Goal: Transaction & Acquisition: Purchase product/service

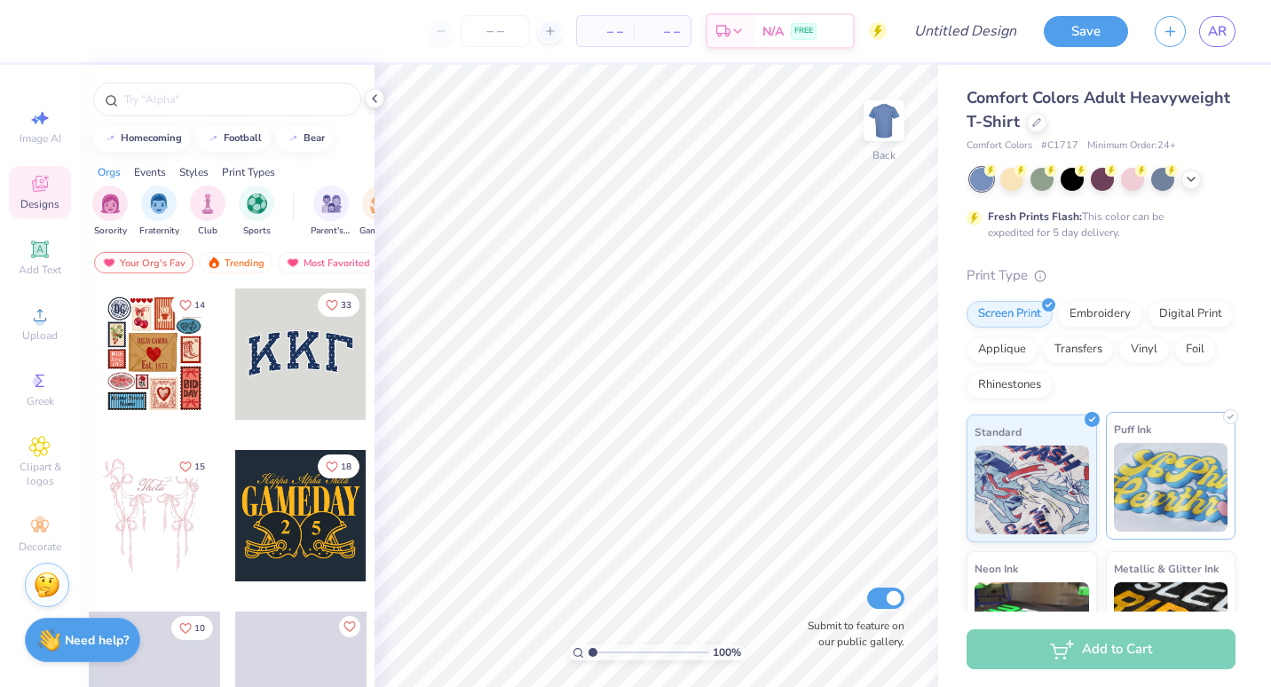
click at [1173, 472] on img at bounding box center [1171, 487] width 114 height 89
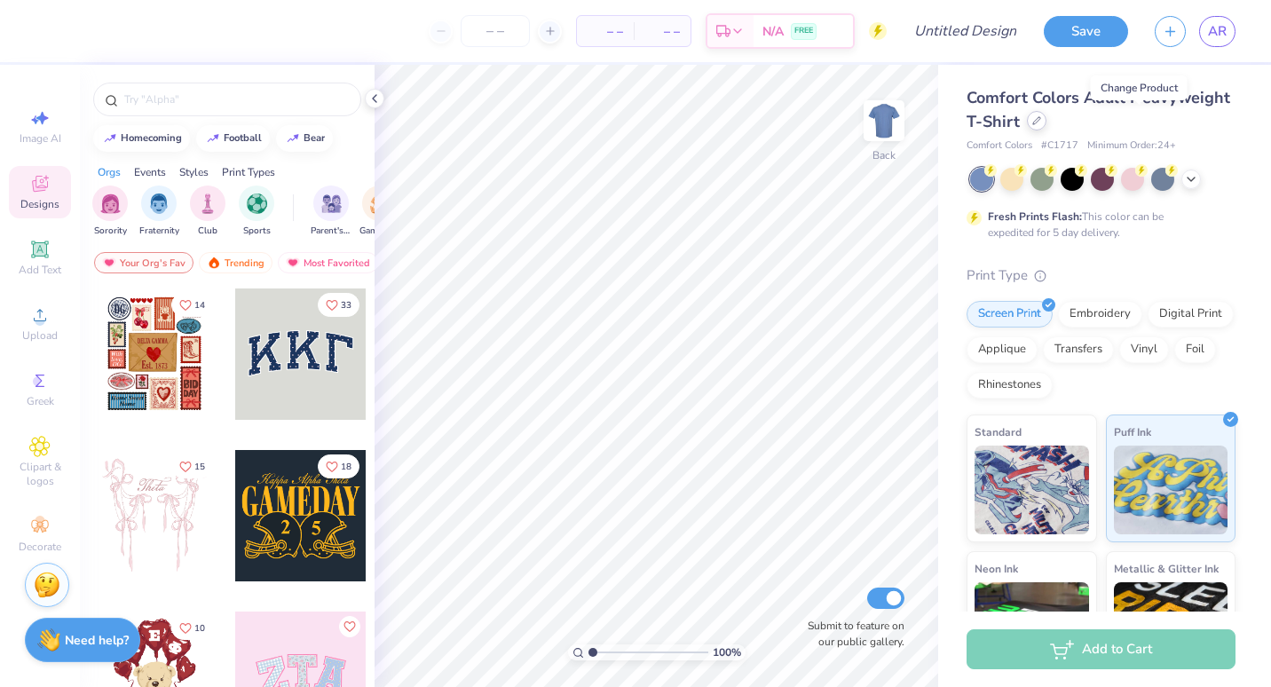
click at [1041, 123] on icon at bounding box center [1036, 120] width 9 height 9
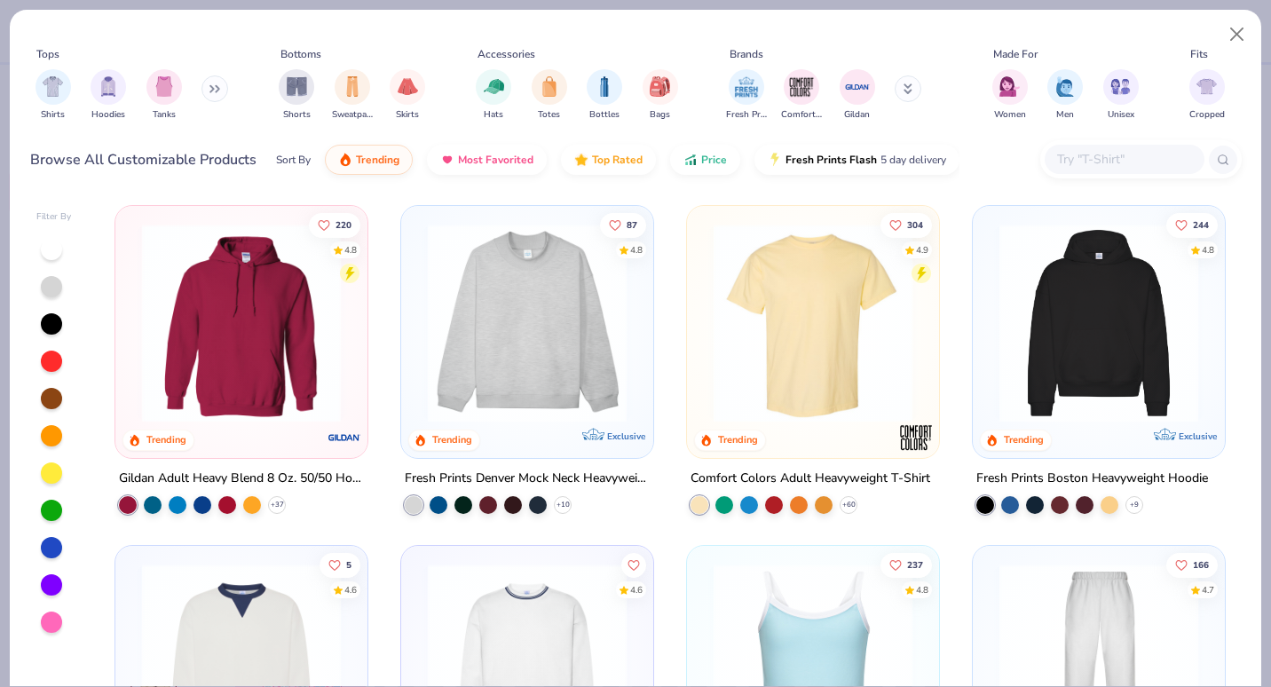
click at [240, 387] on img at bounding box center [241, 323] width 217 height 199
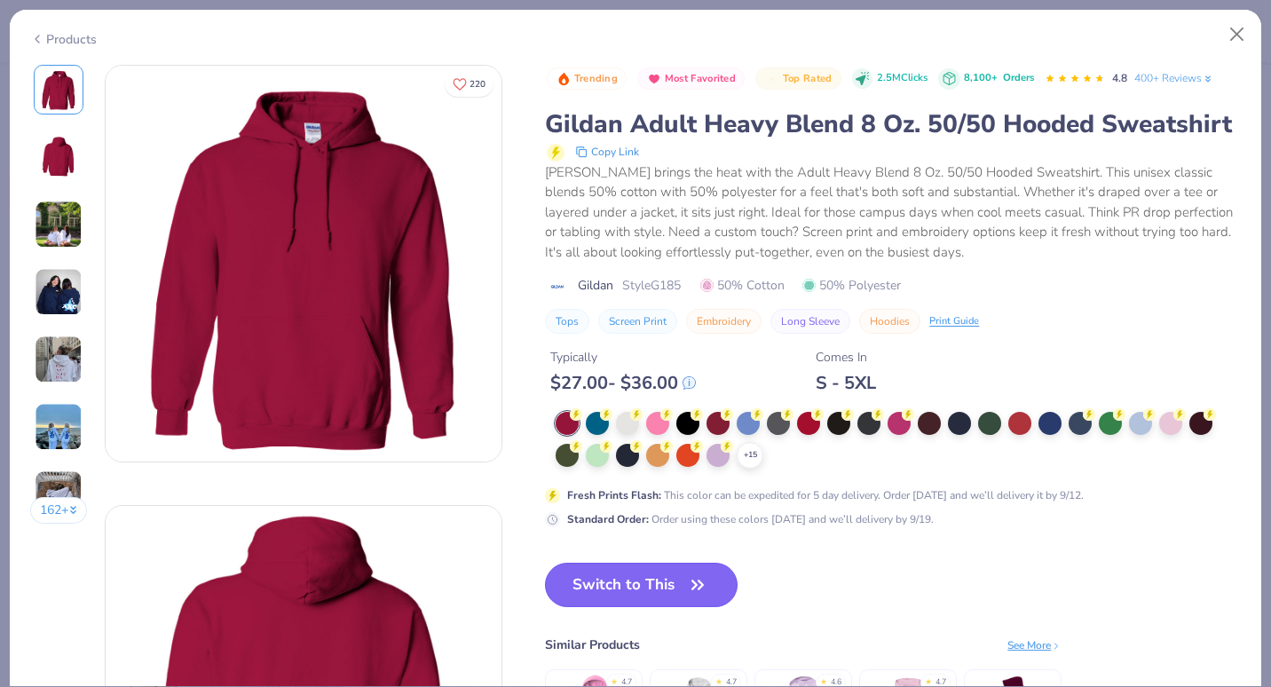
click at [635, 607] on button "Switch to This" at bounding box center [641, 585] width 193 height 44
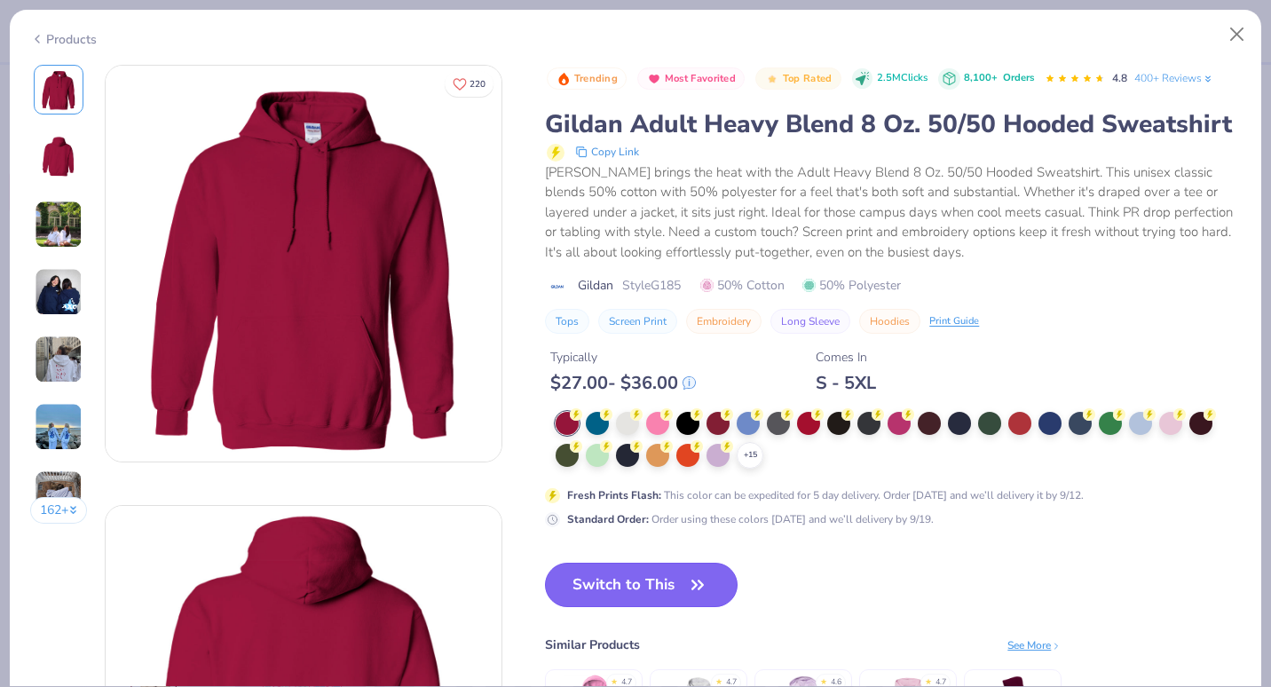
click at [702, 607] on button "Switch to This" at bounding box center [641, 585] width 193 height 44
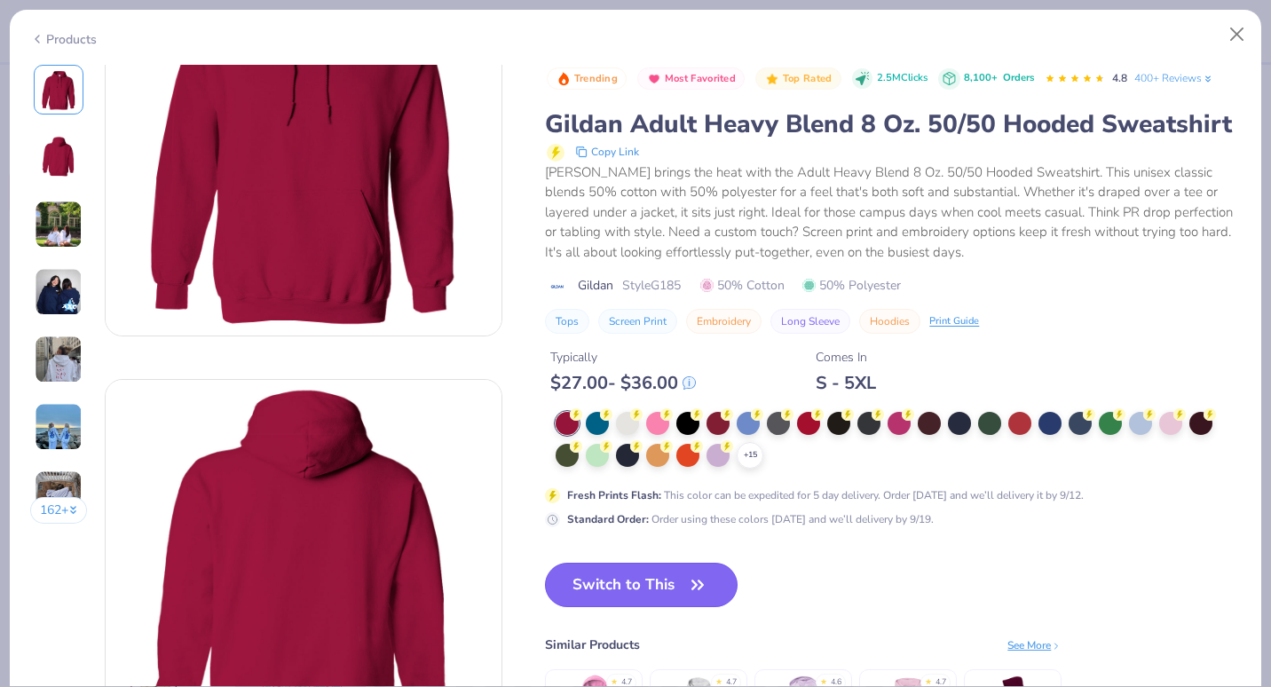
scroll to position [141, 0]
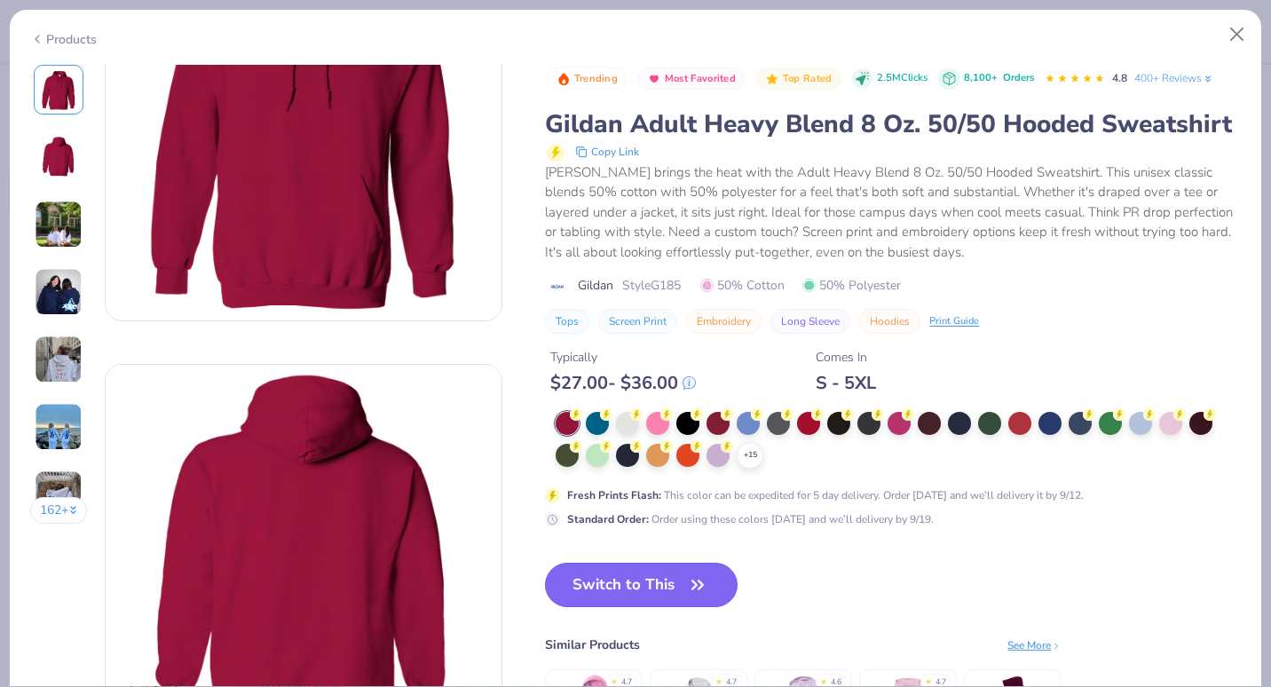
click at [667, 607] on button "Switch to This" at bounding box center [641, 585] width 193 height 44
click at [686, 597] on span "button" at bounding box center [697, 584] width 25 height 25
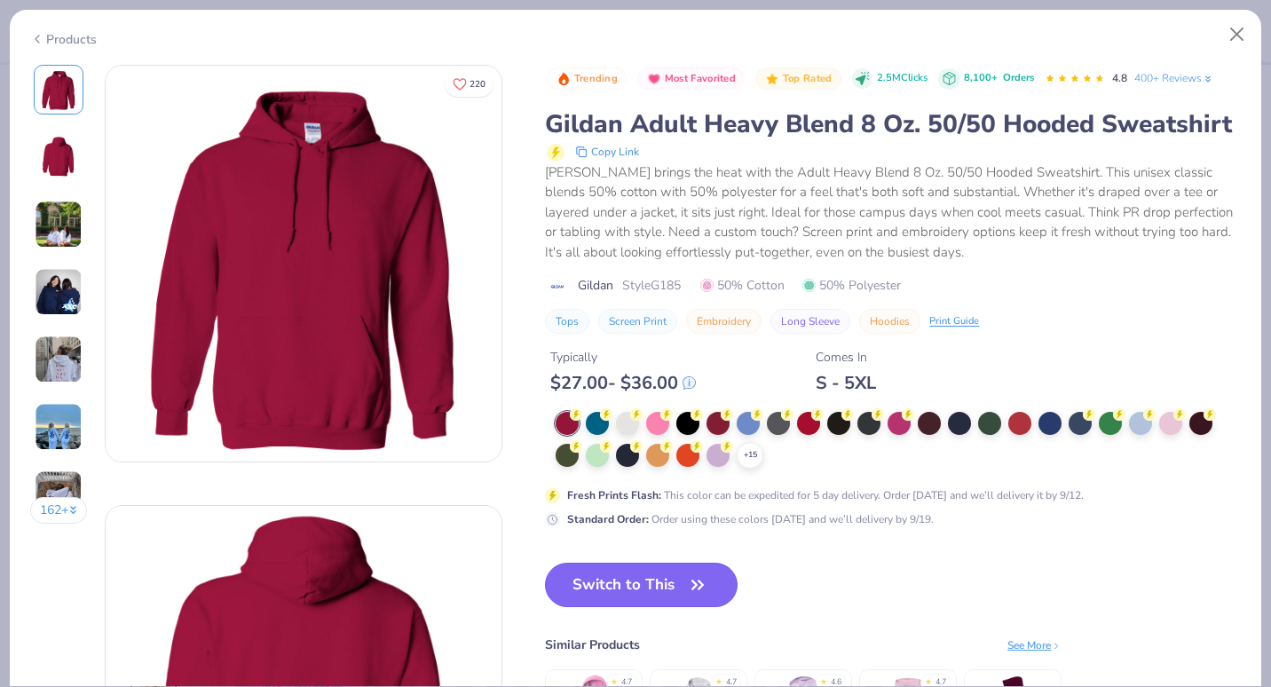
click at [703, 606] on button "Switch to This" at bounding box center [641, 585] width 193 height 44
click at [564, 435] on div at bounding box center [567, 423] width 23 height 23
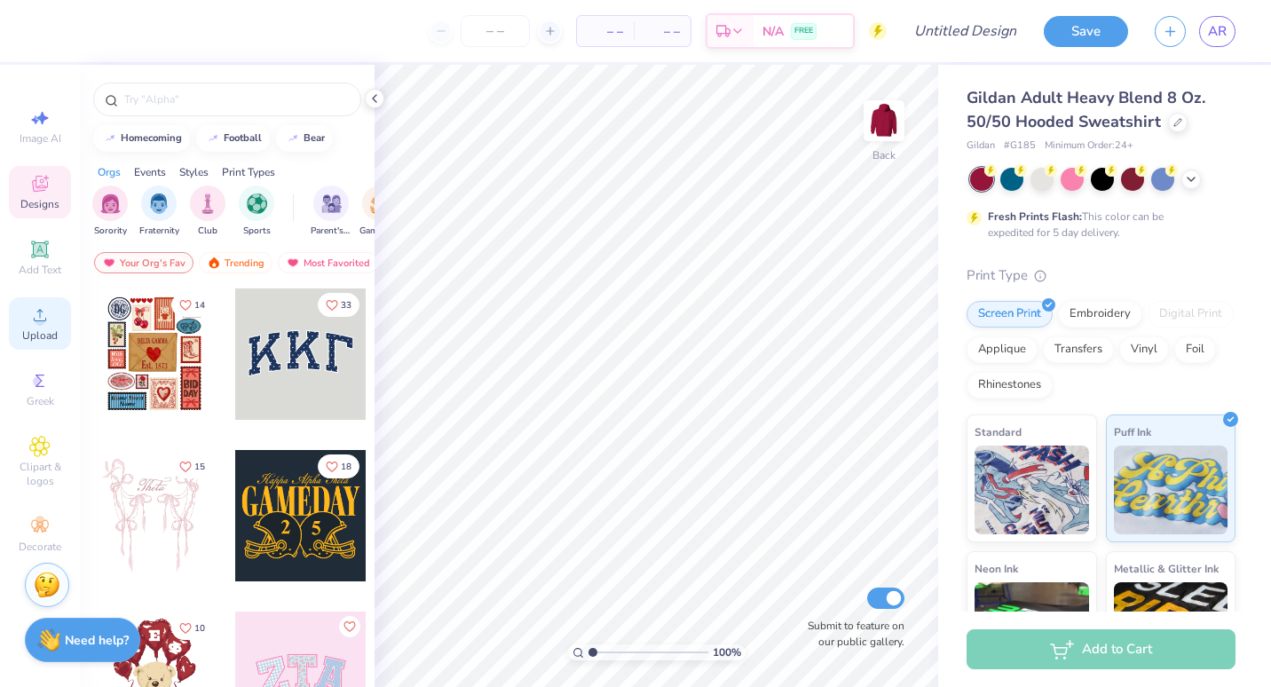
click at [25, 325] on div "Upload" at bounding box center [40, 323] width 62 height 52
click at [1139, 177] on div at bounding box center [1132, 177] width 23 height 23
click at [1191, 176] on icon at bounding box center [1191, 177] width 14 height 14
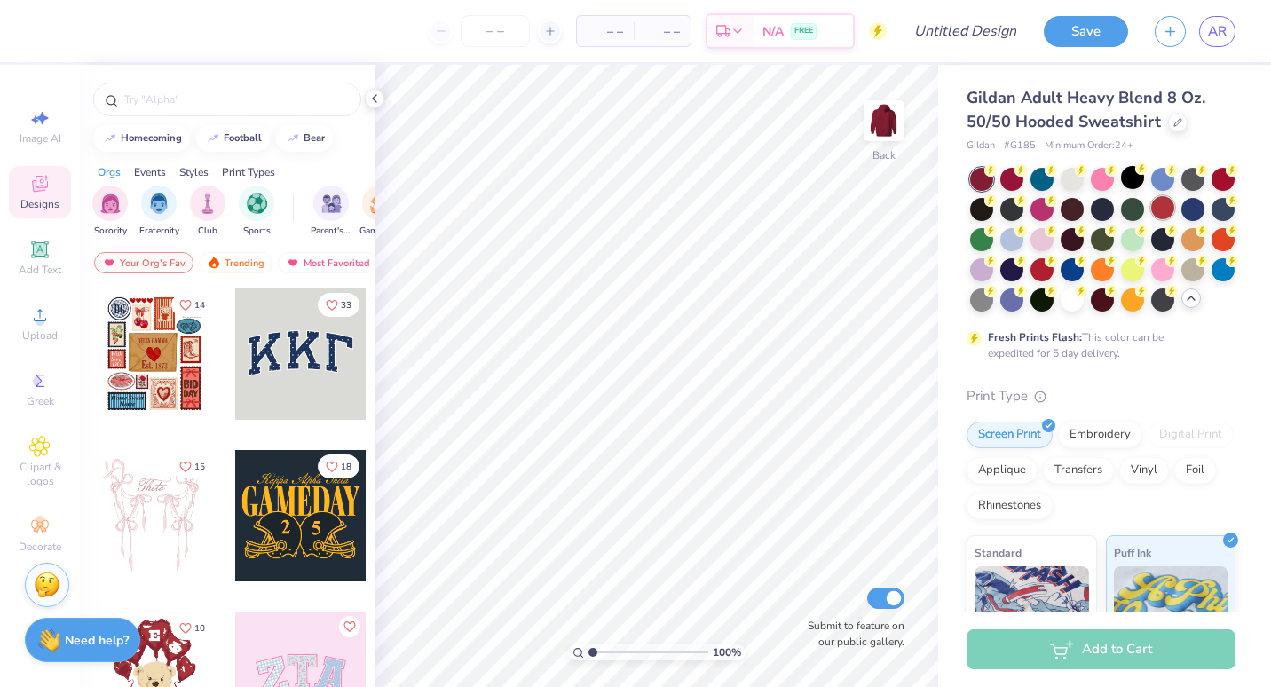
click at [1174, 201] on div at bounding box center [1162, 207] width 23 height 23
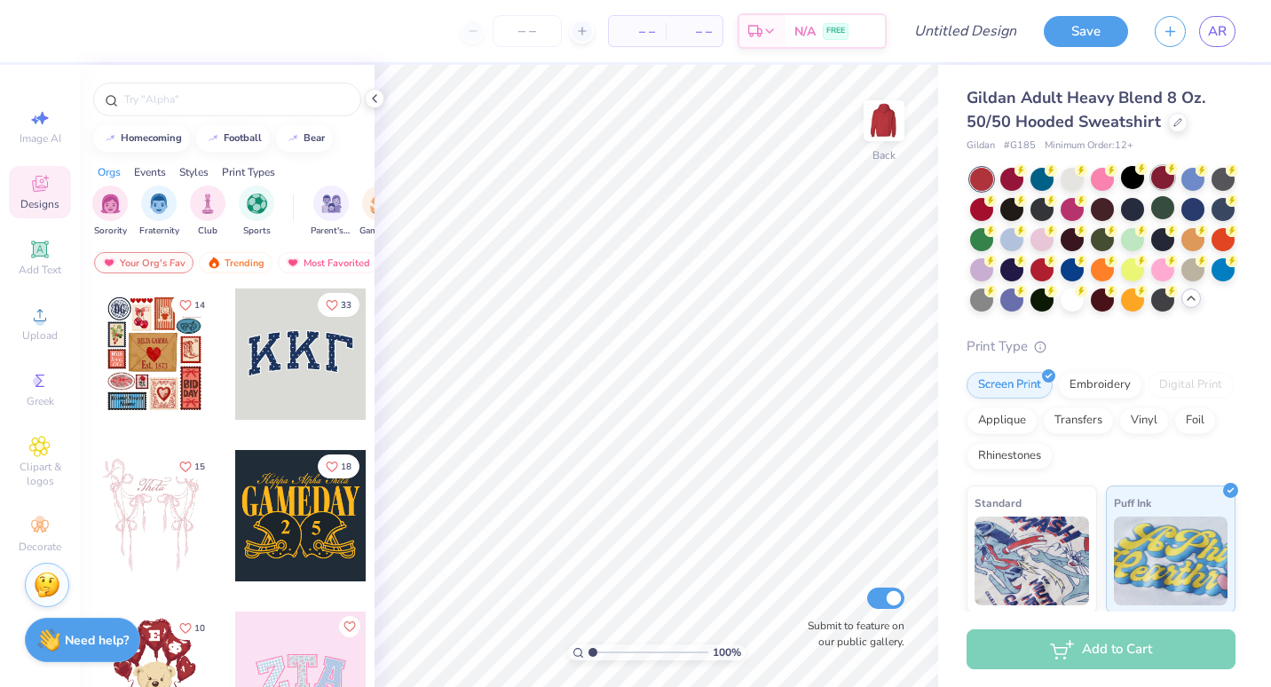
click at [1170, 176] on div at bounding box center [1162, 177] width 23 height 23
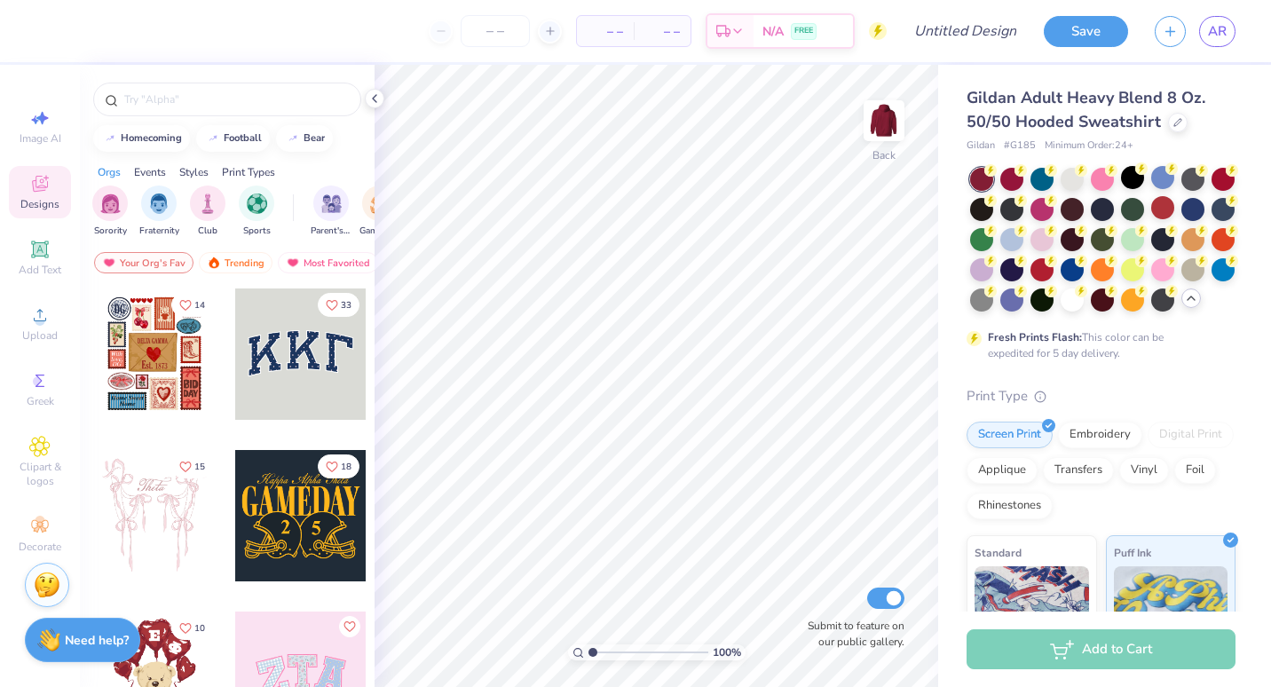
click at [985, 177] on div at bounding box center [981, 179] width 23 height 23
click at [1015, 184] on div at bounding box center [1011, 177] width 23 height 23
click at [41, 319] on circle at bounding box center [40, 321] width 10 height 10
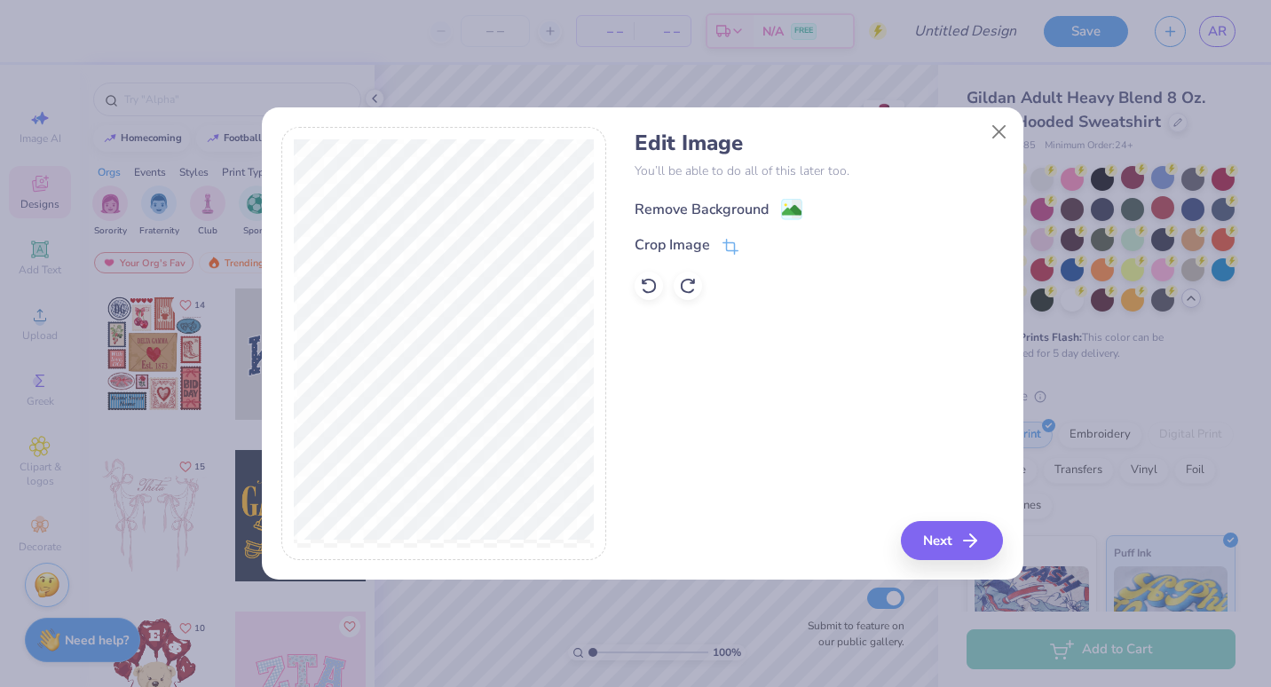
click at [784, 204] on circle at bounding box center [785, 205] width 3 height 3
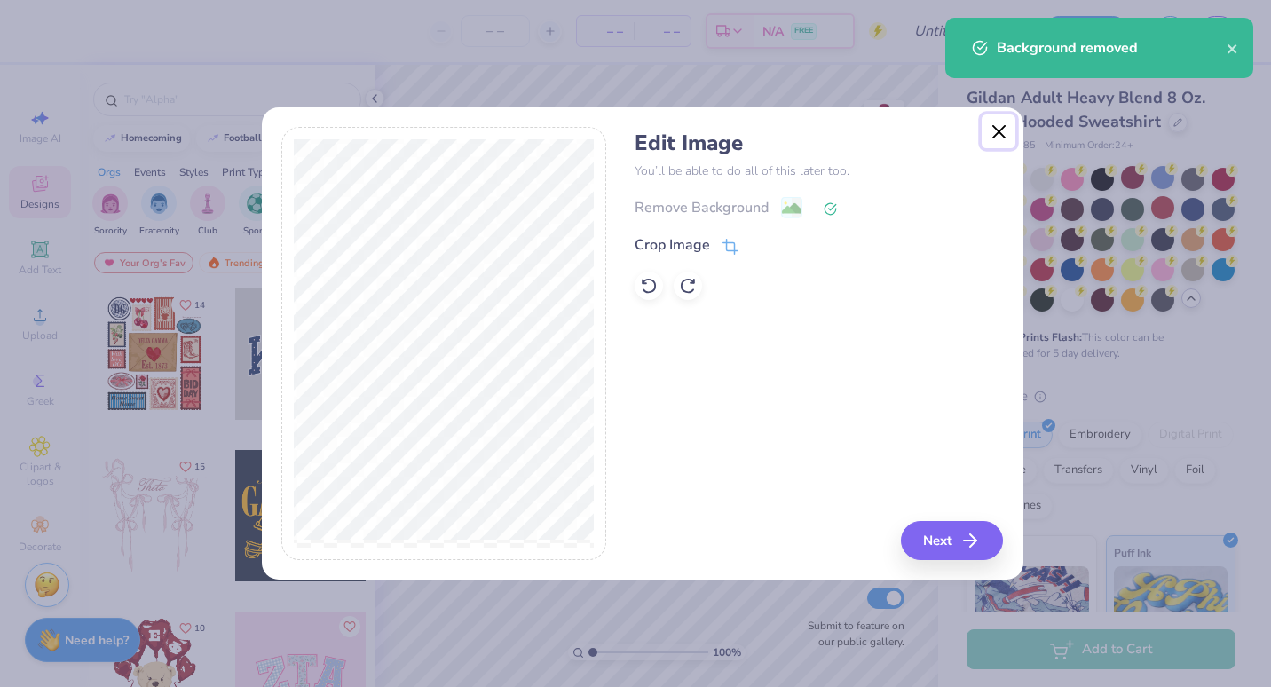
click at [997, 133] on button "Close" at bounding box center [998, 131] width 34 height 34
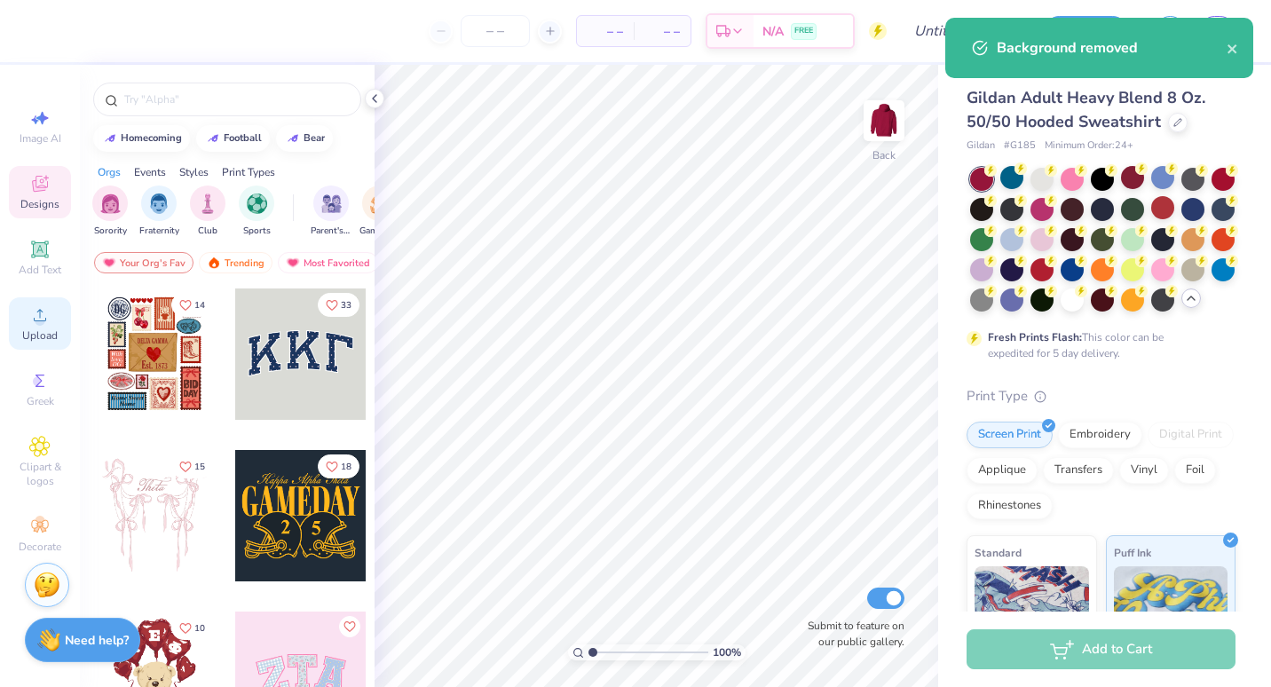
click at [44, 331] on span "Upload" at bounding box center [39, 335] width 35 height 14
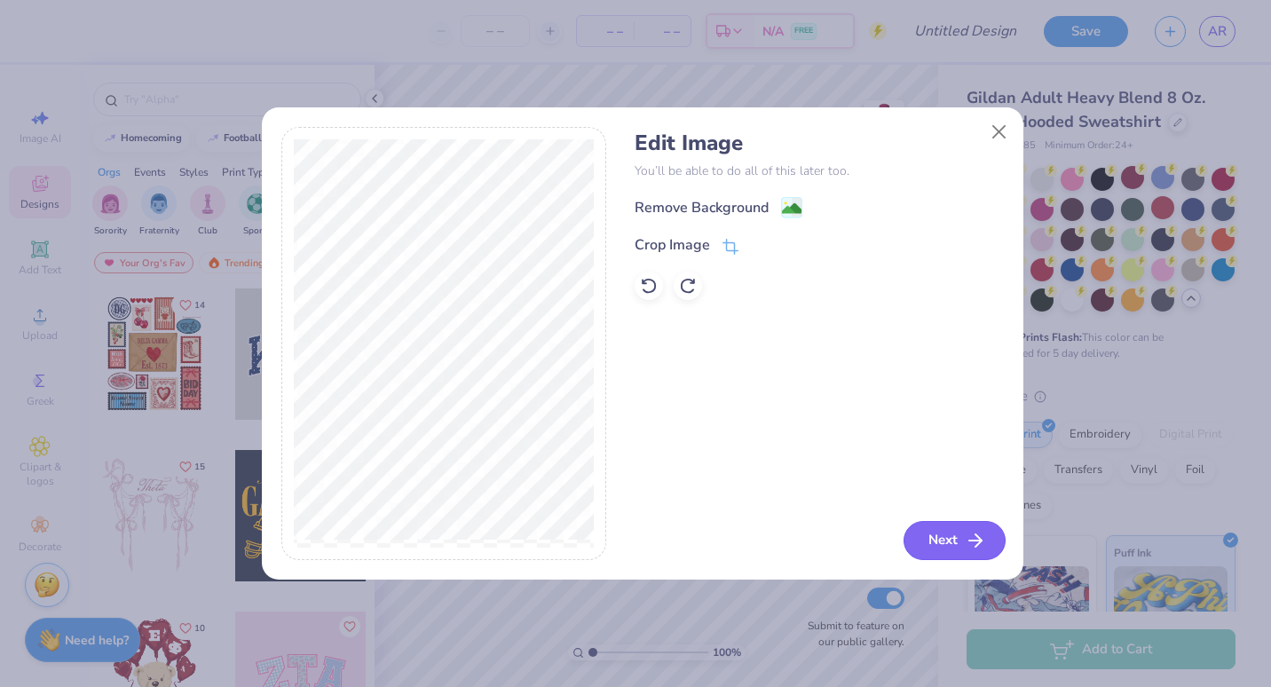
click at [944, 540] on button "Next" at bounding box center [954, 540] width 102 height 39
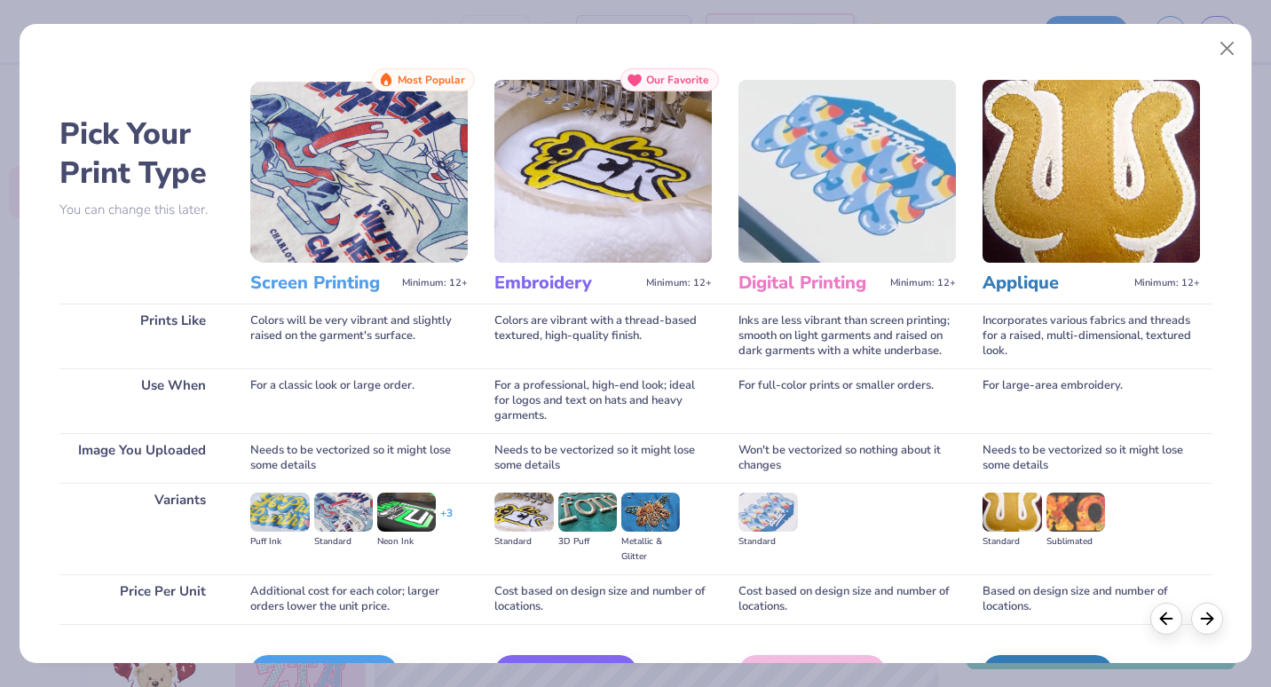
scroll to position [109, 0]
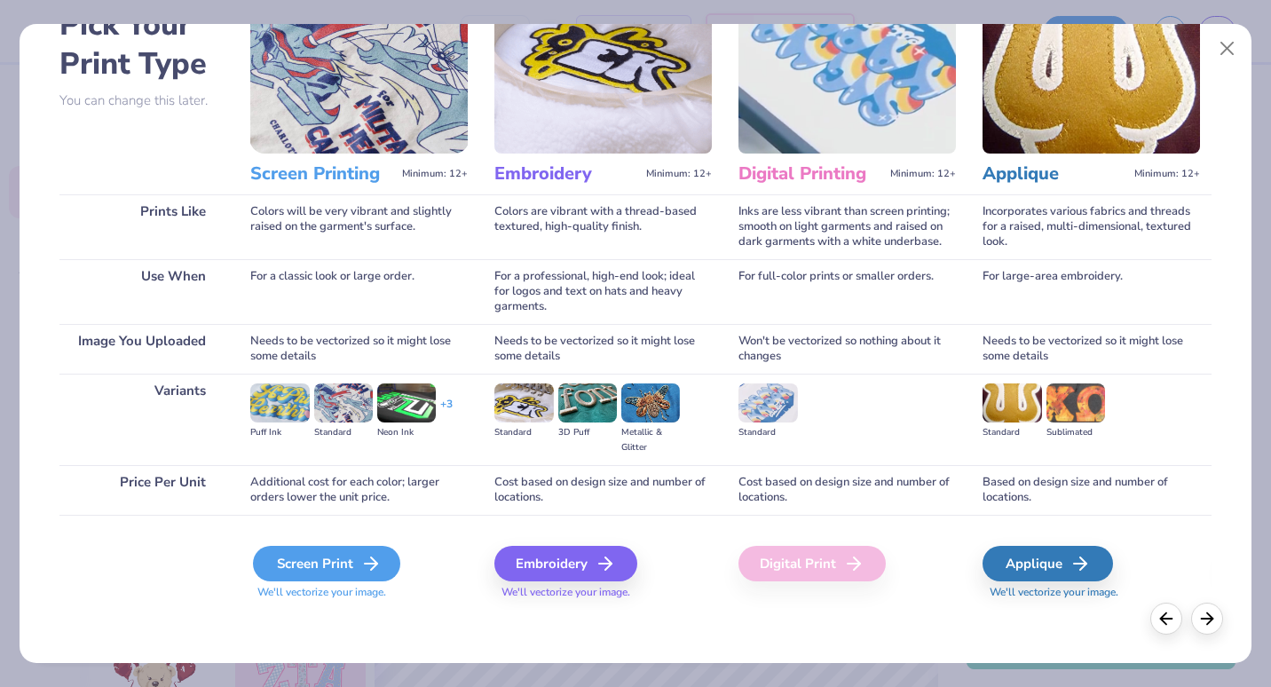
click at [335, 566] on div "Screen Print" at bounding box center [326, 563] width 147 height 35
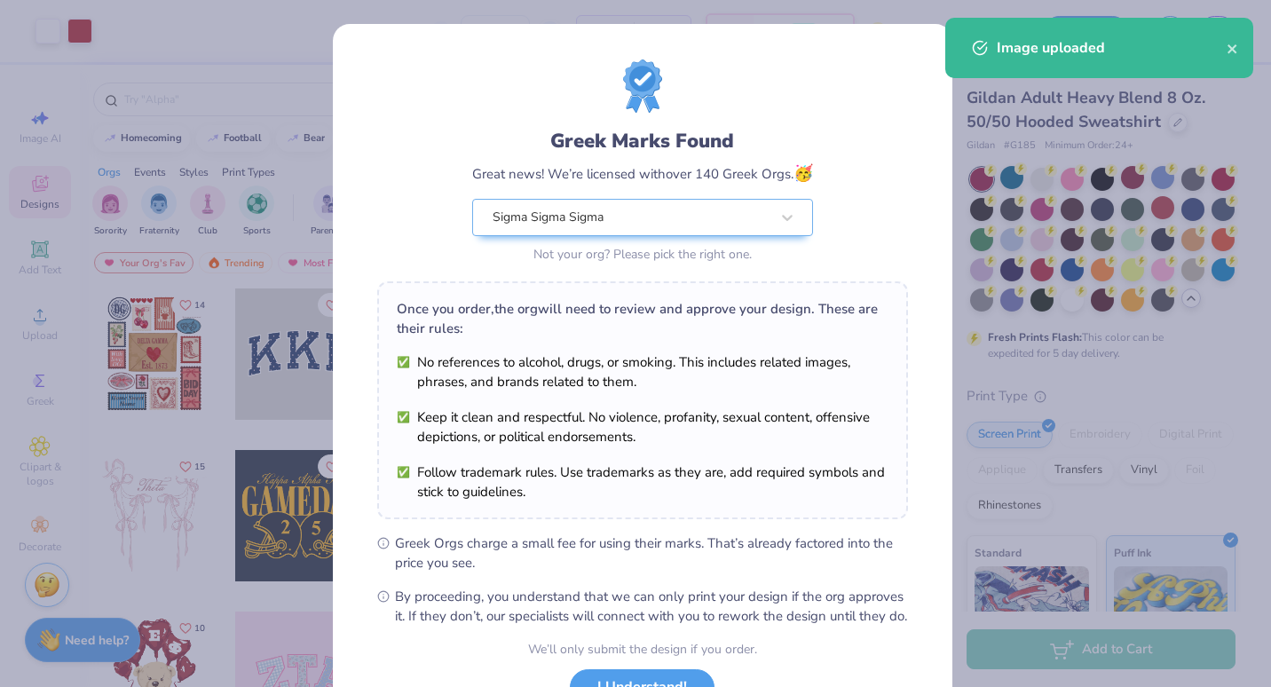
scroll to position [144, 0]
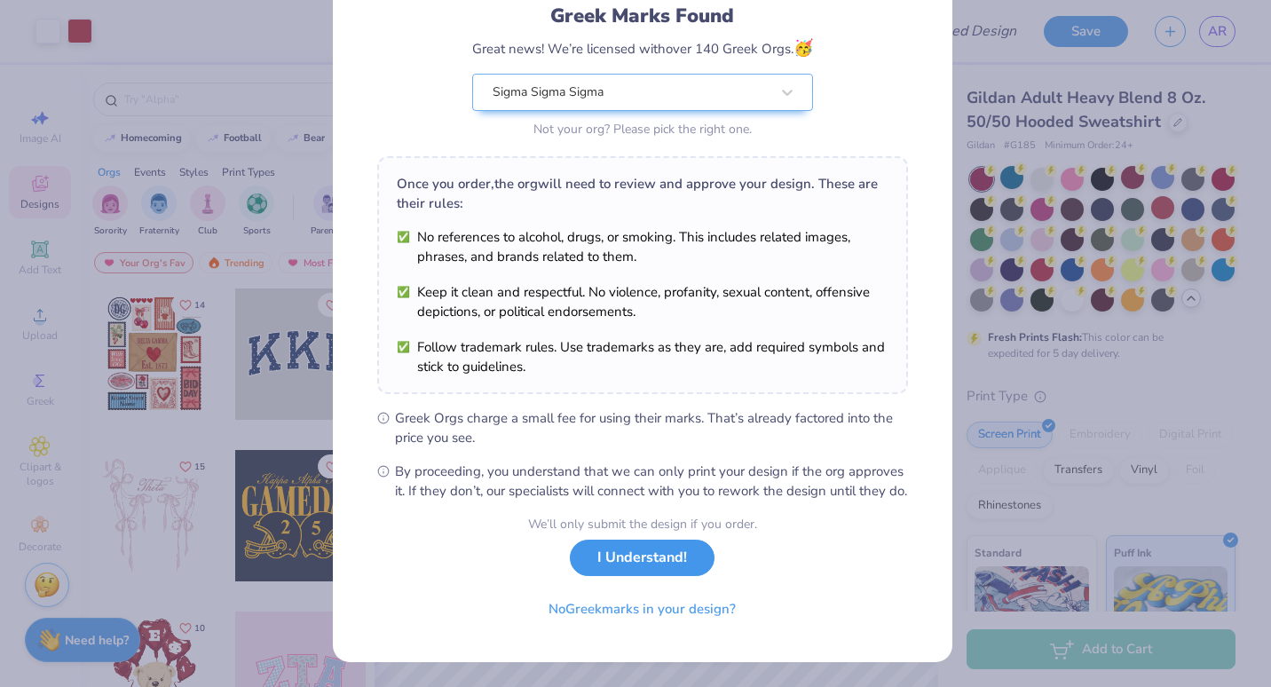
click at [663, 573] on button "I Understand!" at bounding box center [642, 558] width 145 height 36
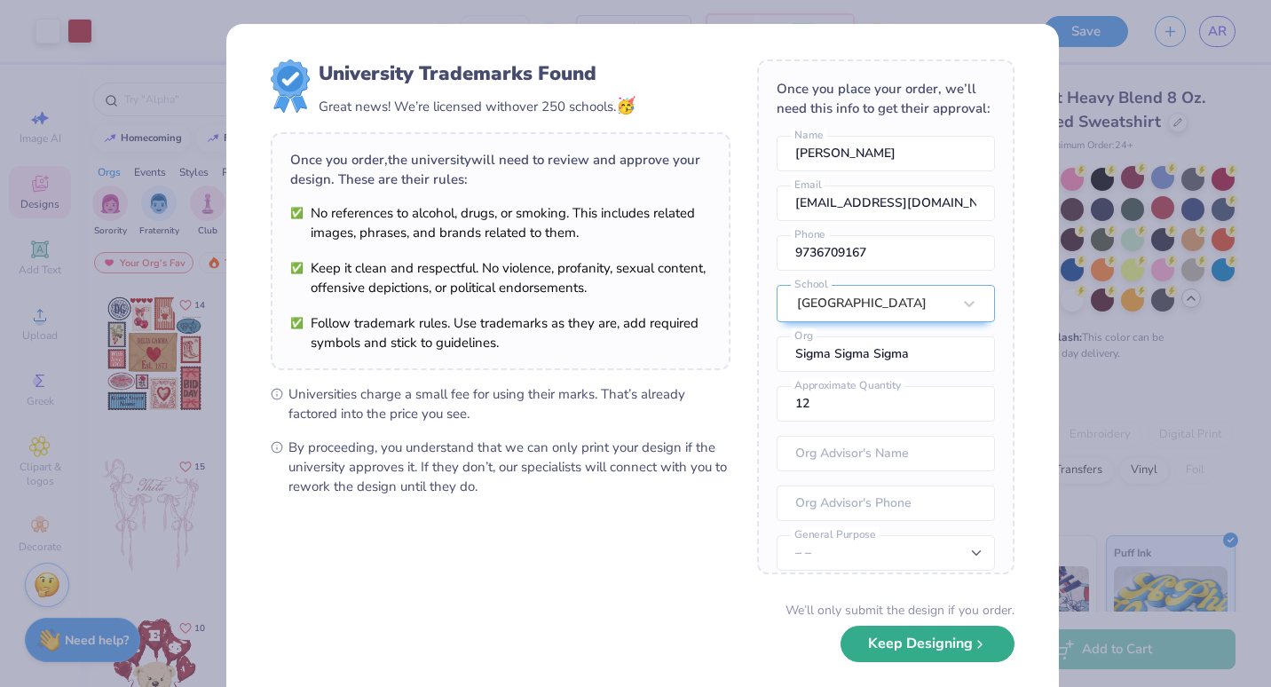
click at [889, 642] on button "Keep Designing" at bounding box center [927, 644] width 174 height 36
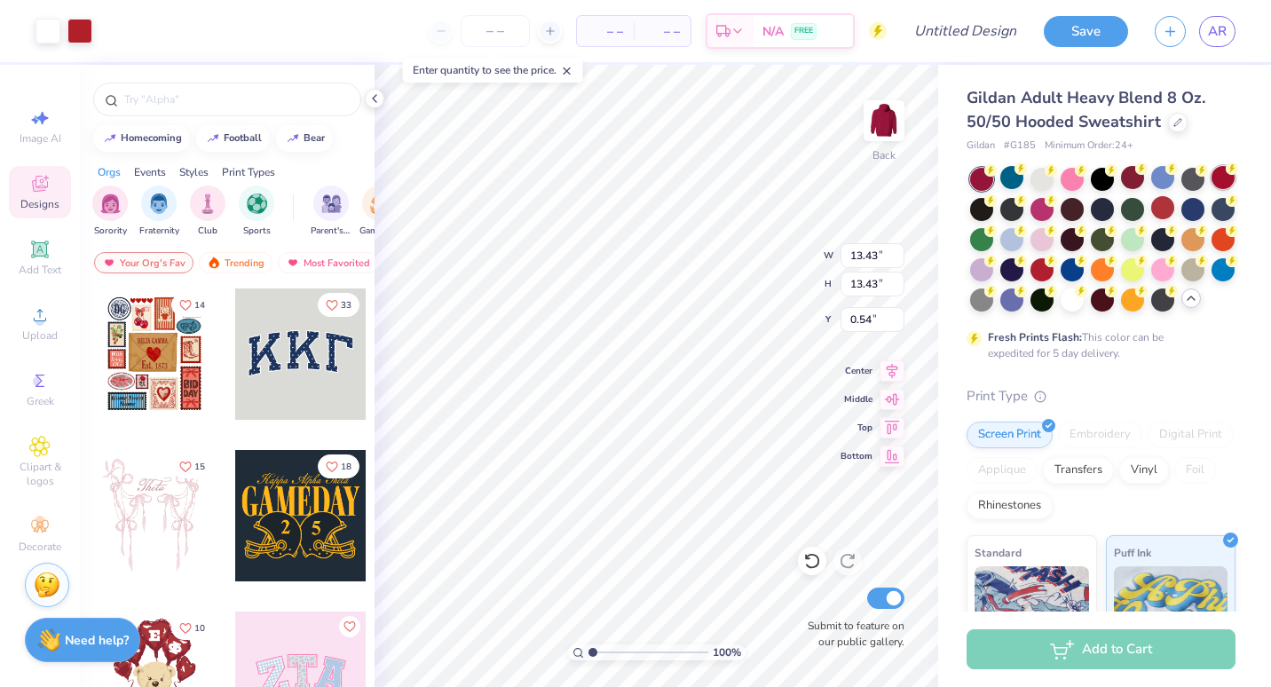
click at [1226, 175] on icon at bounding box center [1232, 168] width 12 height 12
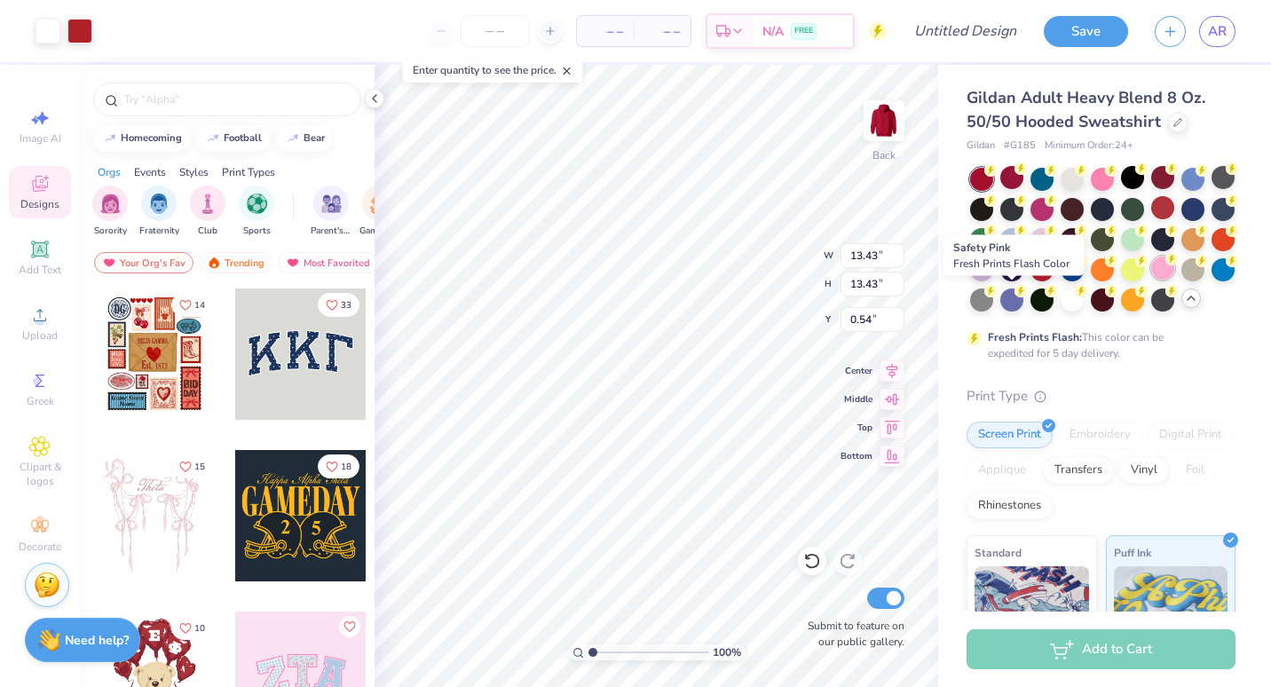
click at [1151, 280] on div at bounding box center [1162, 267] width 23 height 23
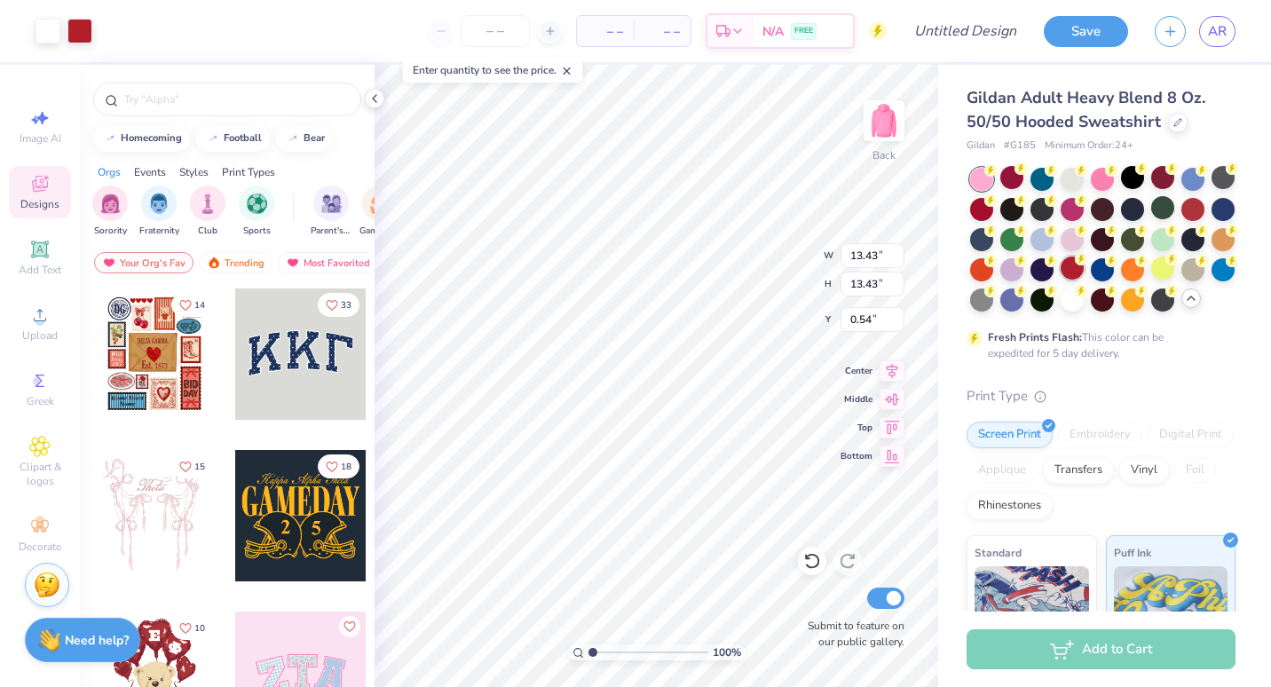
click at [1084, 267] on div at bounding box center [1071, 267] width 23 height 23
click at [1084, 240] on div at bounding box center [1071, 237] width 23 height 23
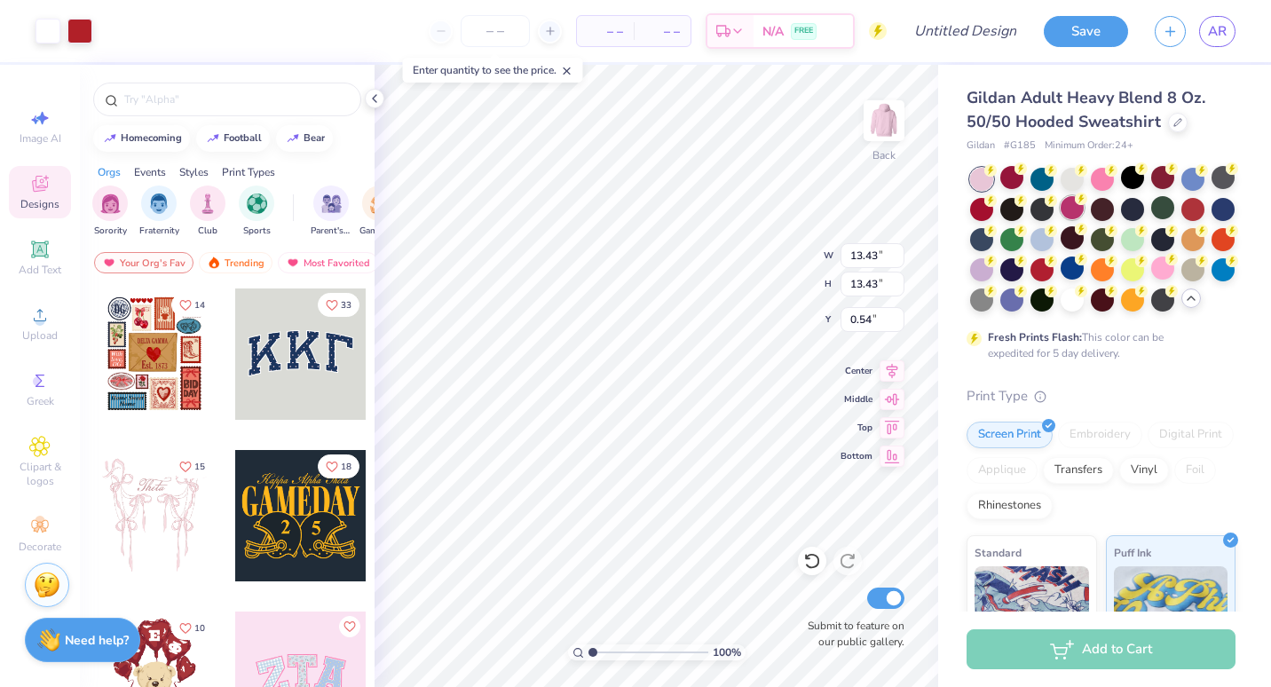
click at [1084, 212] on div at bounding box center [1071, 207] width 23 height 23
click at [1106, 183] on div at bounding box center [1102, 177] width 23 height 23
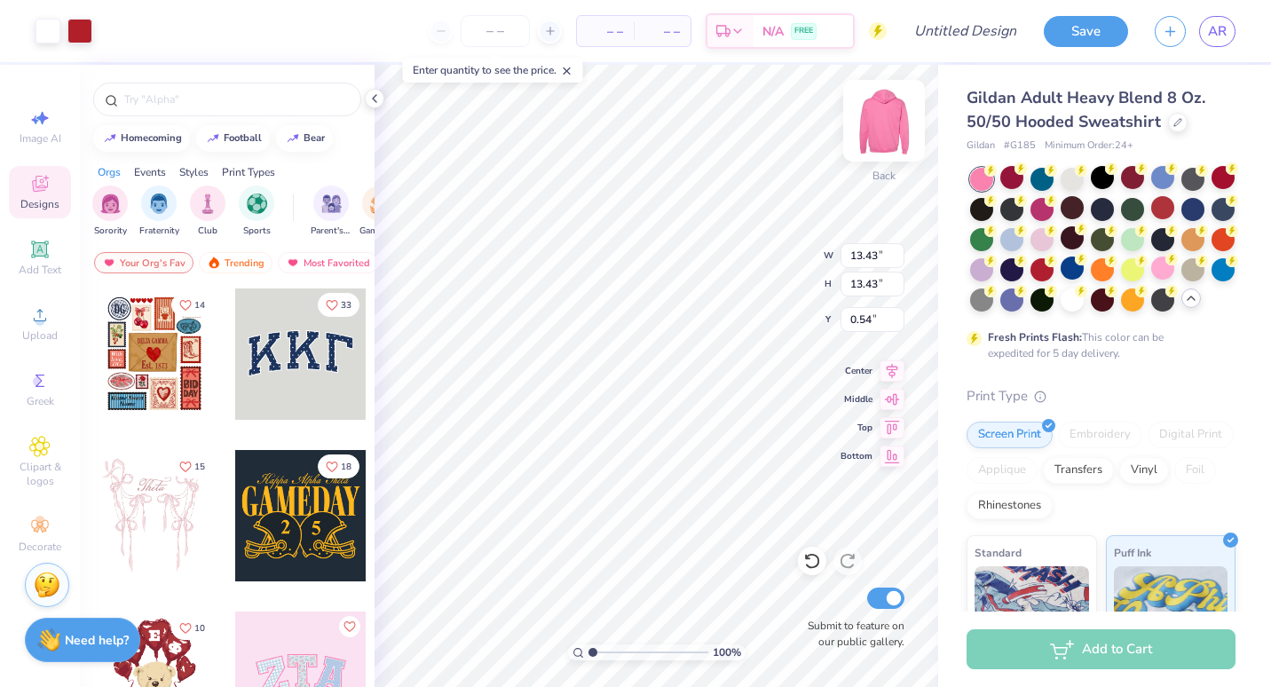
click at [883, 141] on img at bounding box center [883, 120] width 71 height 71
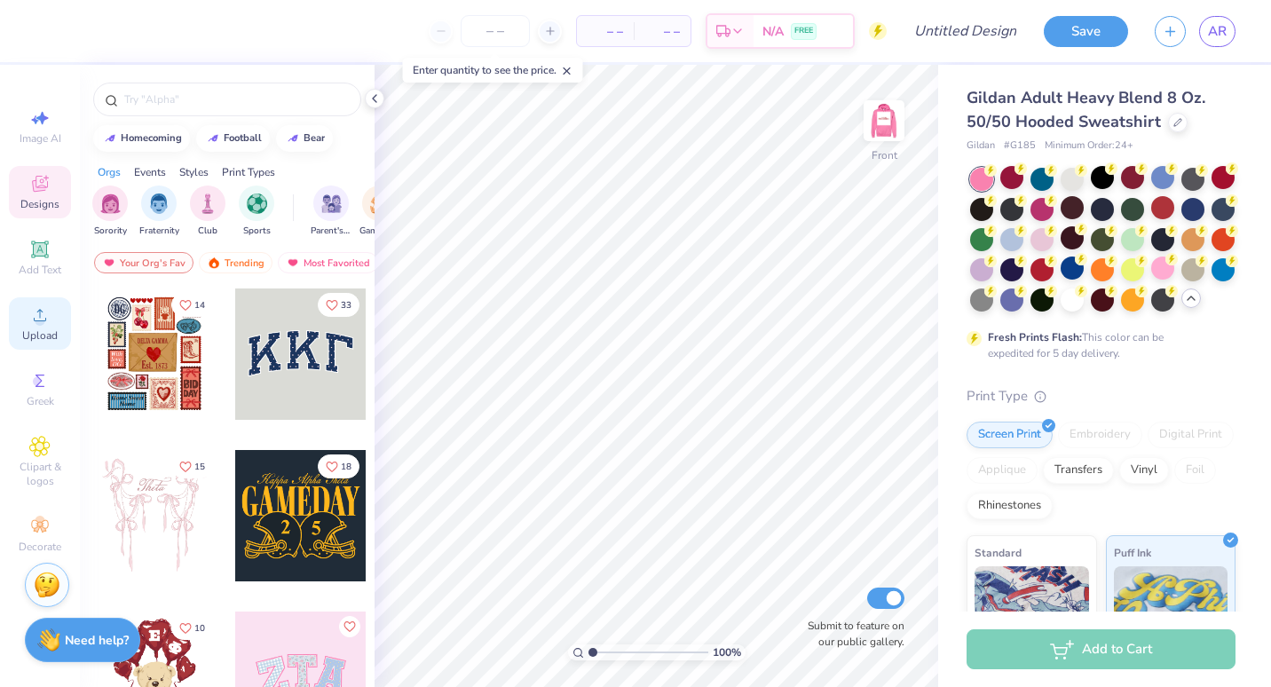
click at [44, 331] on span "Upload" at bounding box center [39, 335] width 35 height 14
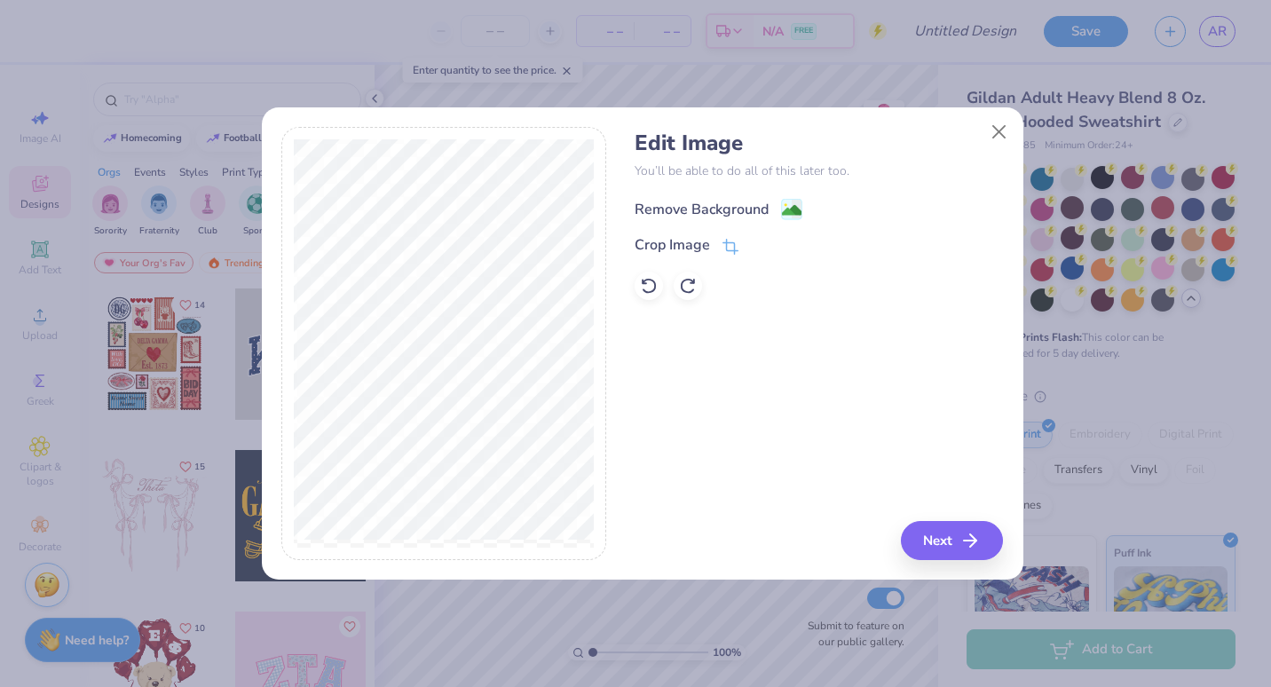
click at [772, 217] on div "Remove Background" at bounding box center [719, 209] width 168 height 22
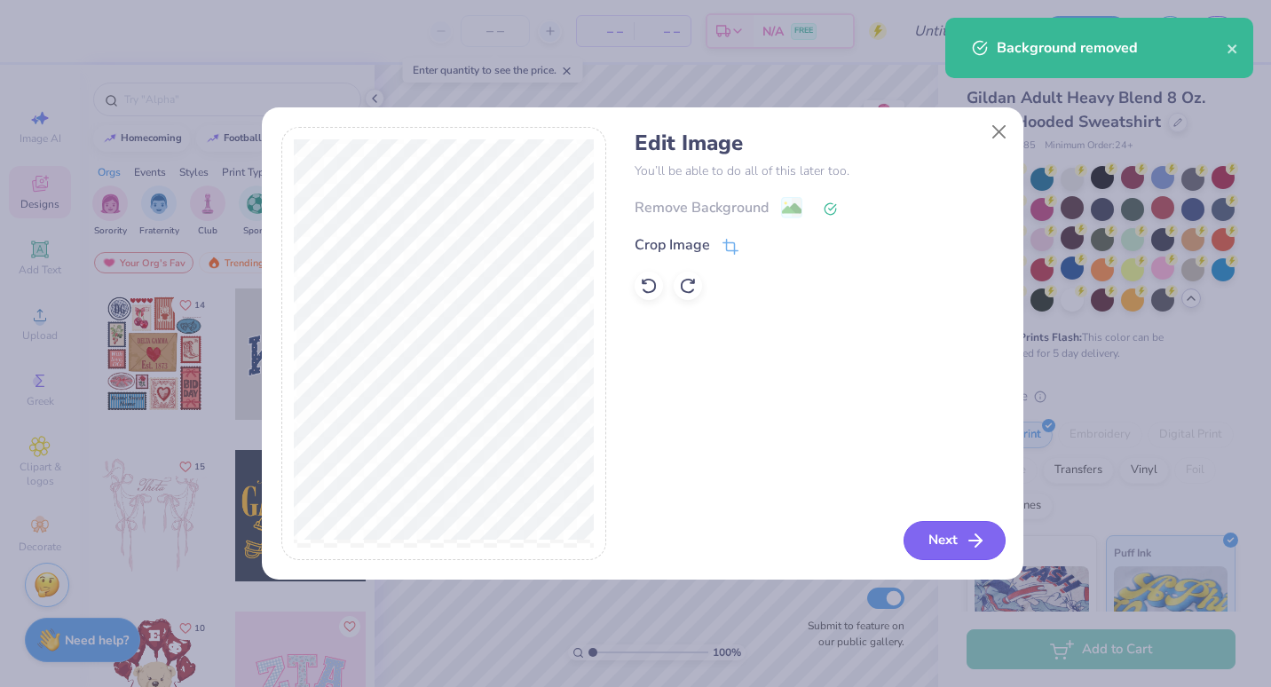
click at [960, 533] on button "Next" at bounding box center [954, 540] width 102 height 39
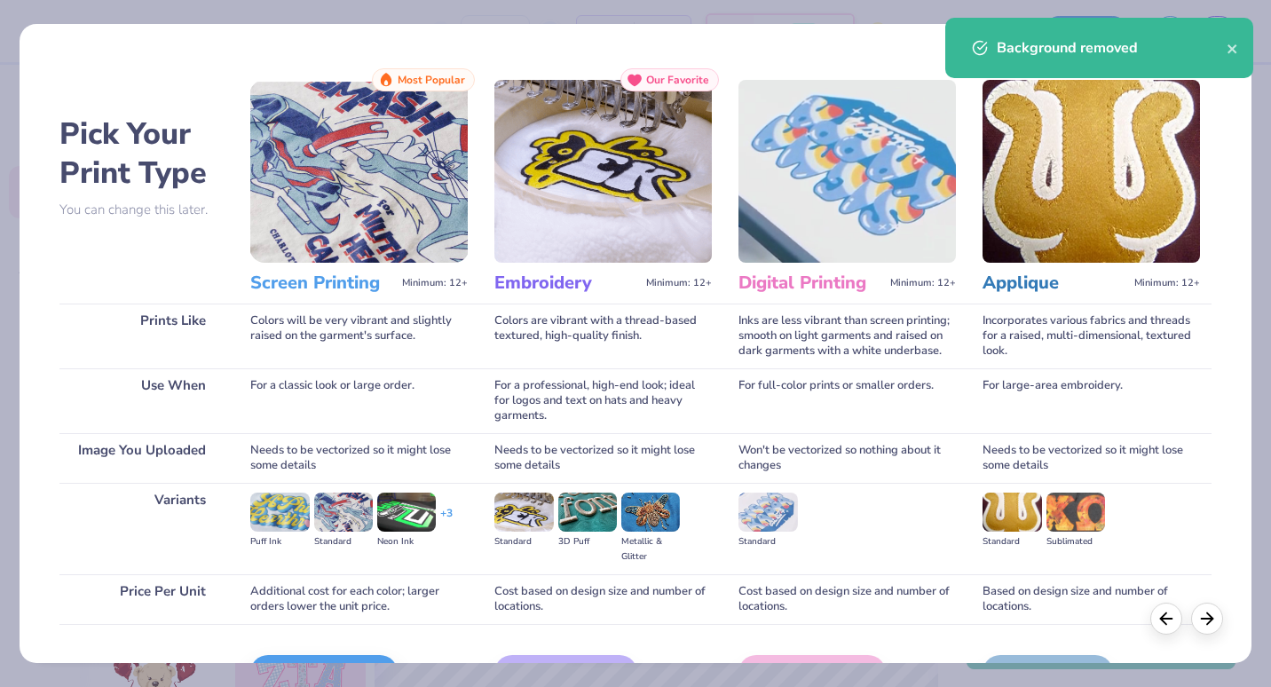
scroll to position [109, 0]
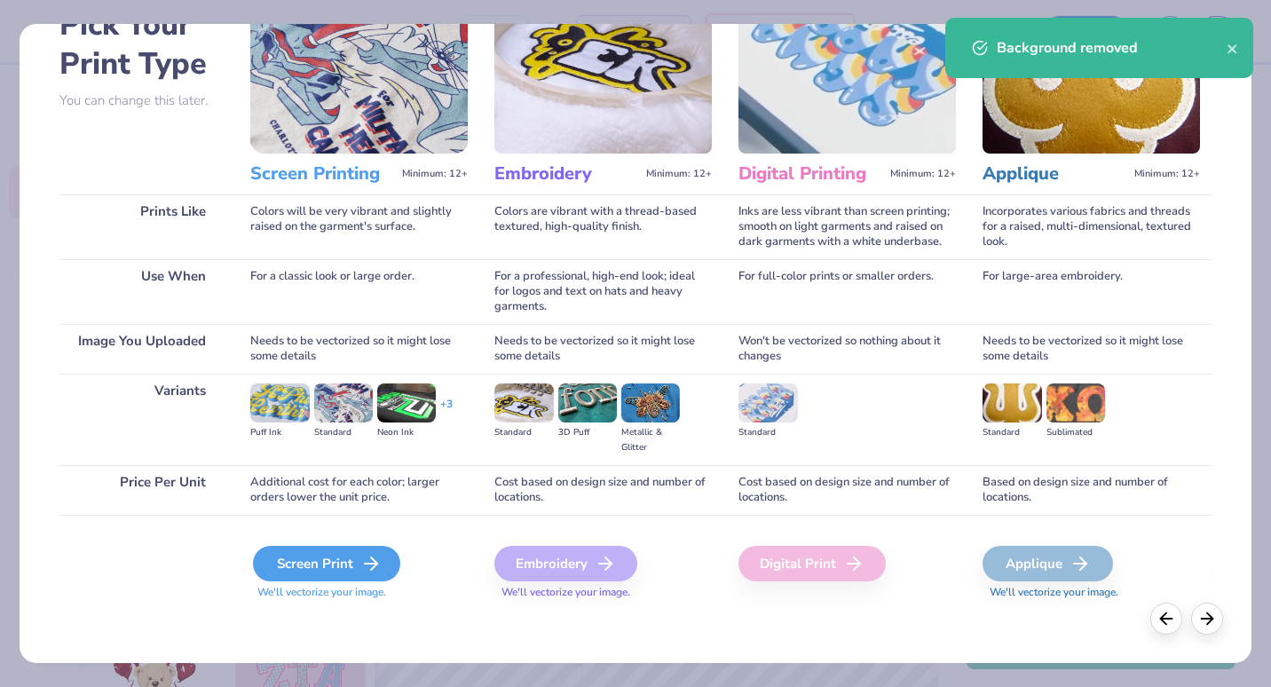
click at [375, 557] on icon at bounding box center [370, 563] width 21 height 21
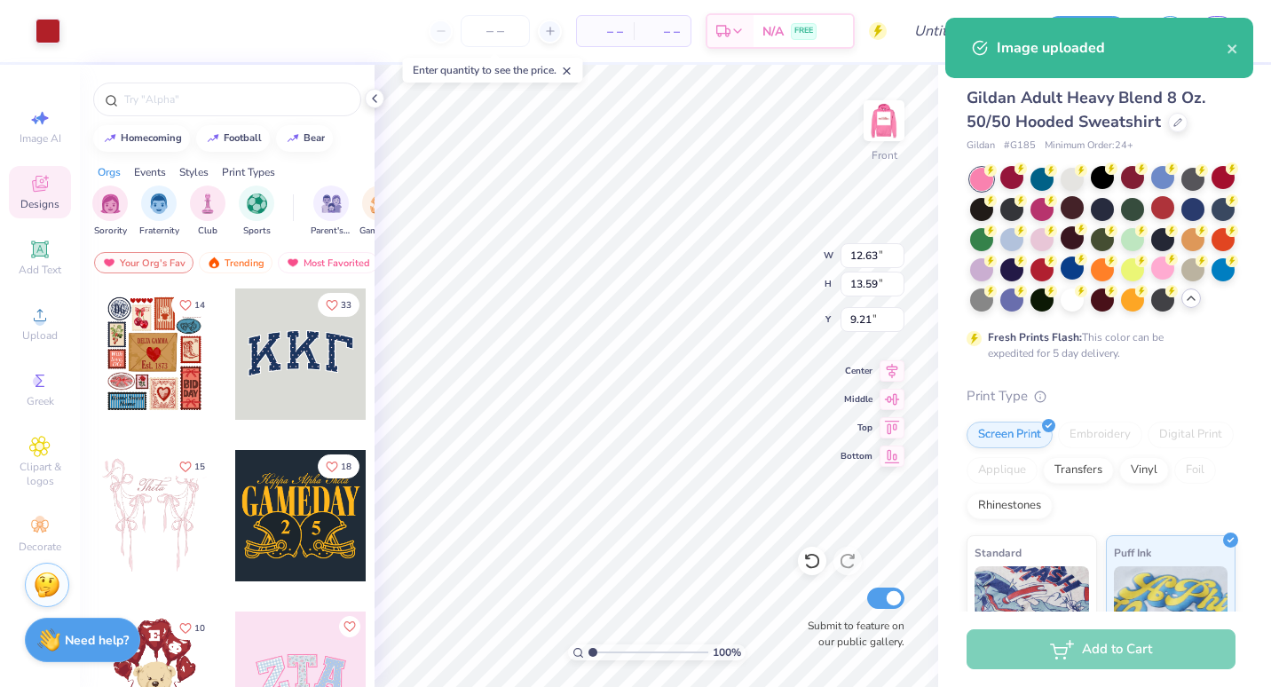
type input "6.00"
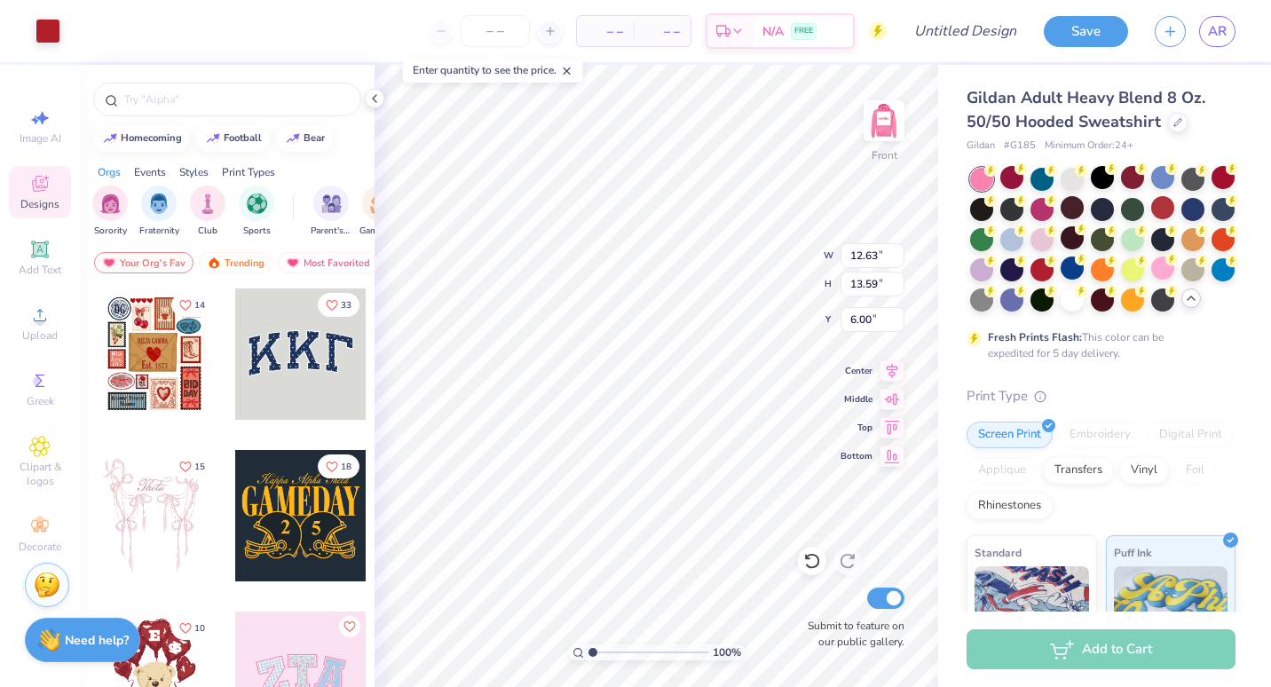
type input "14.17"
type input "15.25"
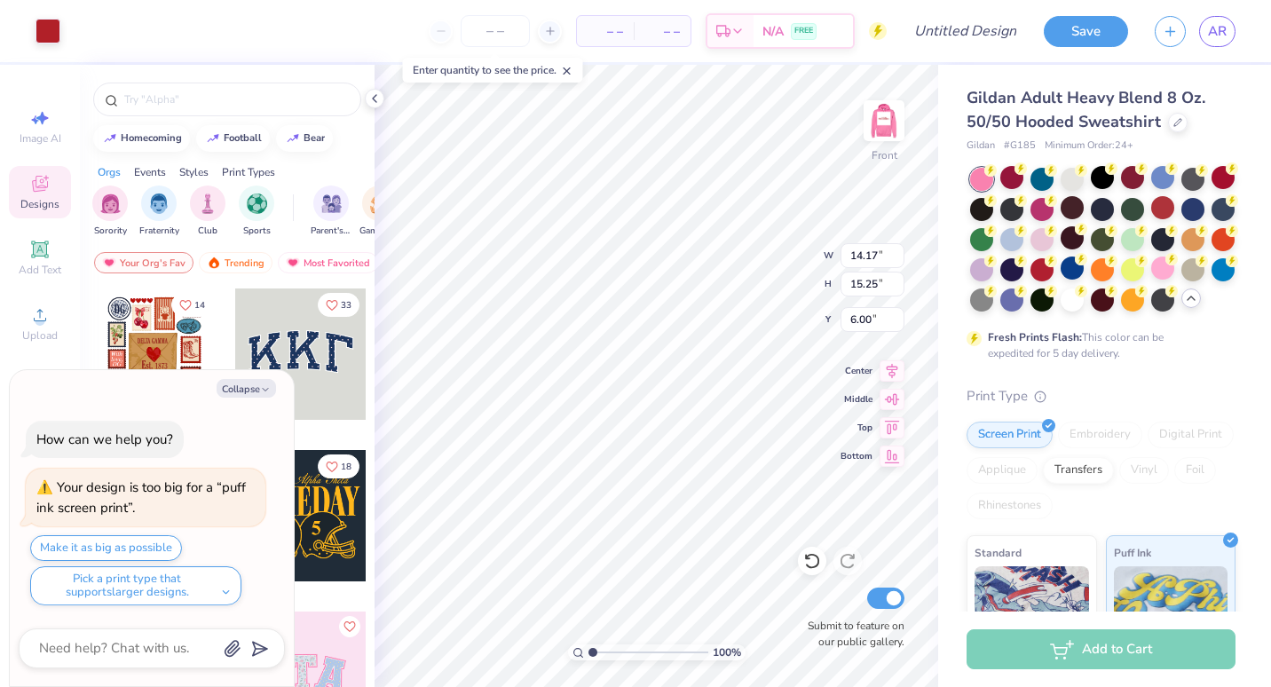
type textarea "x"
click at [881, 459] on icon at bounding box center [891, 453] width 25 height 21
type input "10.75"
click at [892, 372] on icon at bounding box center [891, 368] width 25 height 21
type textarea "x"
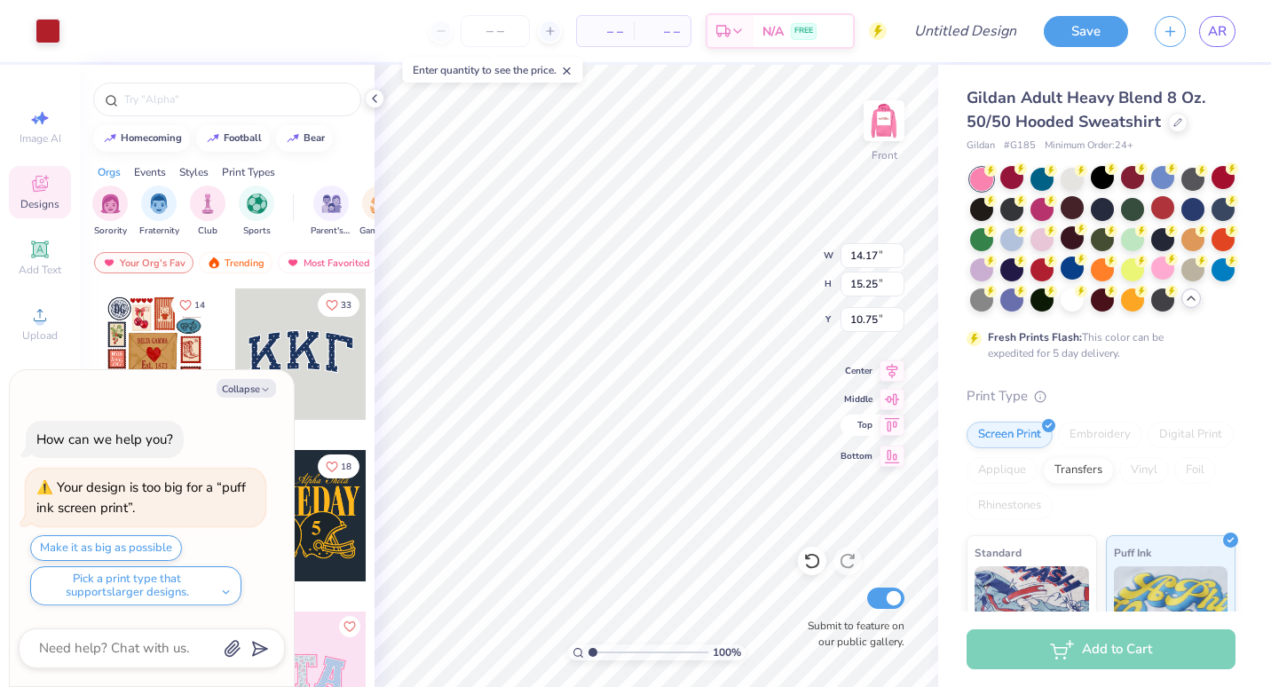
click at [903, 428] on icon at bounding box center [891, 424] width 25 height 21
type input "6.00"
click at [854, 471] on div "100 % Front W 14.17 H 15.25 Y 6.00 Center Middle Top Bottom Submit to feature o…" at bounding box center [656, 376] width 564 height 622
type textarea "x"
type input "12.10"
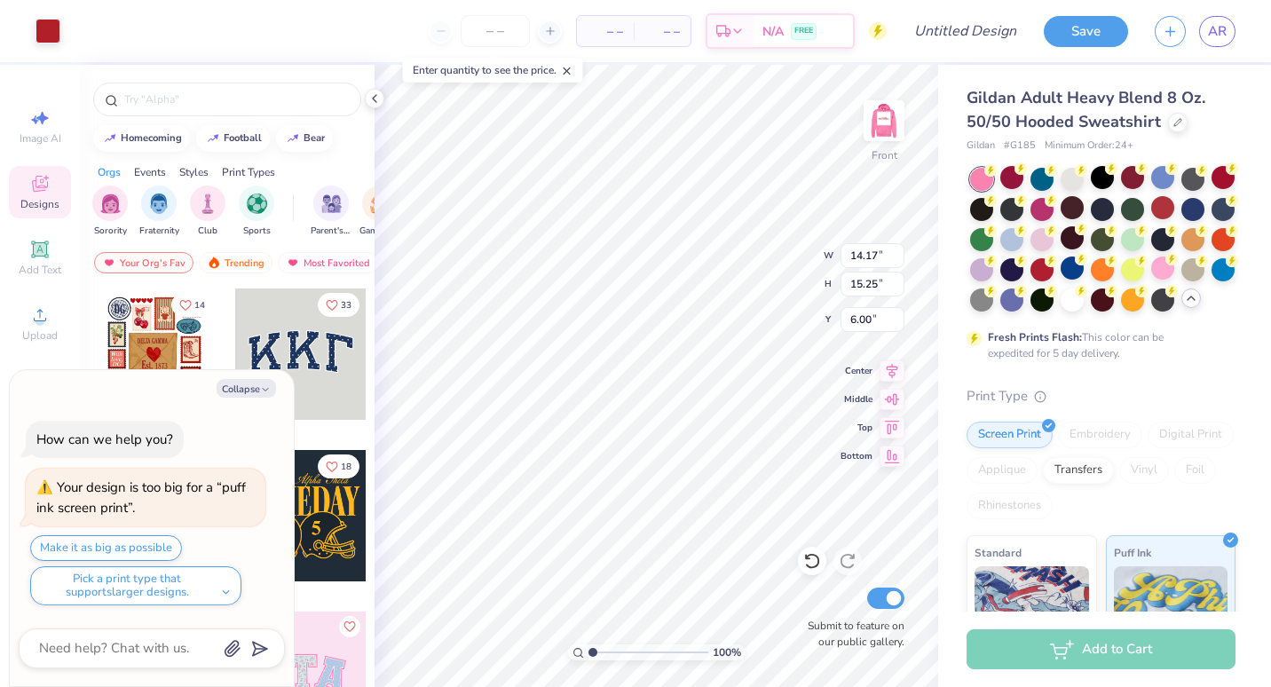
type input "13.02"
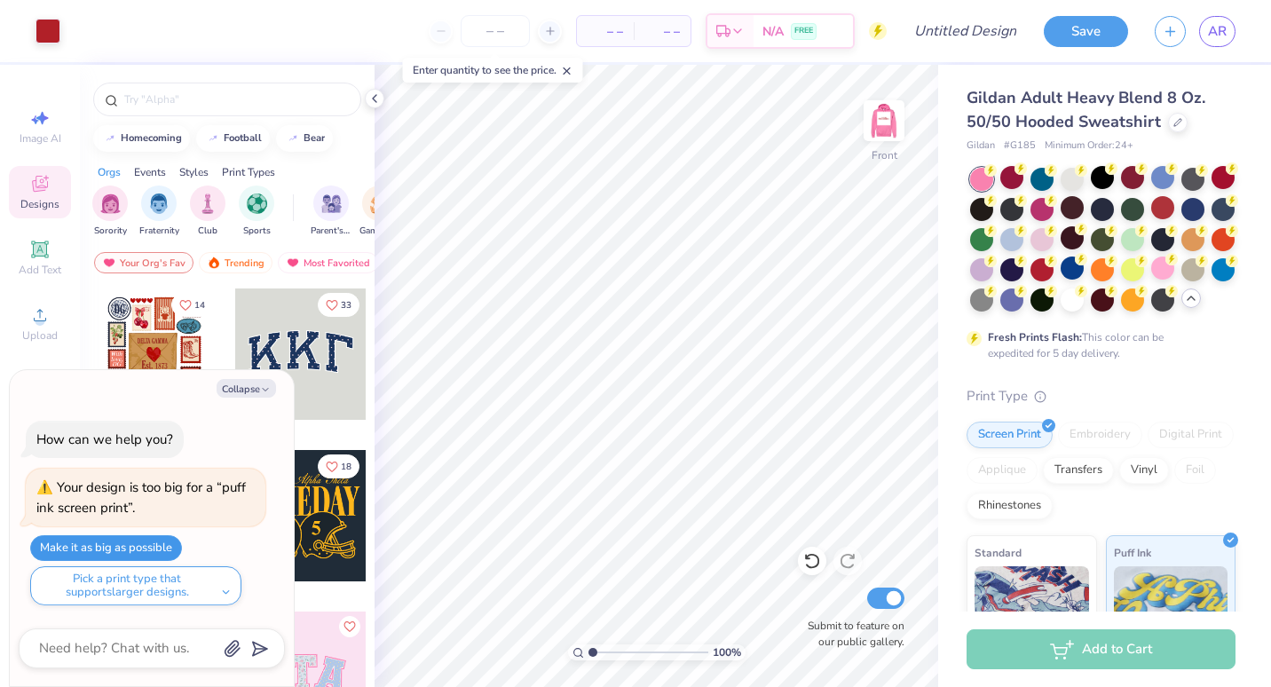
click at [151, 555] on button "Make it as big as possible" at bounding box center [106, 548] width 152 height 26
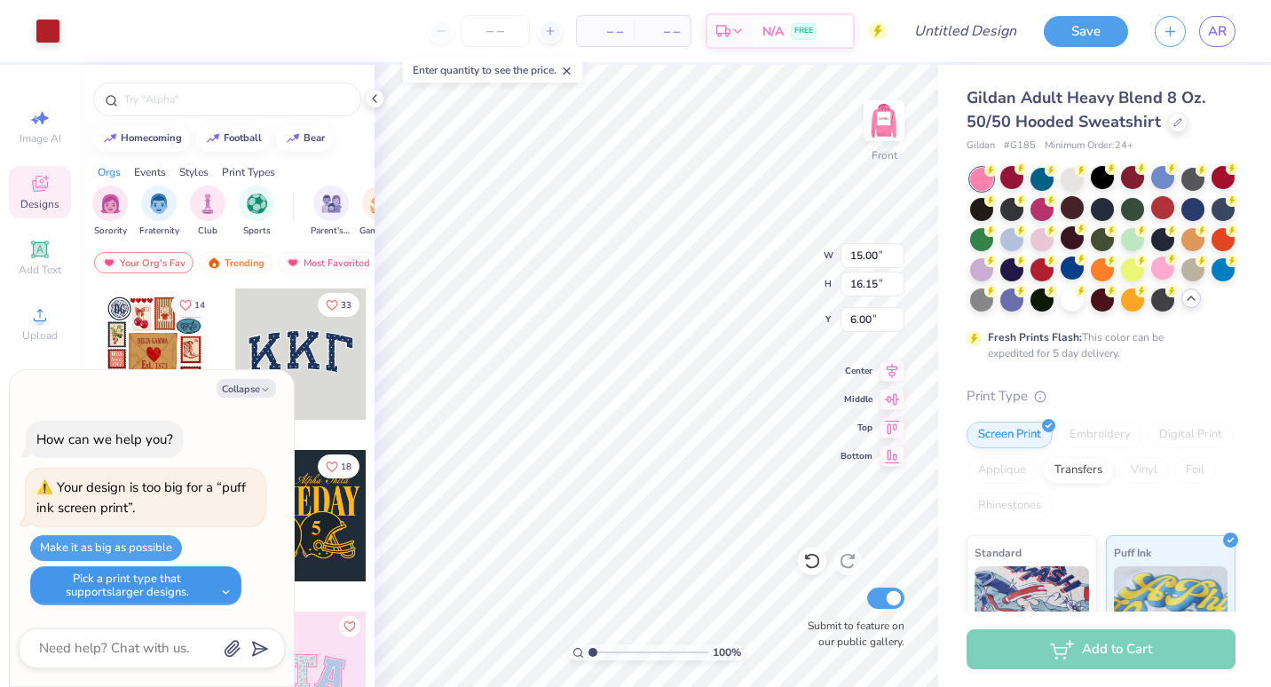
click at [212, 590] on button "Pick a print type that supports larger designs." at bounding box center [135, 585] width 211 height 39
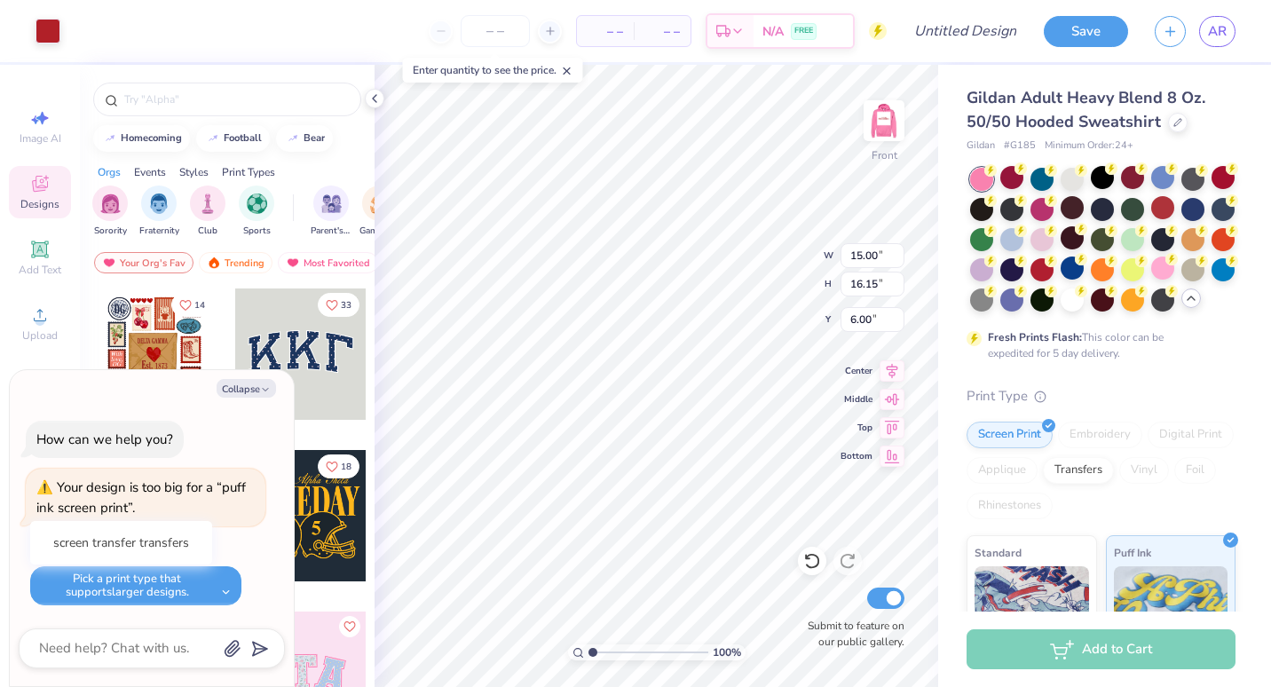
click at [209, 522] on div "screen transfer transfers" at bounding box center [121, 542] width 182 height 43
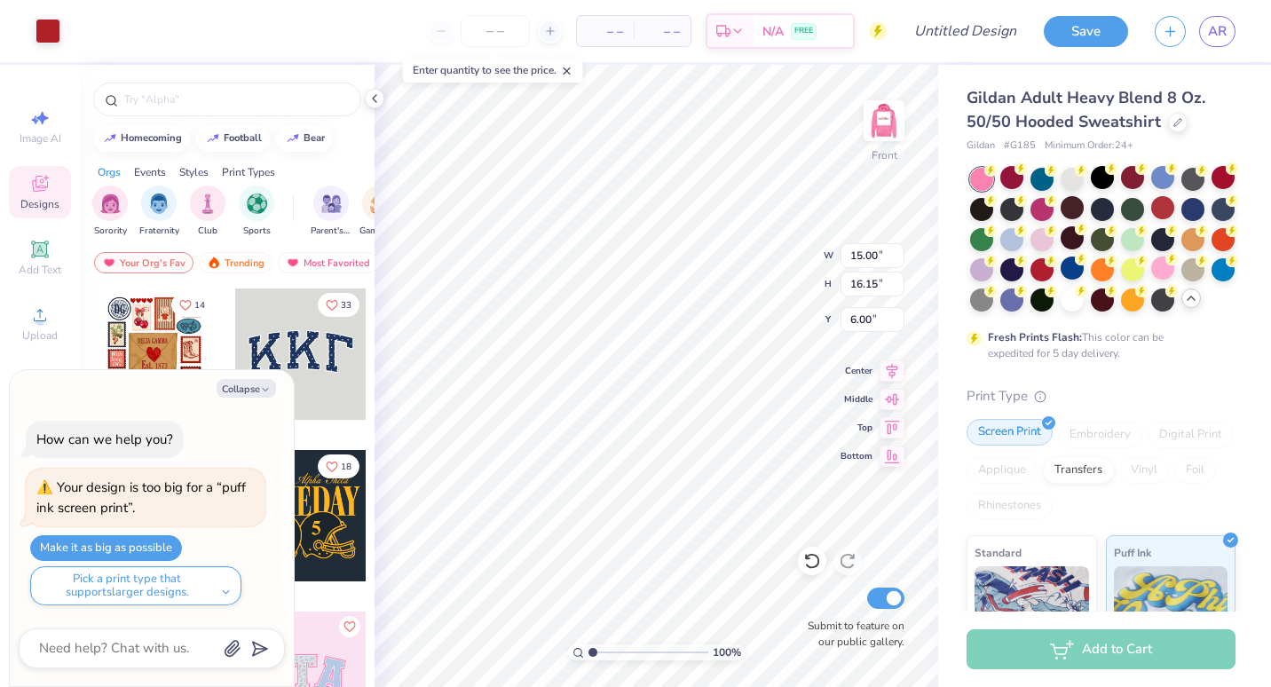
type textarea "x"
type input "8.95"
type input "9.64"
type textarea "x"
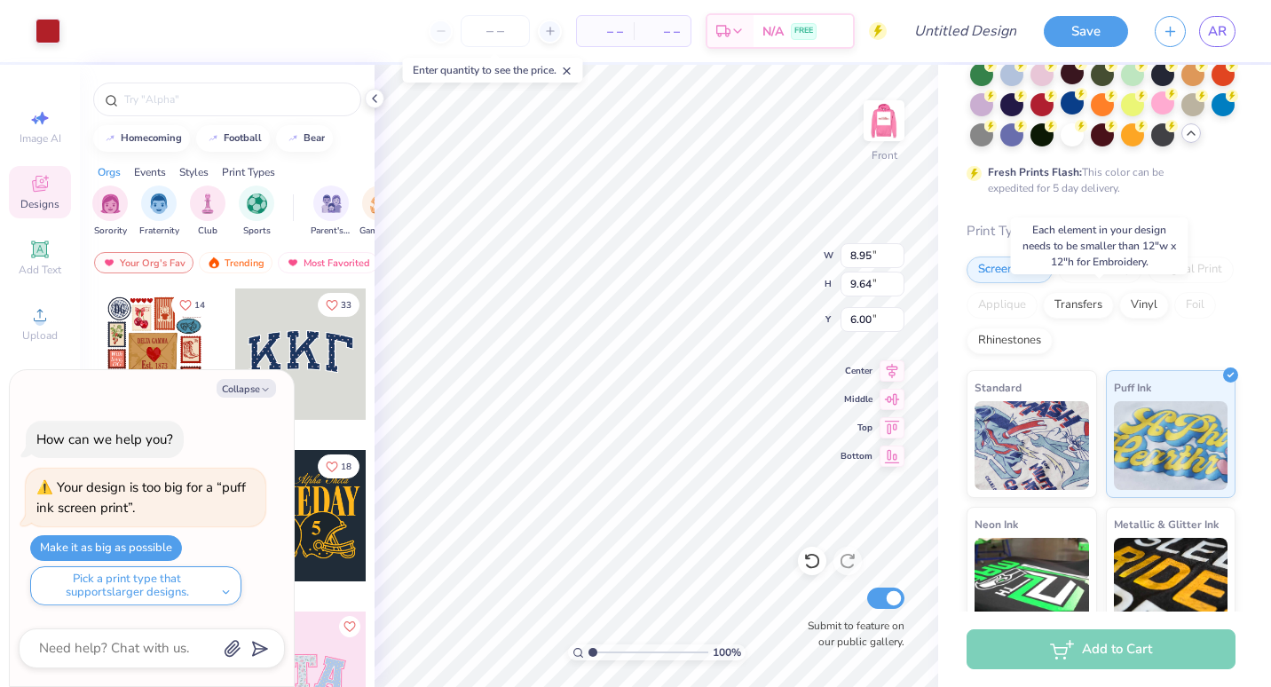
scroll to position [169, 0]
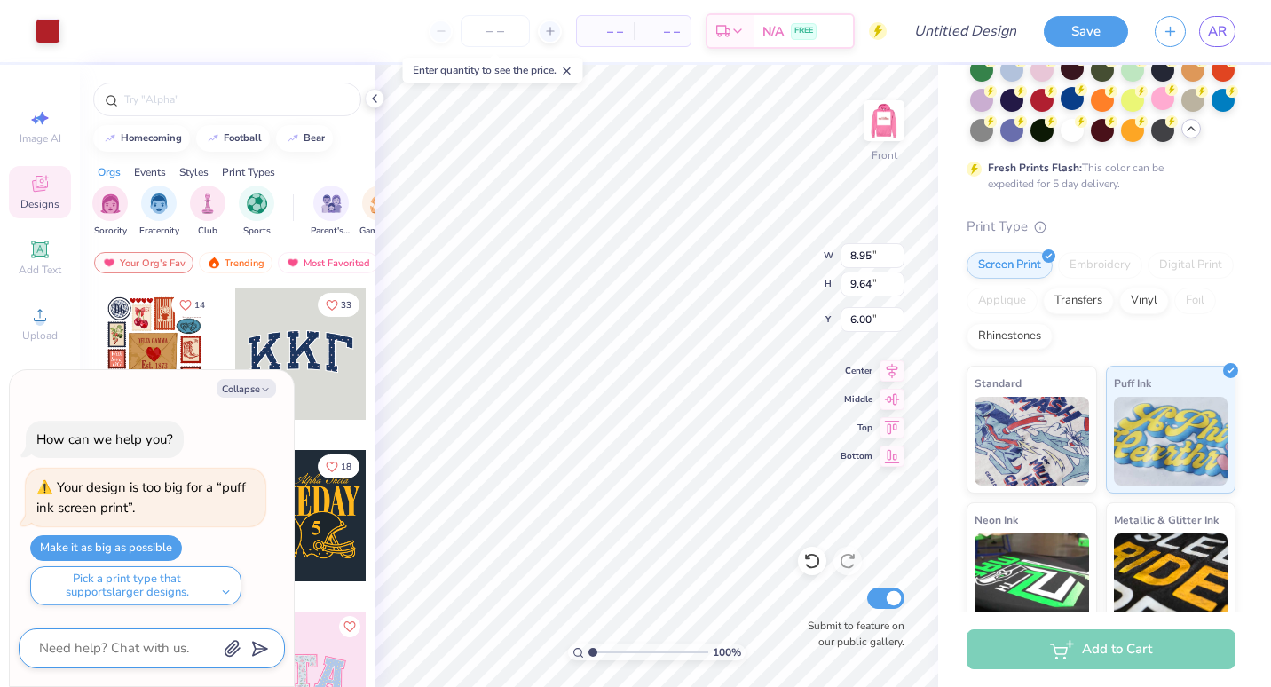
click at [106, 645] on textarea at bounding box center [127, 648] width 180 height 24
type textarea "w"
type textarea "x"
type textarea "wh"
type textarea "x"
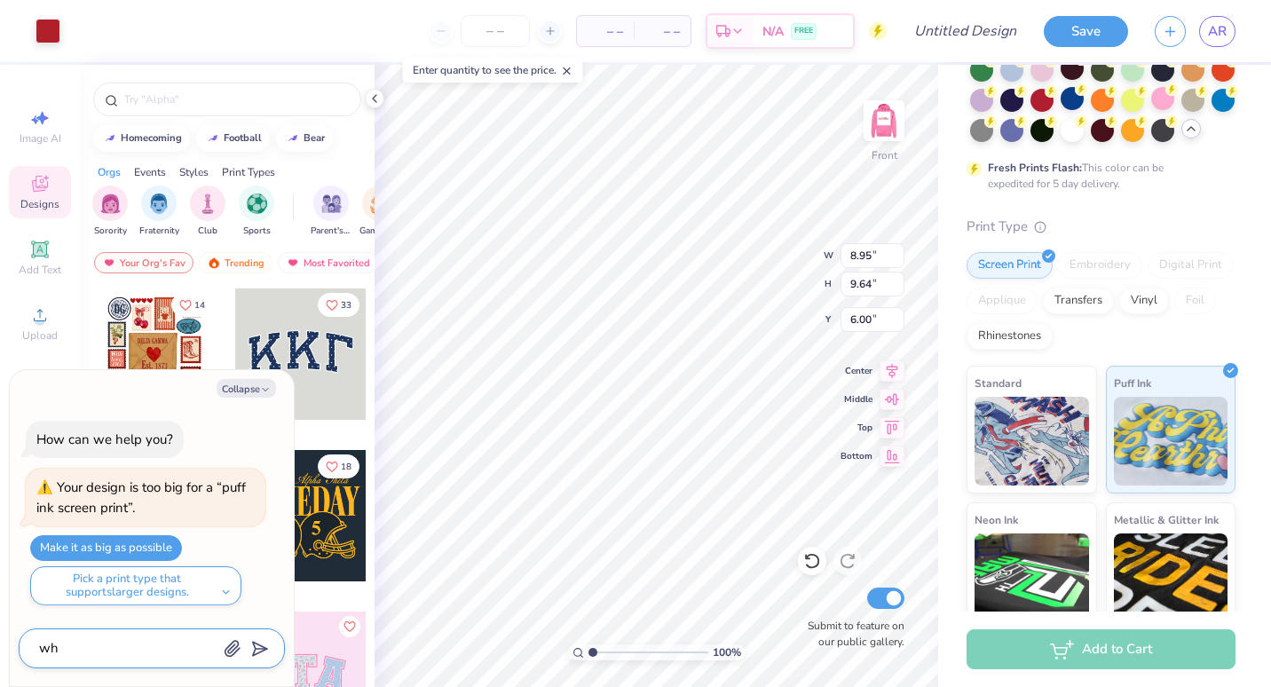
type textarea "wha"
type textarea "x"
type textarea "what"
type textarea "x"
type textarea "what"
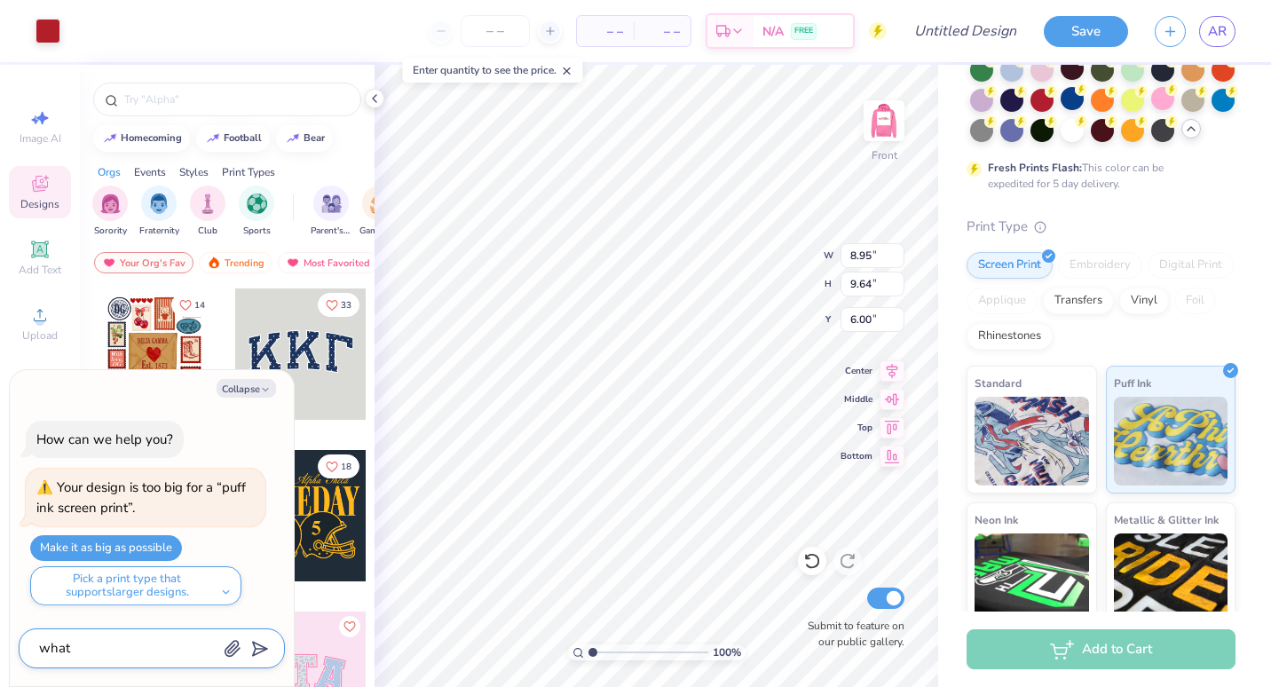
type textarea "x"
type textarea "what s"
type textarea "x"
type textarea "what si"
type textarea "x"
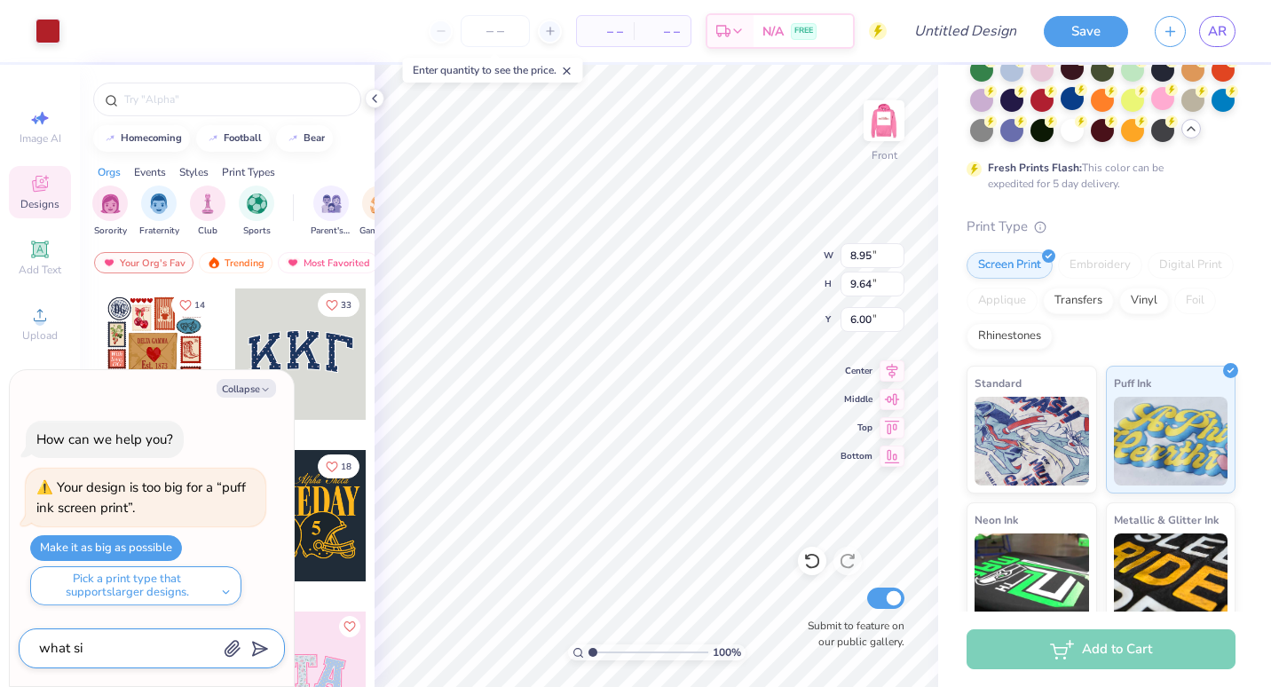
type textarea "what siz"
type textarea "x"
type textarea "what size"
type textarea "x"
type textarea "what size"
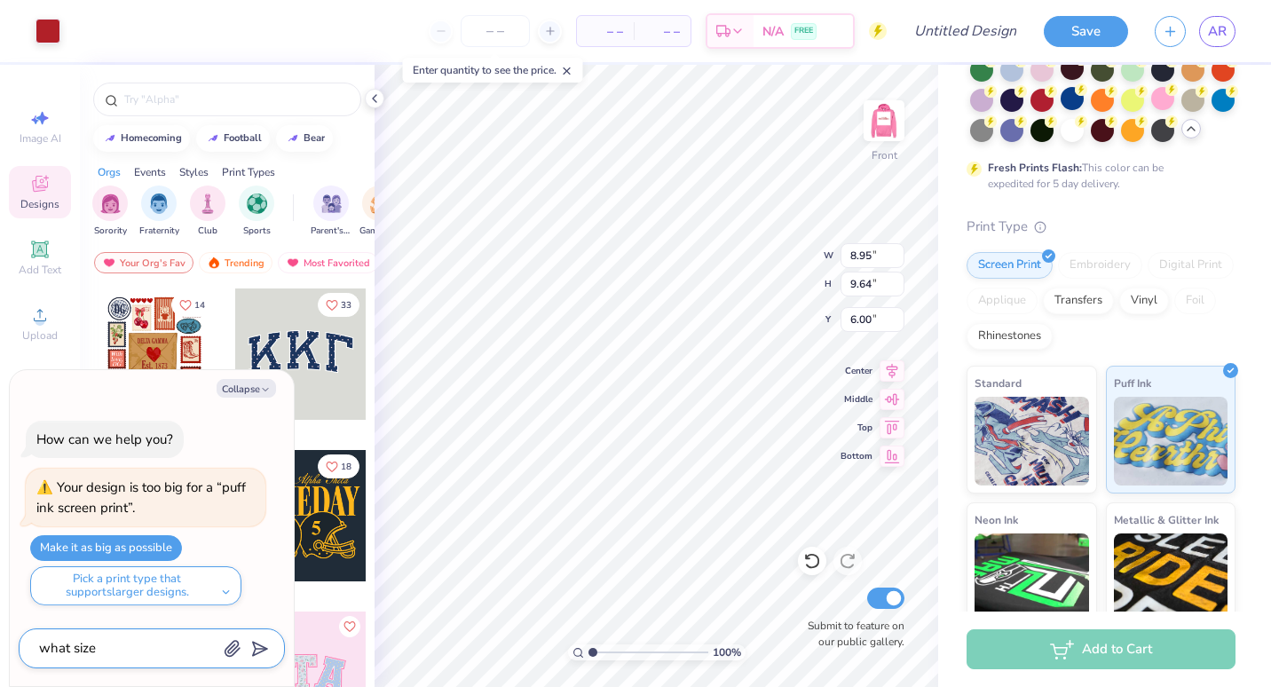
type textarea "x"
type textarea "what size w"
type textarea "x"
type textarea "what size wo"
type textarea "x"
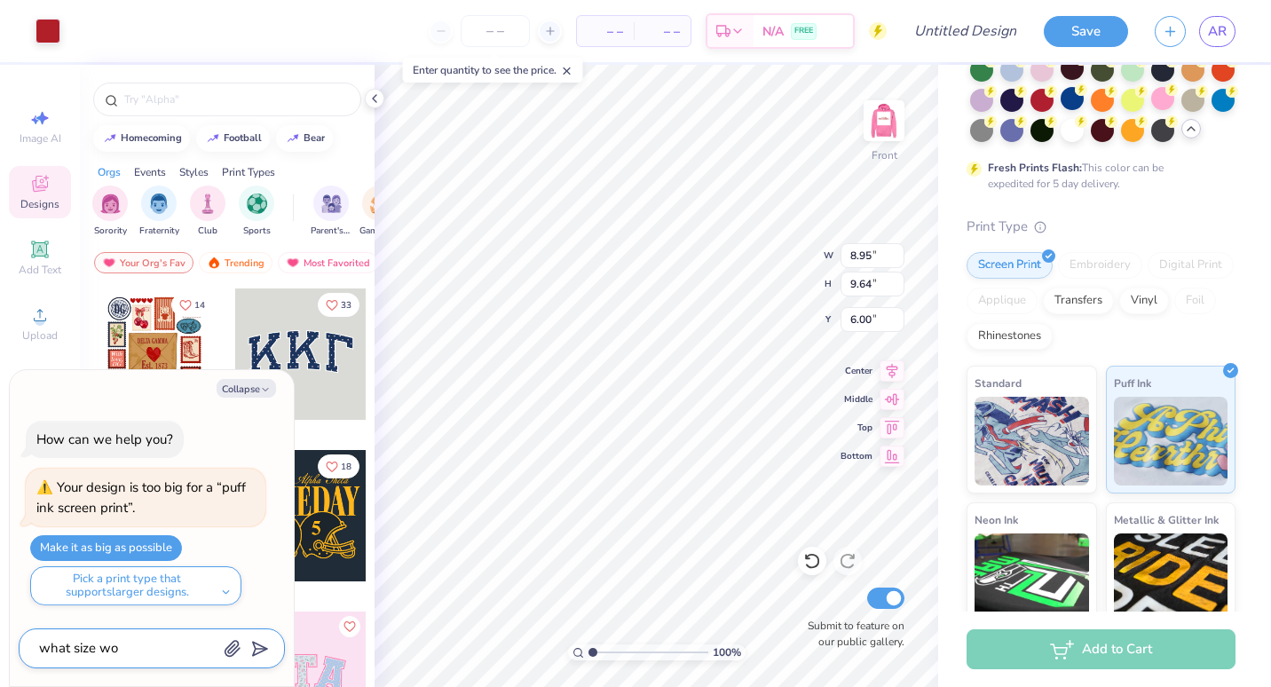
type textarea "what size wou"
type textarea "x"
type textarea "what size woud"
type textarea "x"
type textarea "what size woudl"
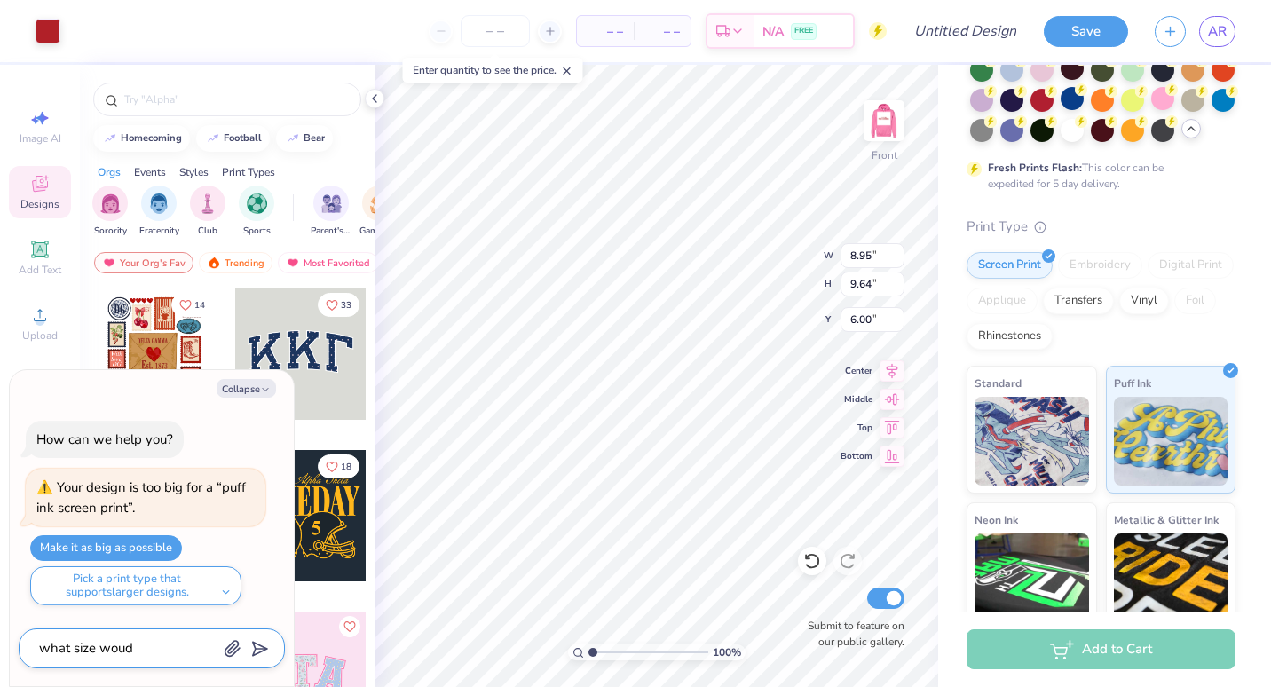
type textarea "x"
type textarea "what size woud"
type textarea "x"
type textarea "what size wou"
type textarea "x"
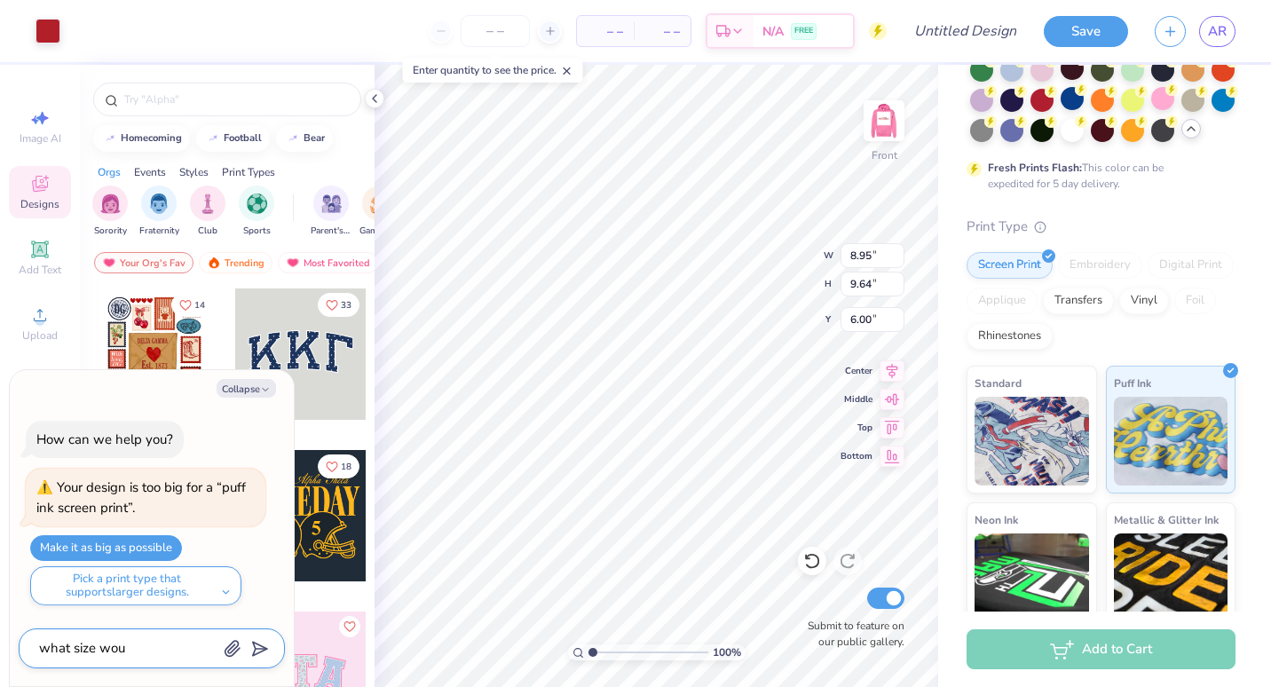
type textarea "what size woul"
type textarea "x"
type textarea "what size would"
type textarea "x"
type textarea "what size would"
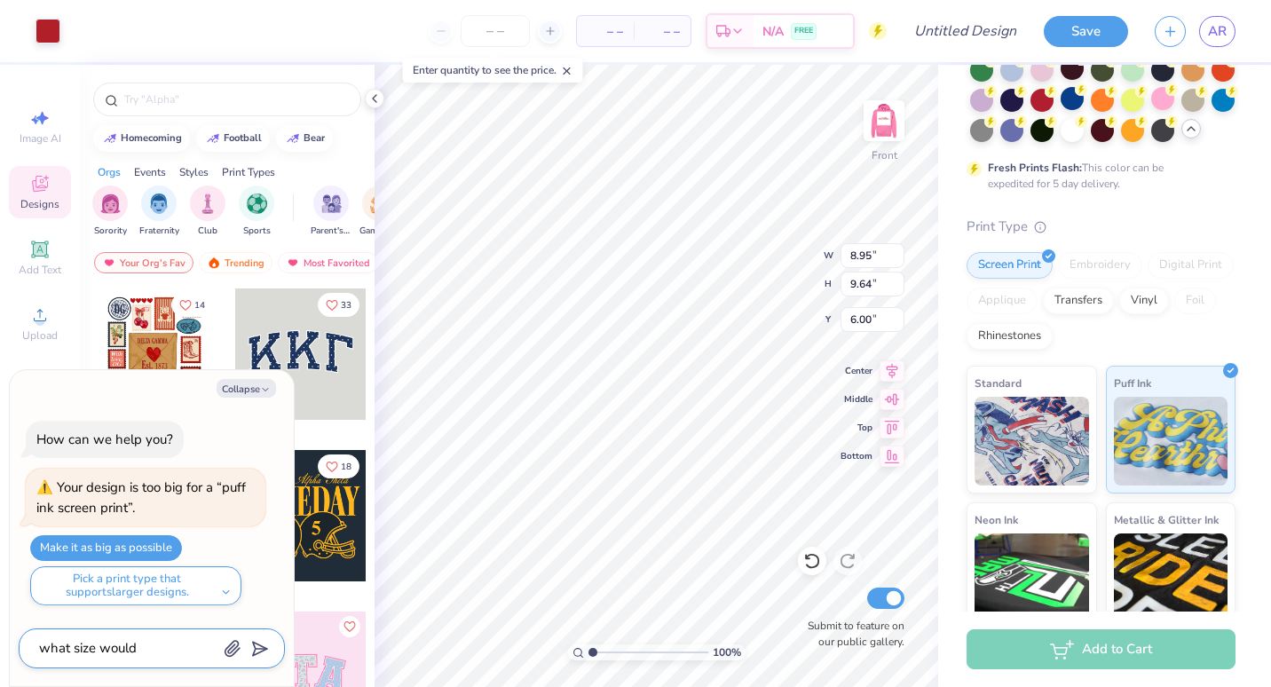
type textarea "x"
type textarea "what size would w"
type textarea "x"
type textarea "what size would wo"
type textarea "x"
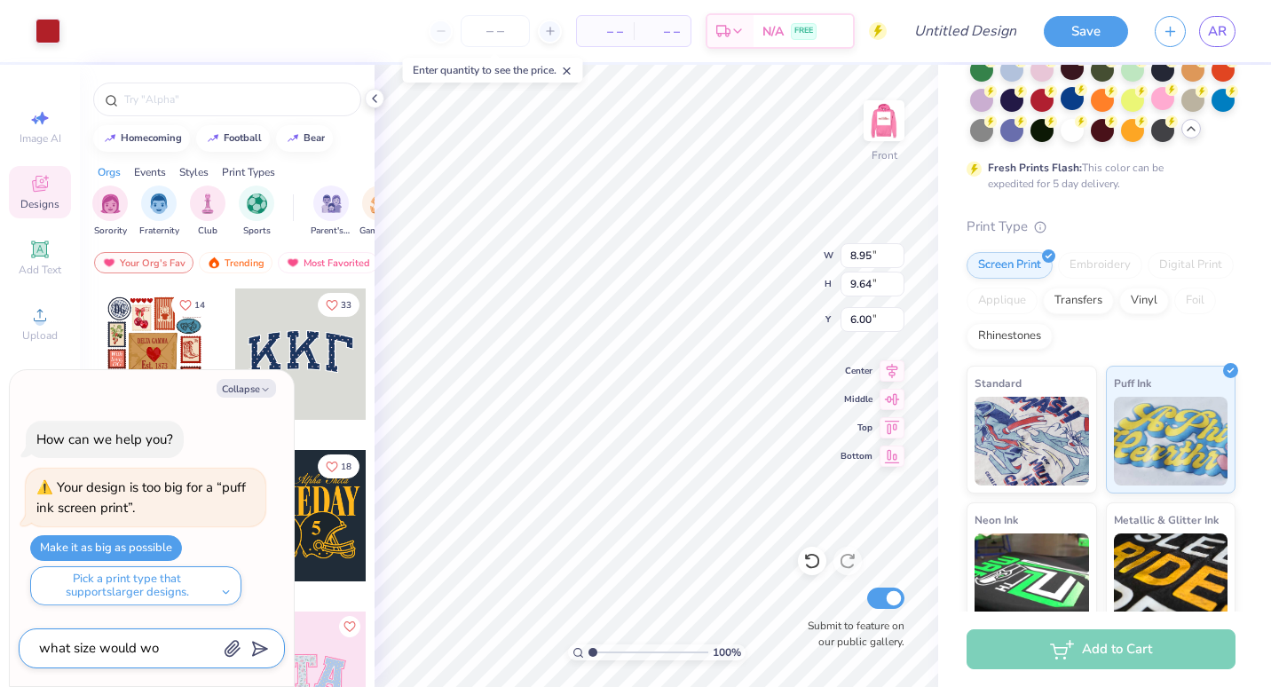
type textarea "what size would wor"
type textarea "x"
type textarea "what size would work"
type textarea "x"
type textarea "what size would work"
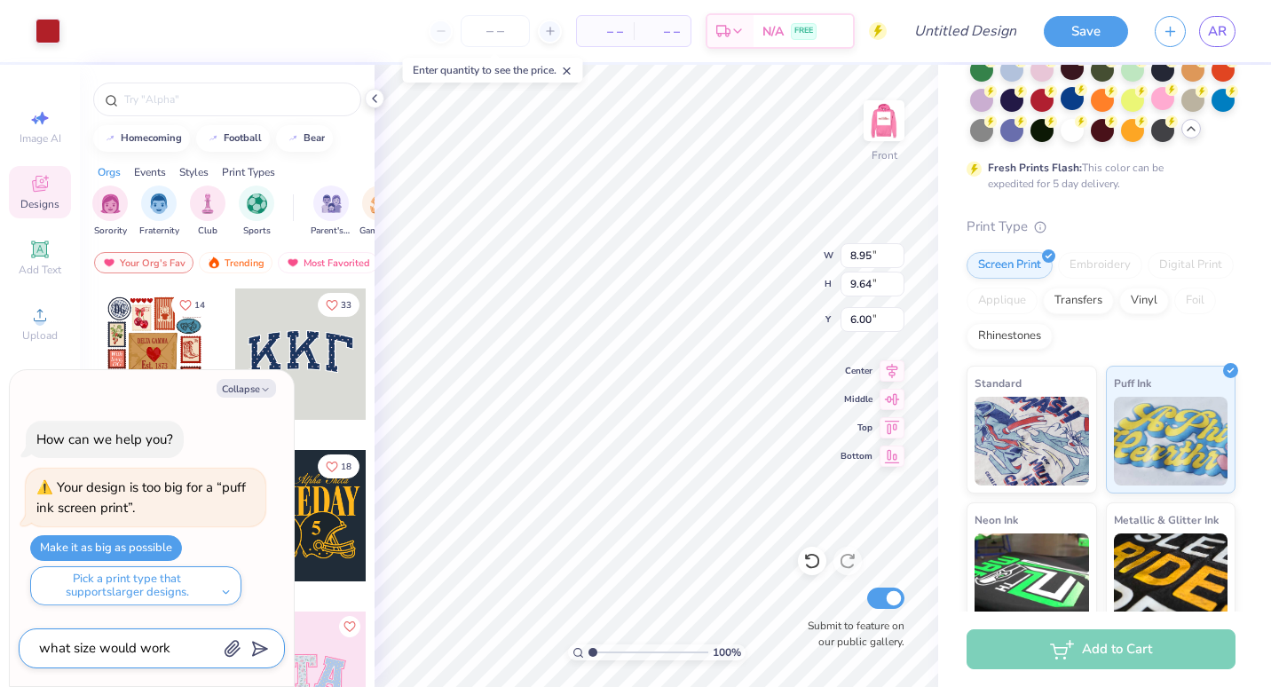
type textarea "x"
type textarea "what size would work f"
type textarea "x"
type textarea "what size would work fo"
type textarea "x"
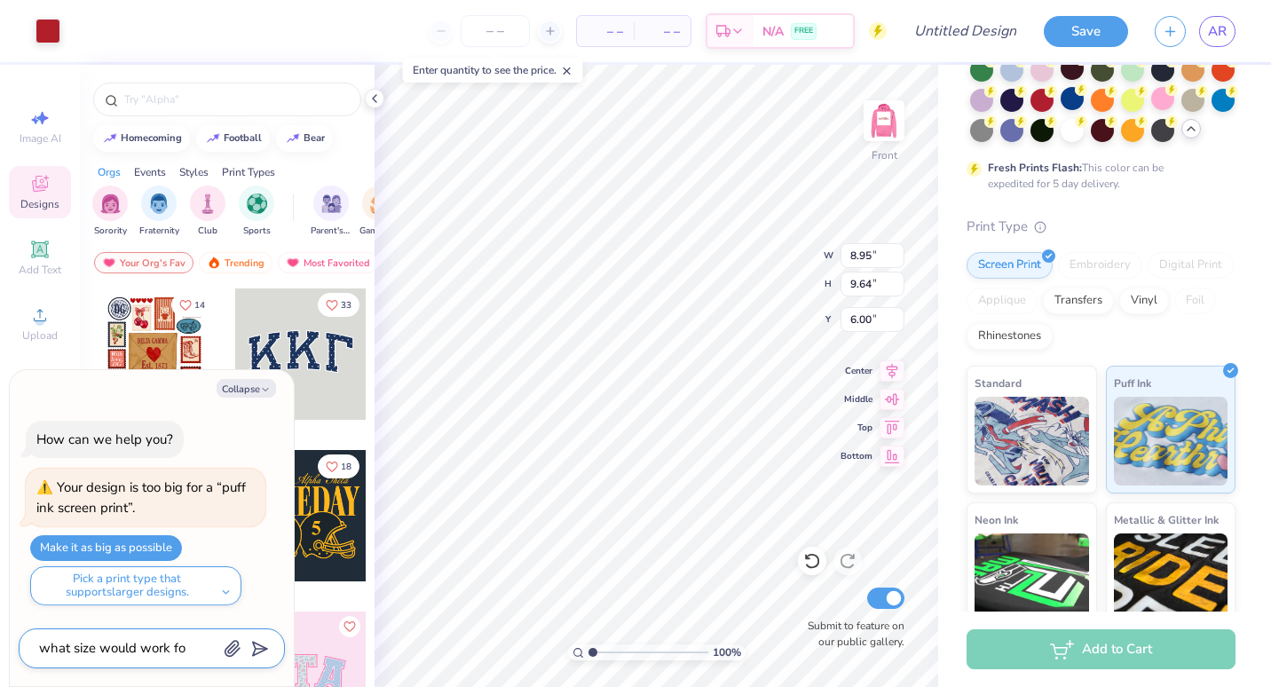
type textarea "what size would work for"
type textarea "x"
type textarea "what size would work for"
type textarea "x"
type textarea "what size would work for p"
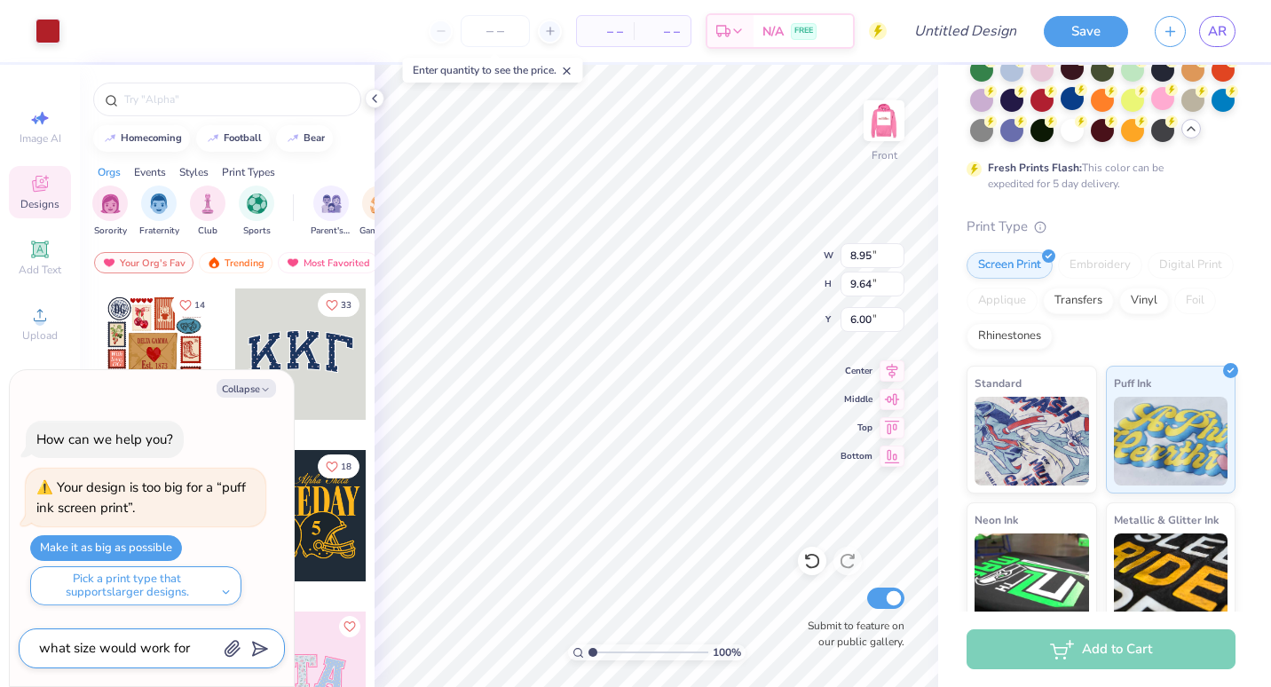
type textarea "x"
type textarea "what size would work for pu"
type textarea "x"
type textarea "what size would work for puf"
type textarea "x"
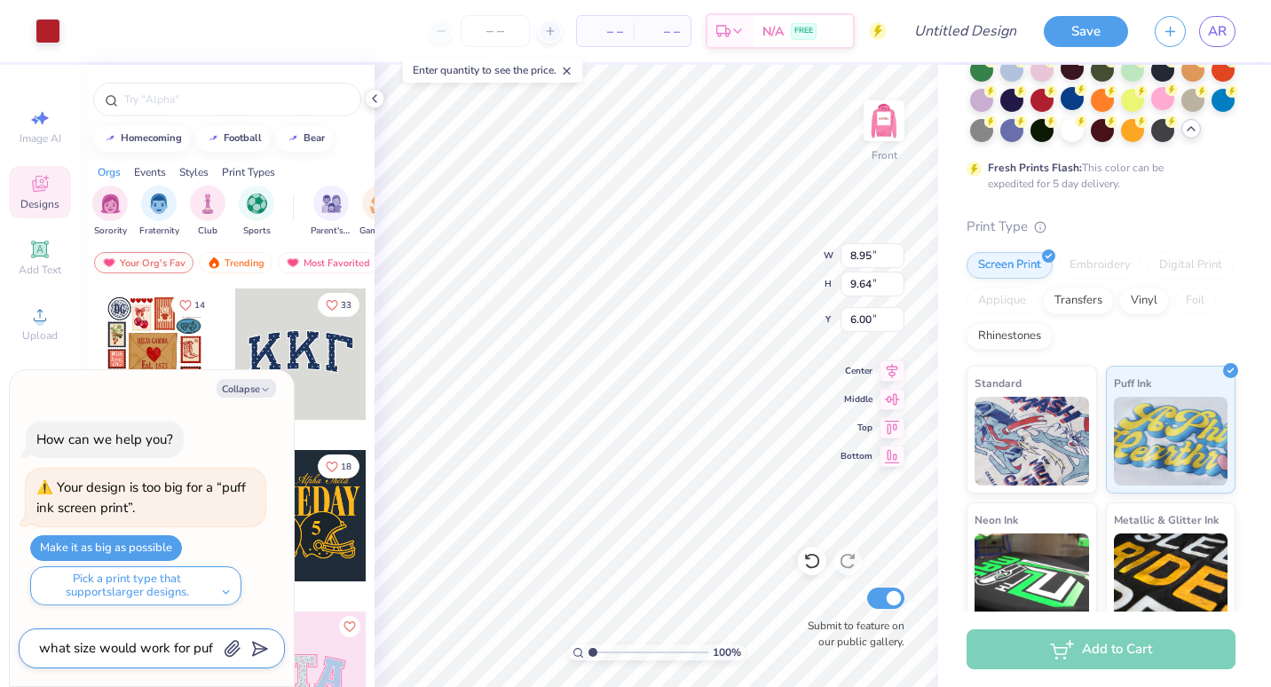
type textarea "what size would work for puff"
type textarea "x"
type textarea "what size would work for puff"
type textarea "x"
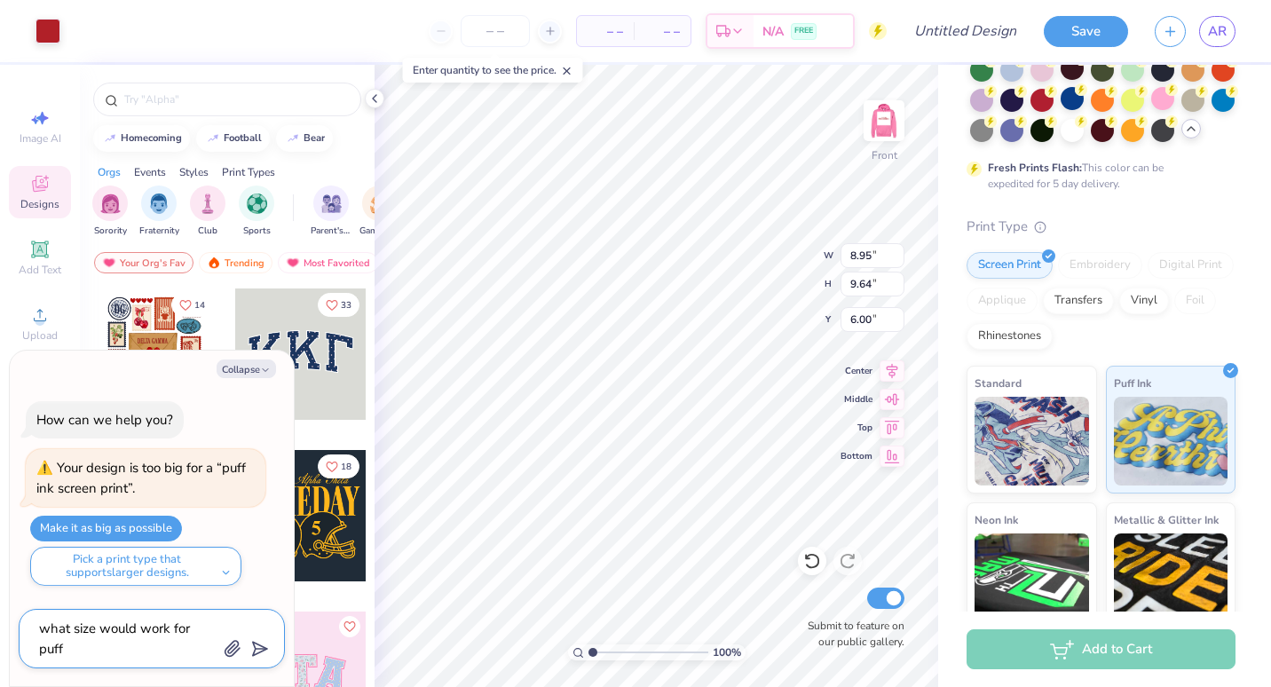
type textarea "what size would work for puff i"
type textarea "x"
type textarea "what size would work for puff in"
type textarea "x"
type textarea "what size would work for puff ink"
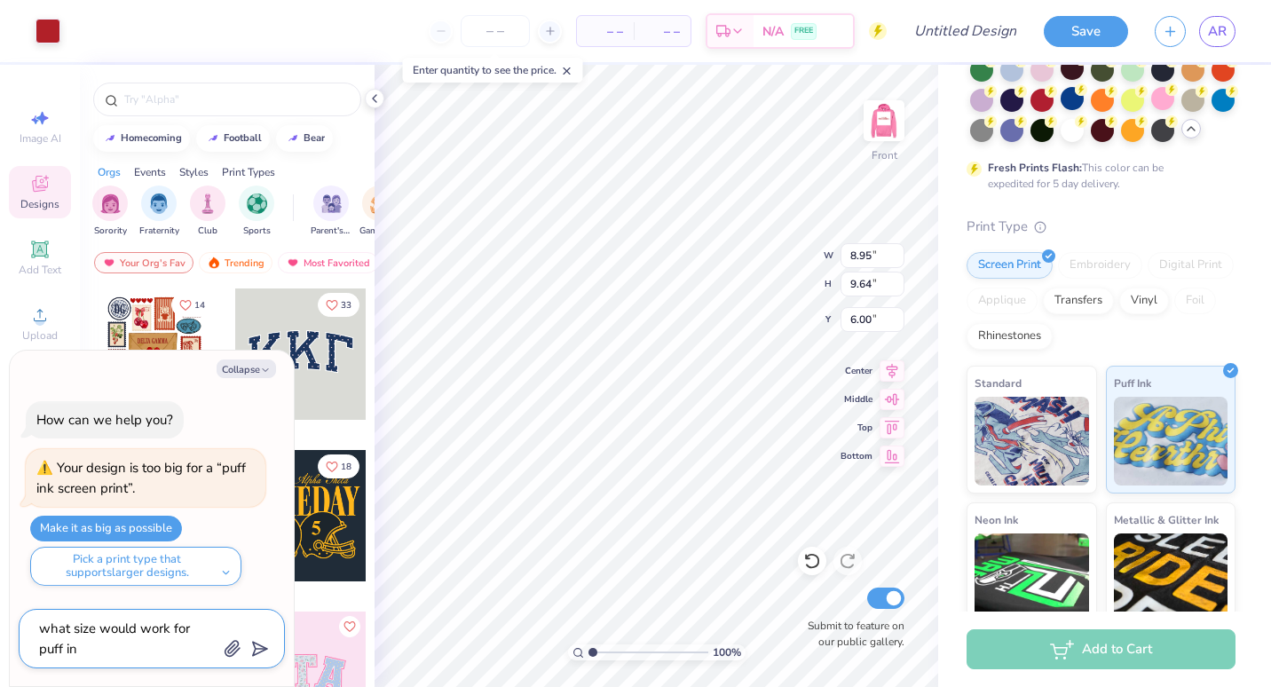
type textarea "x"
type textarea "what size would work for puff ink"
type textarea "x"
type textarea "what size would work for puff ink"
click at [255, 650] on polygon "submit" at bounding box center [256, 649] width 21 height 21
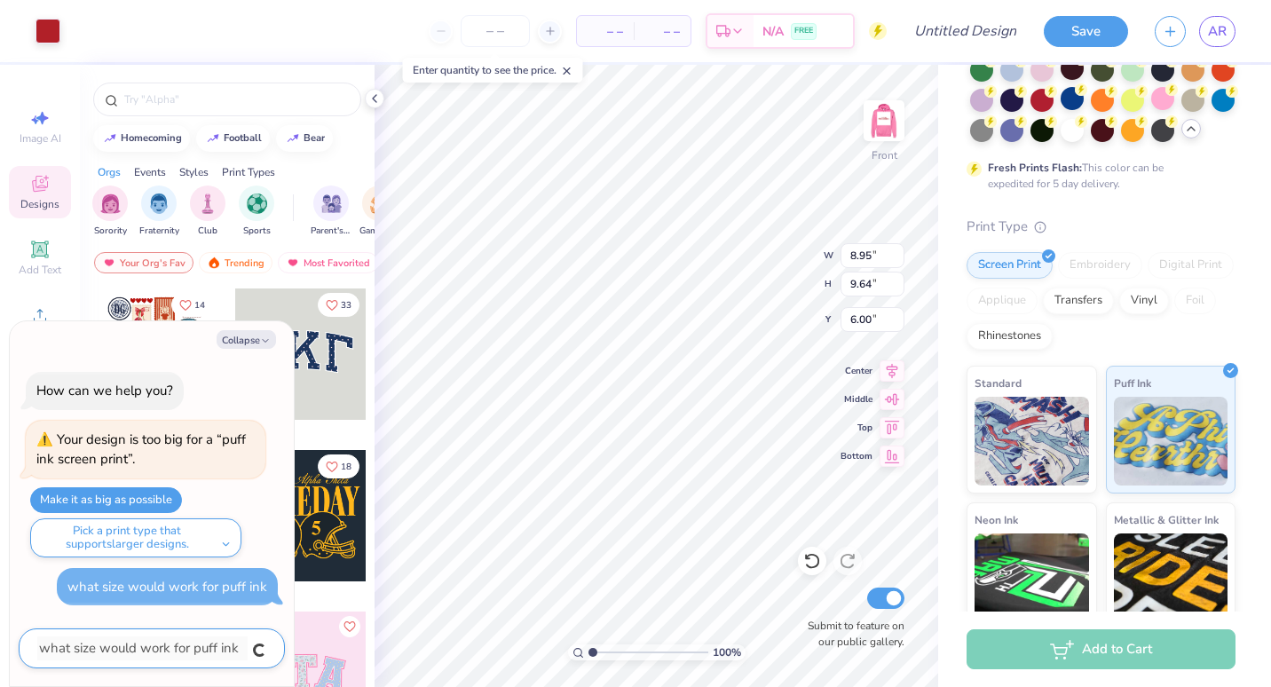
type textarea "x"
type input "11.59"
type input "12.48"
type textarea "x"
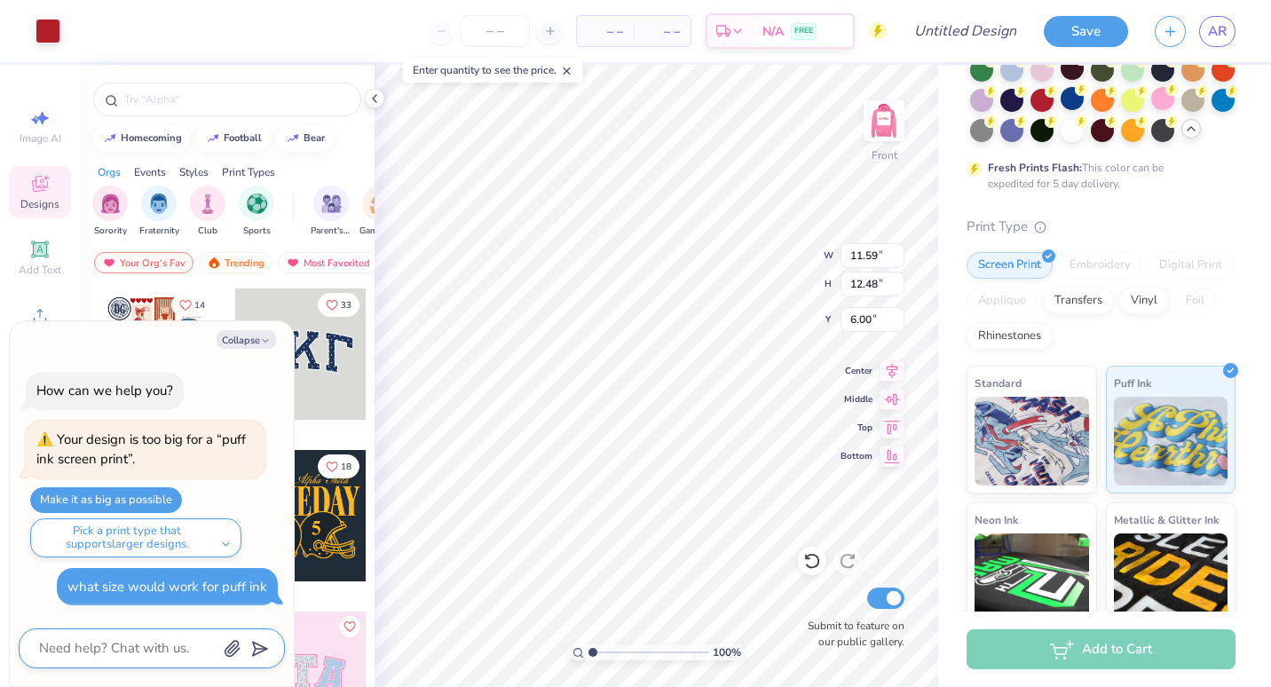
type input "14.16"
type input "15.25"
type textarea "x"
type input "12.58"
type input "13.54"
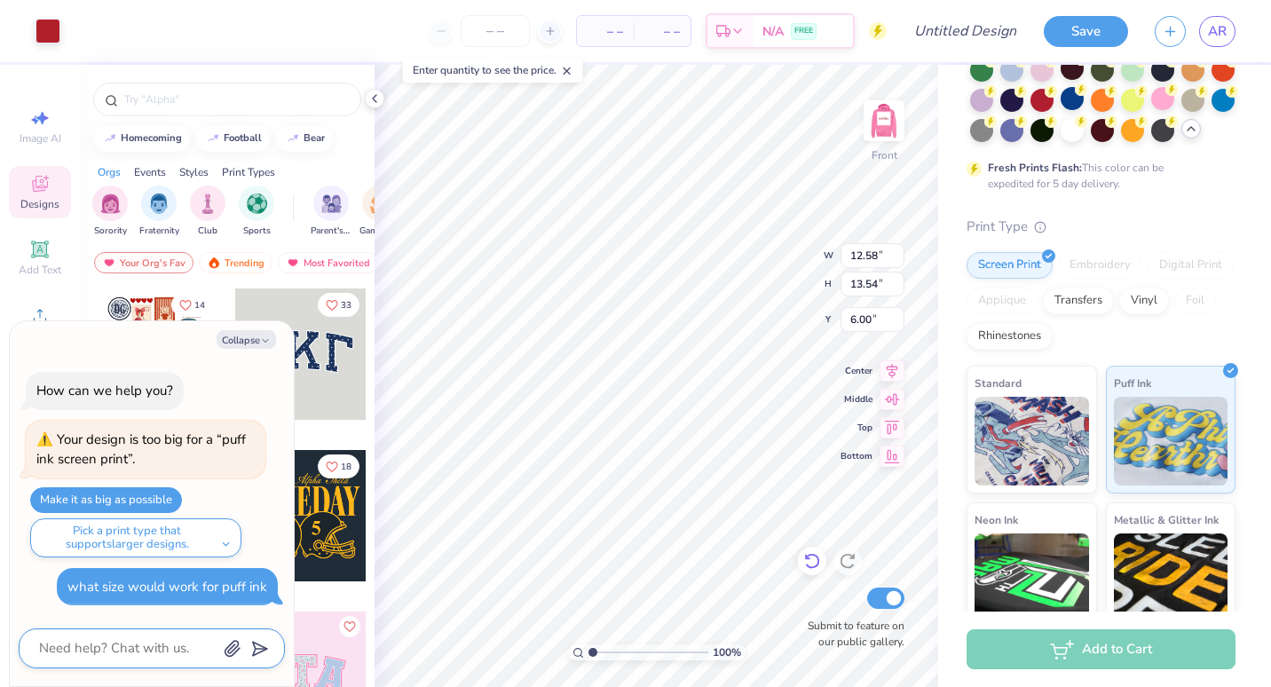
click at [810, 555] on icon at bounding box center [811, 562] width 15 height 16
click at [114, 499] on button "Make it as big as possible" at bounding box center [106, 500] width 152 height 26
type textarea "x"
type input "12.86"
type input "13.84"
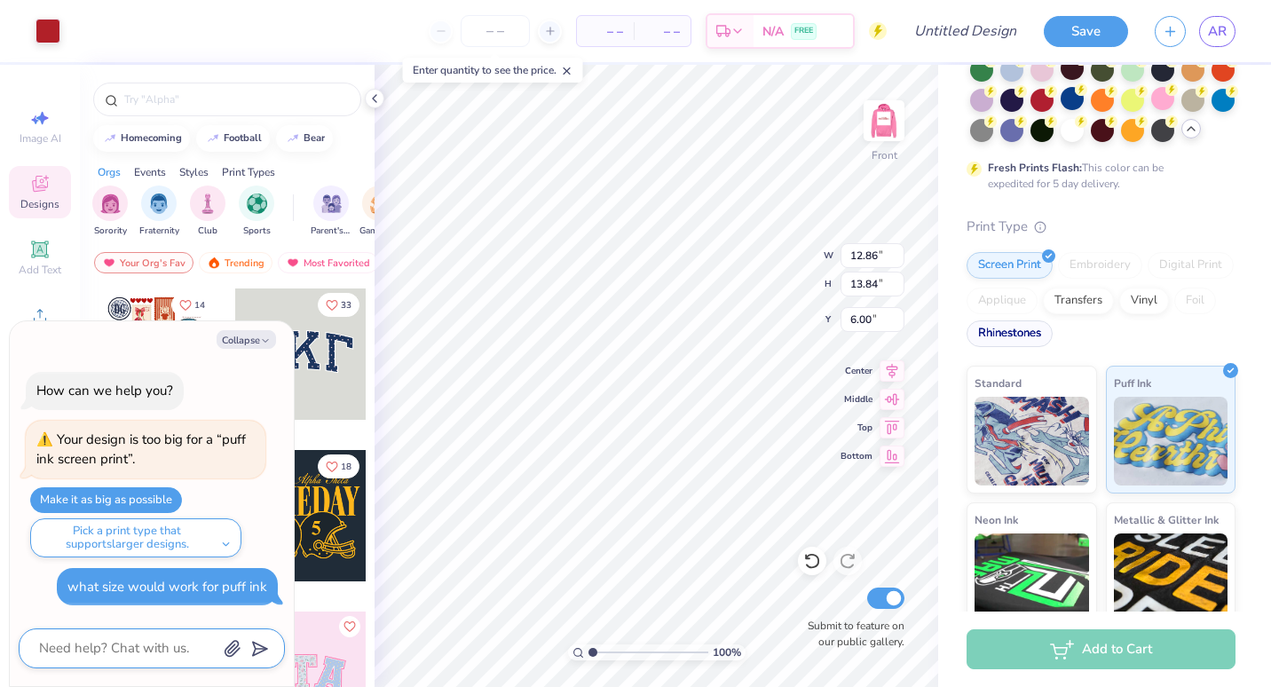
scroll to position [242, 0]
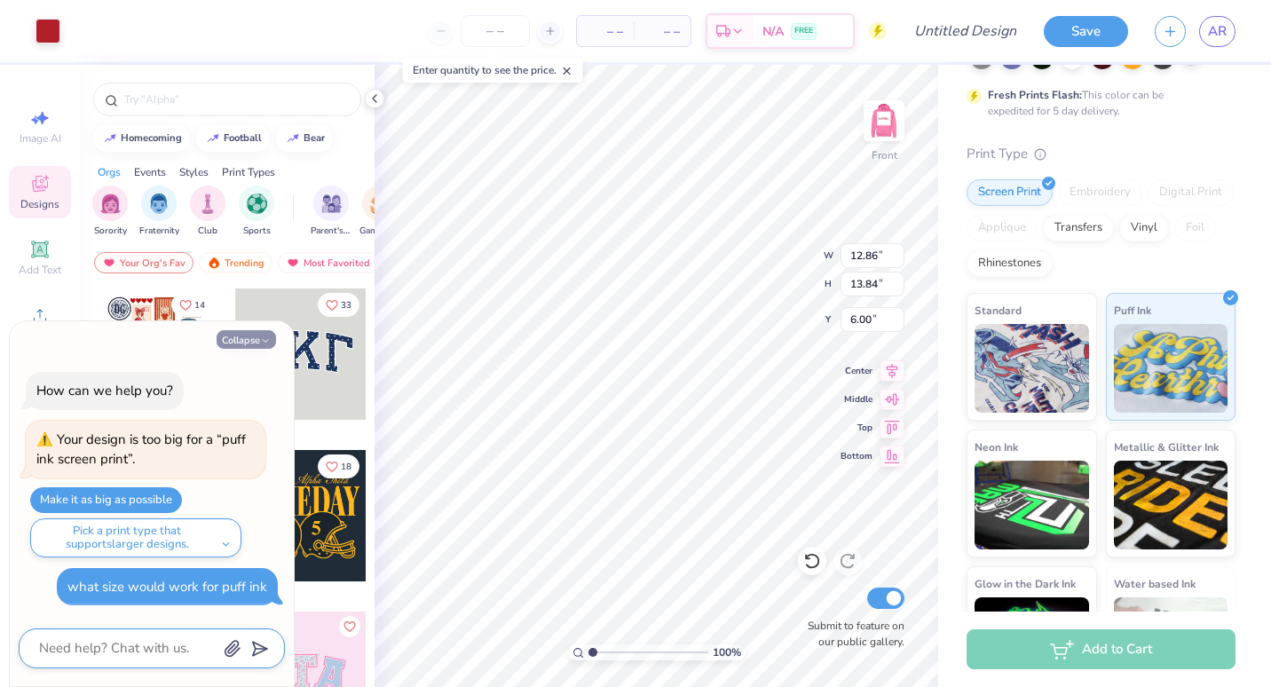
click at [257, 336] on button "Collapse" at bounding box center [246, 339] width 59 height 19
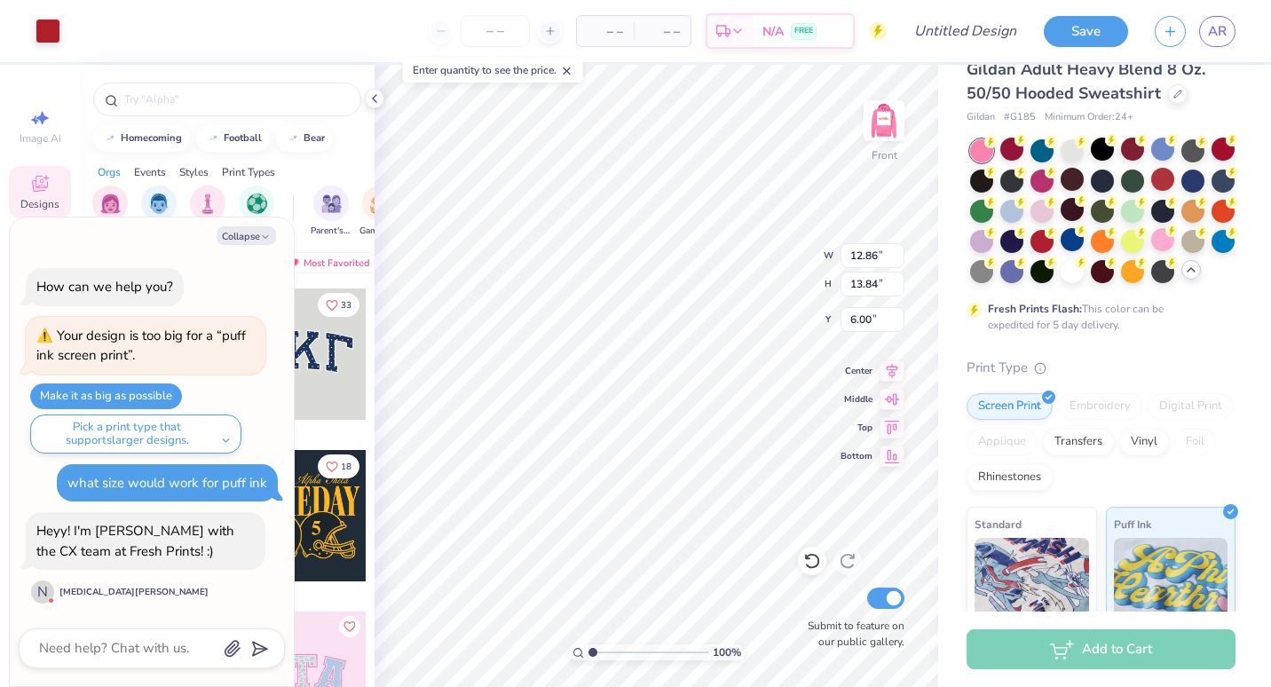
scroll to position [0, 0]
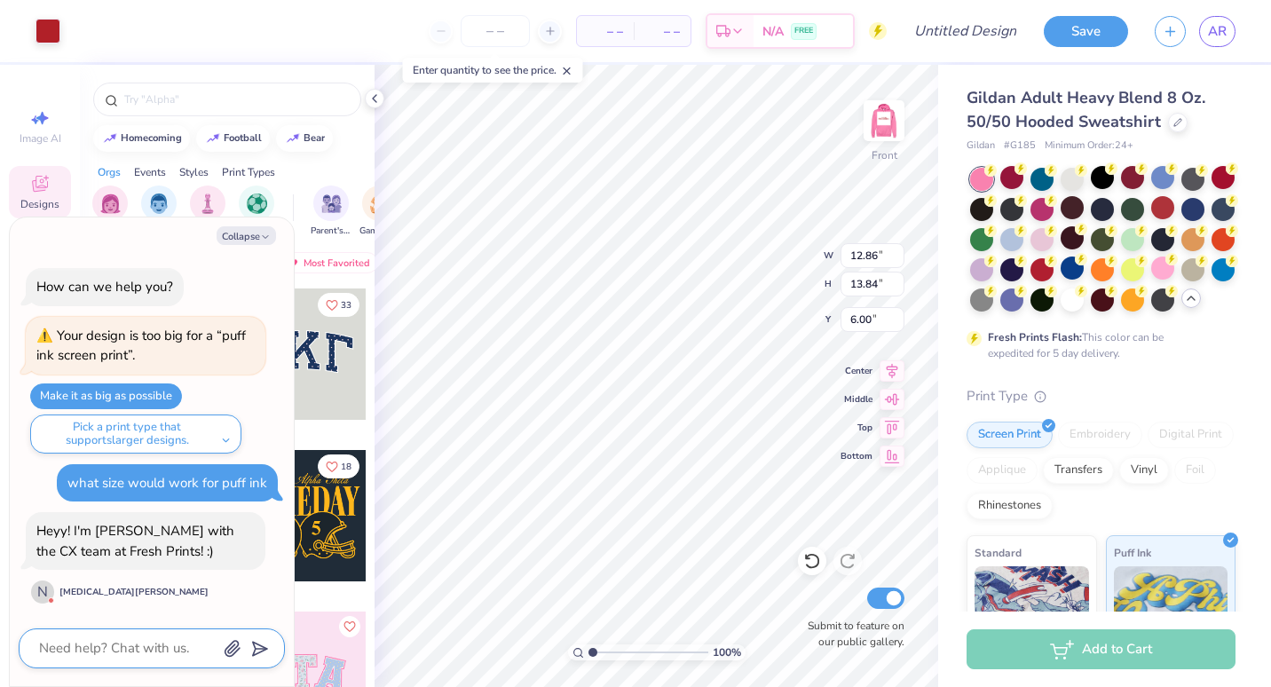
click at [115, 647] on textarea at bounding box center [127, 648] width 180 height 24
type textarea "x"
type textarea "h"
type textarea "x"
type textarea "hi"
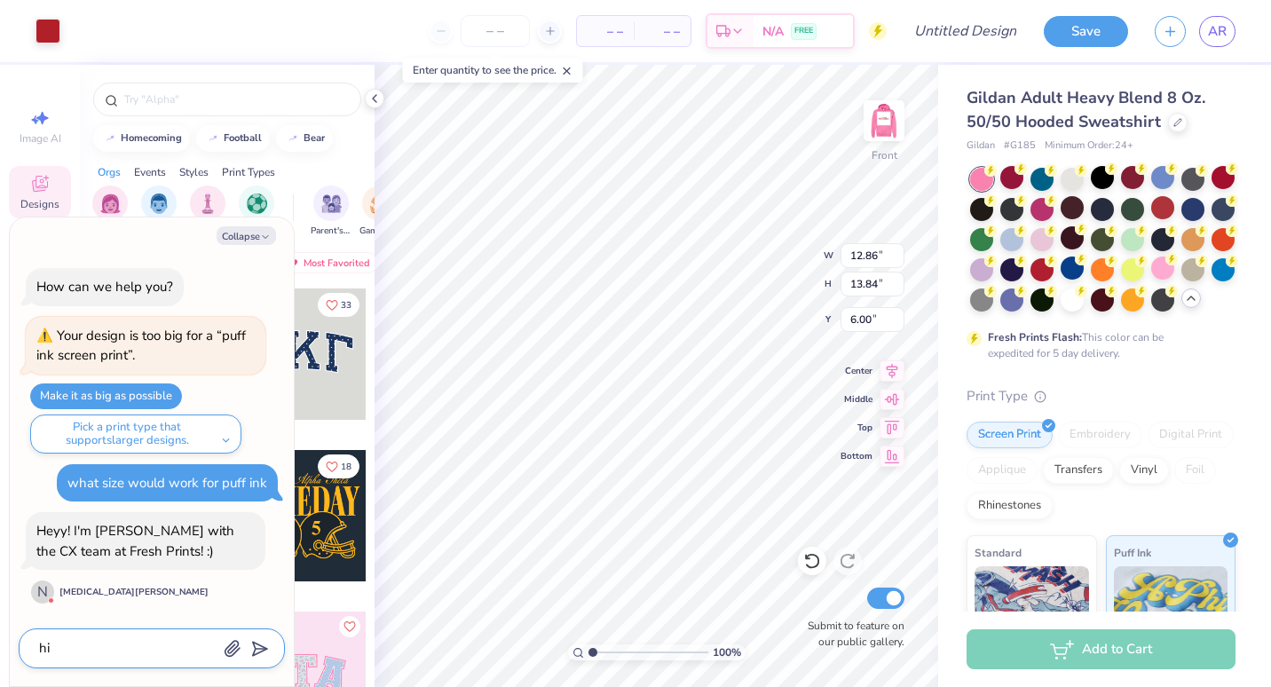
type textarea "x"
type textarea "hi"
type textarea "x"
type textarea "hi :"
type textarea "x"
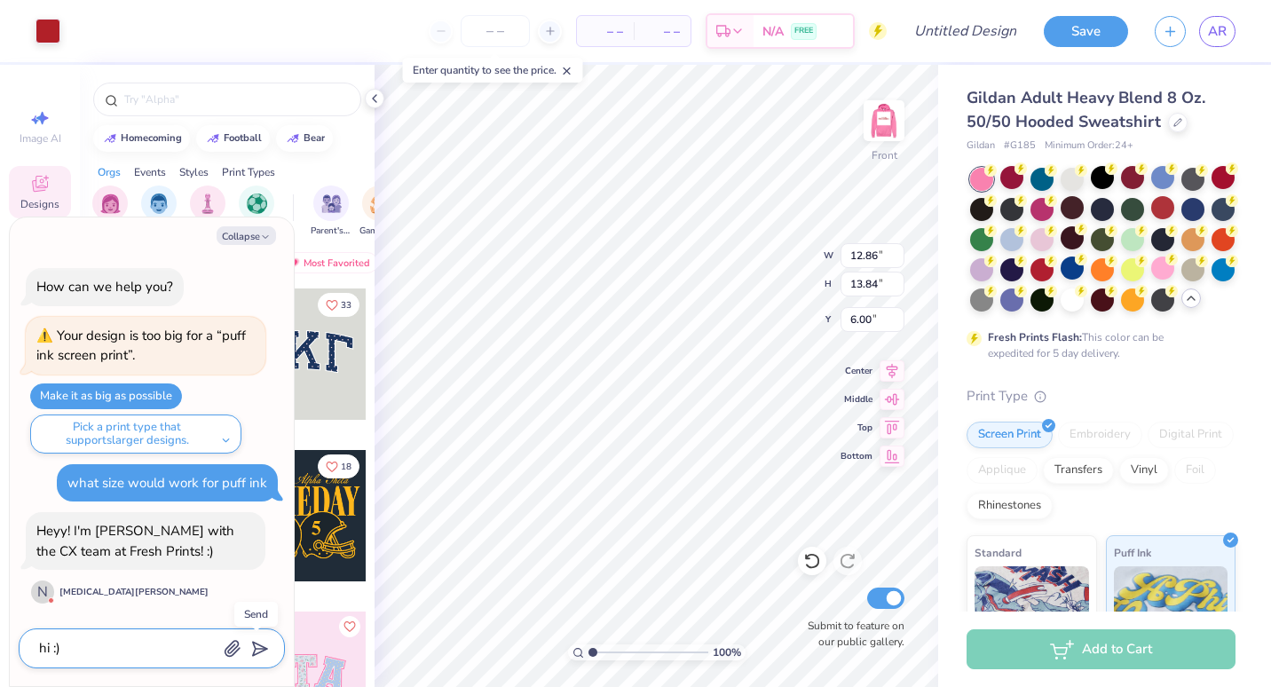
type textarea "hi :)"
click at [257, 650] on icon "submit" at bounding box center [256, 648] width 25 height 25
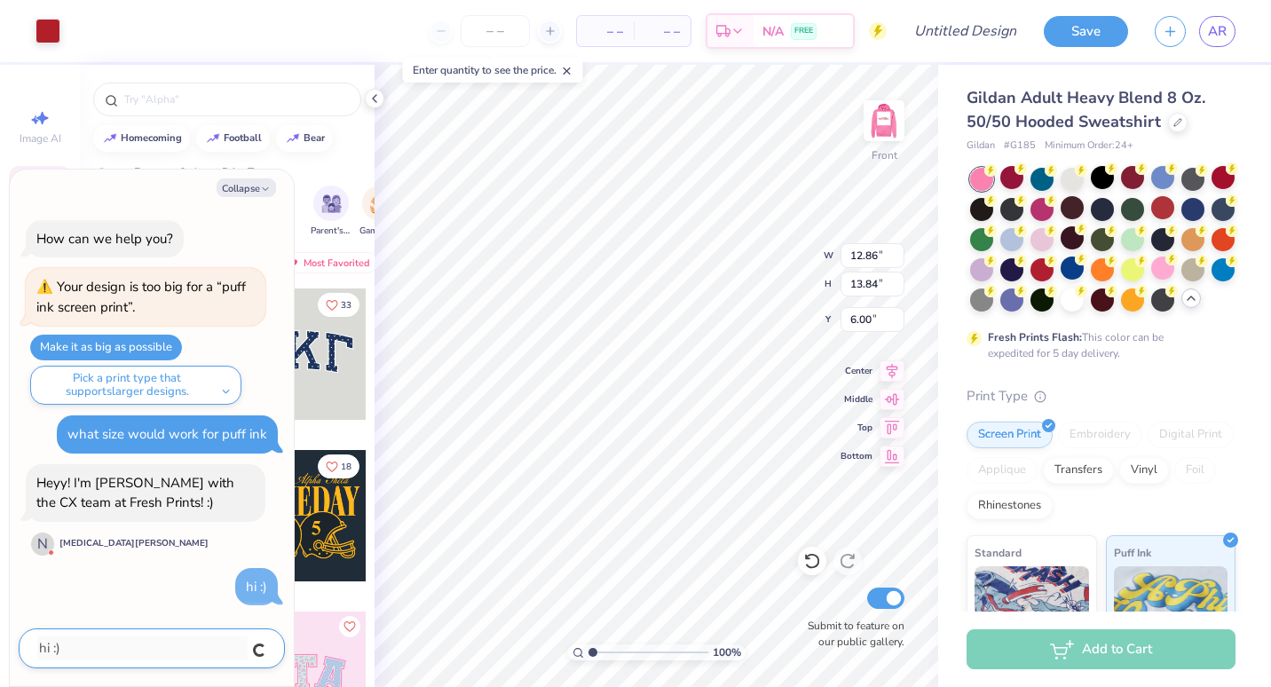
type textarea "x"
click at [232, 406] on div "How can we help you? Your design is too big for a “puff ink screen print”. Make…" at bounding box center [152, 413] width 266 height 414
click at [231, 405] on div "How can we help you? Your design is too big for a “puff ink screen print”. Make…" at bounding box center [152, 413] width 266 height 414
click at [229, 405] on div "How can we help you? Your design is too big for a “puff ink screen print”. Make…" at bounding box center [152, 413] width 266 height 414
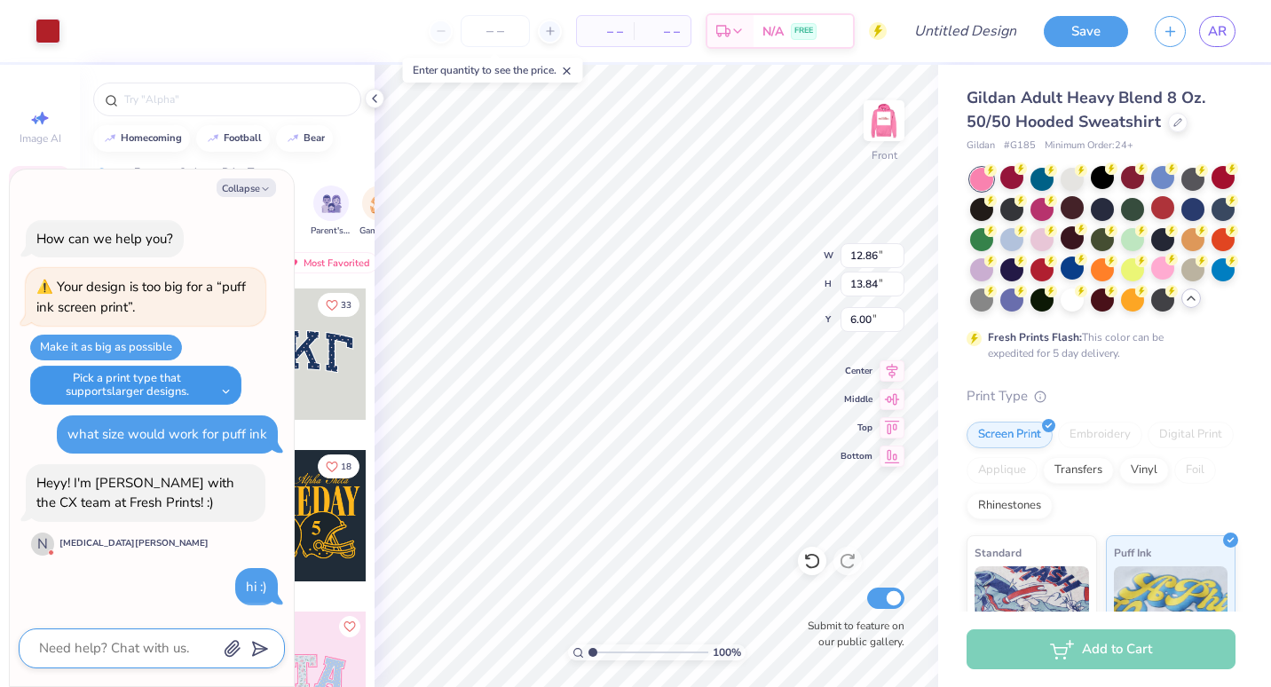
click at [226, 404] on button "Pick a print type that supports larger designs." at bounding box center [135, 385] width 211 height 39
click at [226, 395] on button "Pick a print type that supports larger designs." at bounding box center [135, 385] width 211 height 39
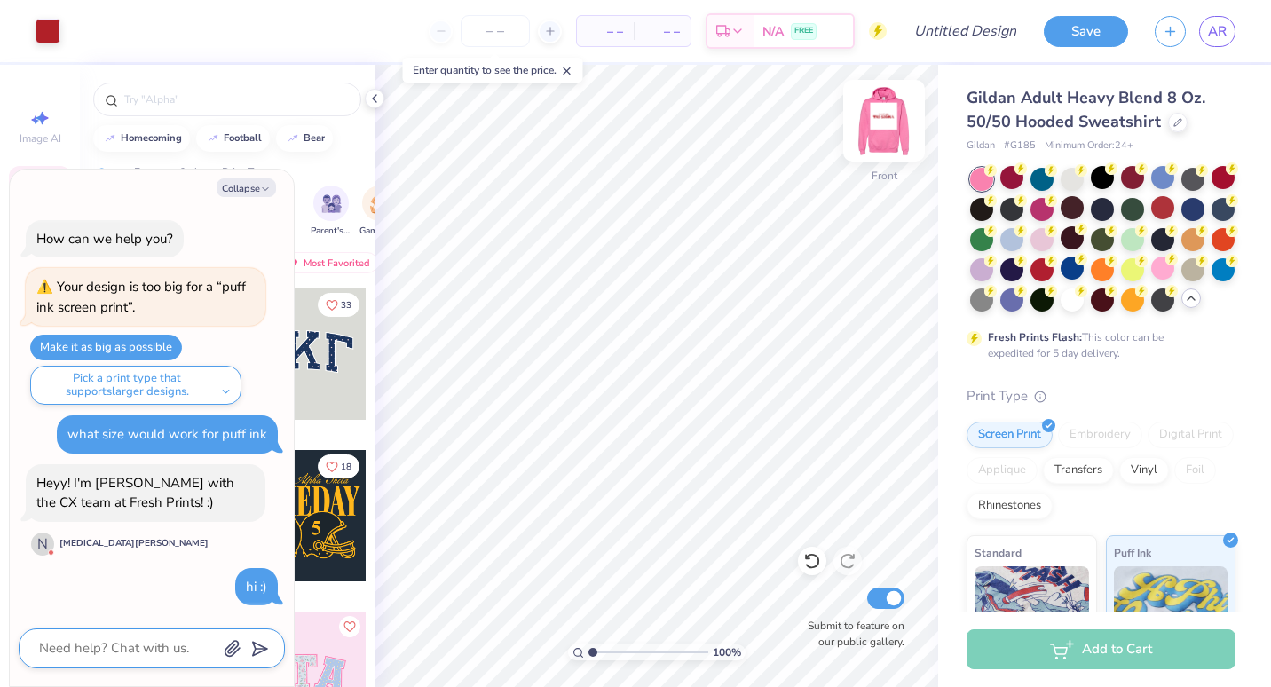
click at [872, 130] on img at bounding box center [883, 120] width 71 height 71
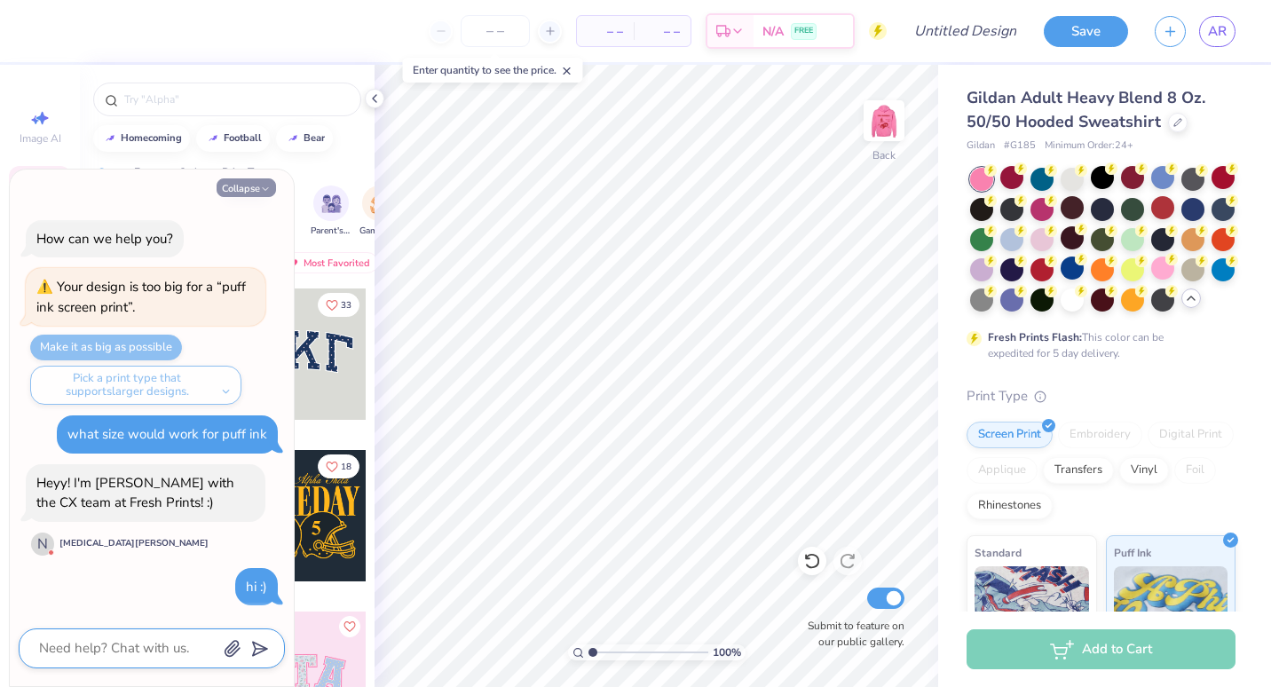
click at [250, 191] on button "Collapse" at bounding box center [246, 187] width 59 height 19
type textarea "x"
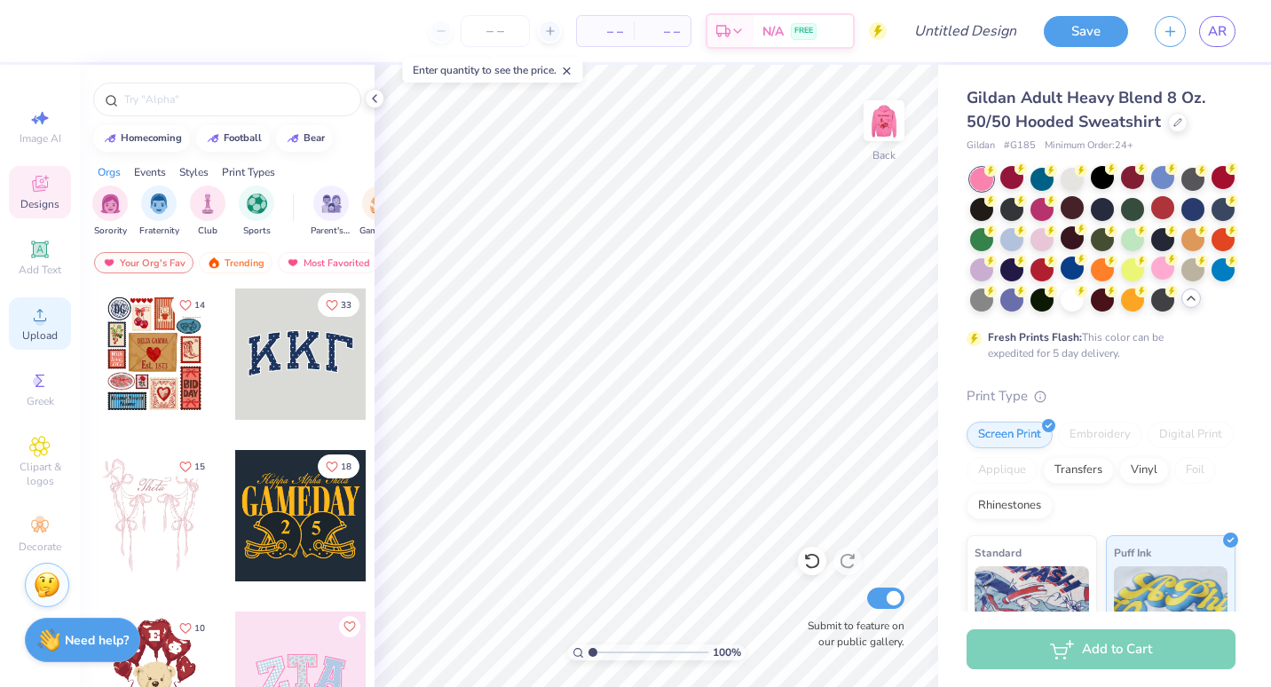
click at [41, 320] on icon at bounding box center [40, 315] width 12 height 12
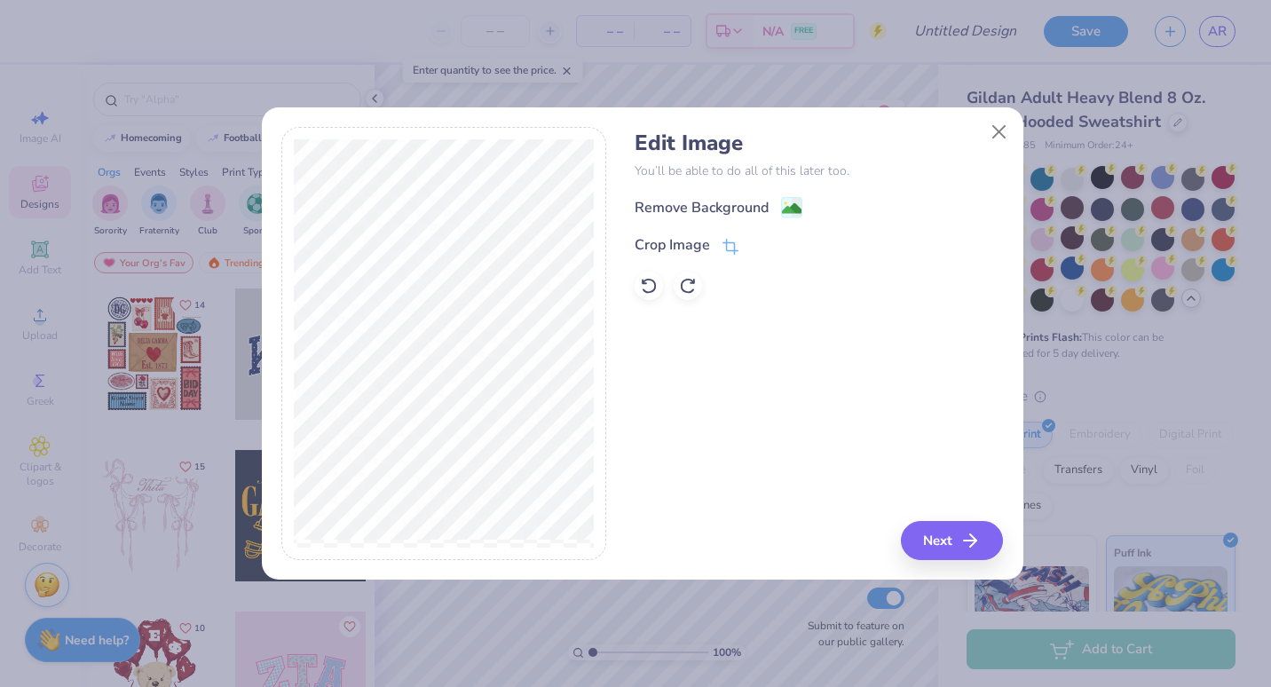
click at [1018, 129] on div "Edit Image You’ll be able to do all of this later too. Remove Background Crop I…" at bounding box center [642, 353] width 761 height 453
click at [1011, 132] on button "Close" at bounding box center [998, 131] width 34 height 34
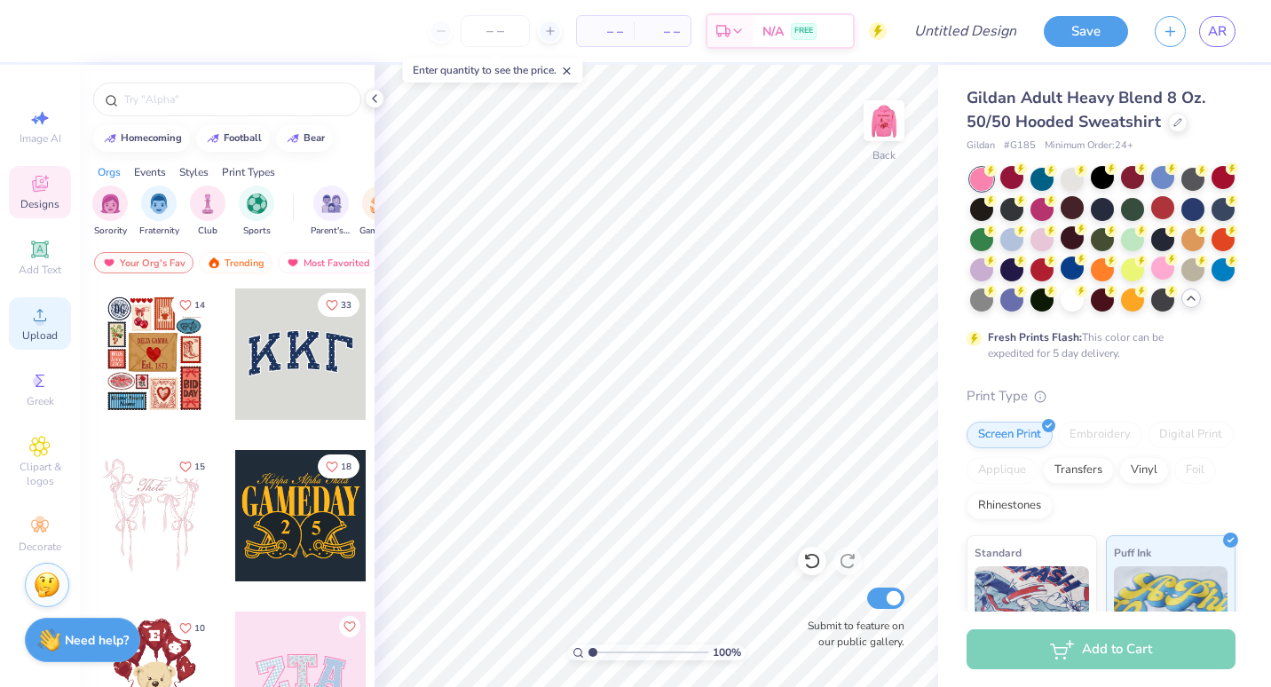
click at [40, 339] on span "Upload" at bounding box center [39, 335] width 35 height 14
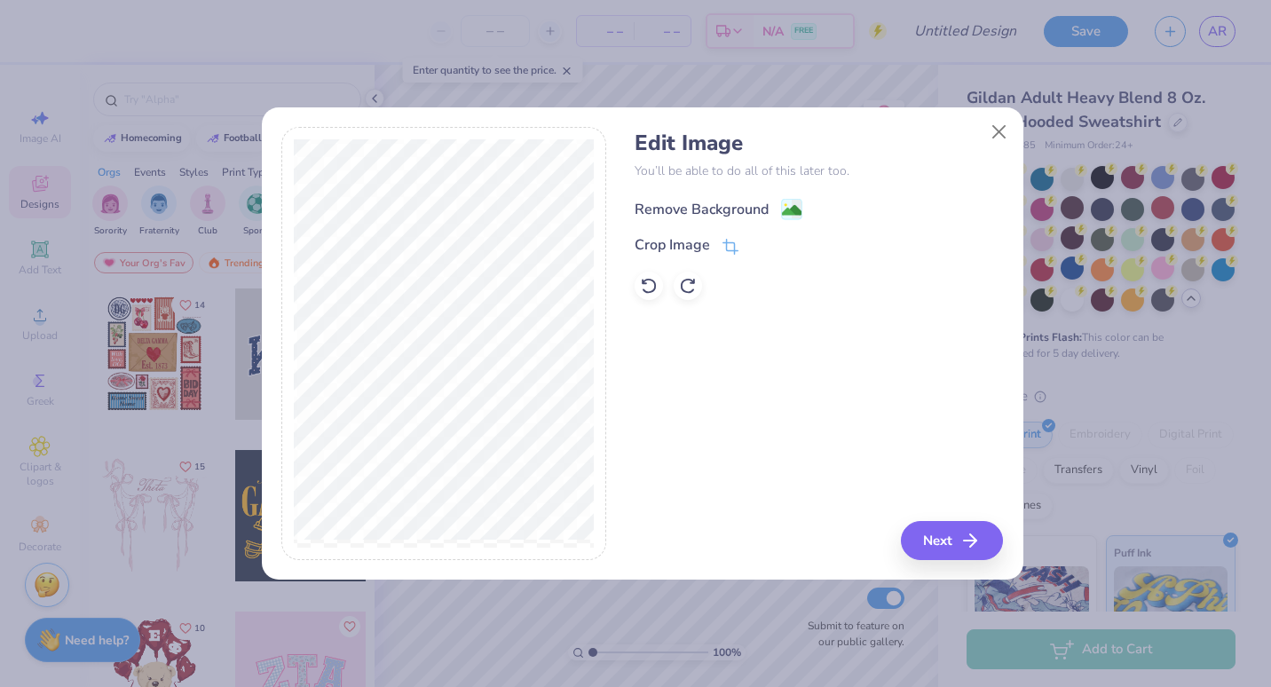
click at [776, 210] on div "Remove Background" at bounding box center [719, 209] width 168 height 22
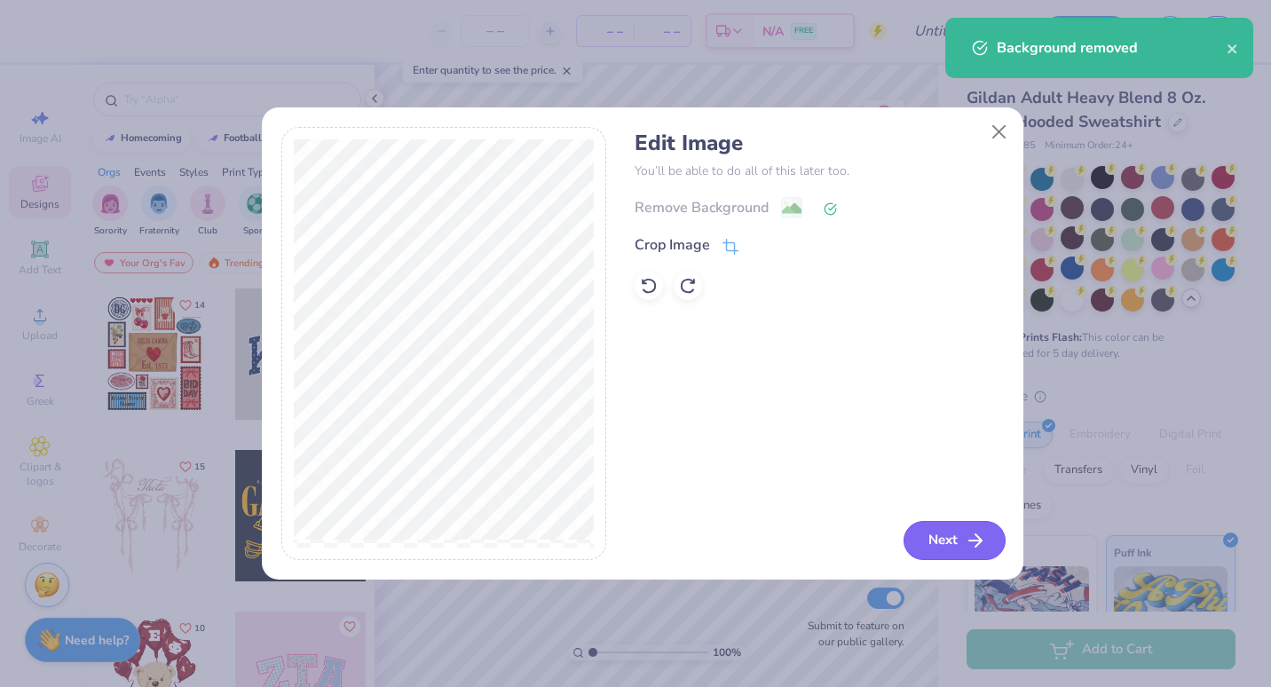
click at [954, 525] on button "Next" at bounding box center [954, 540] width 102 height 39
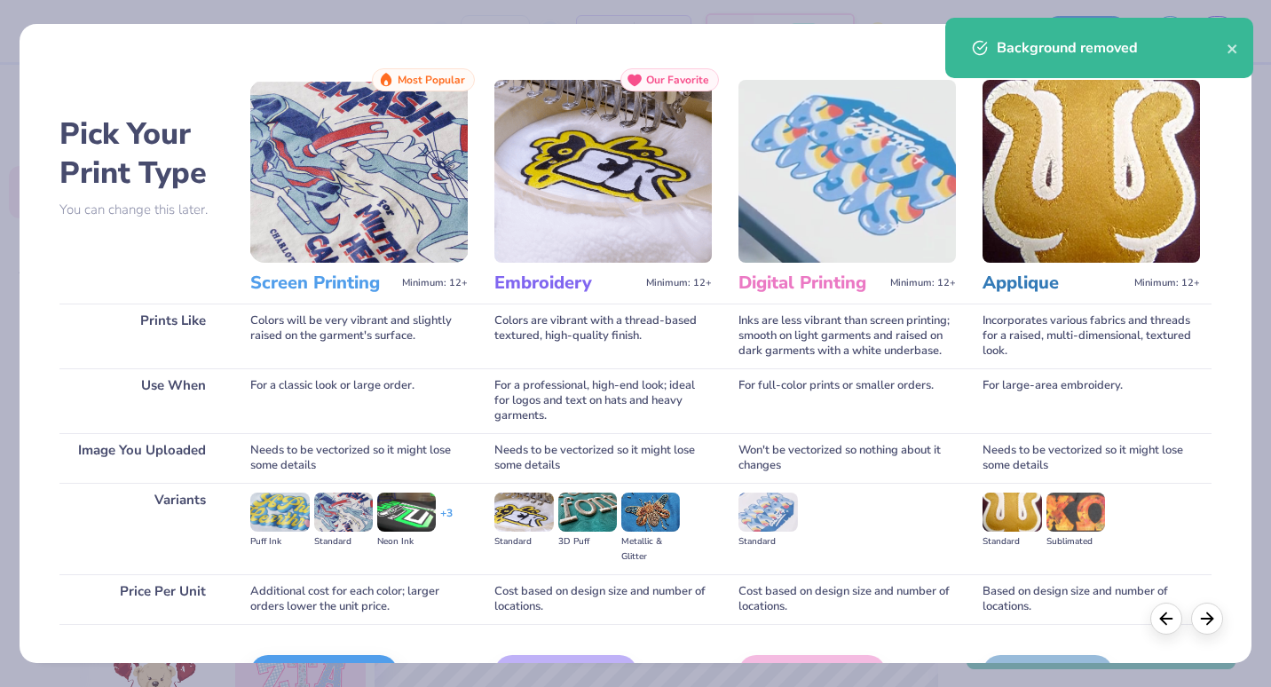
scroll to position [109, 0]
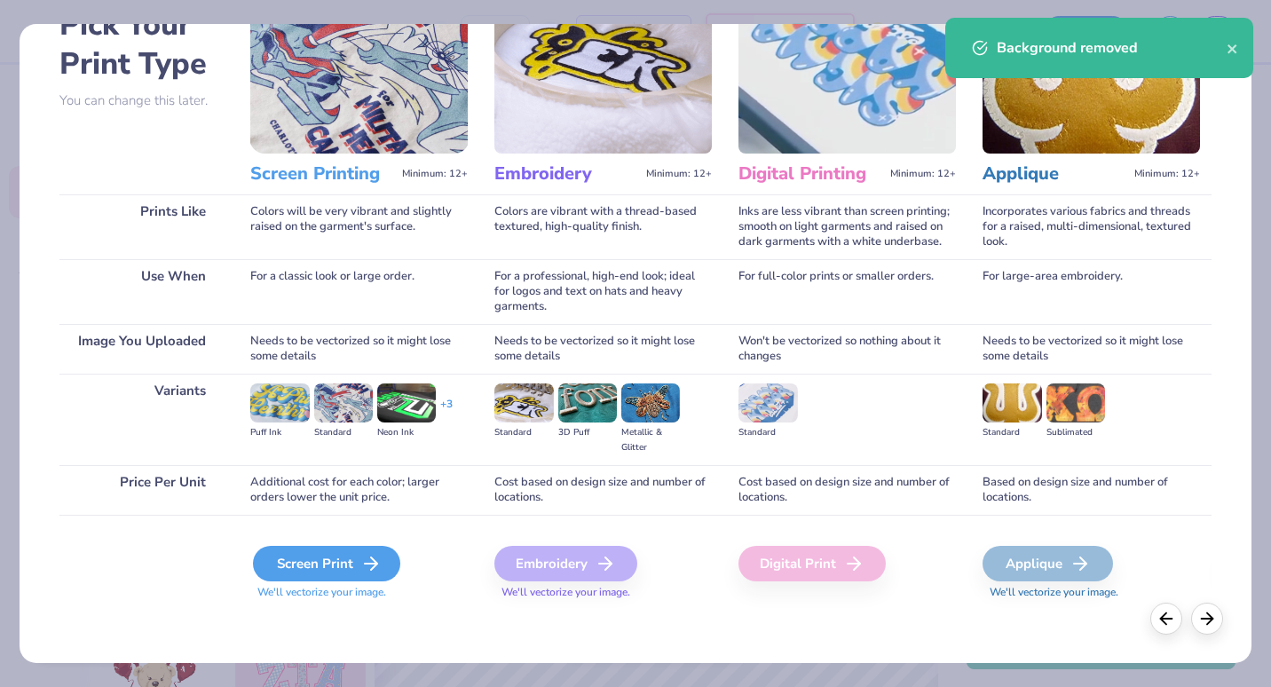
click at [340, 548] on div "Screen Print" at bounding box center [326, 563] width 147 height 35
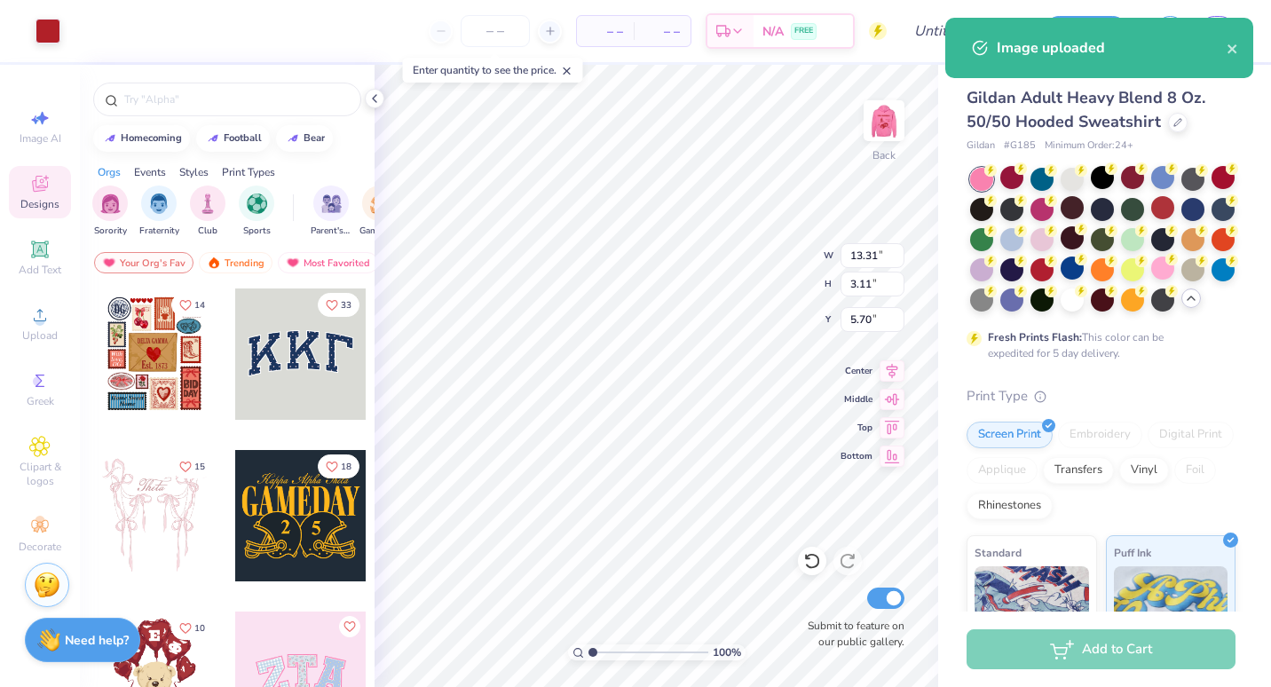
scroll to position [141, 0]
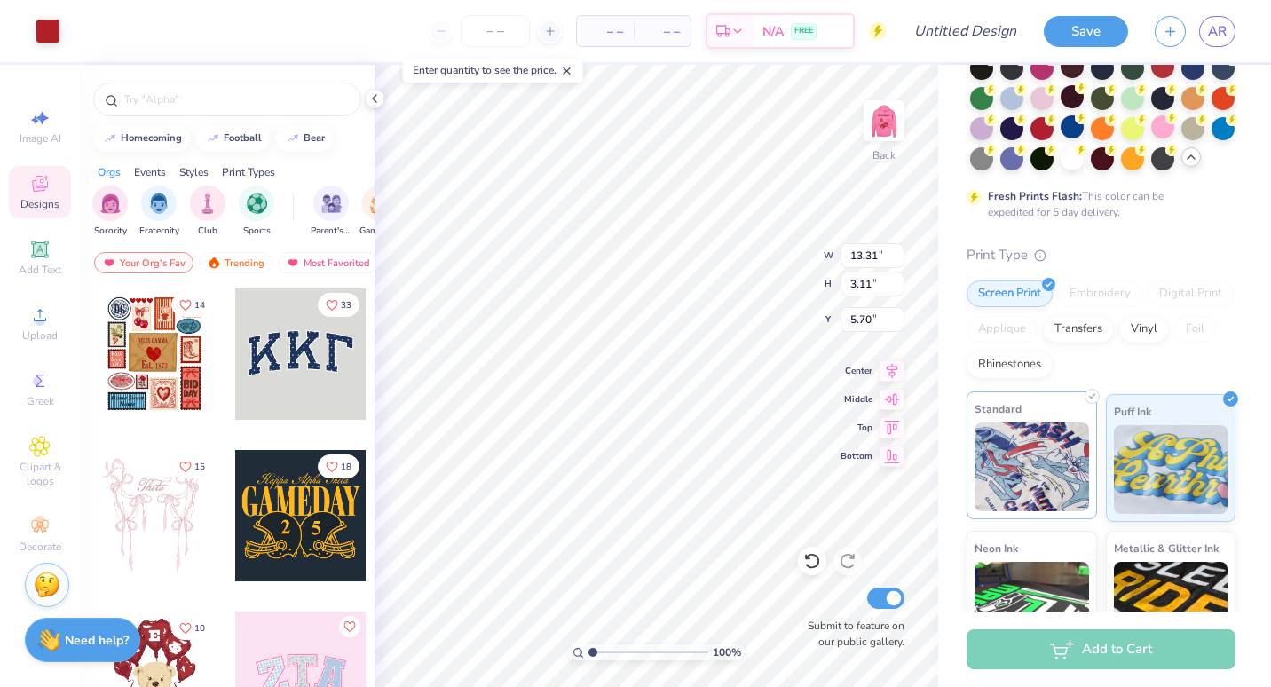
type input "3.00"
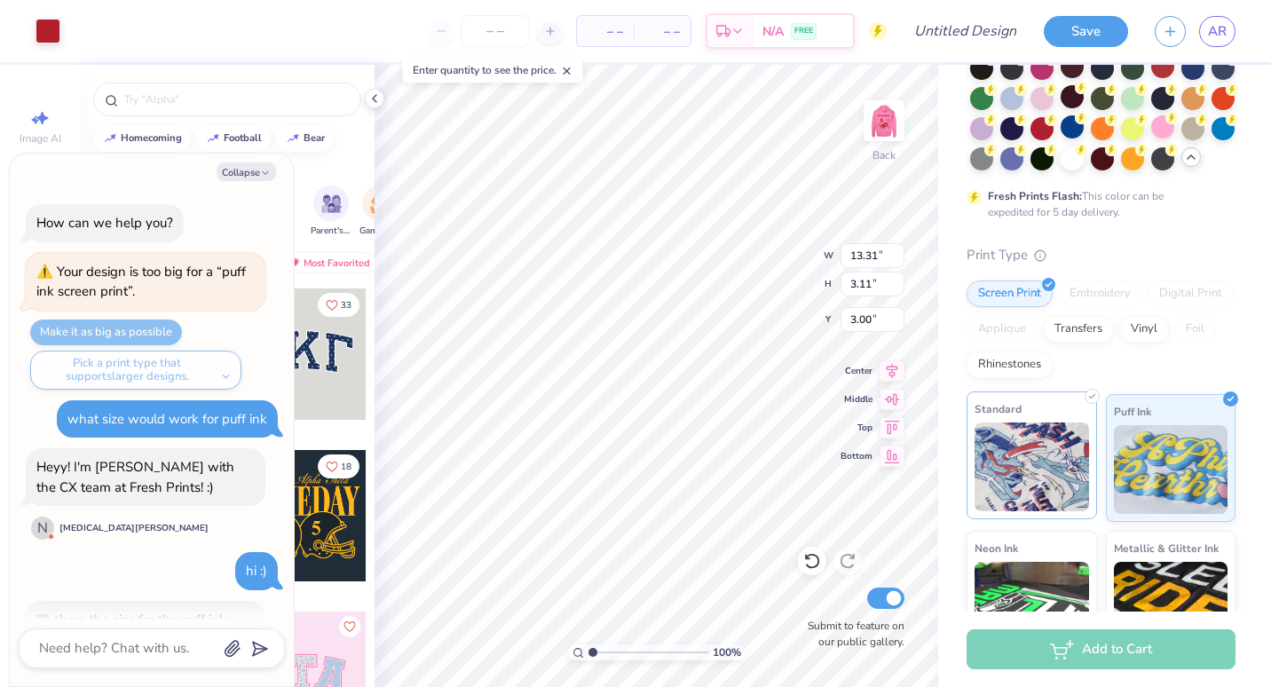
scroll to position [108, 0]
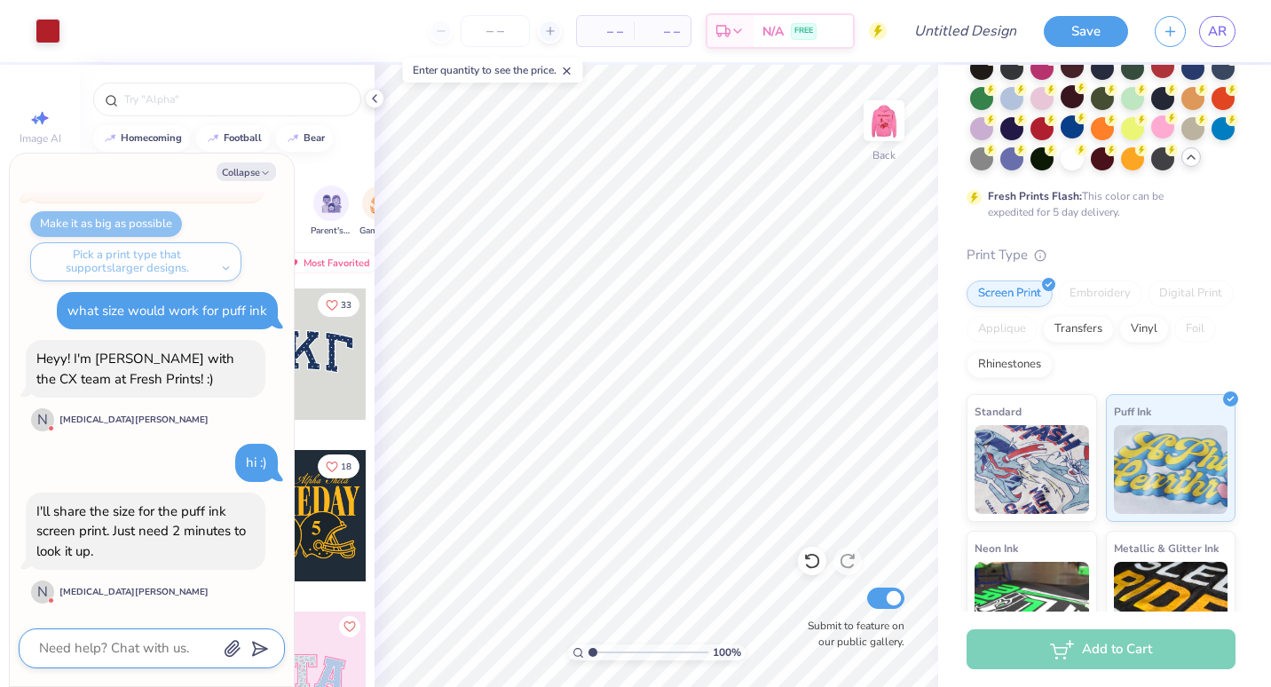
click at [141, 658] on textarea at bounding box center [127, 648] width 180 height 24
type textarea "x"
type textarea "N"
type textarea "x"
type textarea "No"
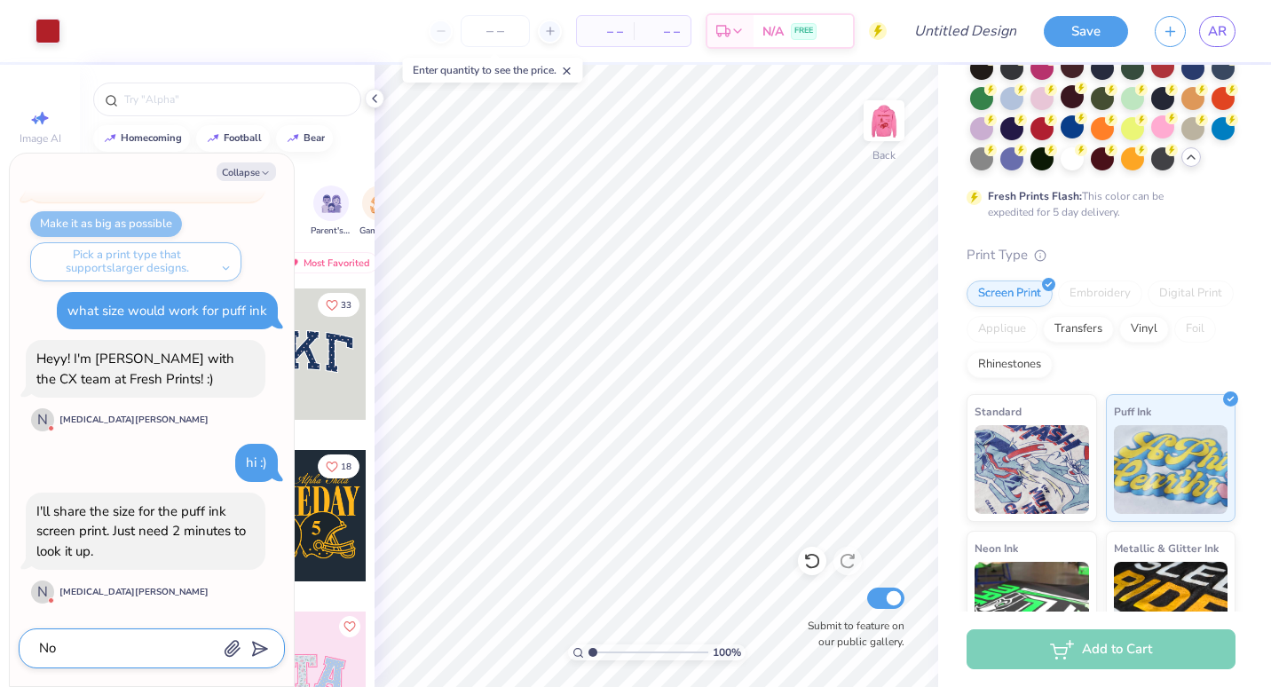
type textarea "x"
type textarea "No"
type textarea "x"
type textarea "No w"
type textarea "x"
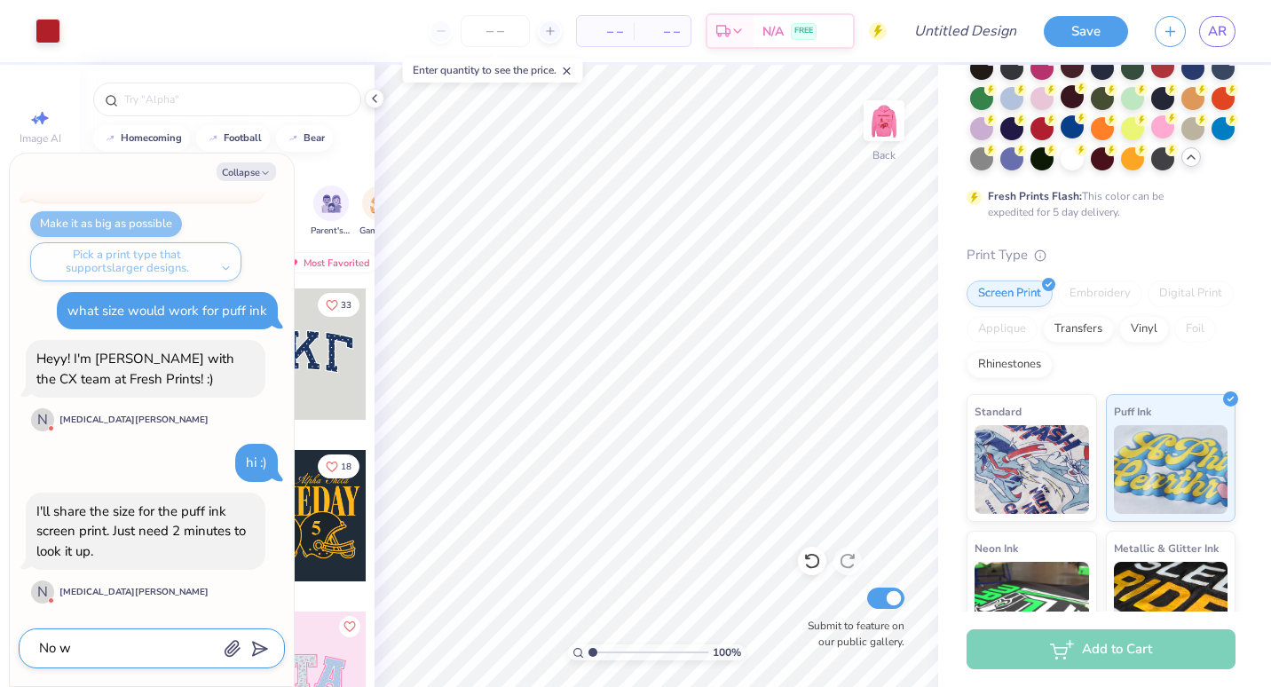
type textarea "No wo"
type textarea "x"
type textarea "No wor"
type textarea "x"
type textarea "No worr"
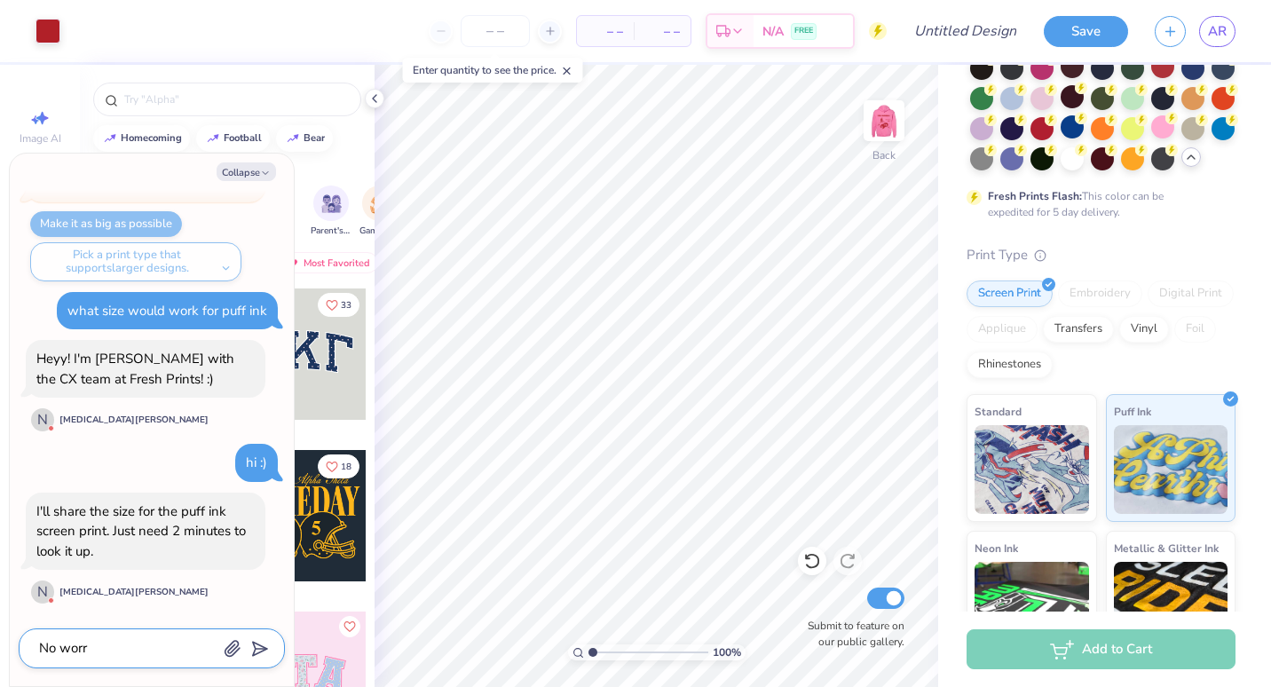
type textarea "x"
type textarea "No worri"
type textarea "x"
type textarea "No worrie"
type textarea "x"
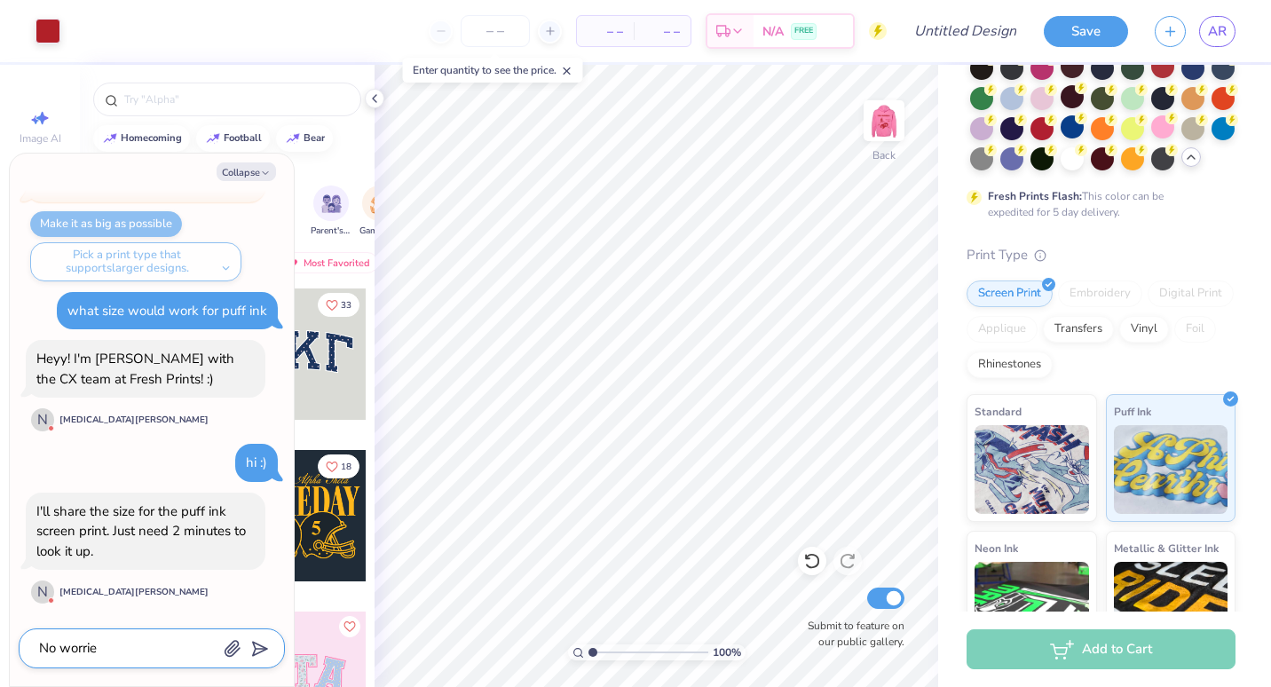
type textarea "No worries"
type textarea "x"
type textarea "No worries,"
type textarea "x"
type textarea "No worries,"
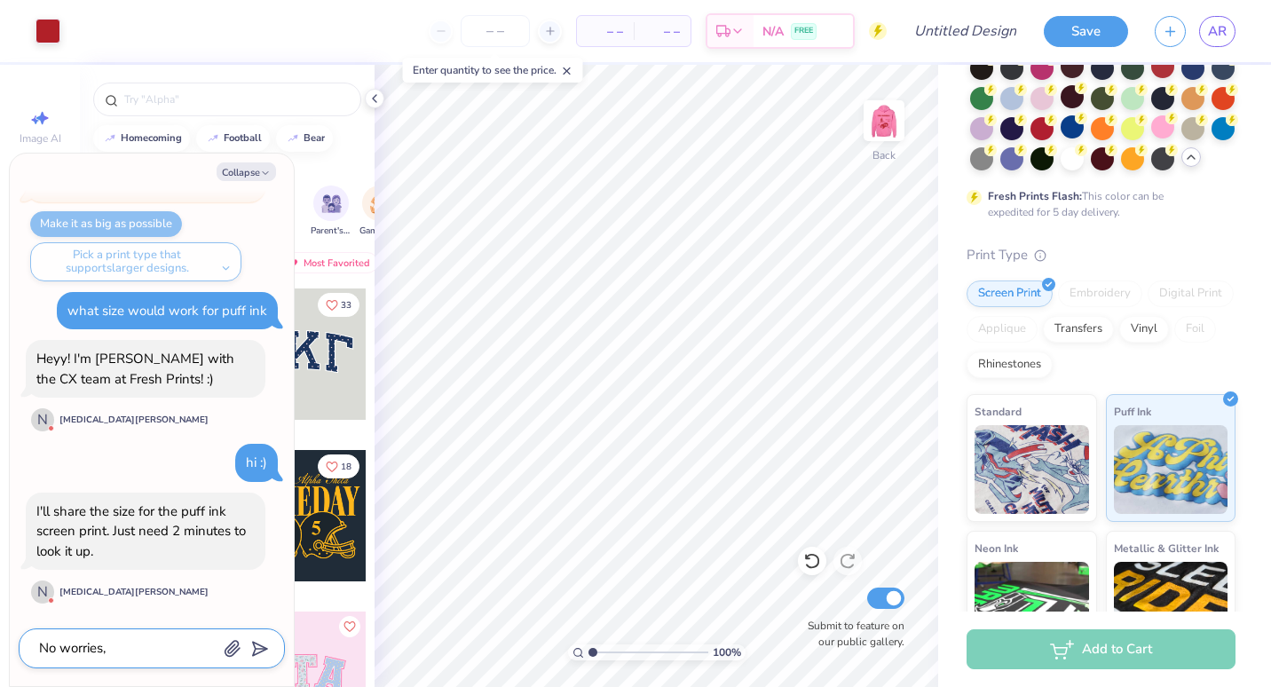
type textarea "x"
type textarea "No worries, t"
type textarea "x"
type textarea "No worries, ta"
type textarea "x"
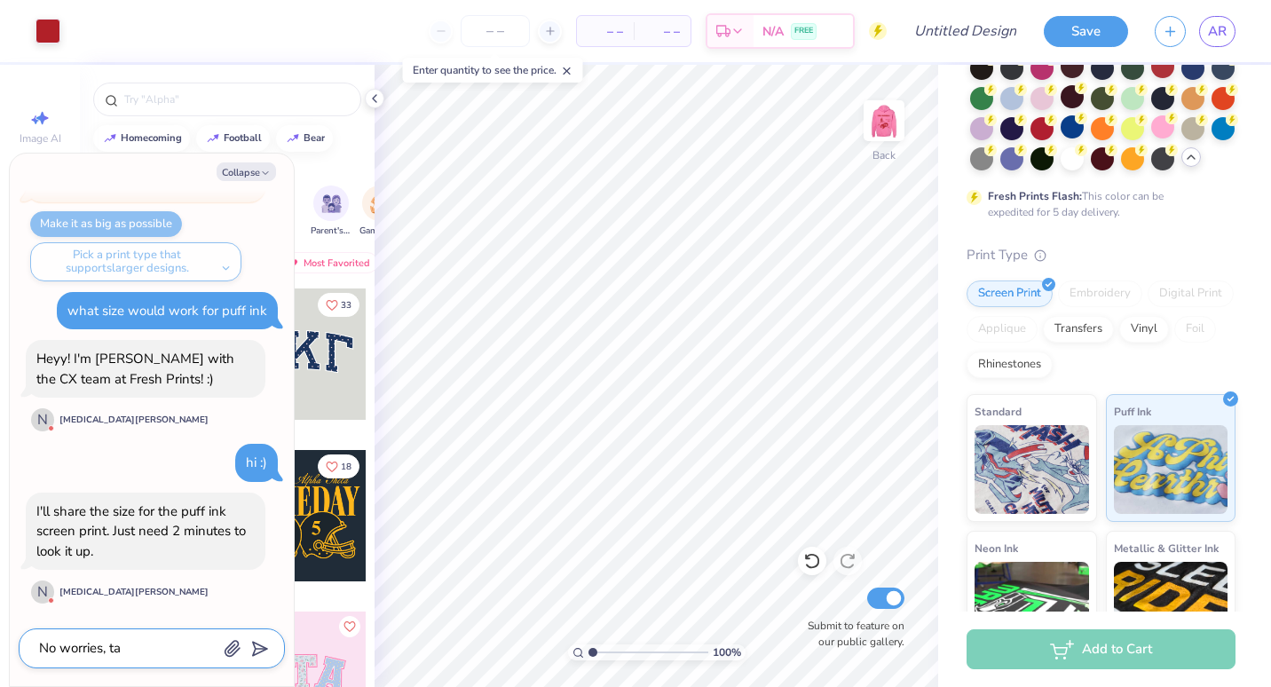
type textarea "No worries, tak"
type textarea "x"
type textarea "No worries, tak"
type textarea "x"
type textarea "No worries, tak e"
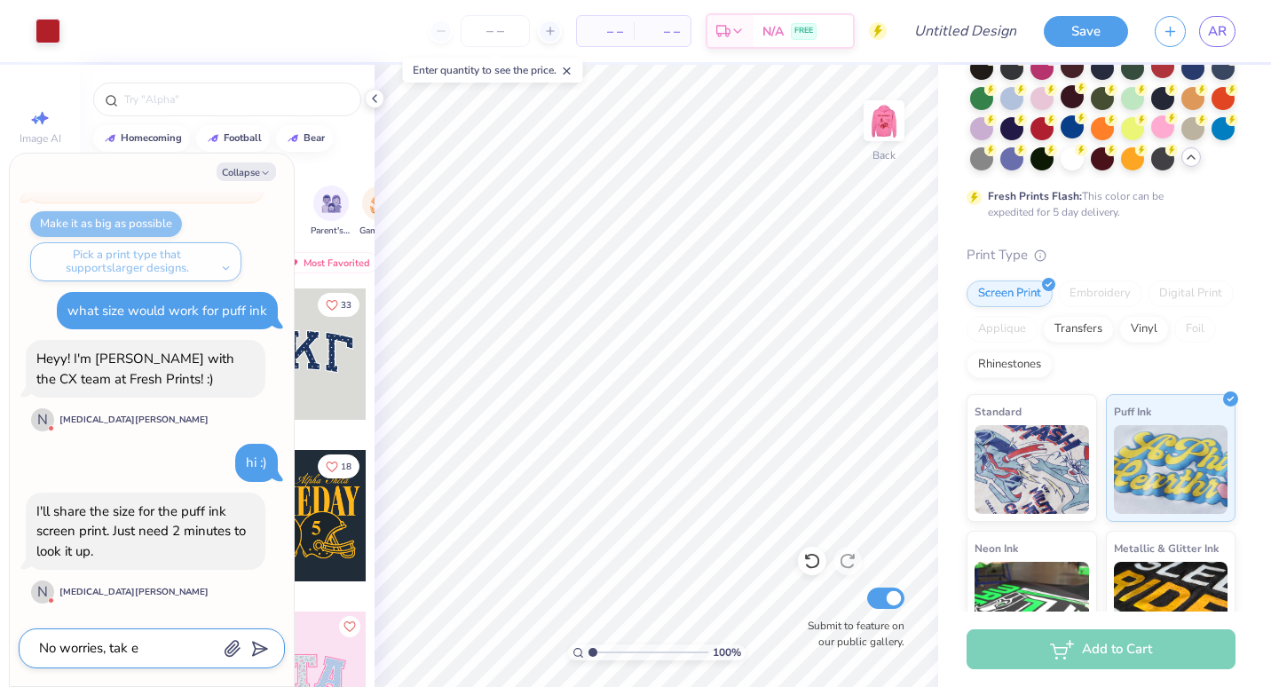
type textarea "x"
type textarea "No worries, tak ey"
type textarea "x"
type textarea "No worries, tak e"
type textarea "x"
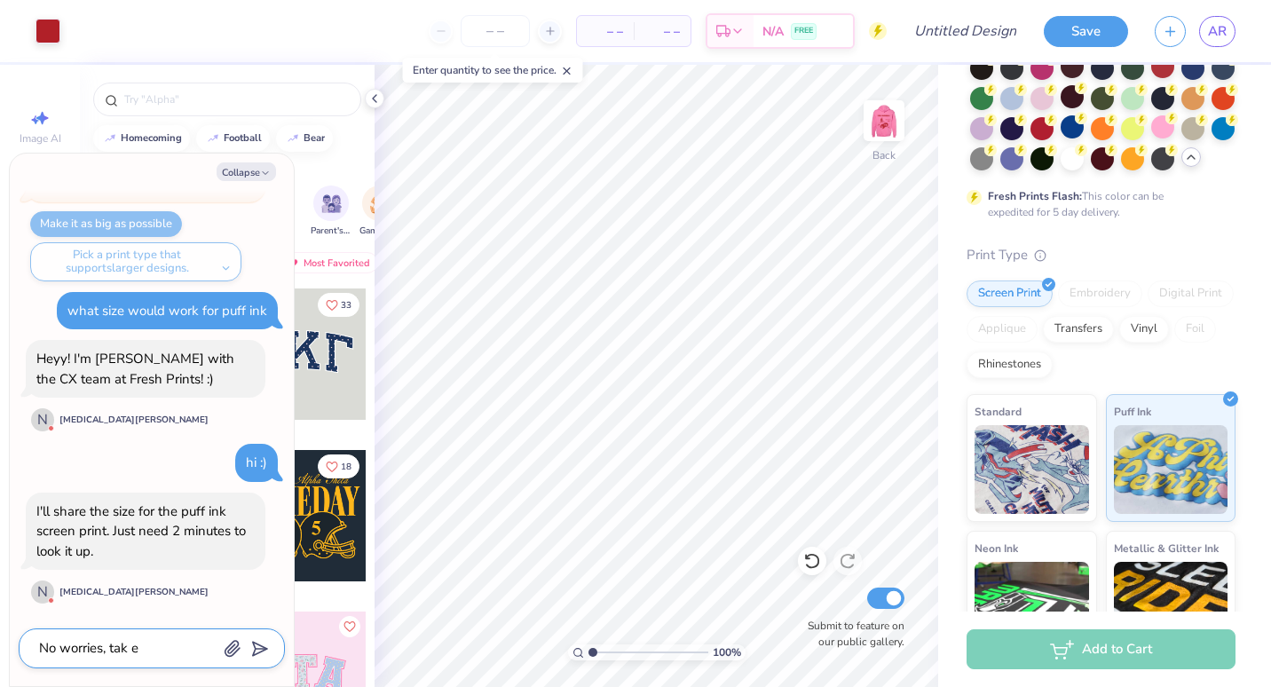
type textarea "No worries, tak"
type textarea "x"
type textarea "No worries, tak"
type textarea "x"
type textarea "No worries, take"
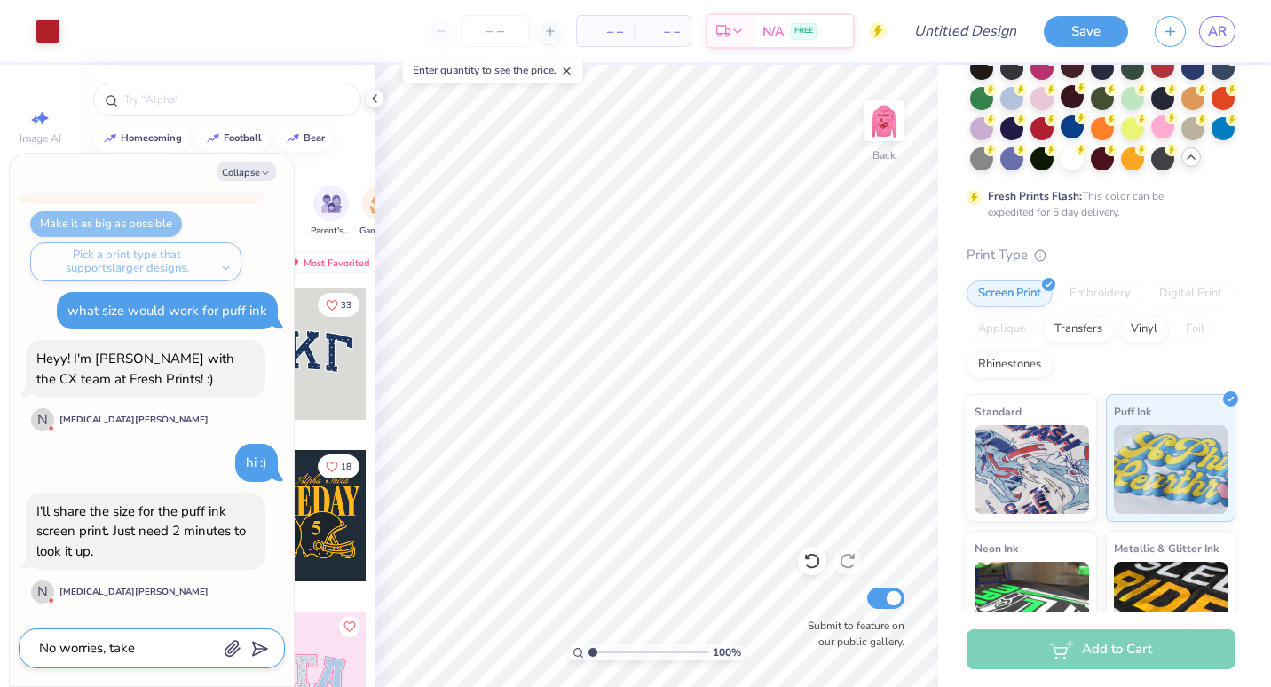
type textarea "x"
type textarea "No worries, take"
type textarea "x"
type textarea "No worries, take y"
type textarea "x"
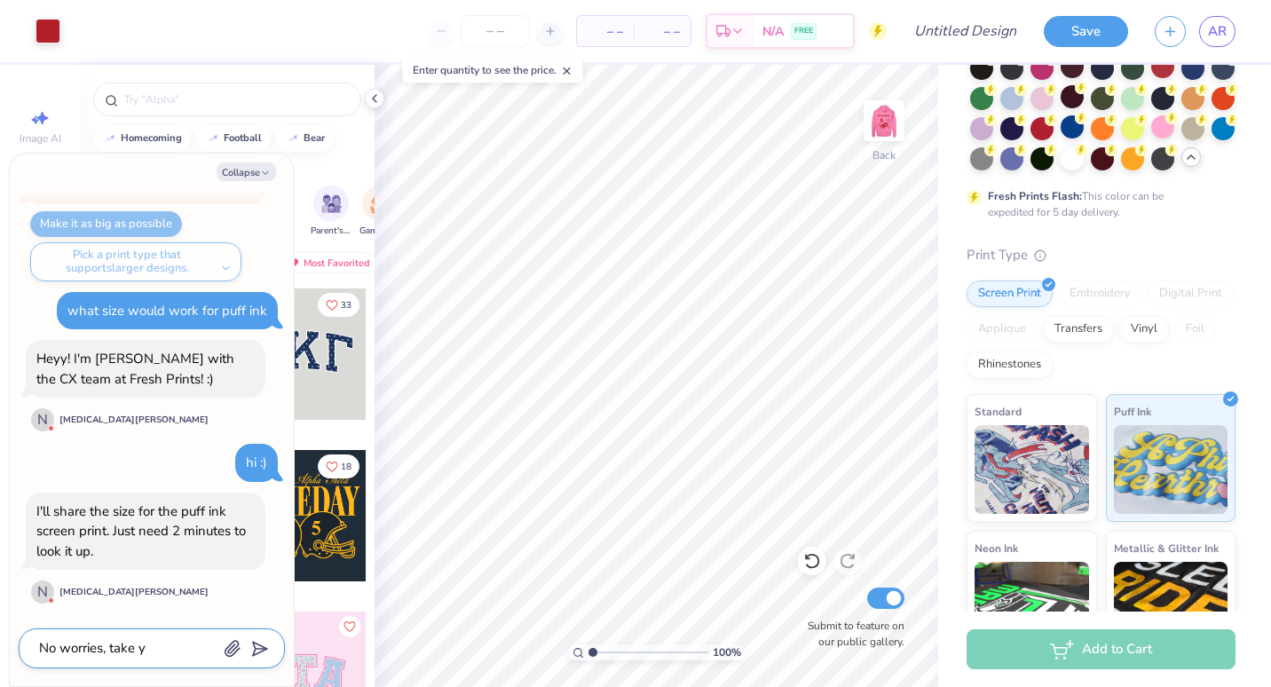
type textarea "No worries, take yo"
type textarea "x"
type textarea "No worries, take you"
type textarea "x"
type textarea "No worries, take your"
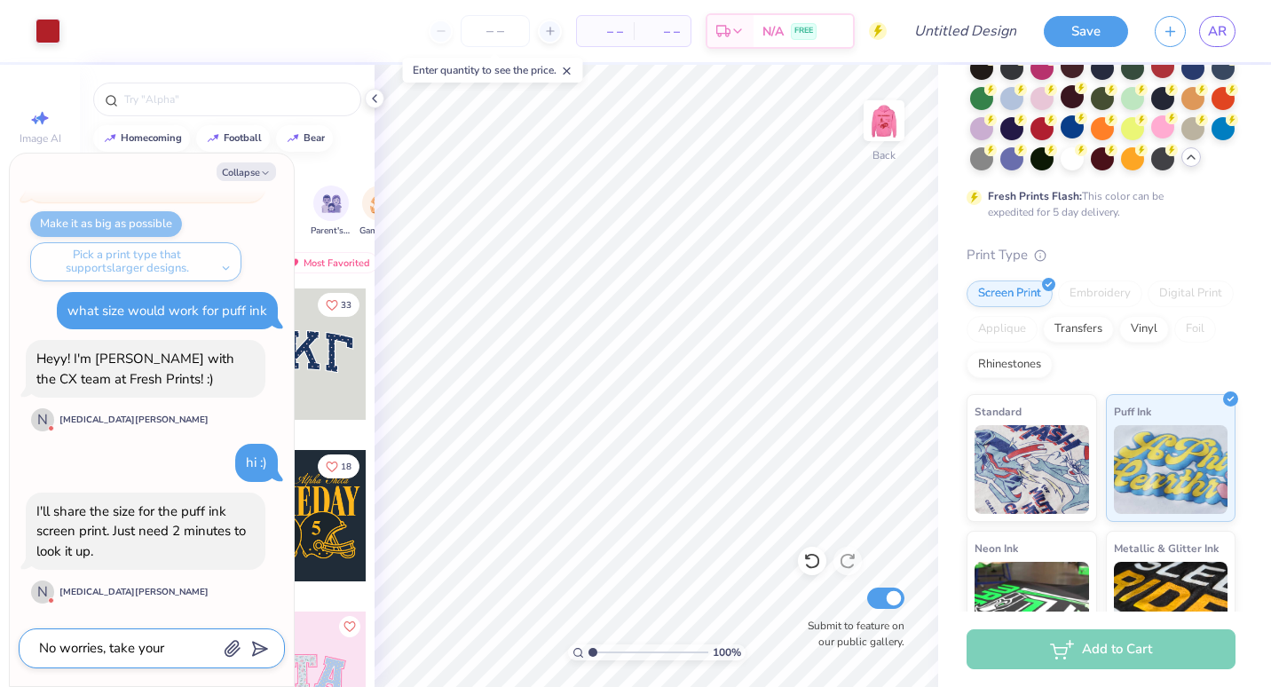
type textarea "x"
type textarea "No worries, take your"
type textarea "x"
type textarea "No worries, take your t"
type textarea "x"
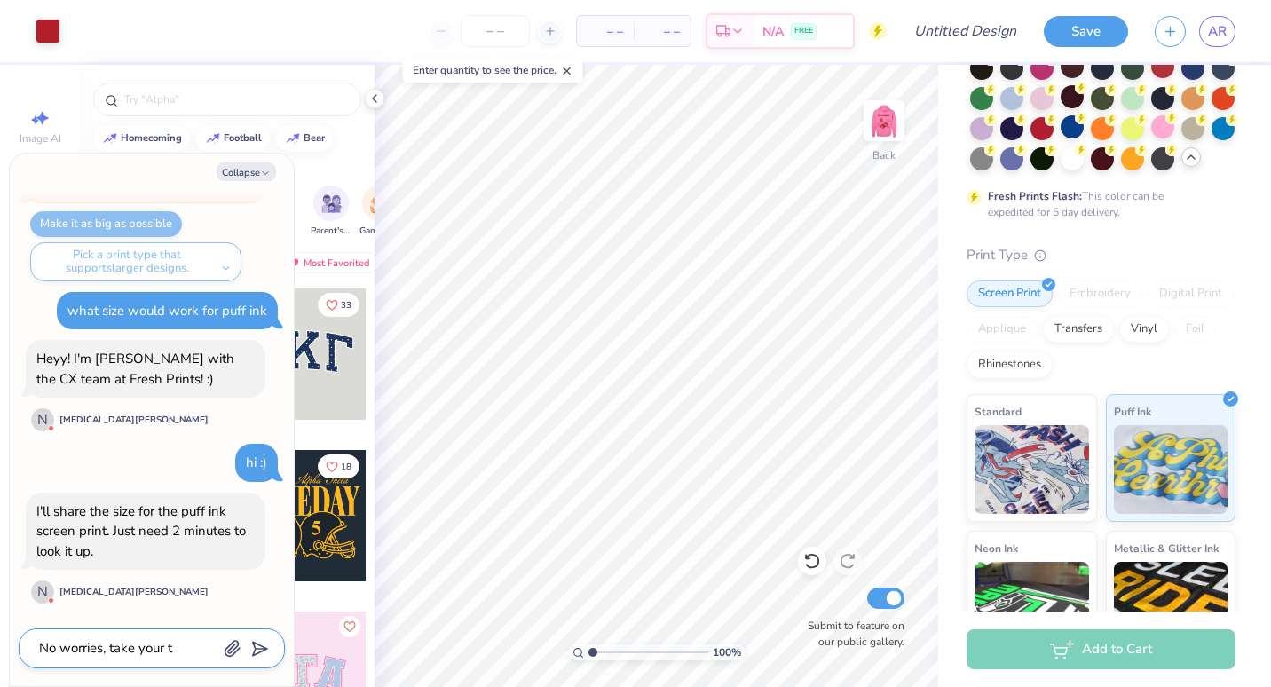
type textarea "No worries, take your ti"
type textarea "x"
type textarea "No worries, take your [PERSON_NAME]"
type textarea "x"
type textarea "No worries, take your time"
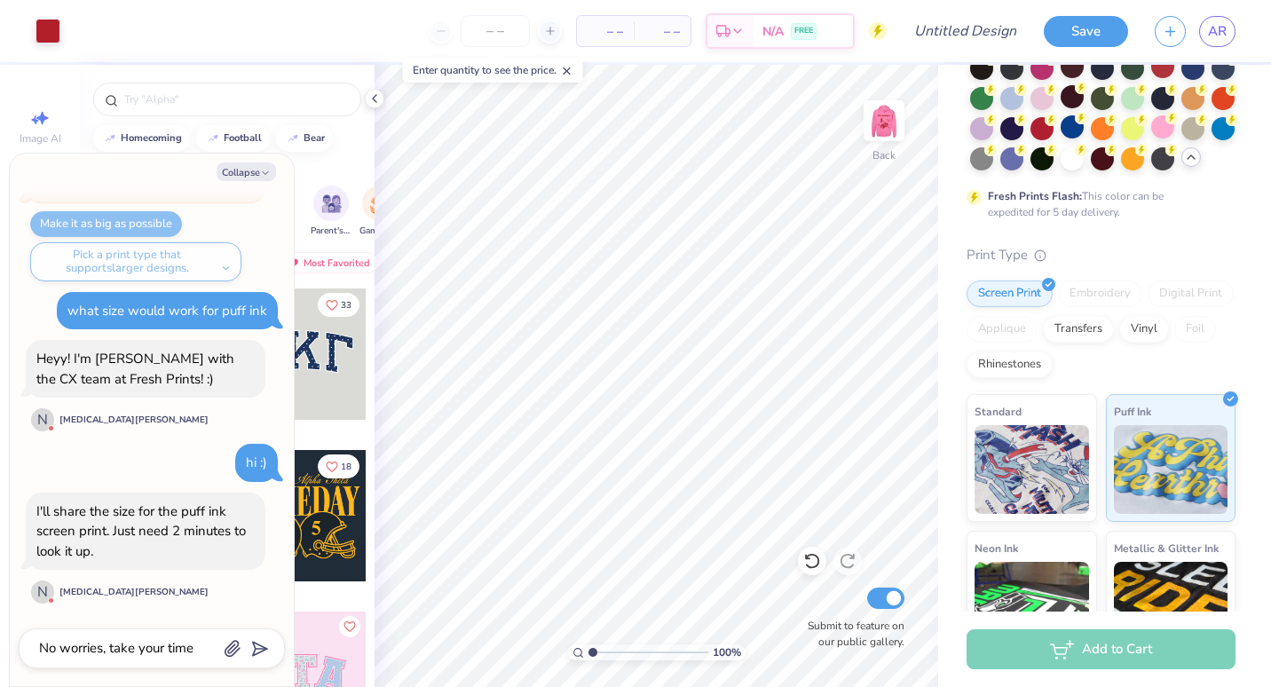
click at [272, 653] on div "No worries, take your time" at bounding box center [152, 648] width 266 height 40
click at [259, 650] on icon "submit" at bounding box center [256, 648] width 25 height 25
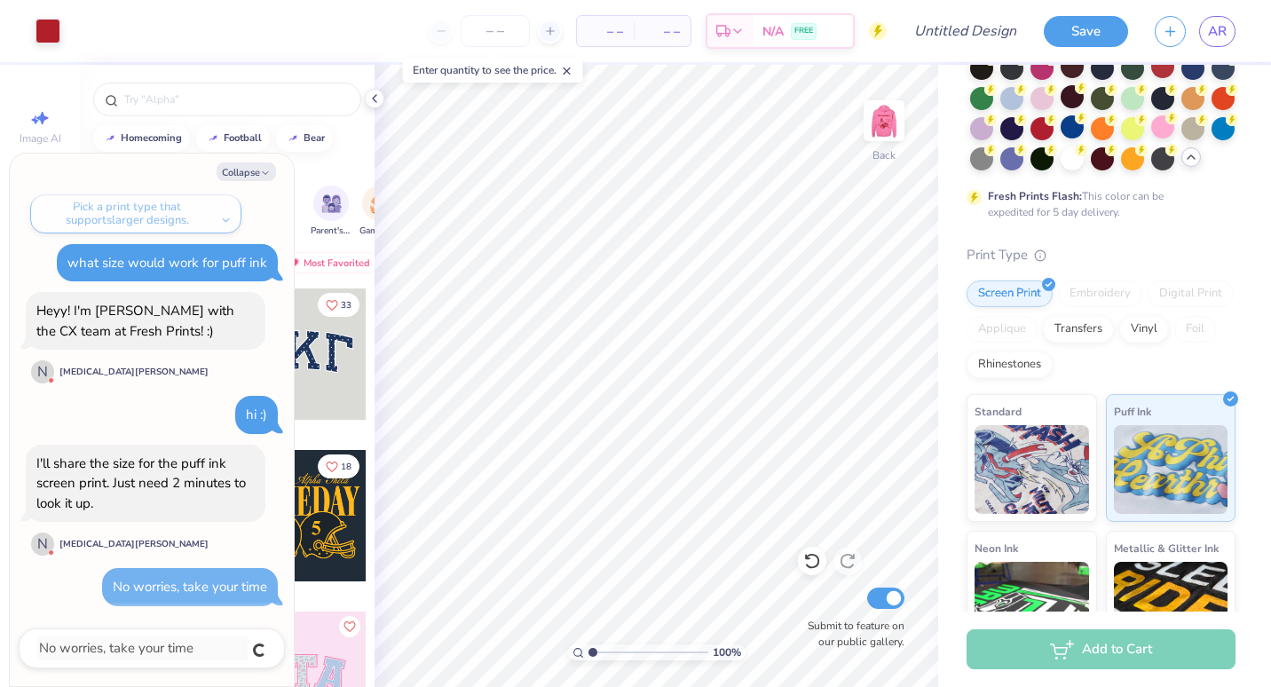
type textarea "x"
click at [264, 180] on button "Collapse" at bounding box center [246, 171] width 59 height 19
type textarea "x"
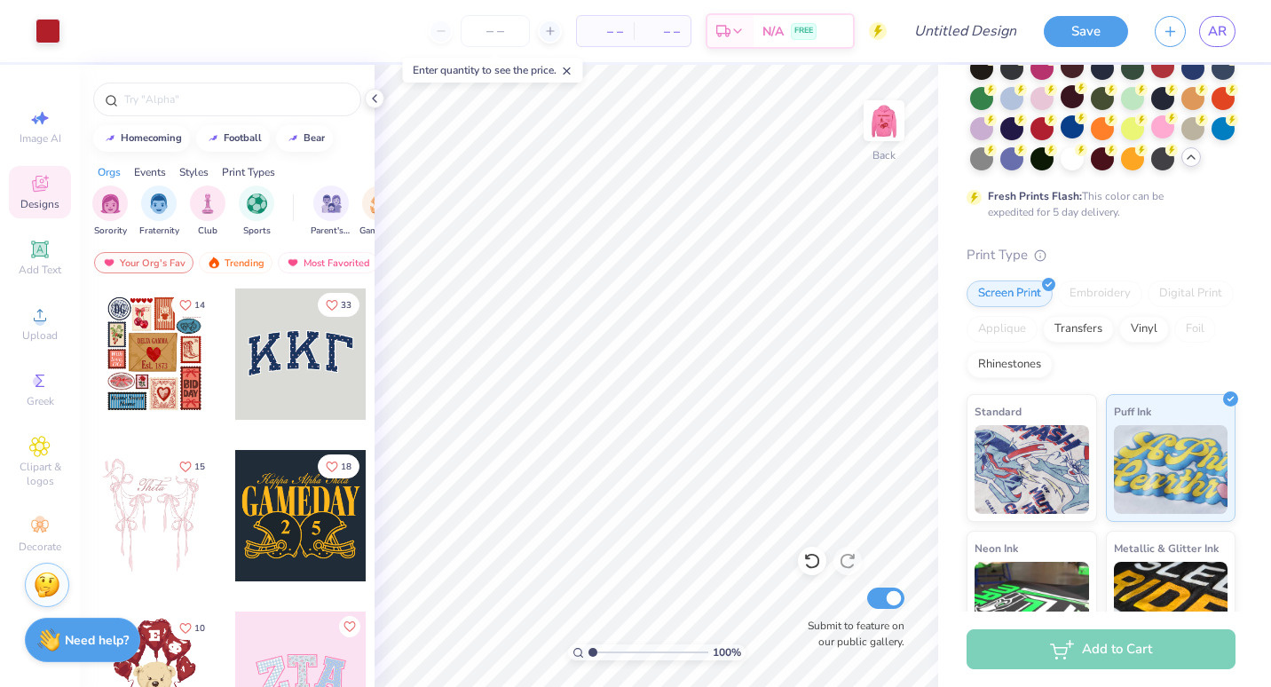
click at [1211, 48] on div at bounding box center [1222, 36] width 23 height 23
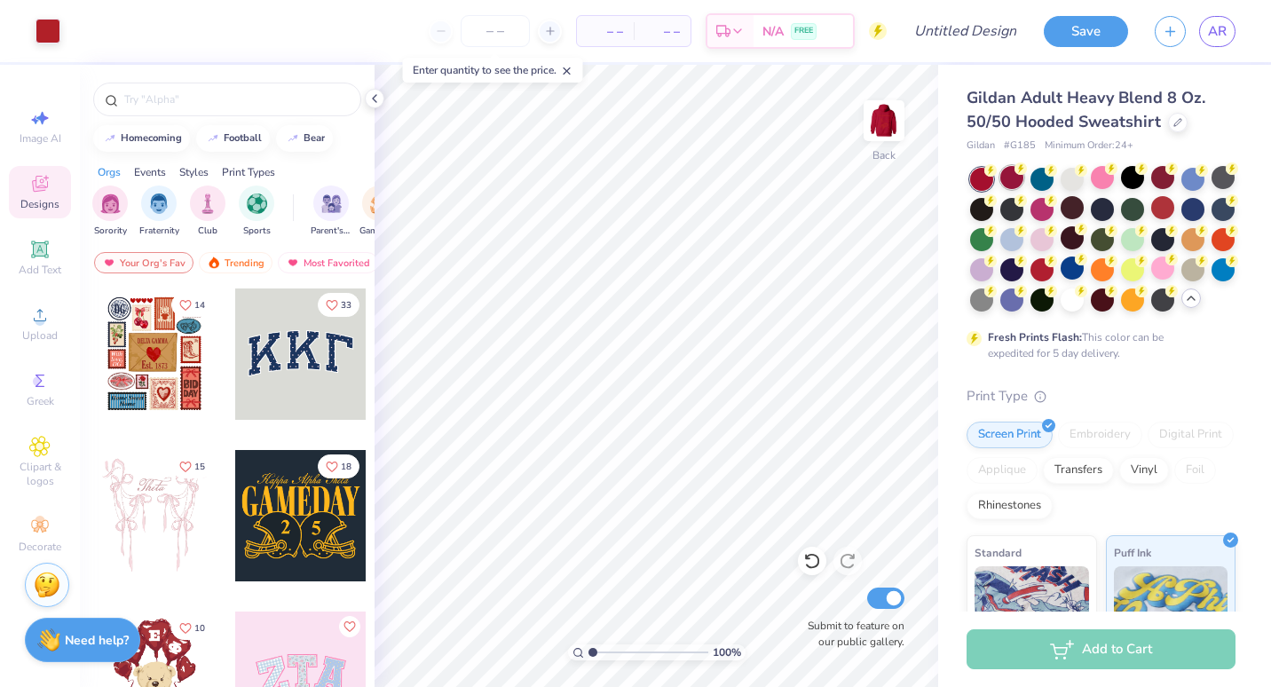
click at [1016, 181] on div at bounding box center [1011, 177] width 23 height 23
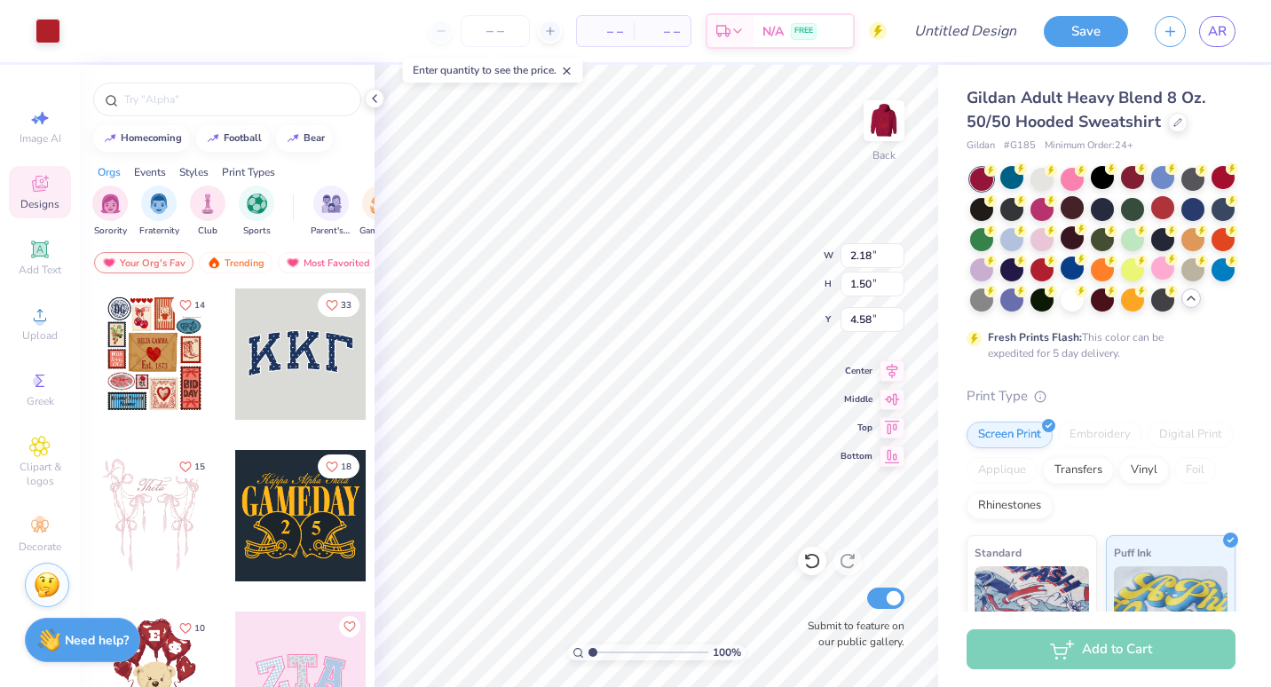
type input "1.71"
type input "4.57"
click at [886, 125] on img at bounding box center [883, 120] width 71 height 71
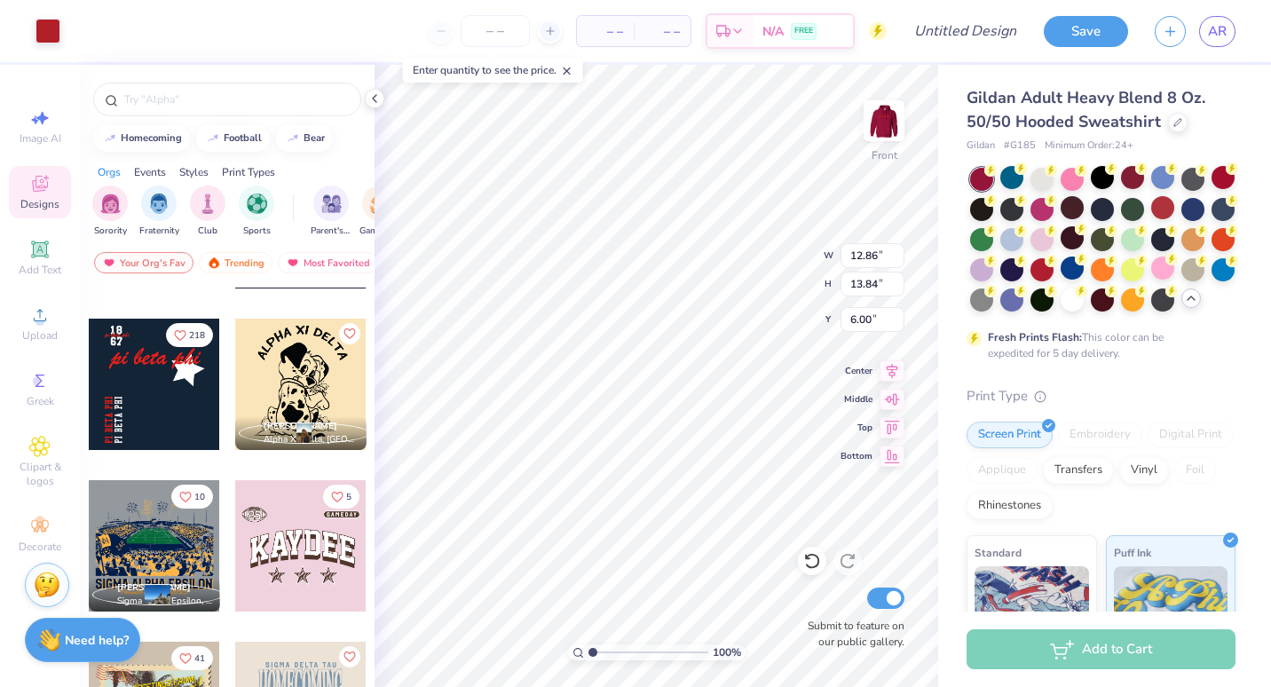
scroll to position [3039, 0]
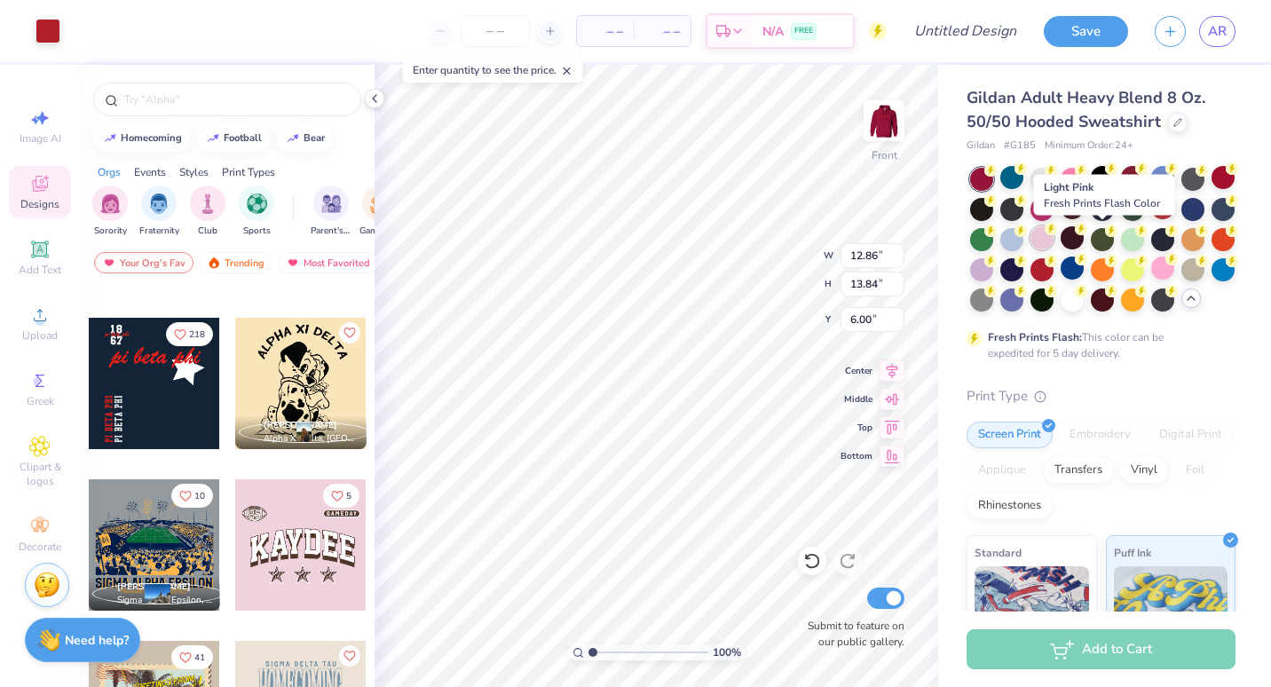
click at [1053, 236] on div at bounding box center [1041, 237] width 23 height 23
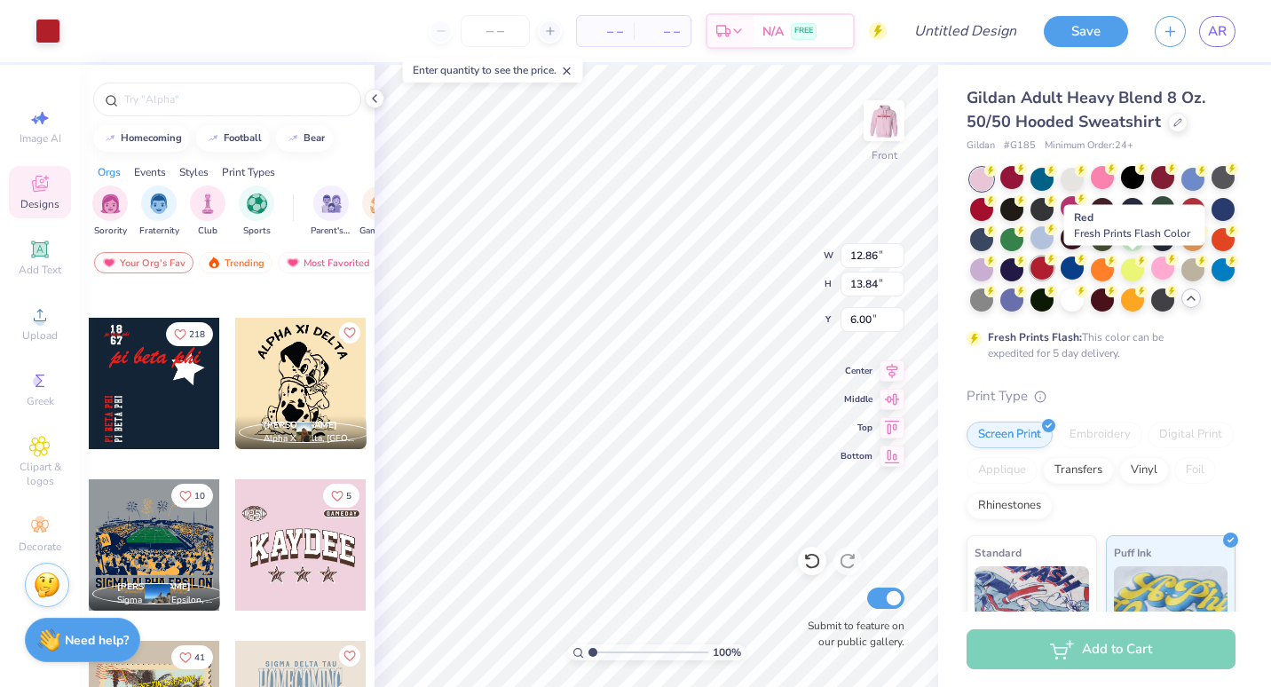
click at [1053, 264] on div at bounding box center [1041, 267] width 23 height 23
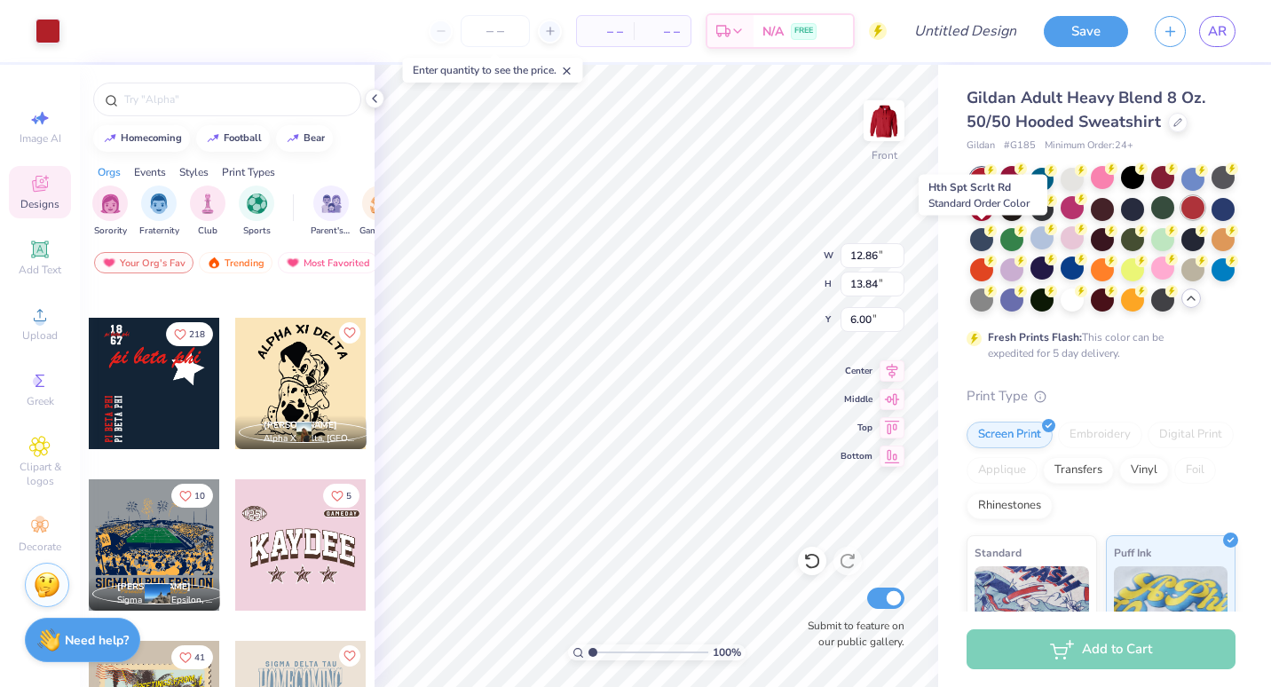
click at [1181, 219] on div at bounding box center [1192, 207] width 23 height 23
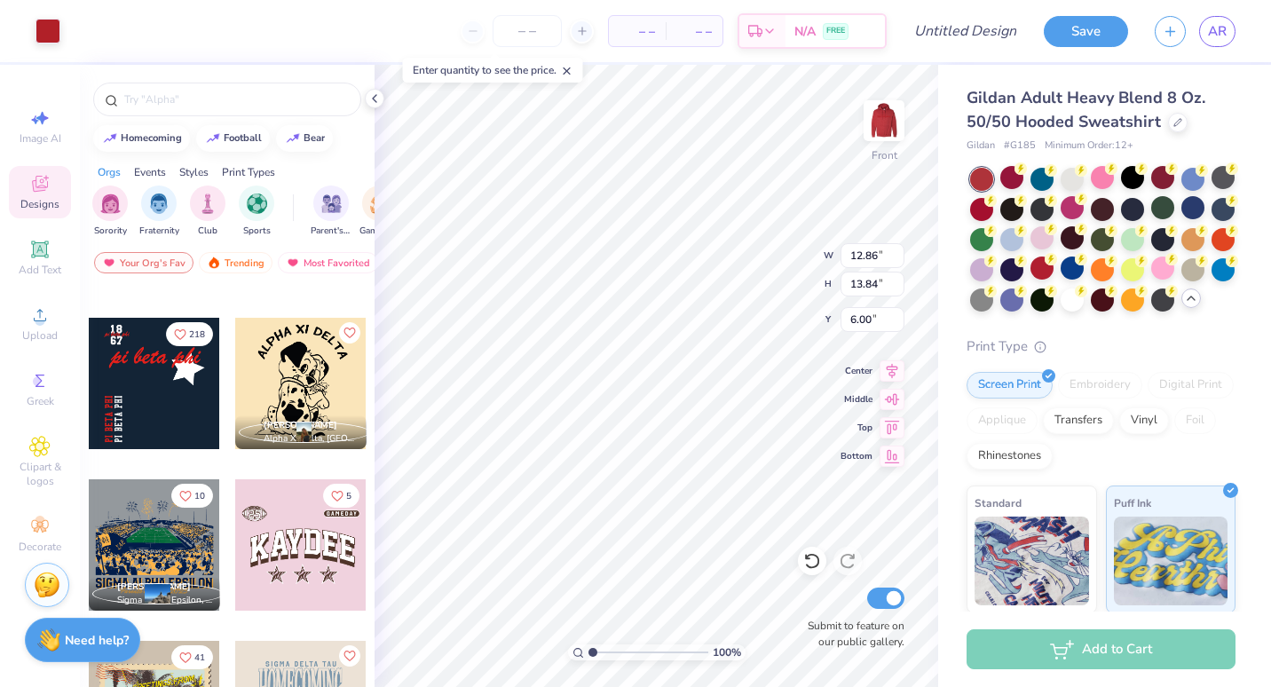
click at [1197, 192] on div at bounding box center [1102, 240] width 265 height 144
click at [1197, 185] on div at bounding box center [1192, 177] width 23 height 23
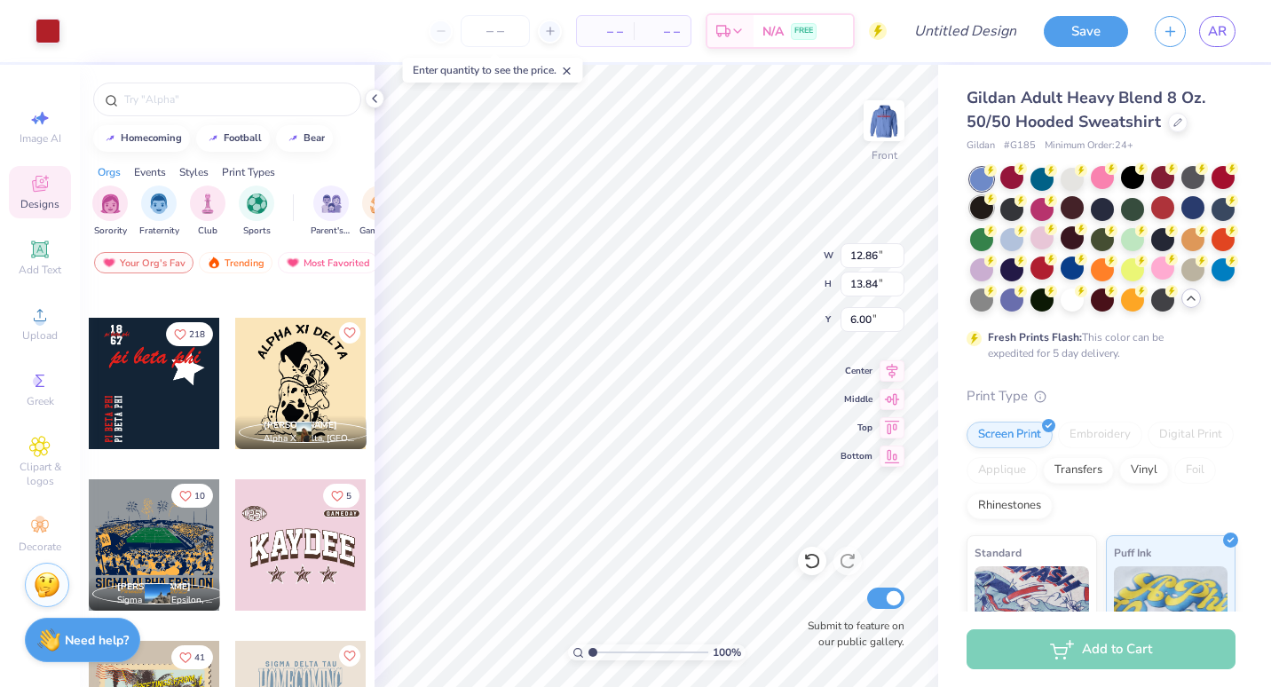
click at [993, 213] on div at bounding box center [981, 207] width 23 height 23
click at [1181, 280] on div at bounding box center [1192, 267] width 23 height 23
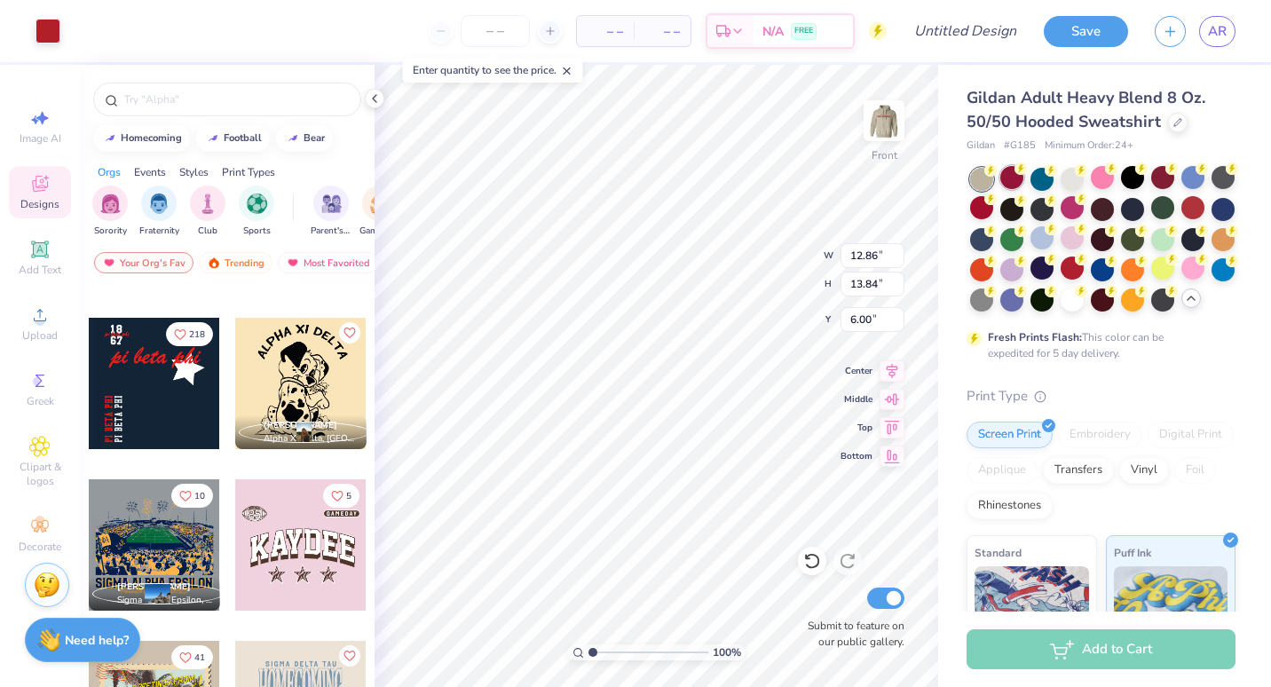
click at [1006, 178] on div at bounding box center [1011, 177] width 23 height 23
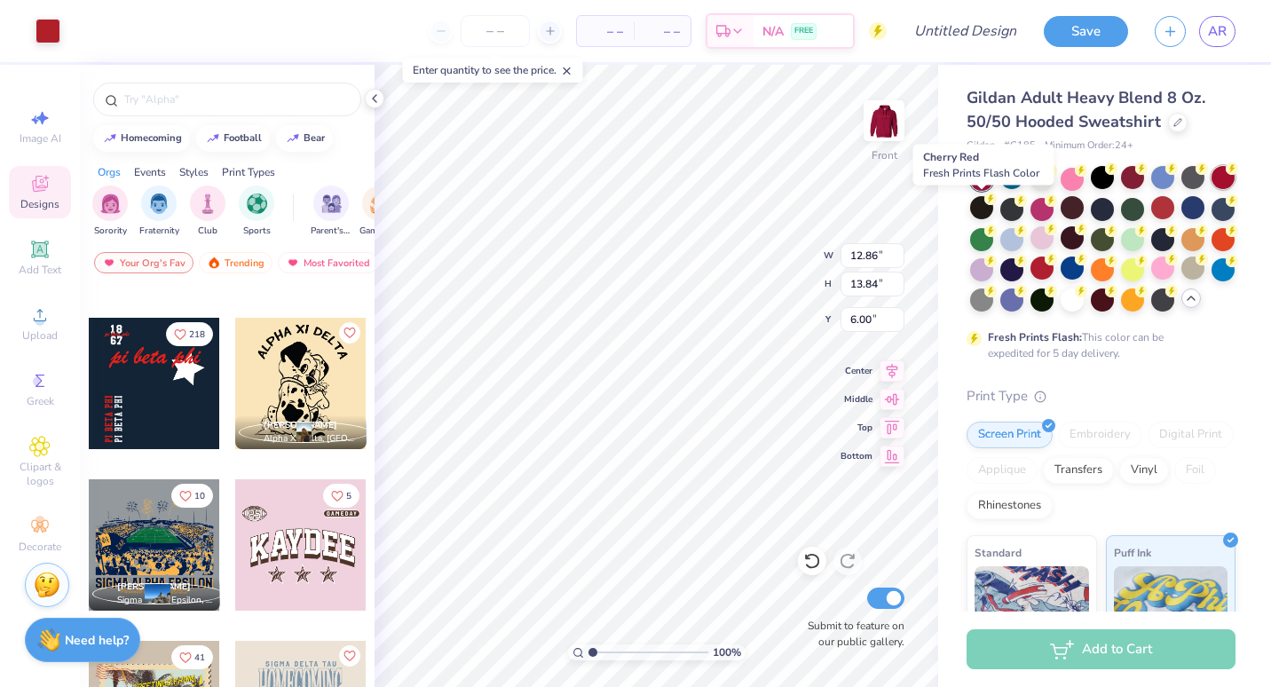
click at [1211, 189] on div at bounding box center [1222, 177] width 23 height 23
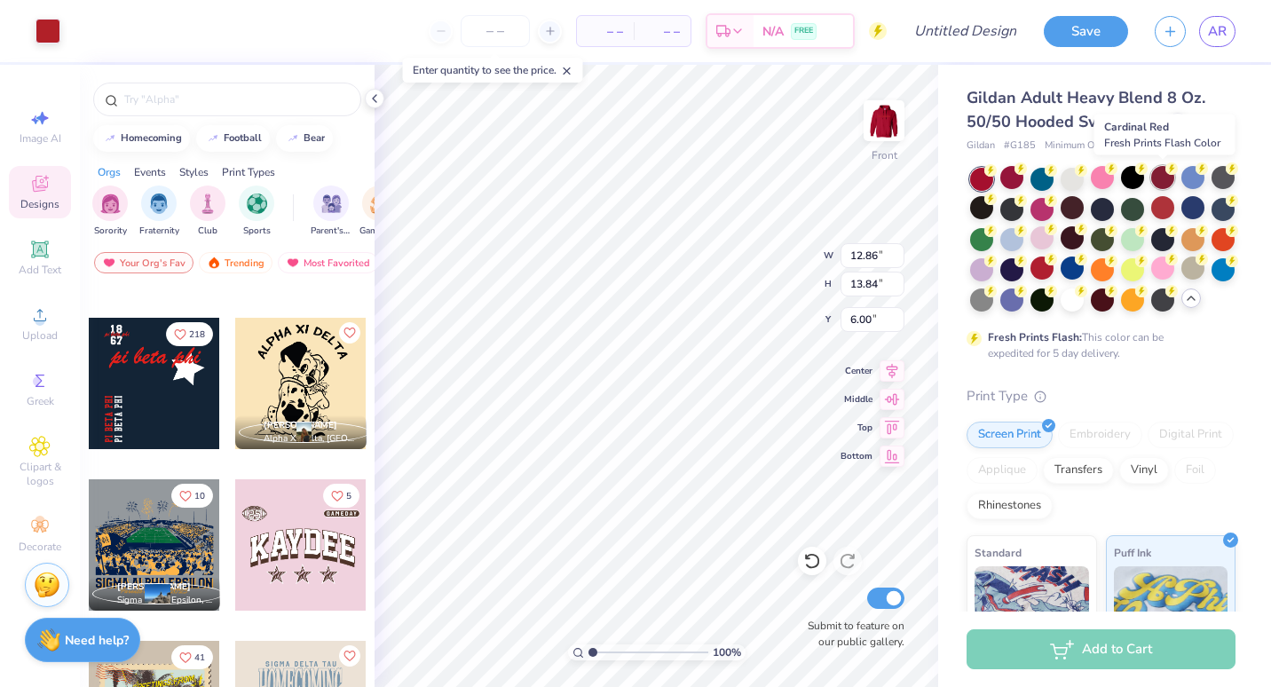
click at [1155, 178] on div at bounding box center [1162, 177] width 23 height 23
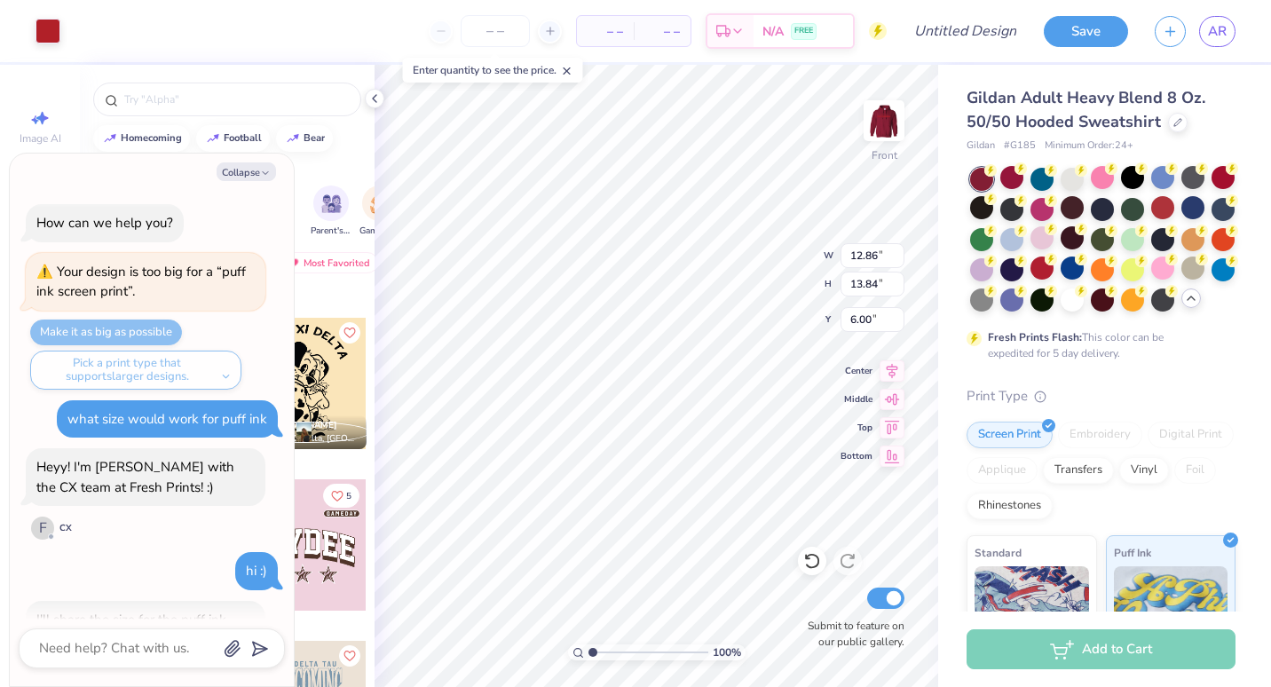
scroll to position [364, 0]
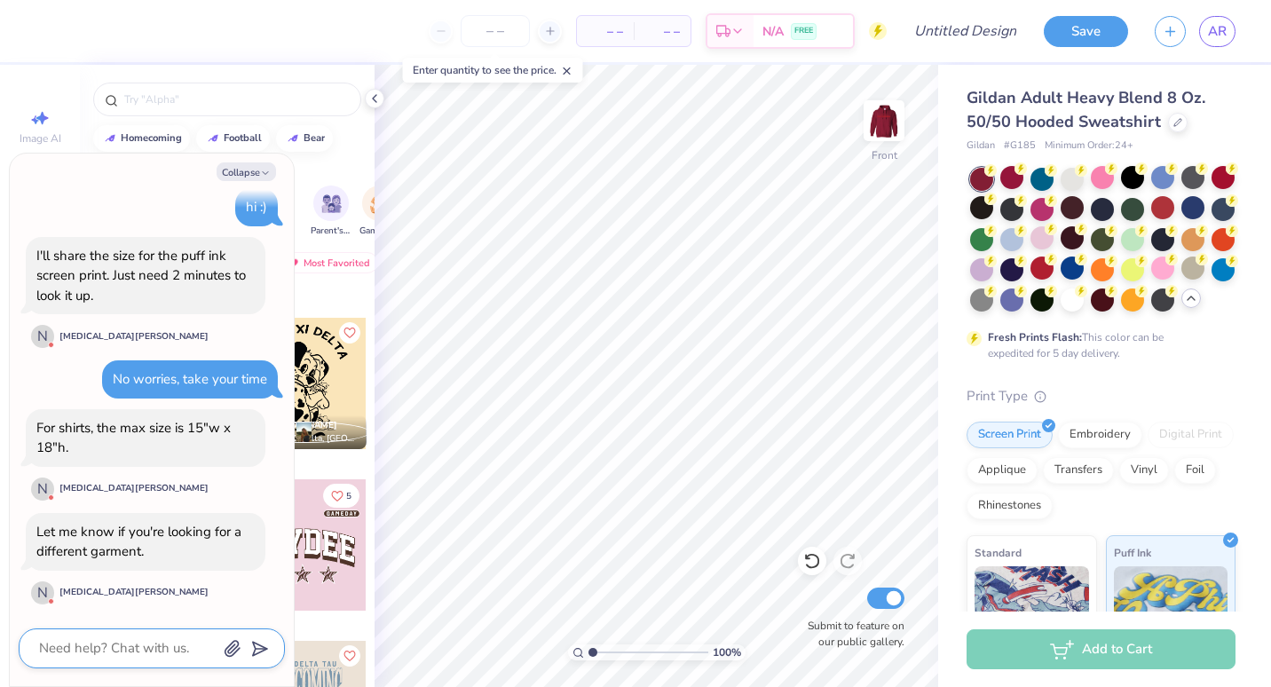
click at [146, 652] on textarea at bounding box center [127, 648] width 180 height 24
type textarea "x"
type textarea "O"
type textarea "x"
type textarea "Ok"
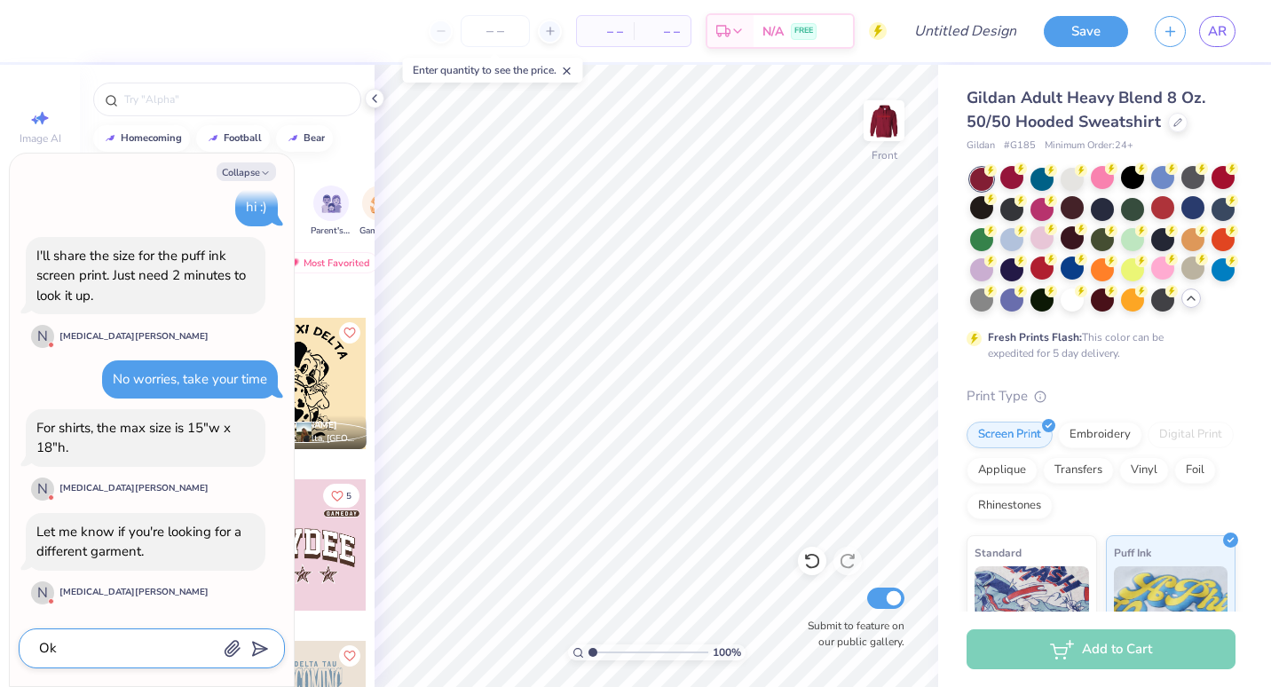
type textarea "x"
type textarea "Oka"
type textarea "x"
type textarea "Okay"
type textarea "x"
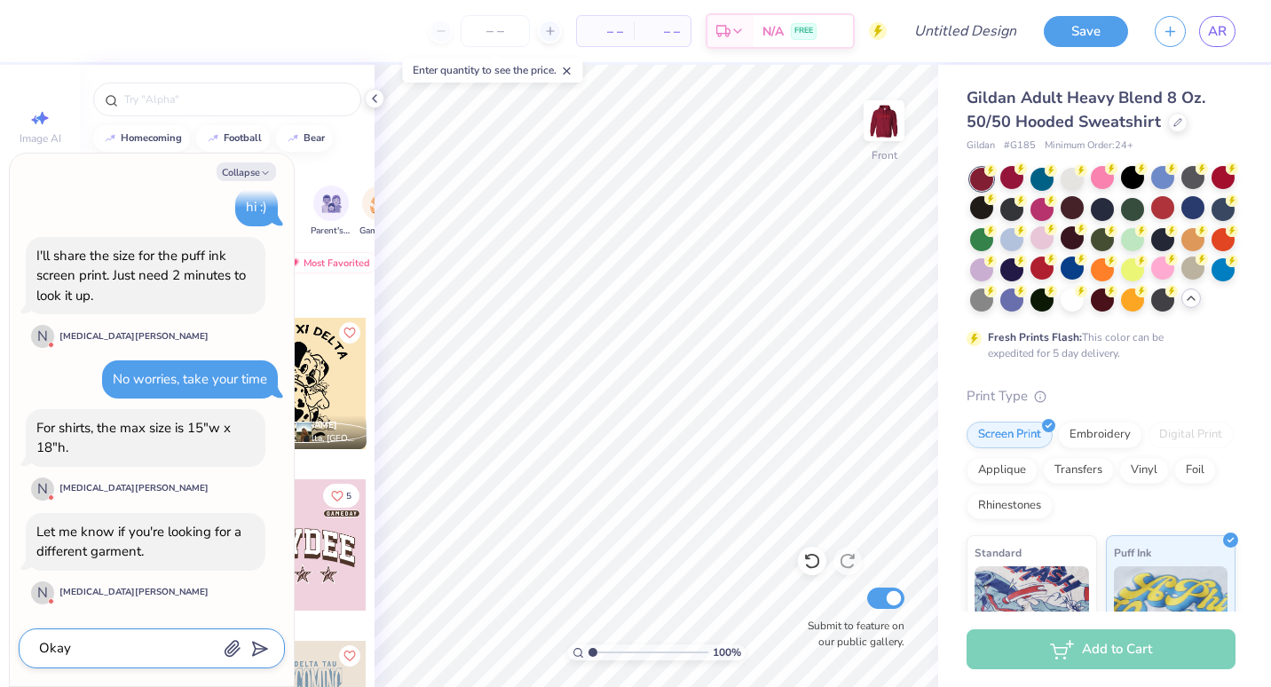
type textarea "Okay g"
type textarea "x"
type textarea "Okay gr"
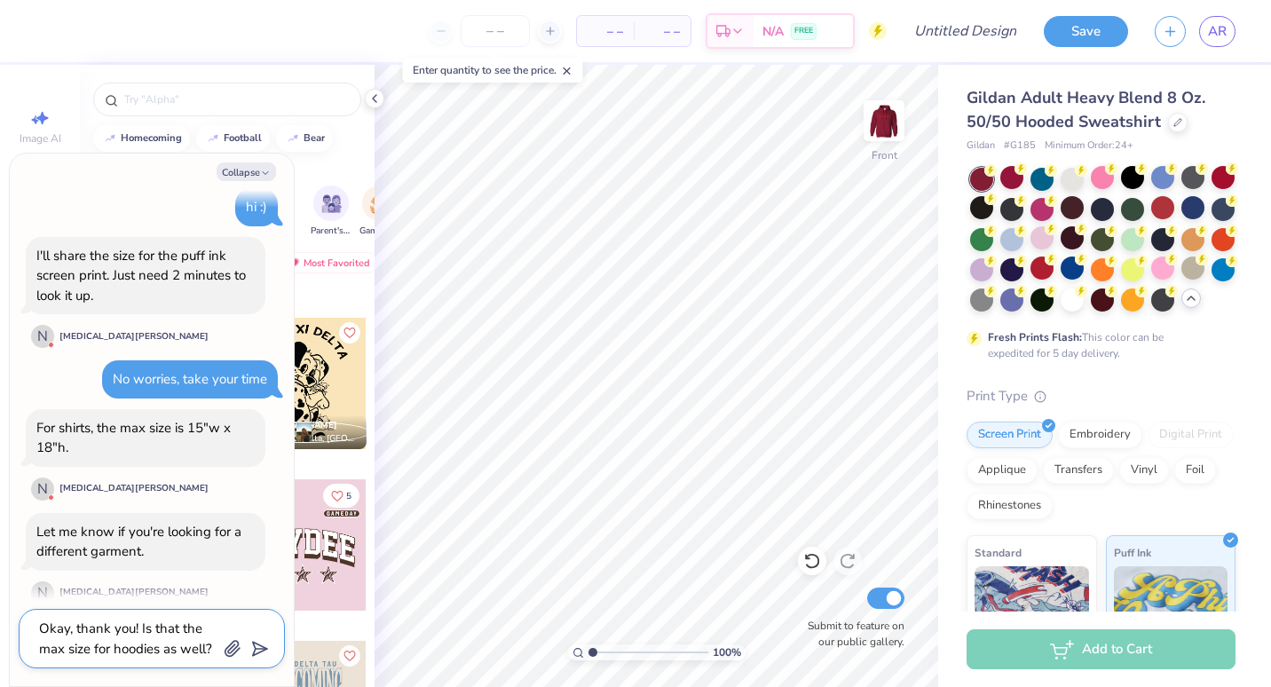
click at [257, 653] on polygon "submit" at bounding box center [256, 649] width 21 height 21
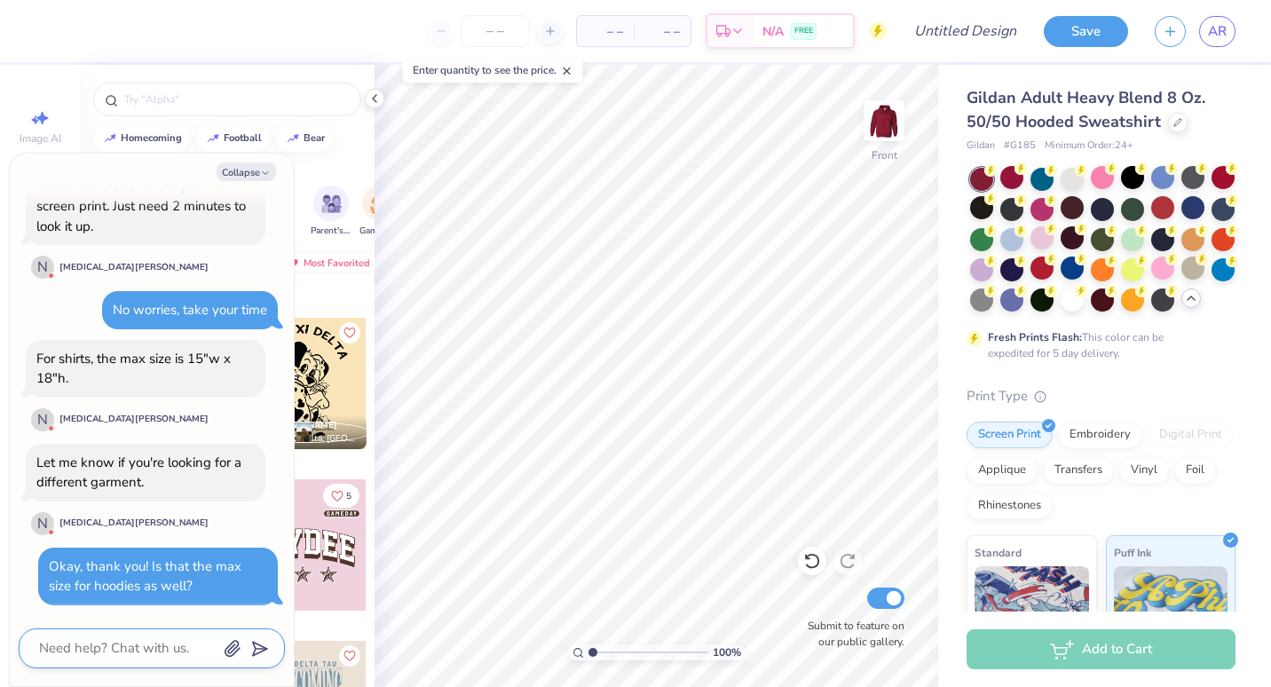
scroll to position [432, 0]
click at [250, 168] on button "Collapse" at bounding box center [246, 171] width 59 height 19
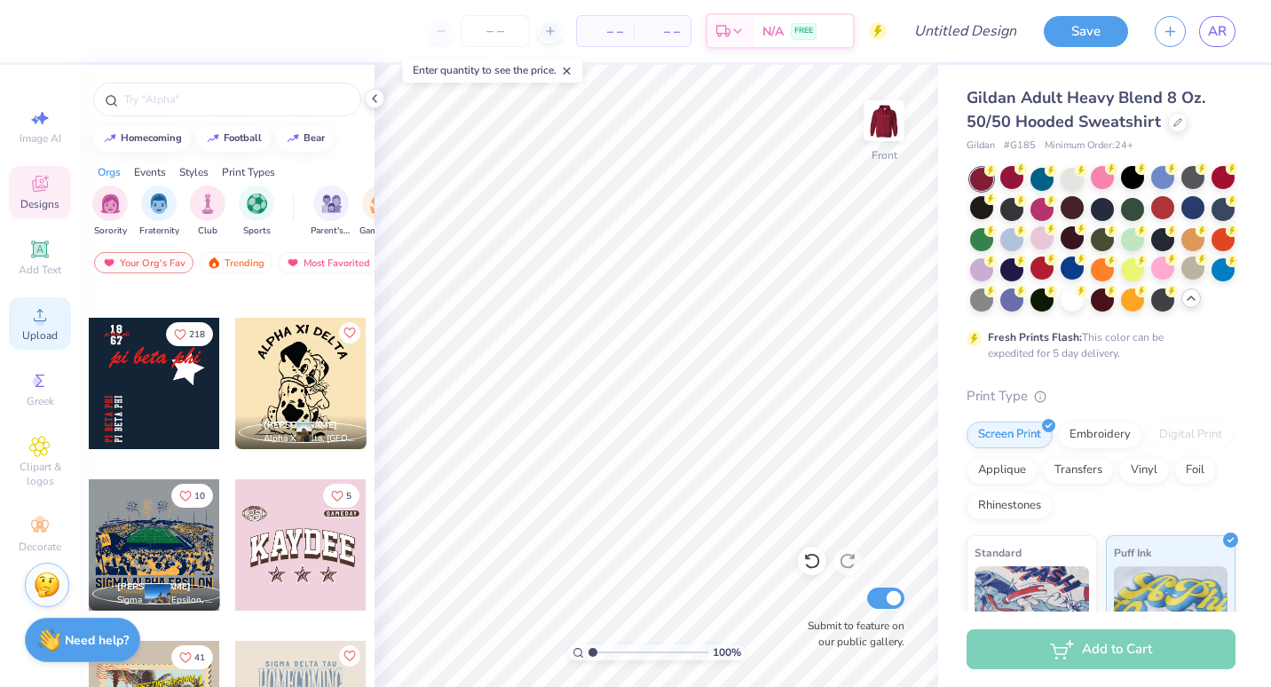
click at [40, 327] on div "Upload" at bounding box center [40, 323] width 62 height 52
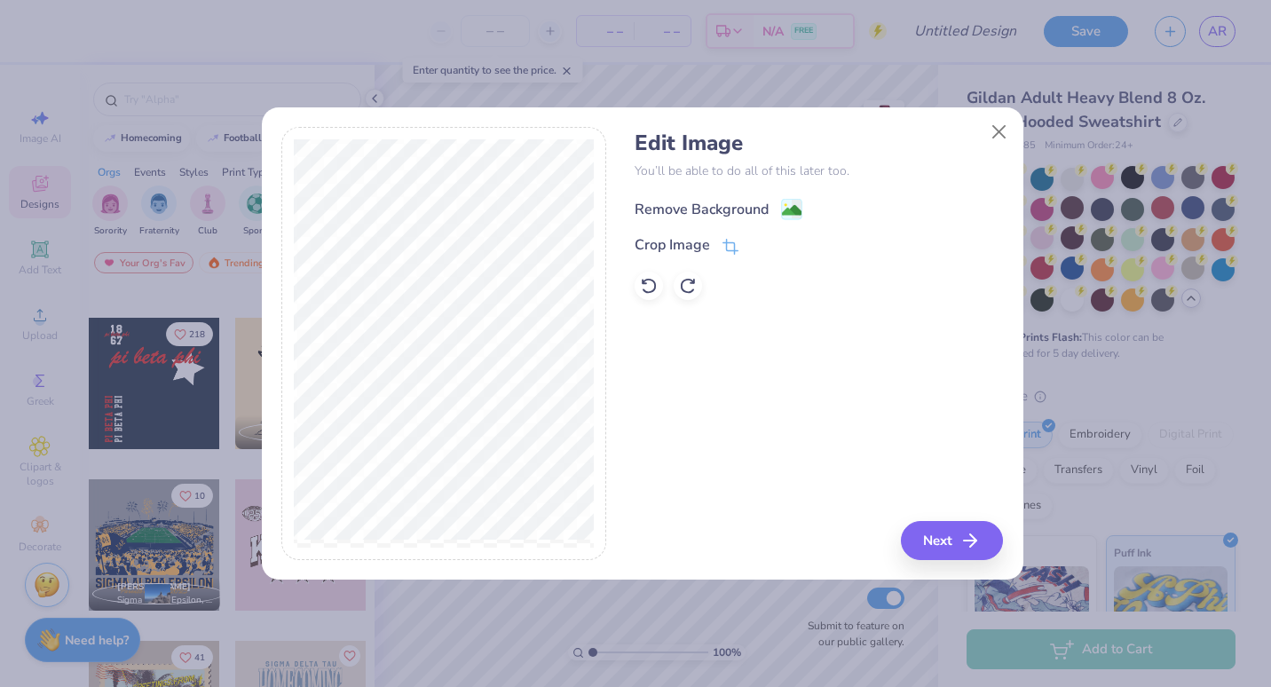
click at [786, 213] on image at bounding box center [792, 211] width 20 height 20
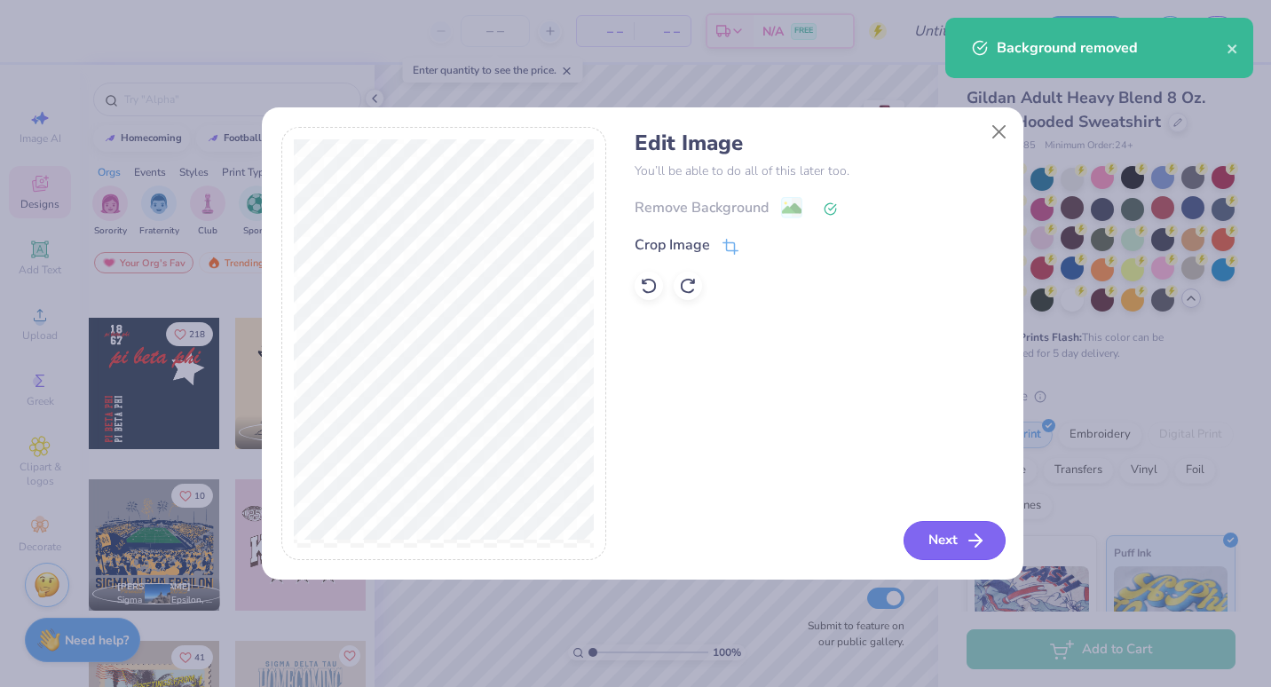
click at [945, 548] on button "Next" at bounding box center [954, 540] width 102 height 39
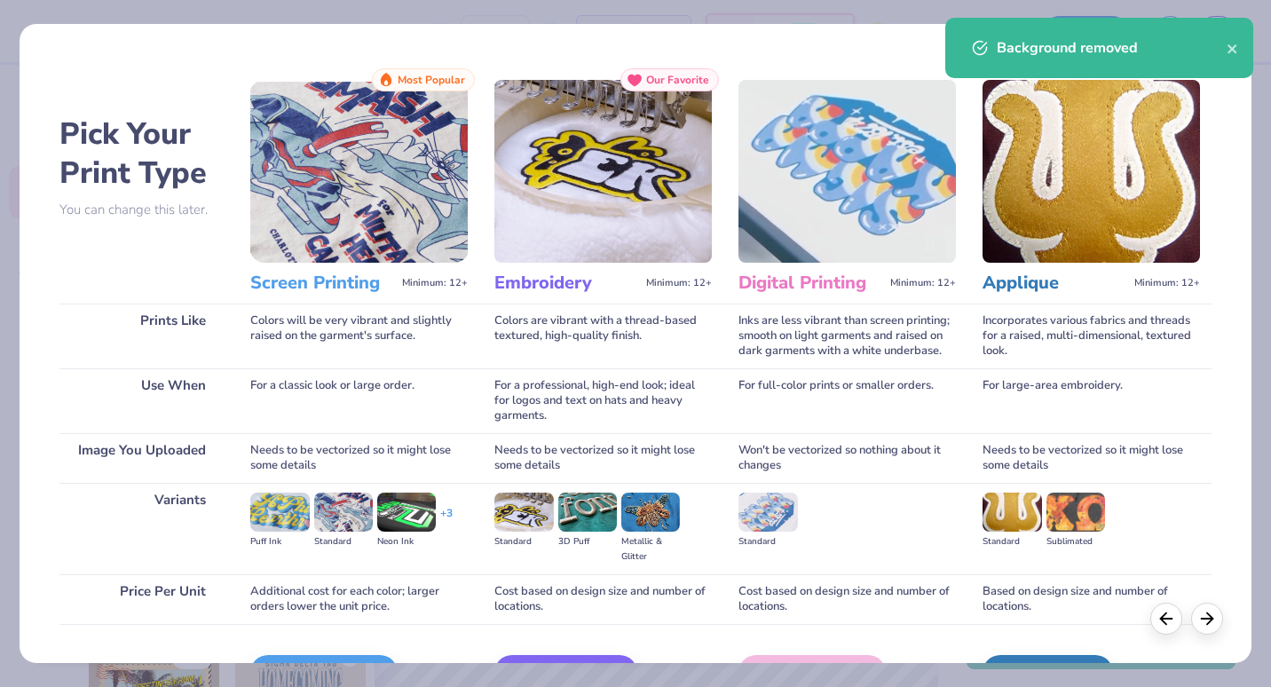
scroll to position [109, 0]
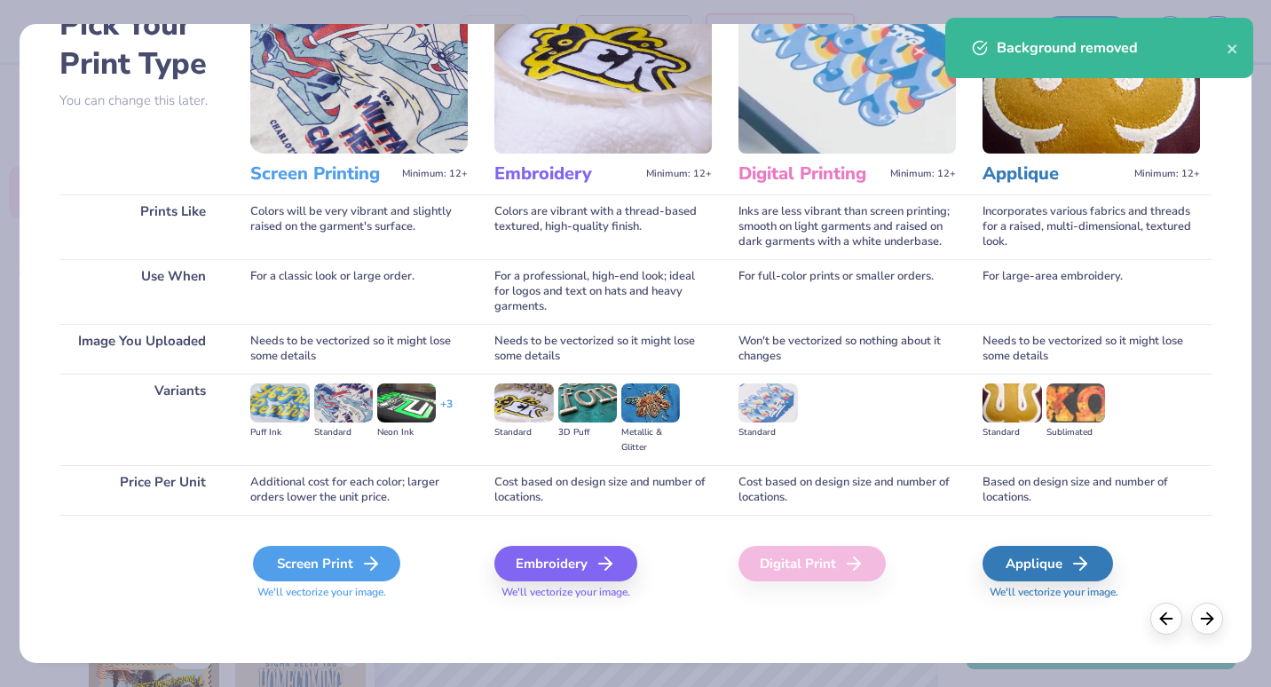
click at [339, 571] on div "Screen Print" at bounding box center [326, 563] width 147 height 35
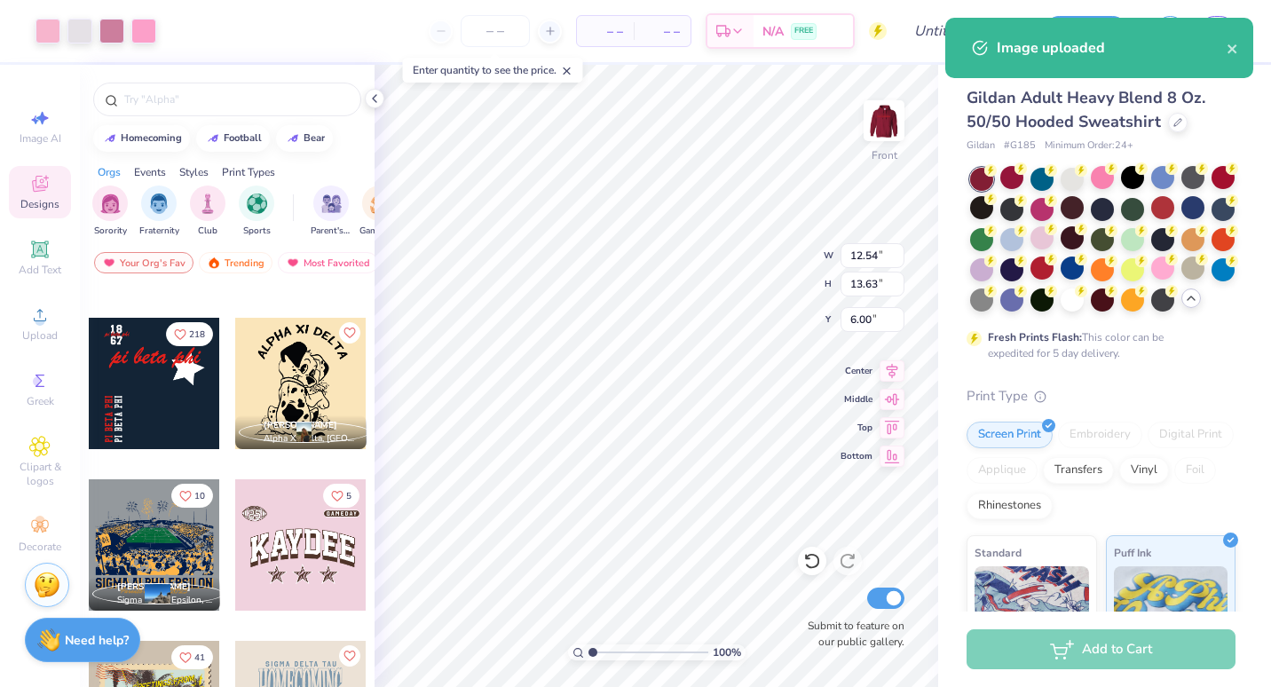
click at [942, 435] on div "Gildan Adult Heavy Blend 8 Oz. 50/50 Hooded Sweatshirt Gildan # G185 Minimum Or…" at bounding box center [1104, 500] width 333 height 871
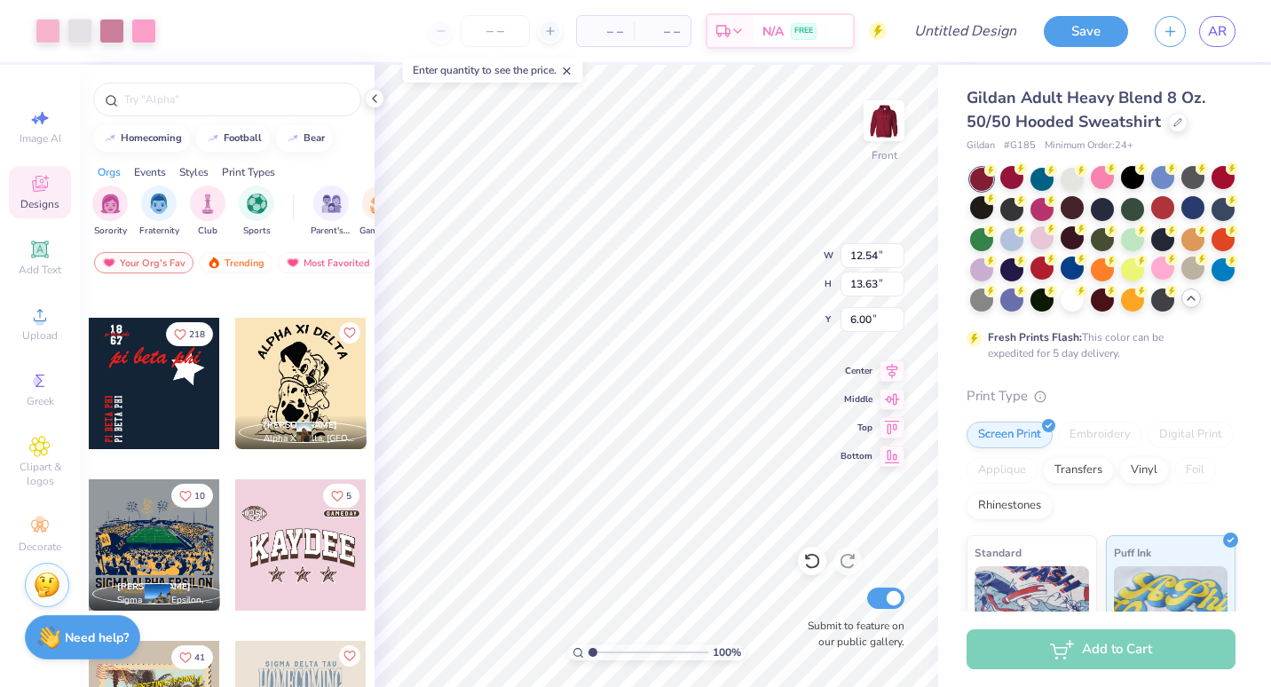
click at [124, 640] on strong "Need help?" at bounding box center [97, 637] width 64 height 17
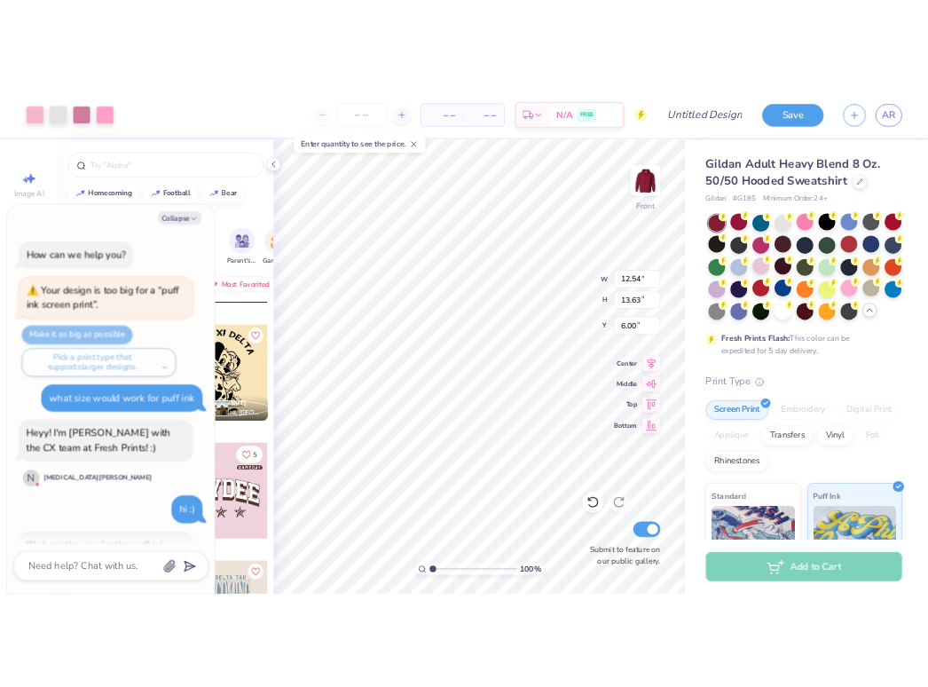
scroll to position [432, 0]
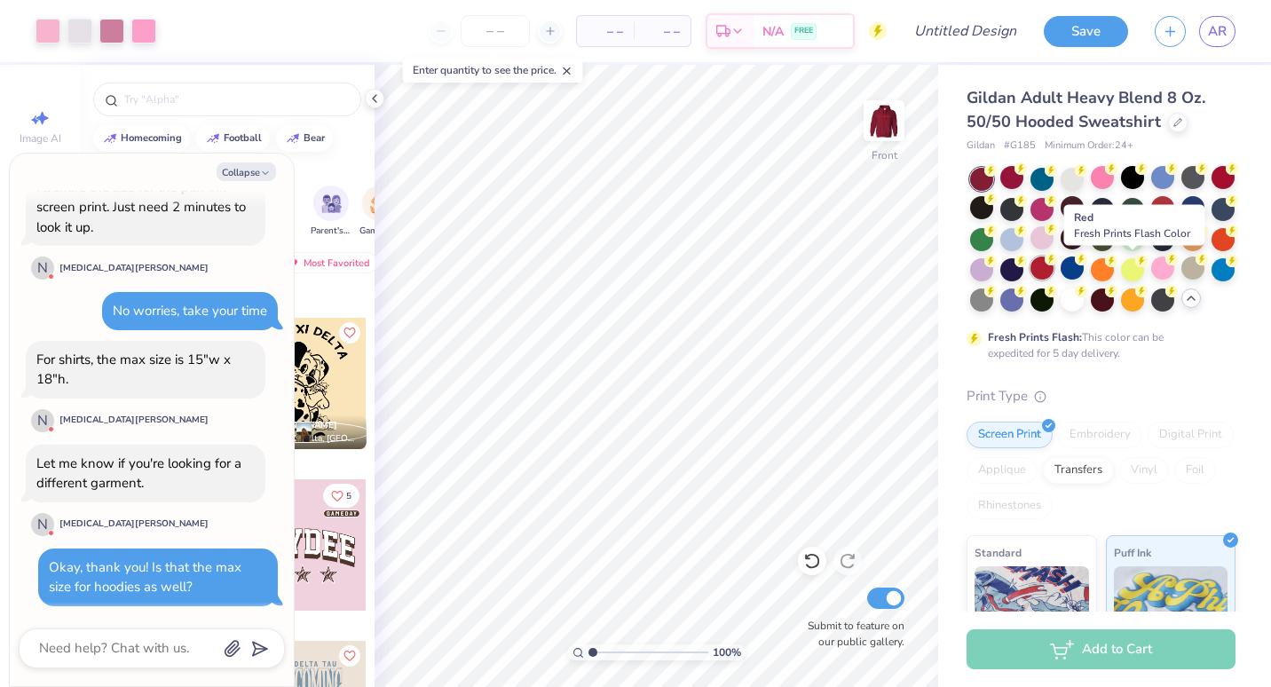
click at [1053, 268] on div at bounding box center [1041, 267] width 23 height 23
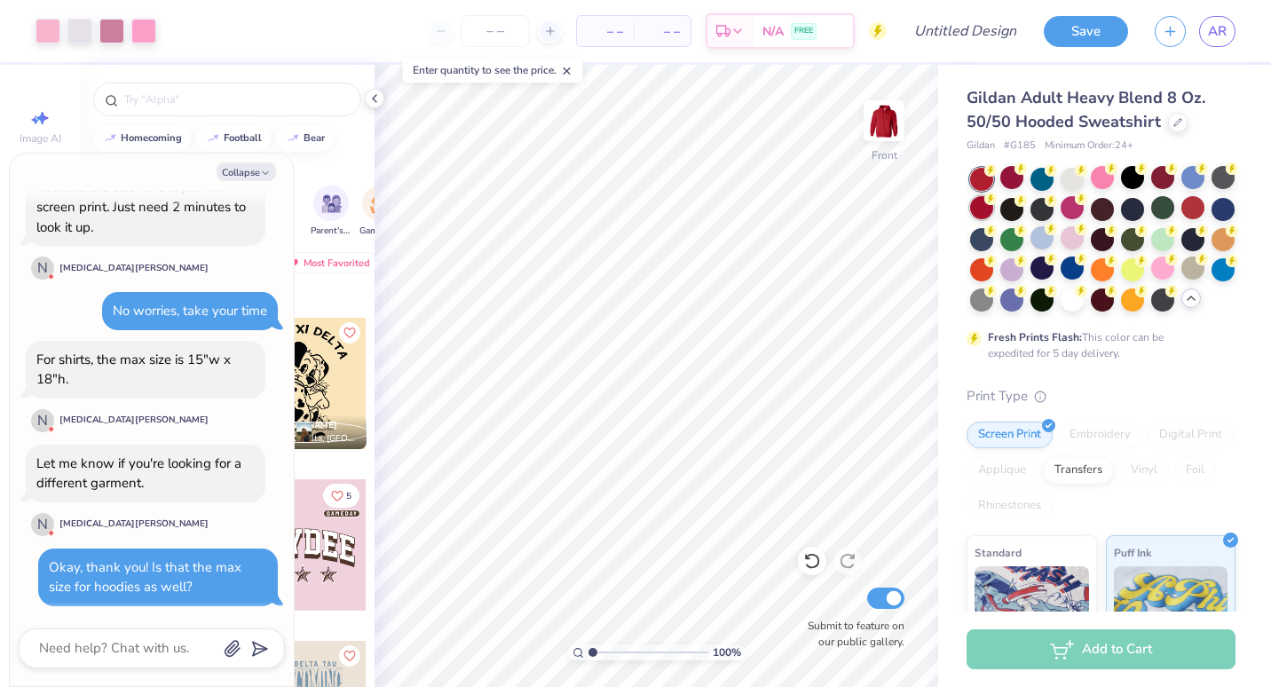
click at [993, 211] on div at bounding box center [981, 207] width 23 height 23
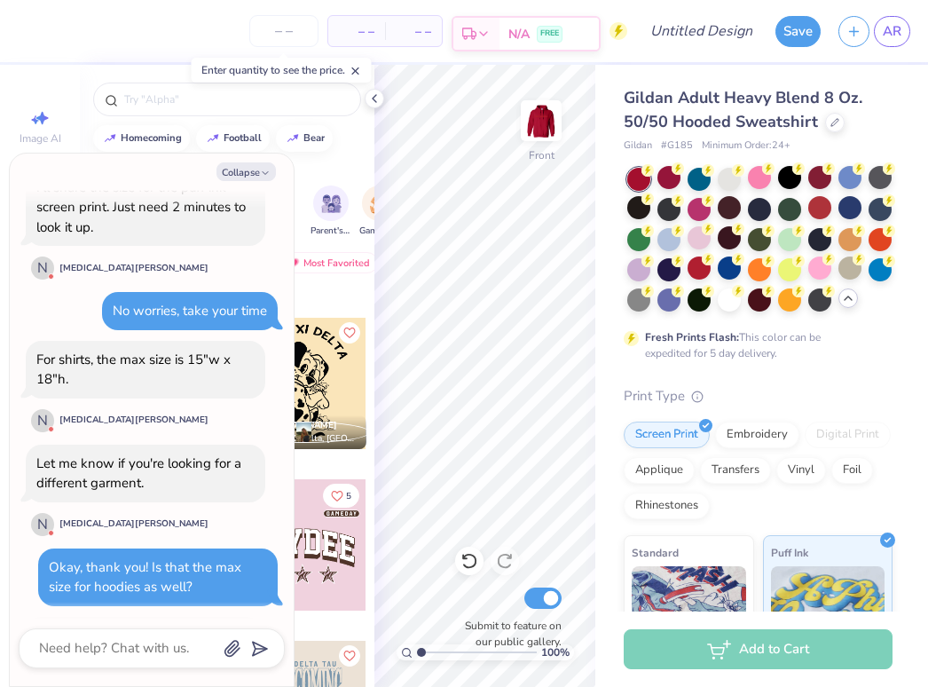
scroll to position [516, 0]
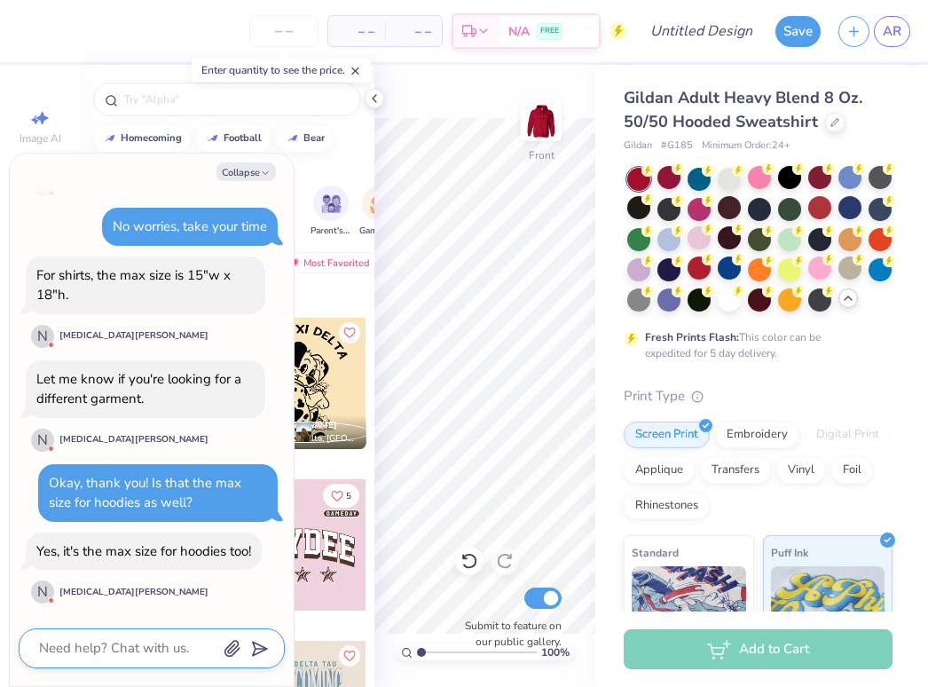
click at [148, 637] on textarea at bounding box center [127, 648] width 180 height 24
click at [264, 654] on button "submit" at bounding box center [257, 647] width 20 height 20
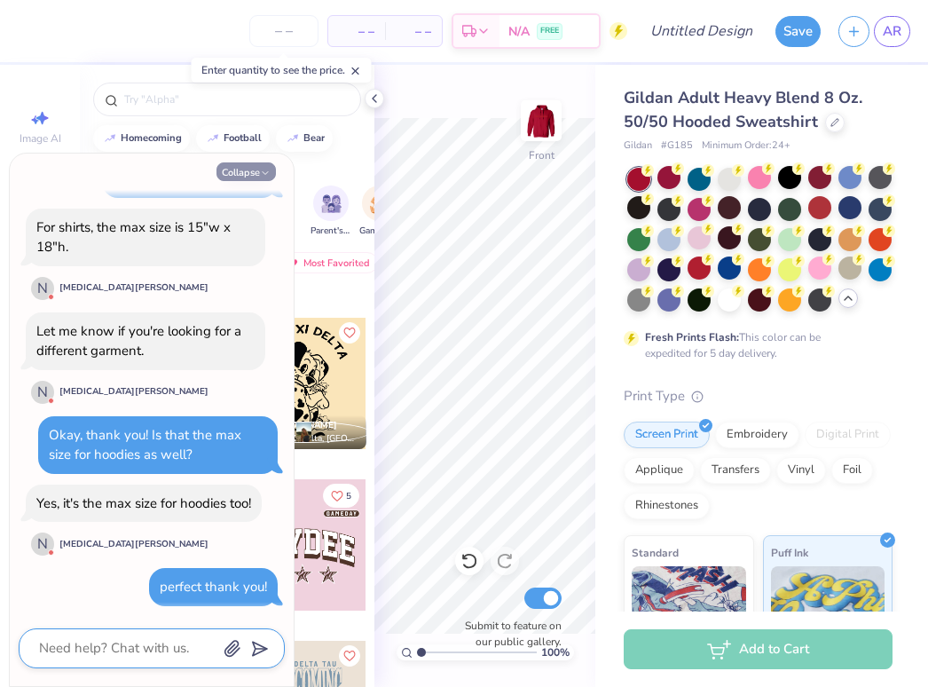
click at [259, 172] on button "Collapse" at bounding box center [246, 171] width 59 height 19
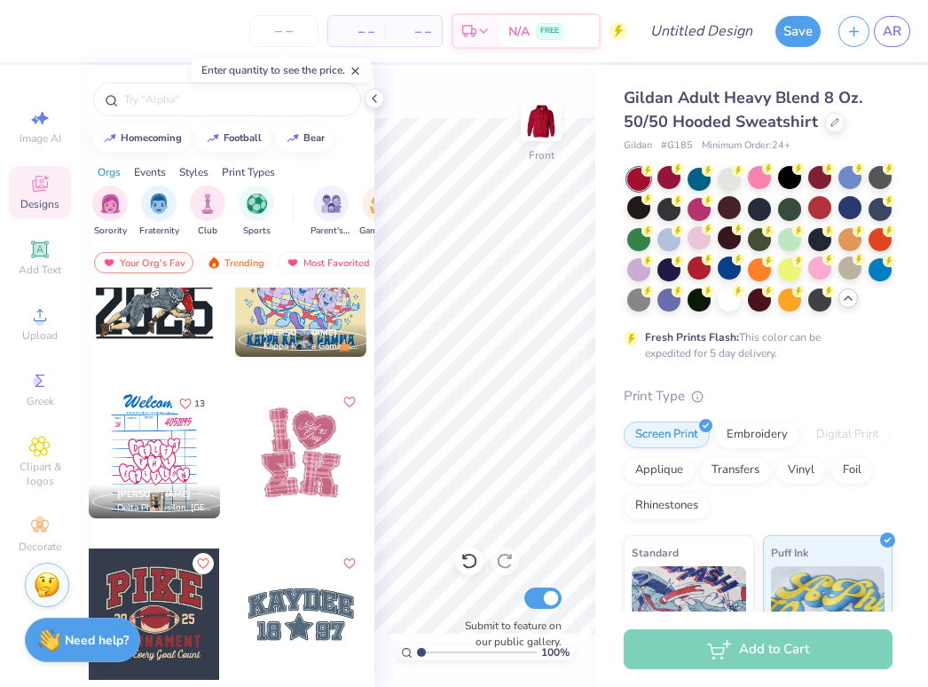
scroll to position [4103, 0]
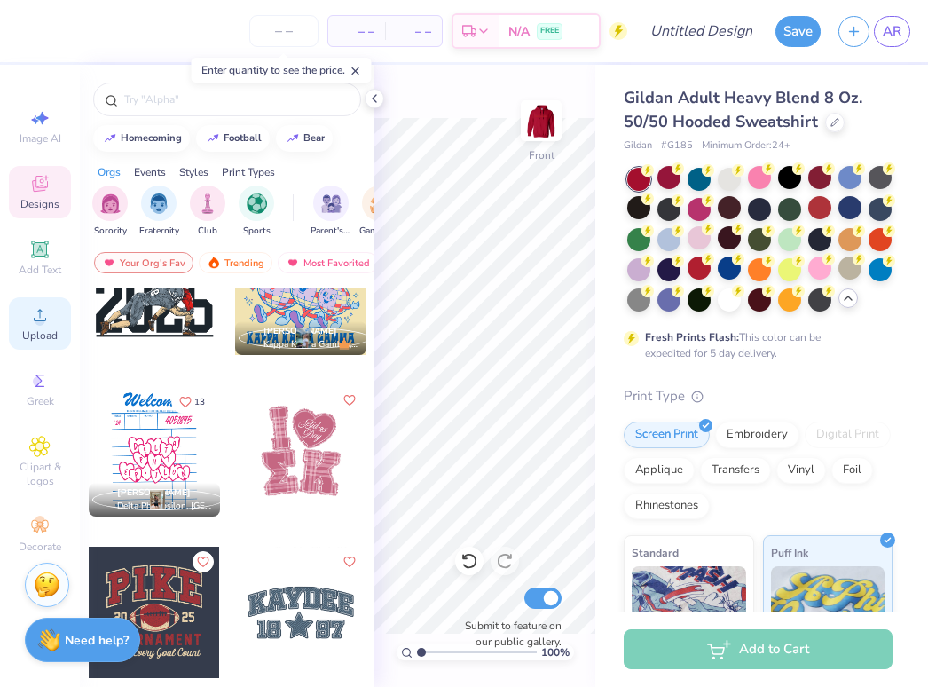
click at [43, 323] on circle at bounding box center [40, 321] width 10 height 10
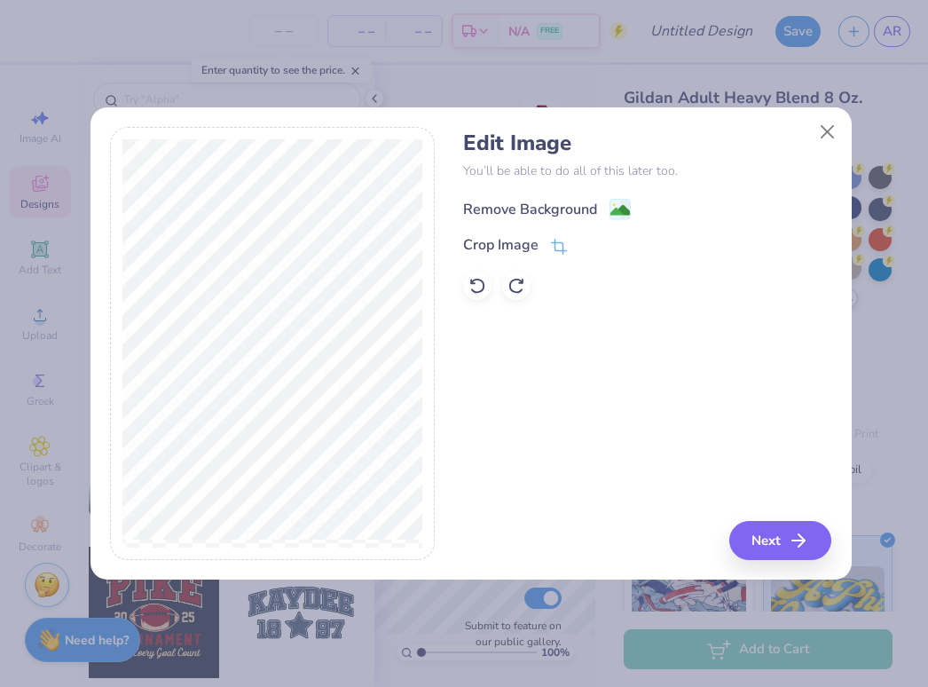
click at [595, 210] on div "Remove Background" at bounding box center [530, 209] width 134 height 21
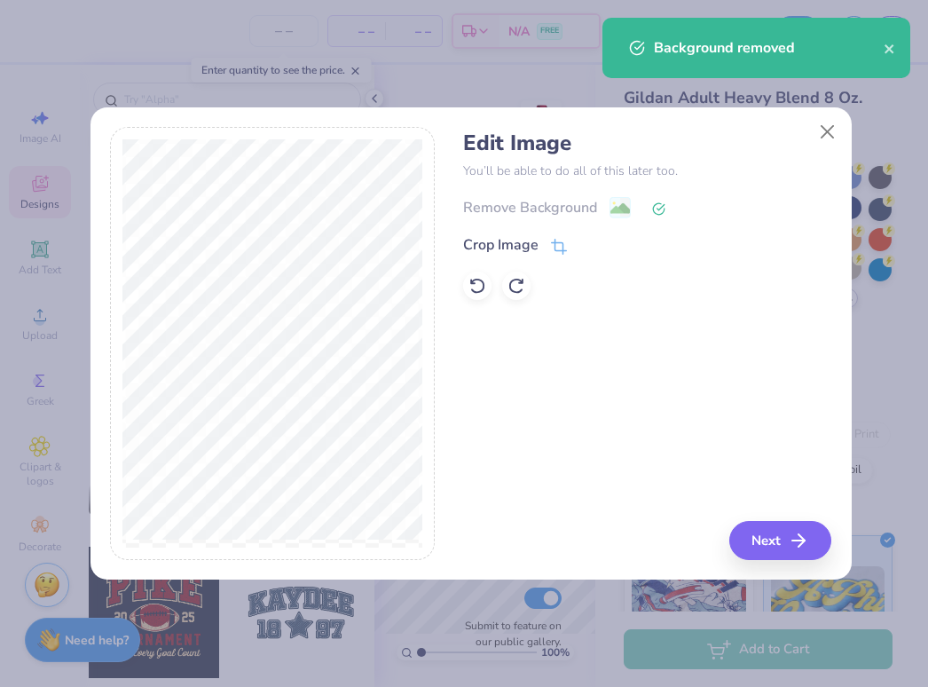
click at [796, 563] on div "Edit Image You’ll be able to do all of this later too. Remove Background Crop I…" at bounding box center [471, 353] width 761 height 453
click at [795, 551] on button "Next" at bounding box center [783, 540] width 102 height 39
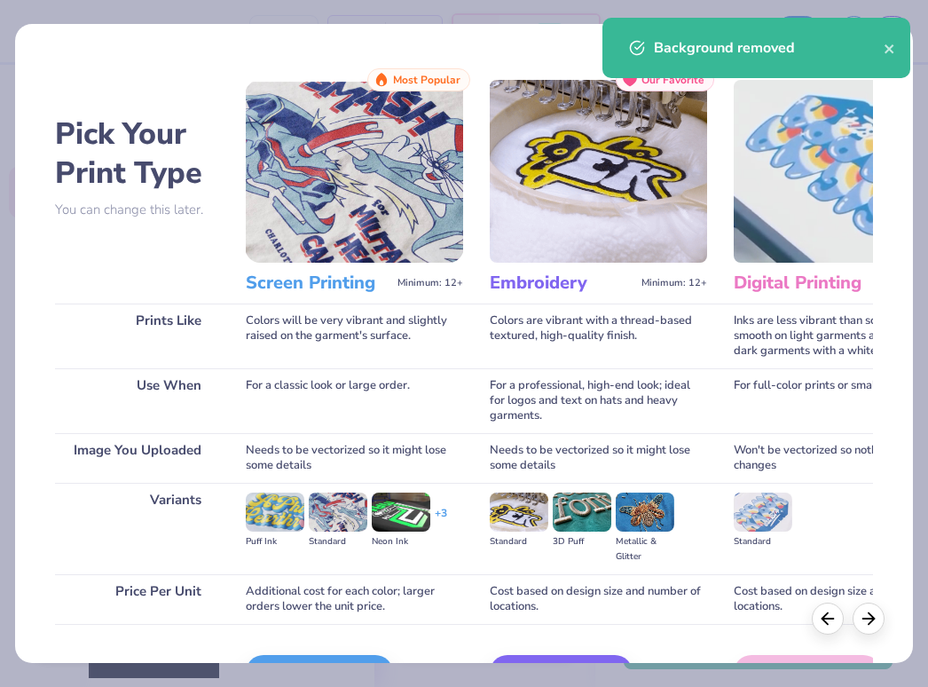
scroll to position [109, 0]
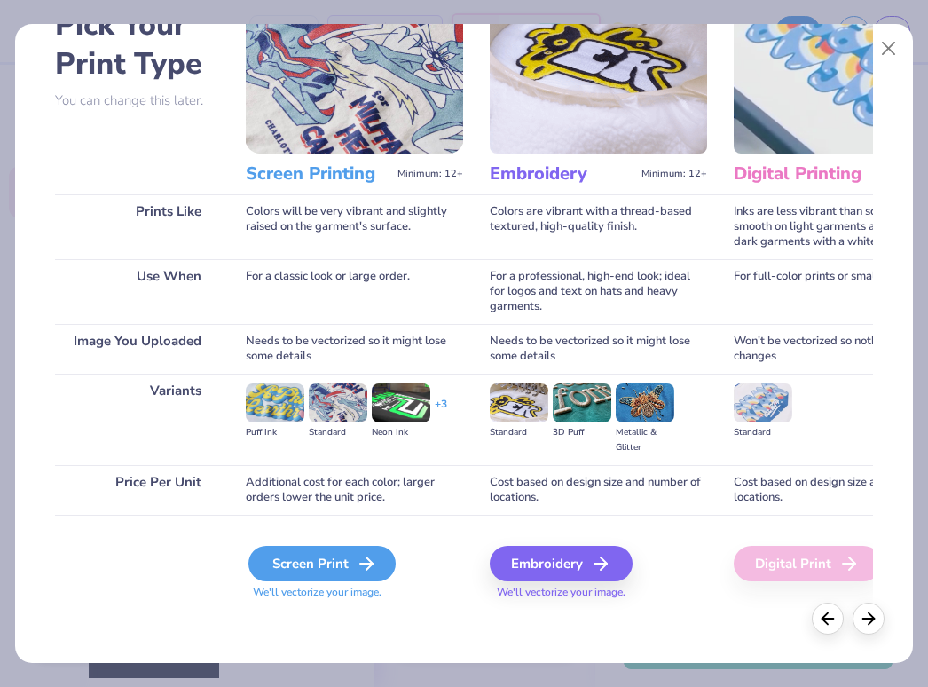
click at [322, 562] on div "Screen Print" at bounding box center [321, 563] width 147 height 35
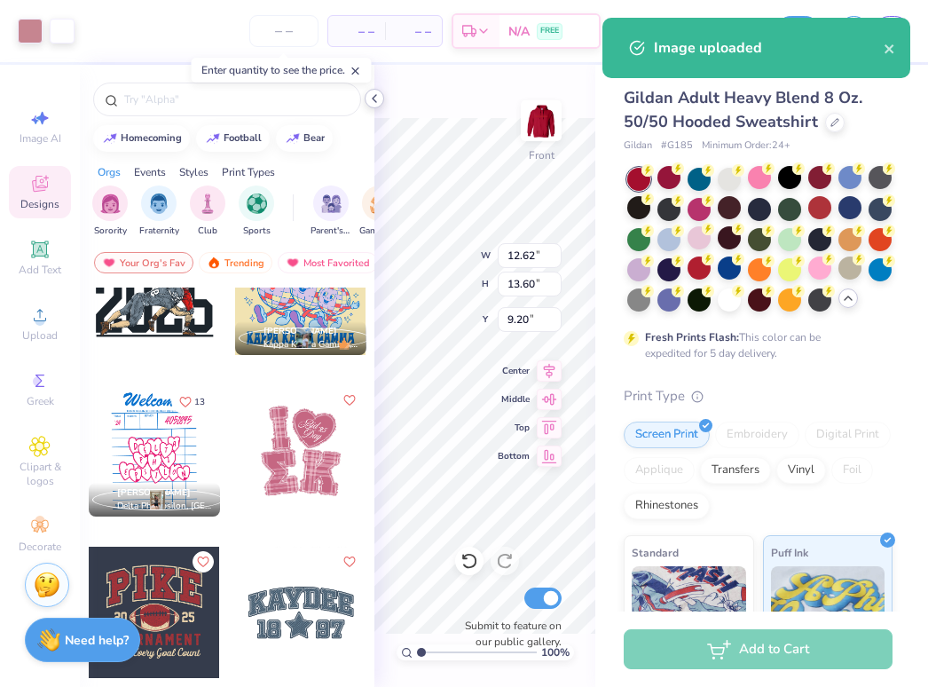
click at [374, 97] on icon at bounding box center [374, 98] width 14 height 14
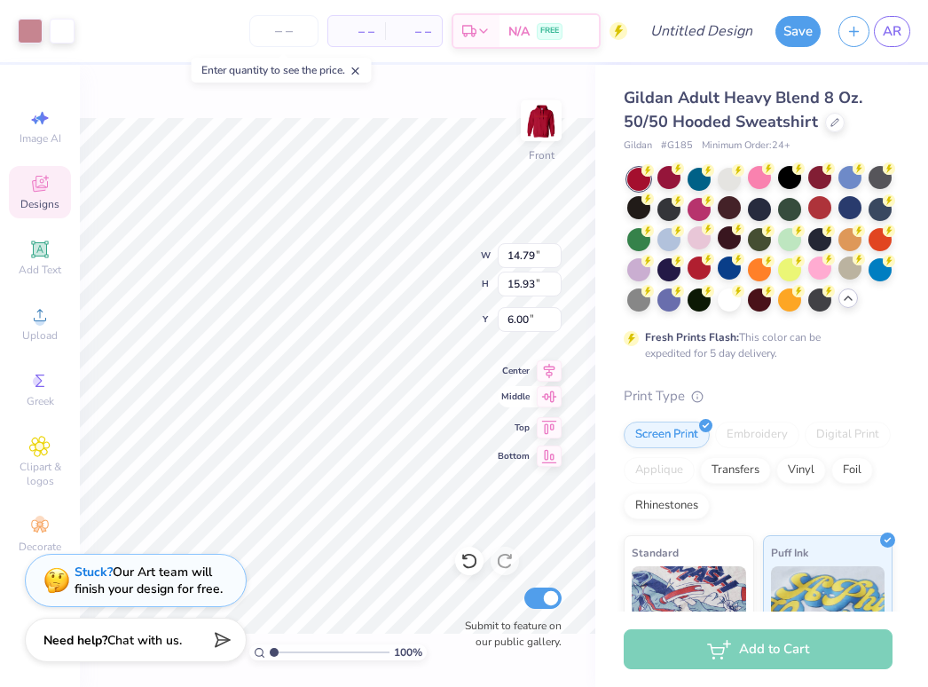
click at [511, 394] on span "Middle" at bounding box center [514, 396] width 32 height 12
click at [552, 427] on icon at bounding box center [549, 424] width 15 height 13
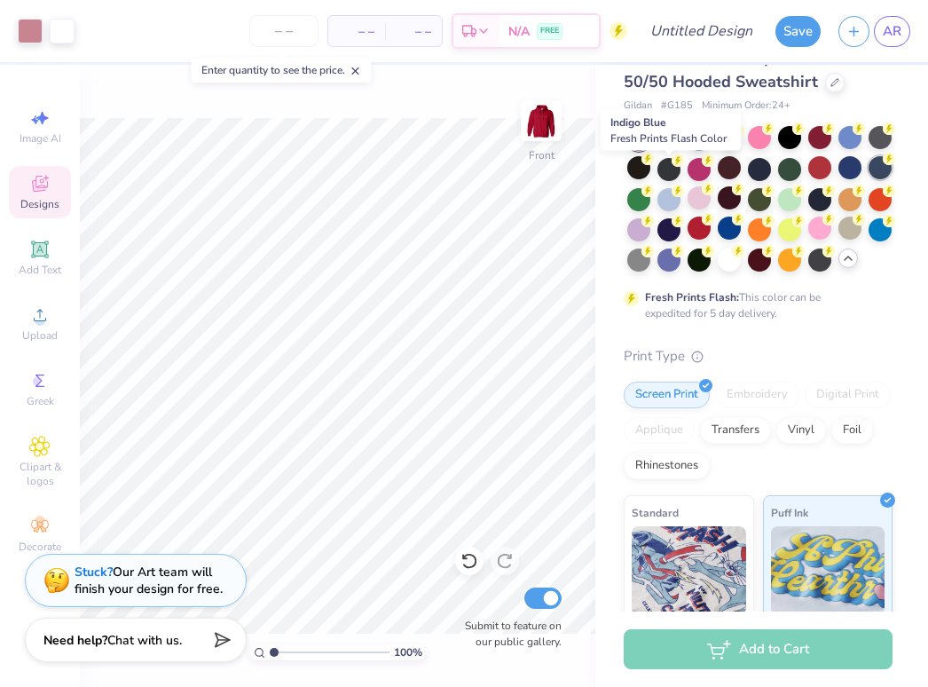
scroll to position [31, 0]
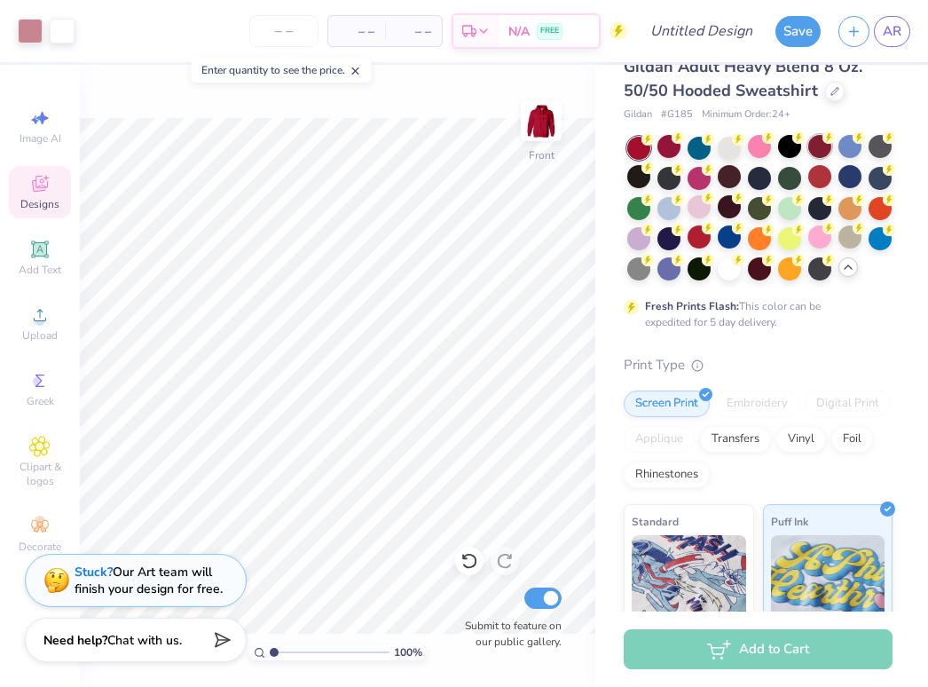
click at [824, 146] on div at bounding box center [819, 146] width 23 height 23
click at [832, 178] on div at bounding box center [819, 176] width 23 height 23
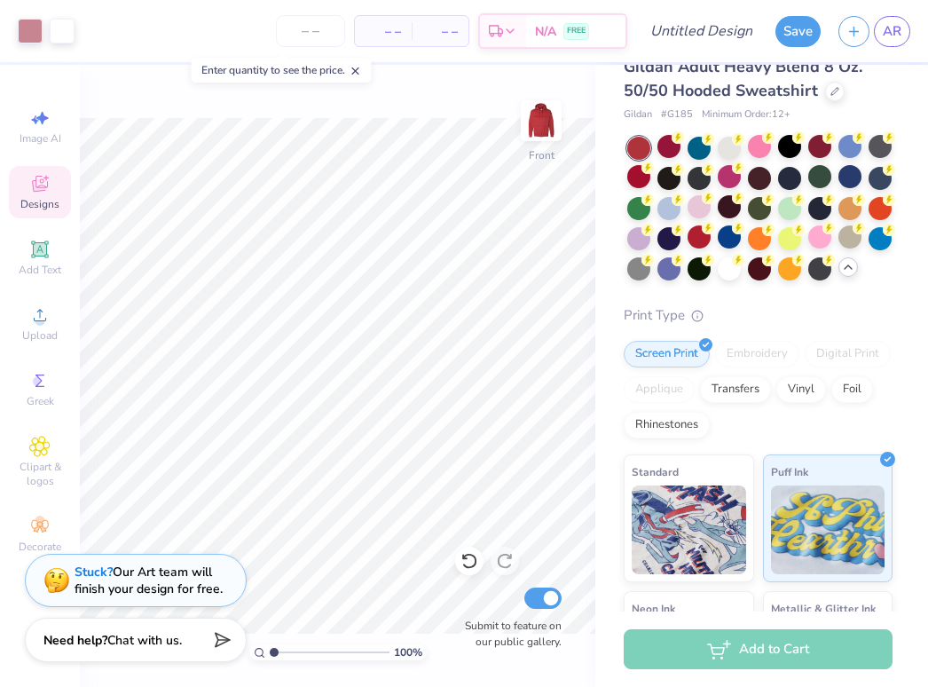
click at [815, 149] on div at bounding box center [819, 146] width 23 height 23
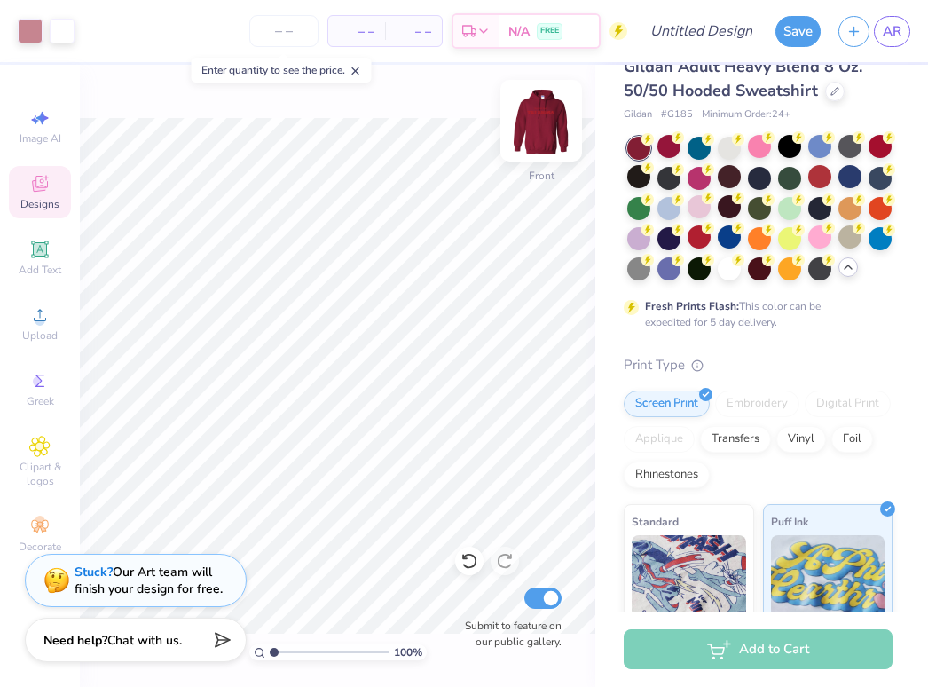
click at [550, 135] on img at bounding box center [541, 120] width 71 height 71
click at [19, 320] on div "Upload" at bounding box center [40, 323] width 62 height 52
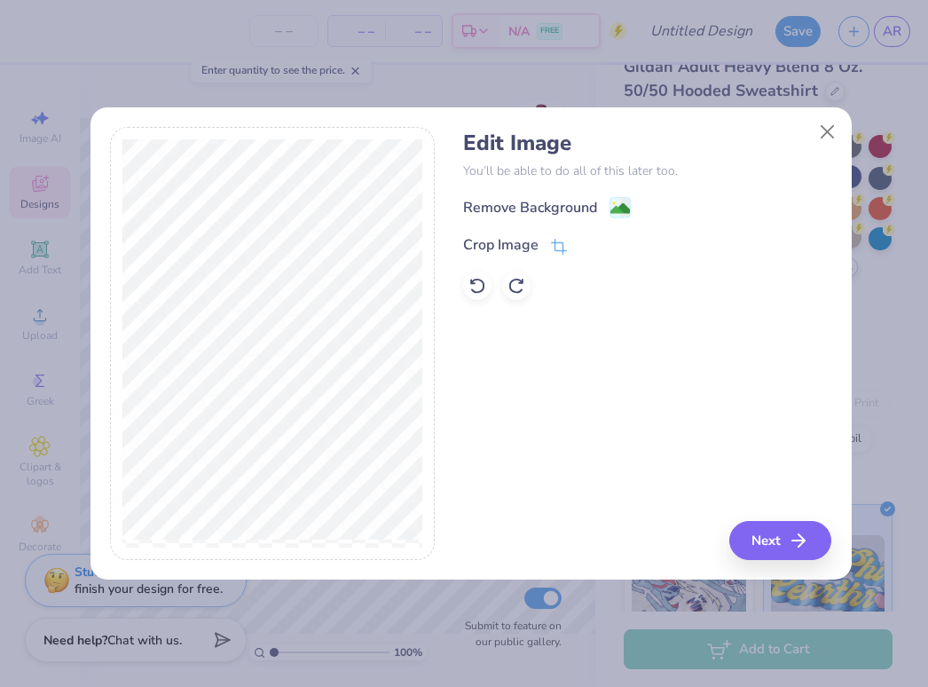
click at [634, 205] on div "Remove Background" at bounding box center [647, 207] width 368 height 22
click at [627, 206] on image at bounding box center [621, 211] width 20 height 20
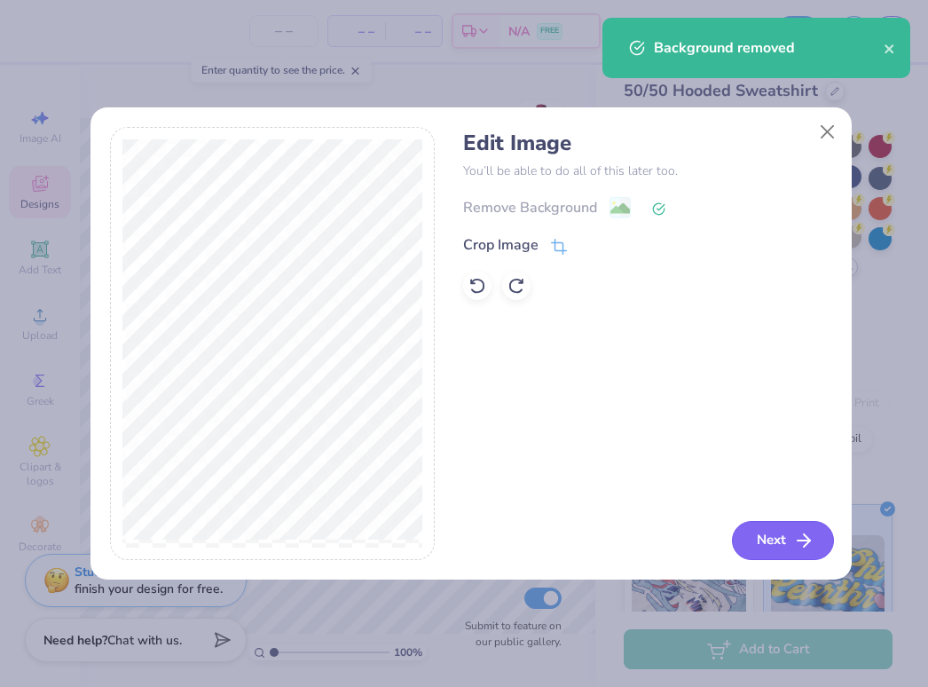
click at [792, 551] on button "Next" at bounding box center [783, 540] width 102 height 39
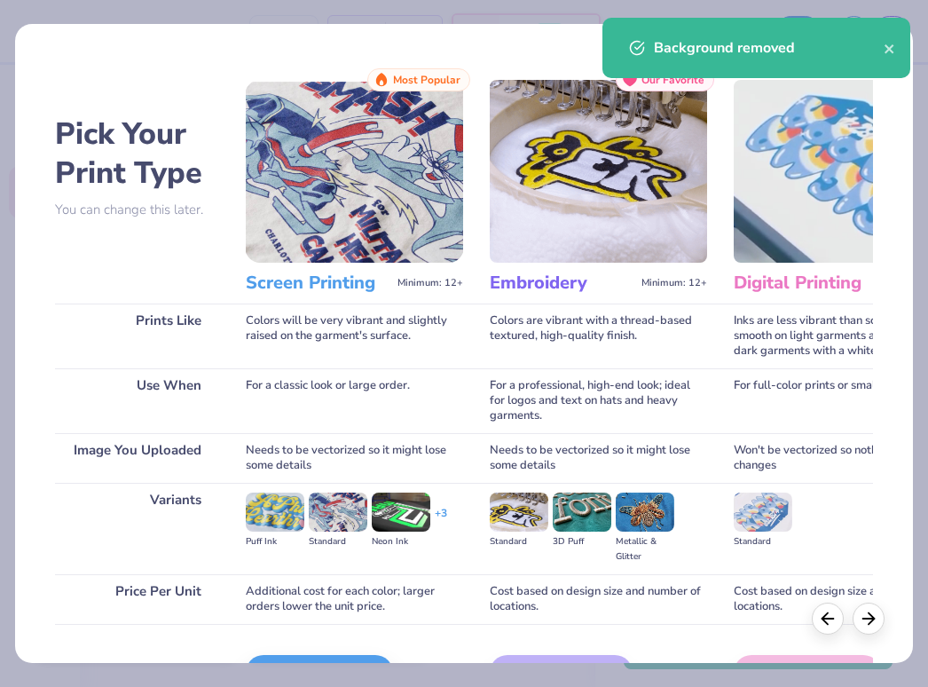
scroll to position [109, 0]
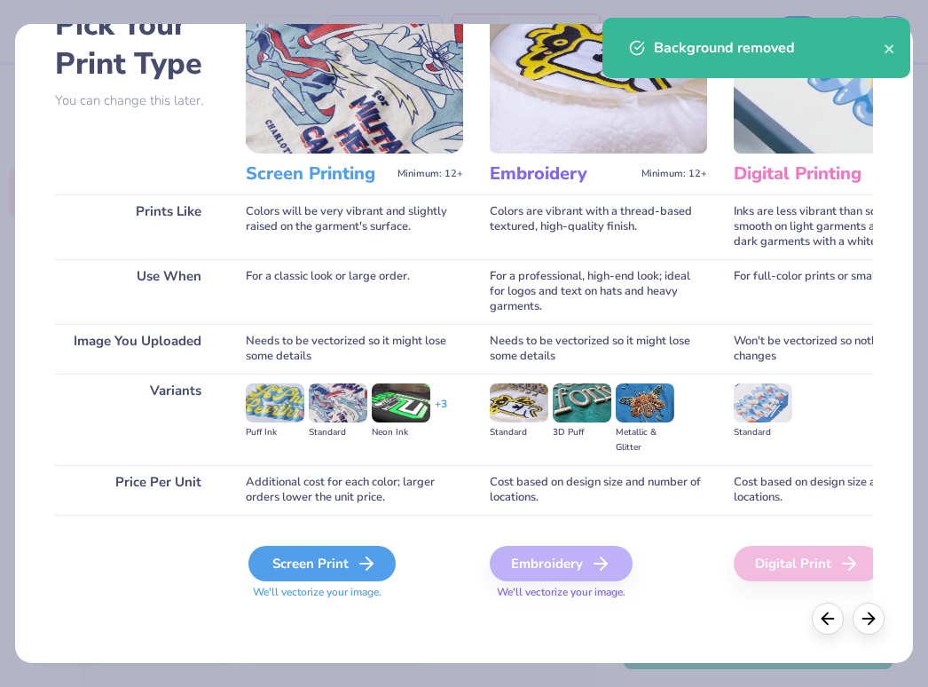
click at [334, 579] on div "Screen Print" at bounding box center [321, 563] width 147 height 35
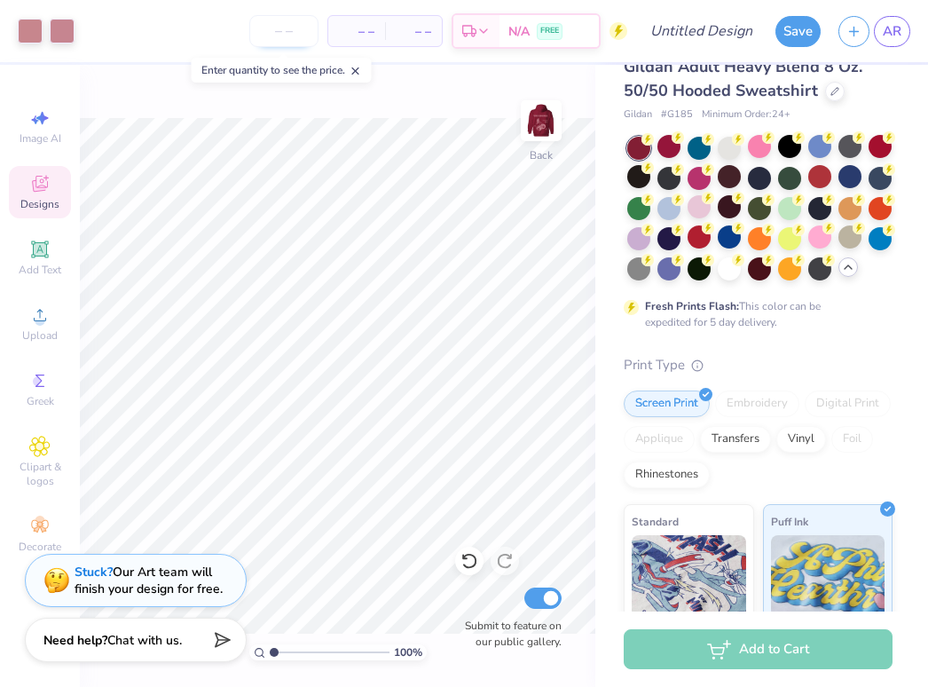
click at [296, 26] on input "number" at bounding box center [283, 31] width 69 height 32
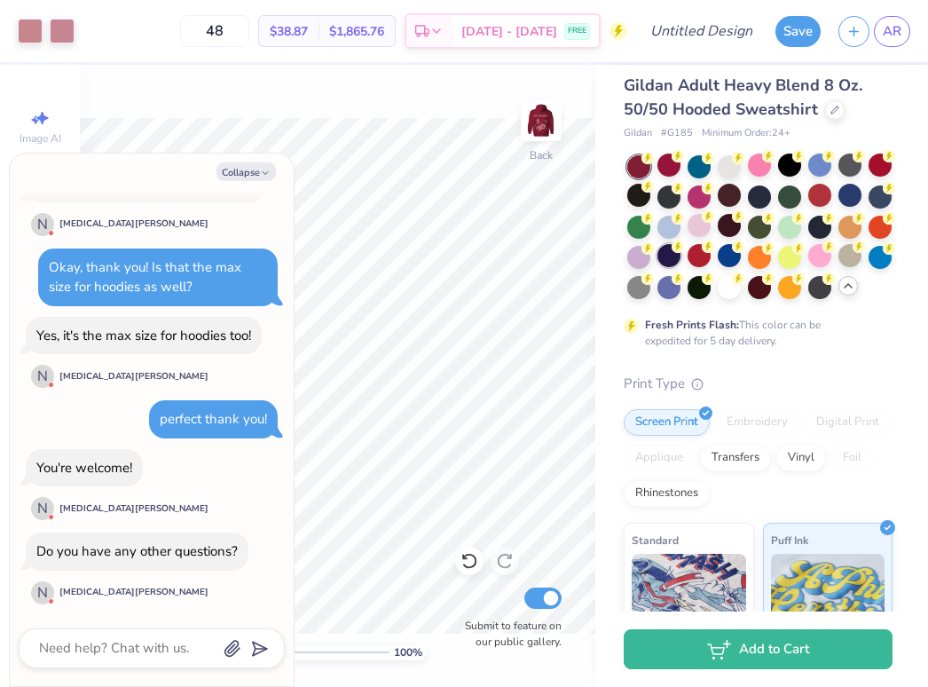
scroll to position [10, 0]
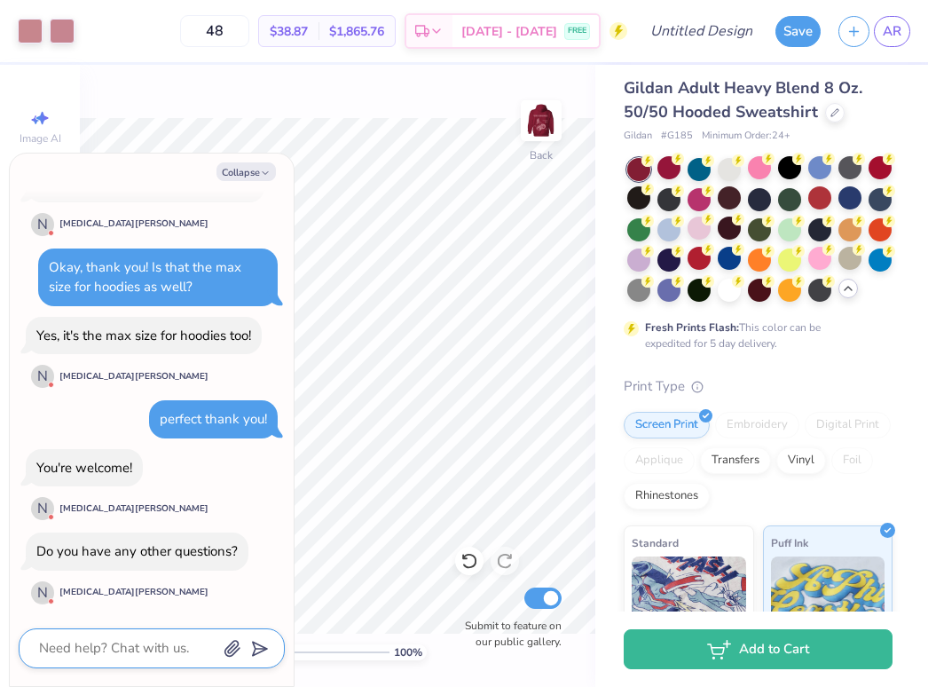
click at [138, 651] on textarea at bounding box center [127, 648] width 180 height 24
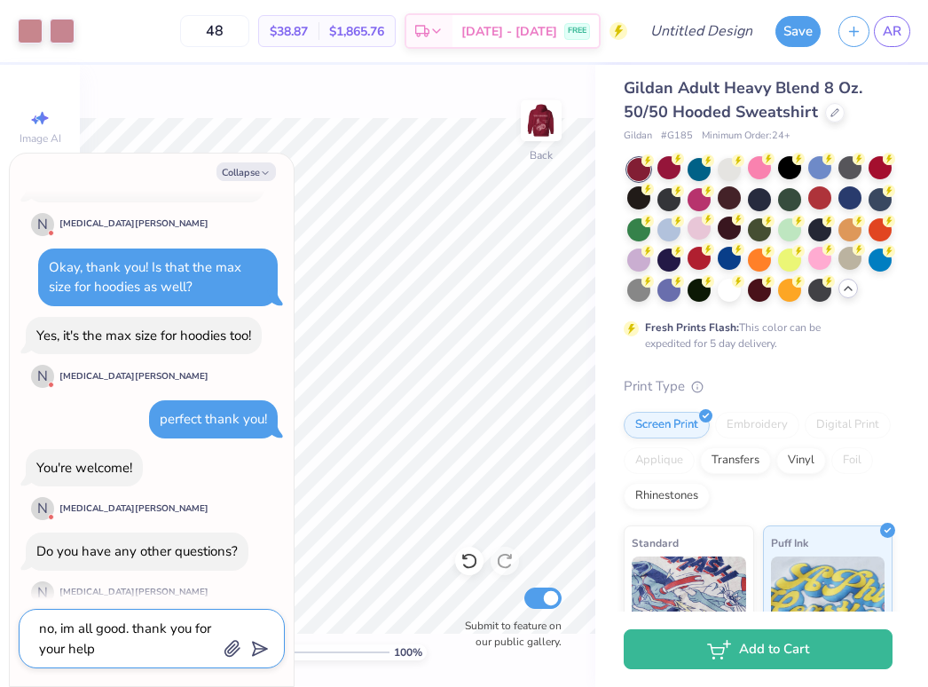
click at [264, 652] on icon "submit" at bounding box center [256, 648] width 25 height 25
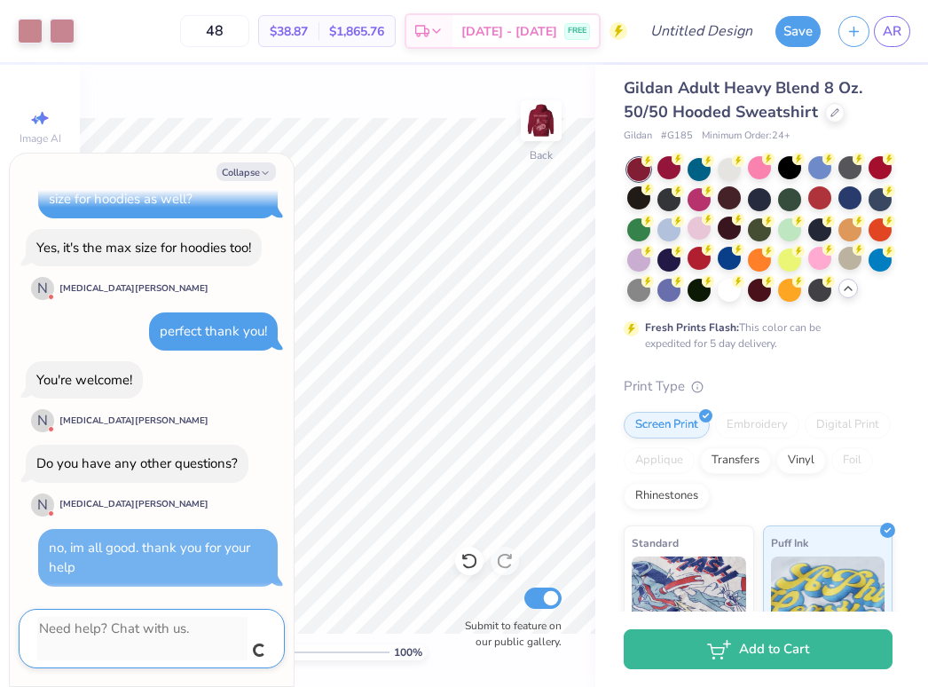
scroll to position [800, 0]
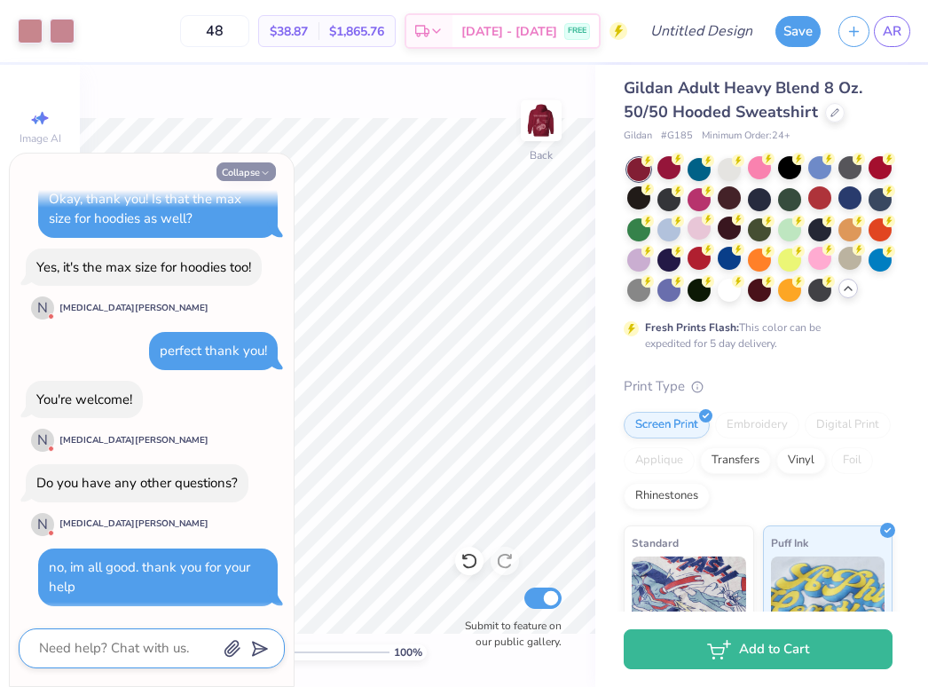
click at [252, 172] on button "Collapse" at bounding box center [246, 171] width 59 height 19
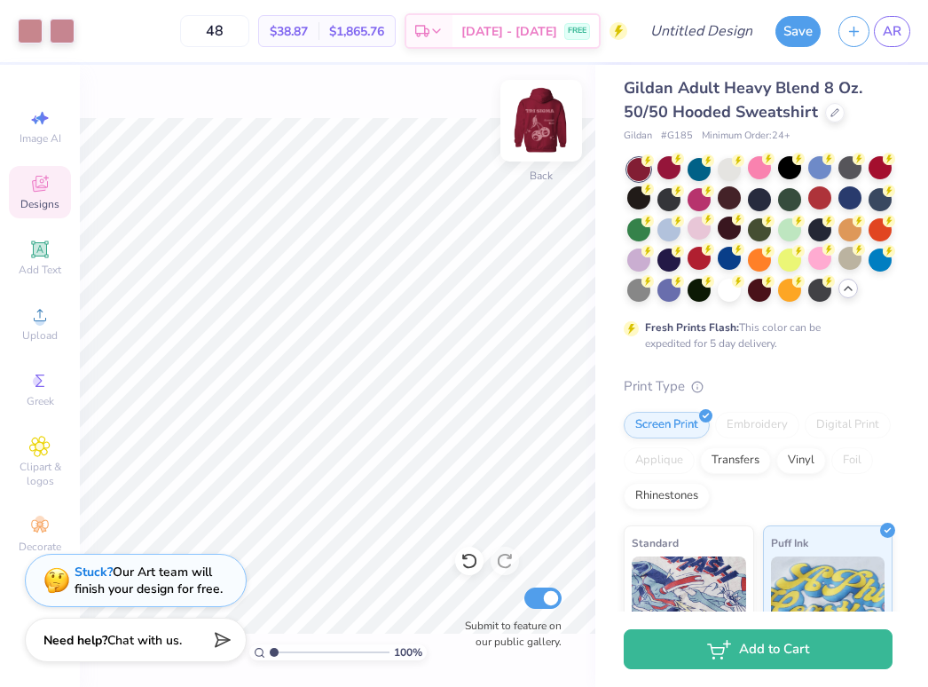
click at [537, 123] on img at bounding box center [541, 120] width 71 height 71
click at [537, 124] on img at bounding box center [541, 120] width 71 height 71
click at [538, 121] on img at bounding box center [541, 120] width 71 height 71
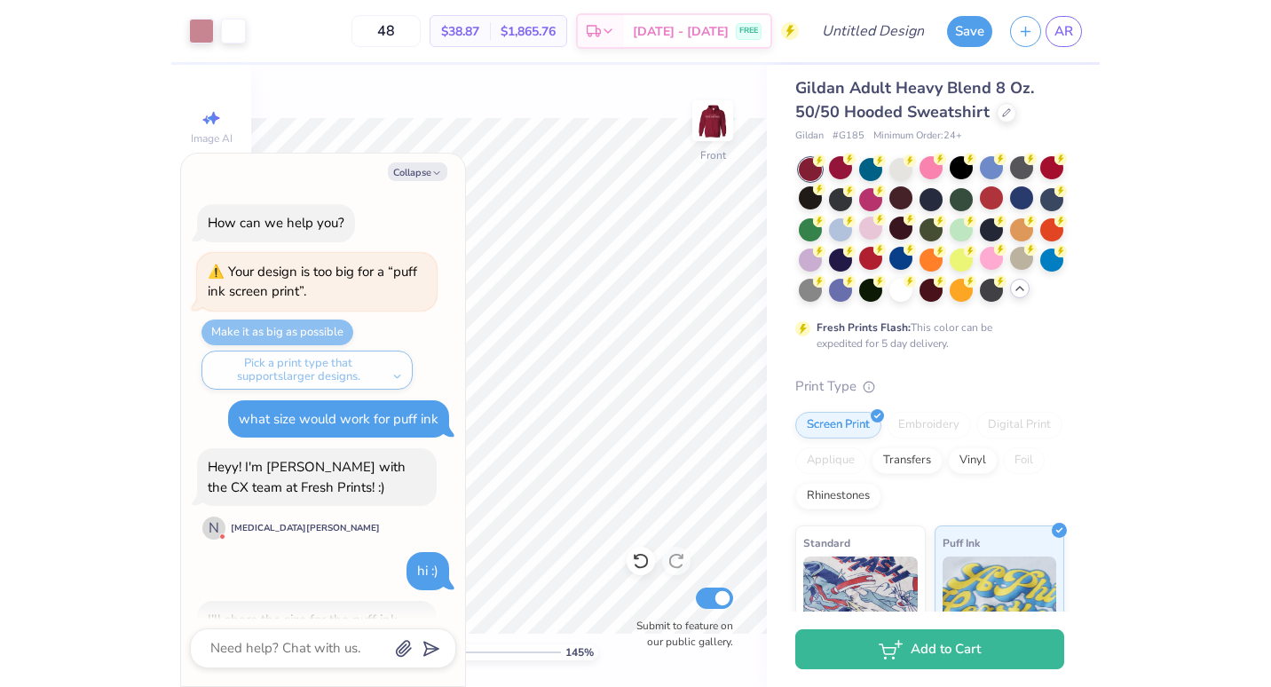
scroll to position [909, 0]
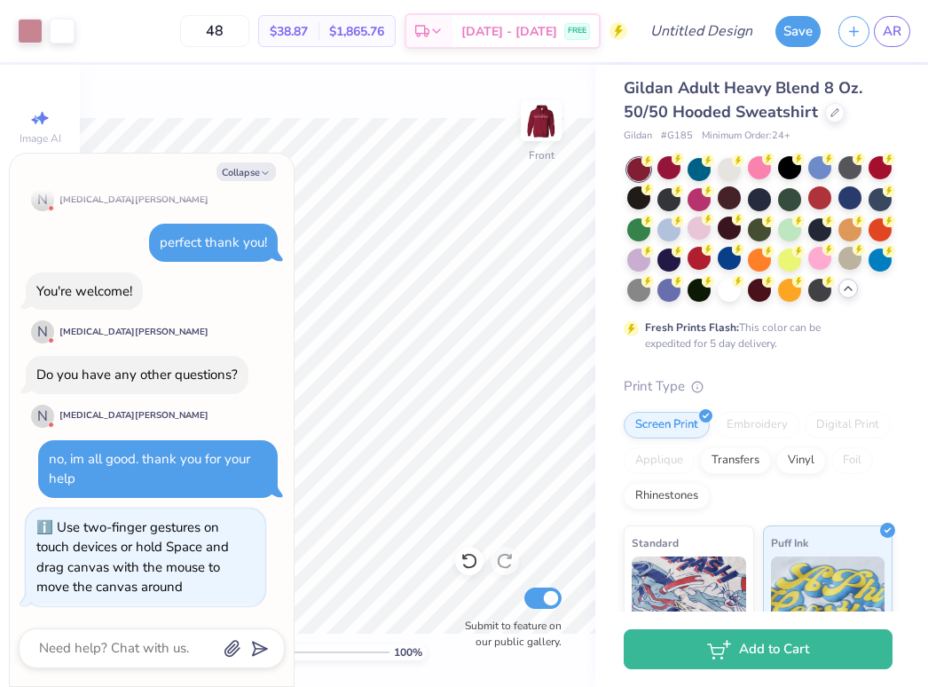
drag, startPoint x: 270, startPoint y: 654, endPoint x: 248, endPoint y: 654, distance: 22.2
click at [270, 654] on input "range" at bounding box center [330, 652] width 120 height 16
click at [255, 168] on button "Collapse" at bounding box center [246, 171] width 59 height 19
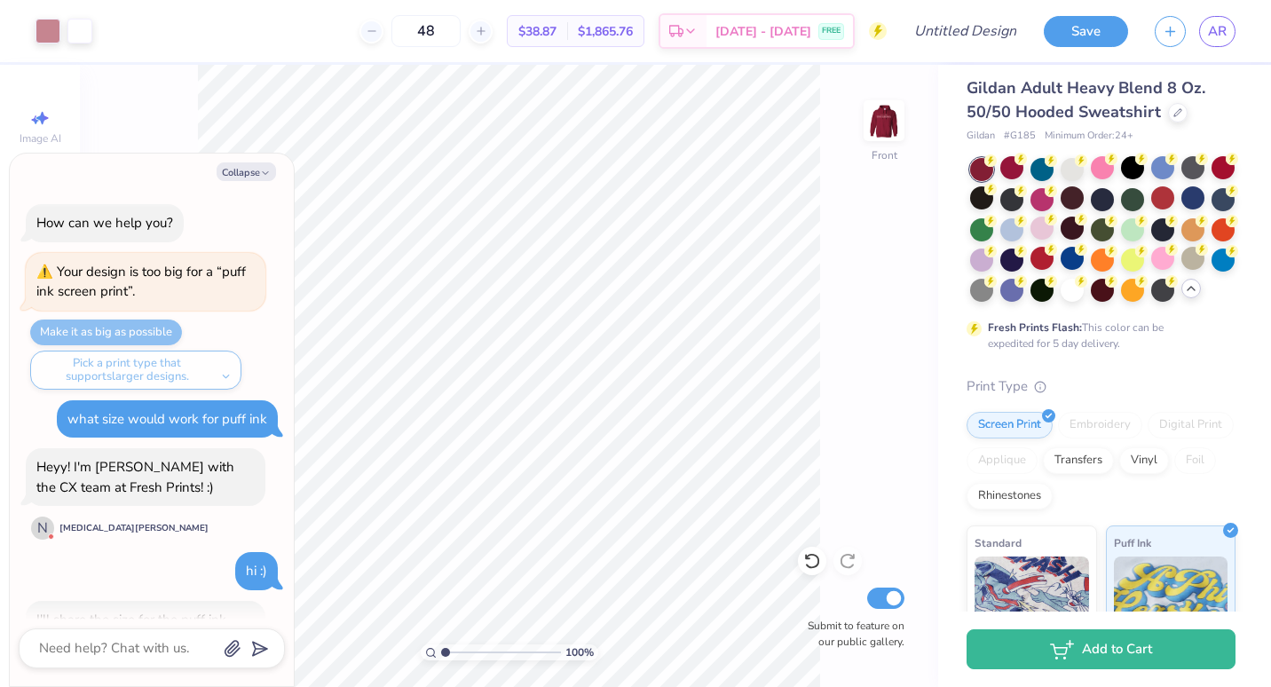
scroll to position [1013, 0]
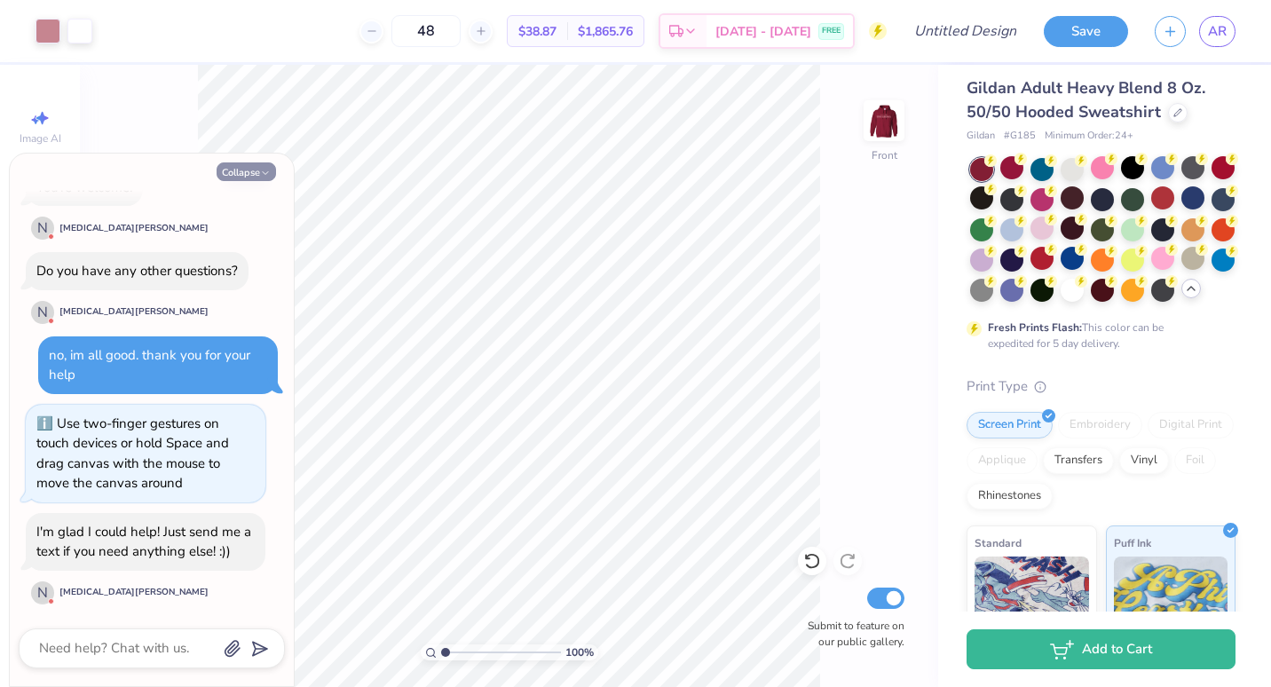
click at [243, 176] on button "Collapse" at bounding box center [246, 171] width 59 height 19
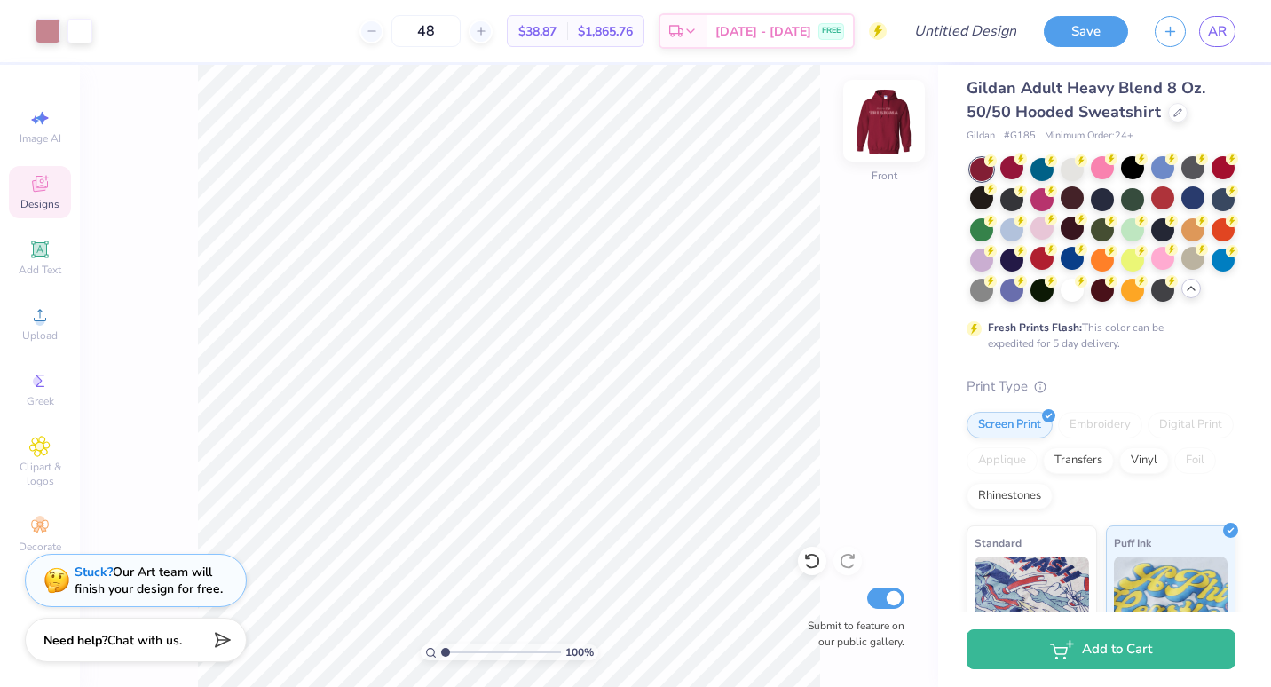
click at [880, 124] on img at bounding box center [883, 120] width 71 height 71
click at [855, 287] on div "100 % Back Submit to feature on our public gallery." at bounding box center [509, 376] width 858 height 622
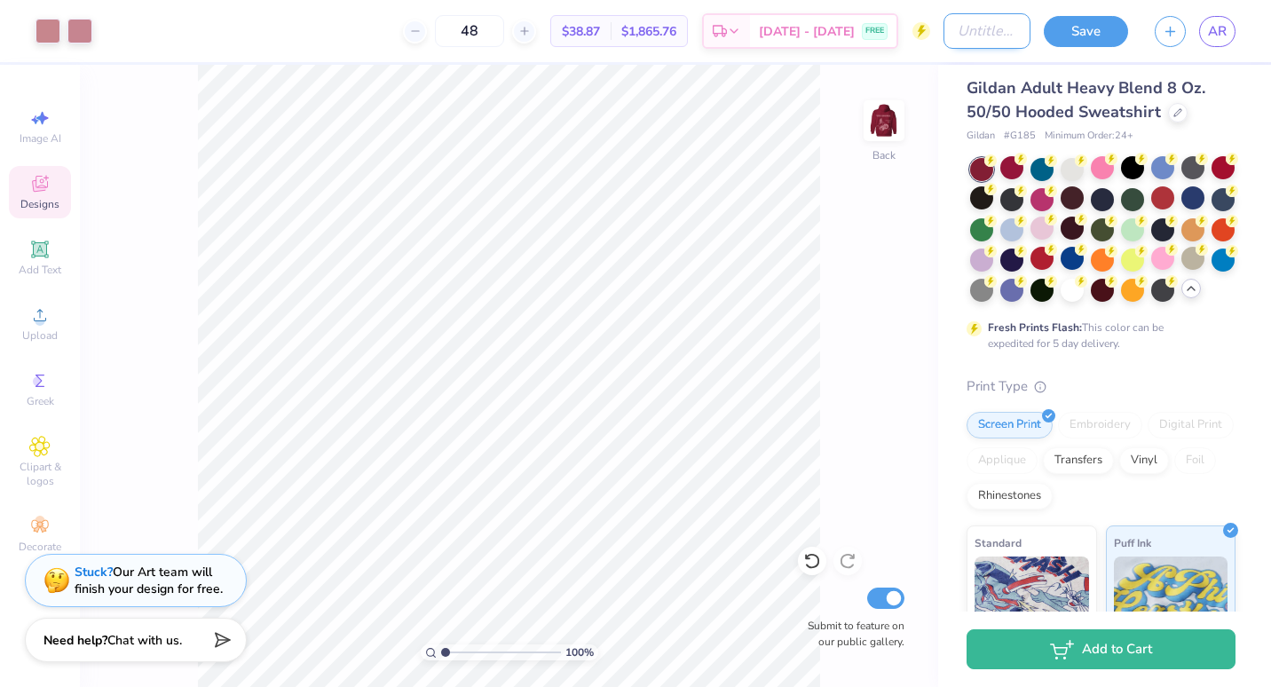
click at [979, 32] on input "Design Title" at bounding box center [986, 30] width 87 height 35
click at [1104, 27] on button "Save" at bounding box center [1086, 28] width 84 height 31
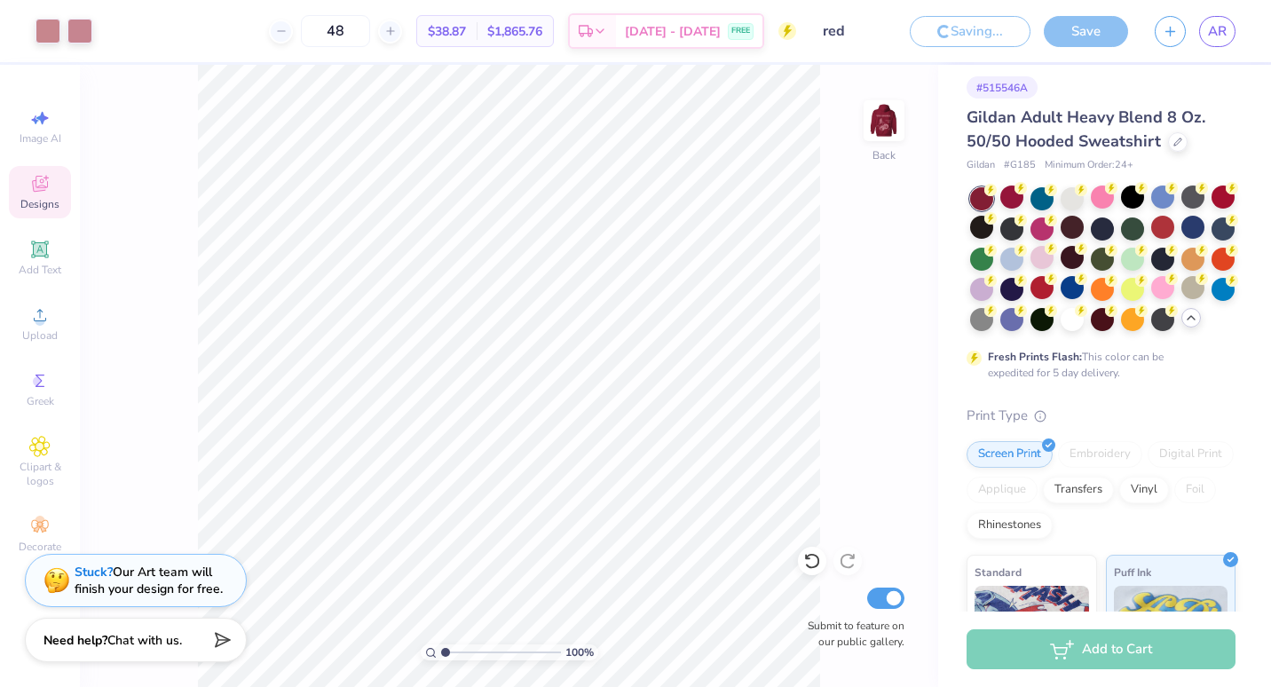
scroll to position [39, 0]
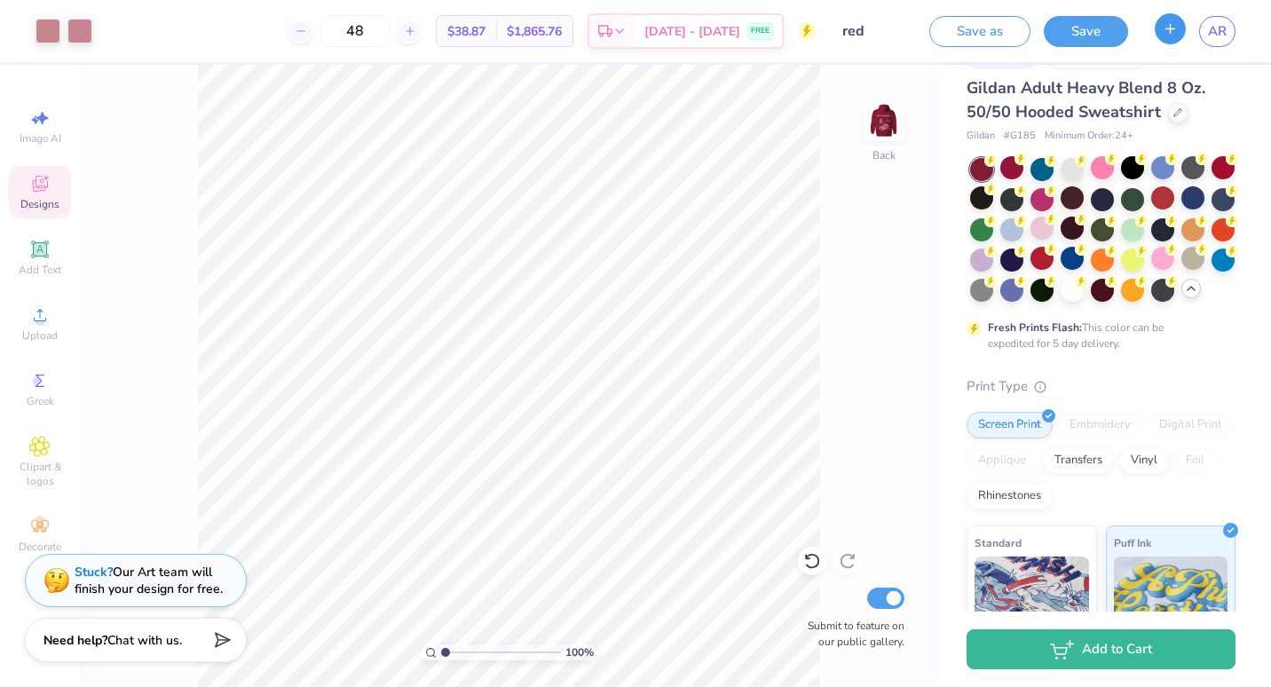
click at [1172, 35] on icon "button" at bounding box center [1170, 28] width 15 height 15
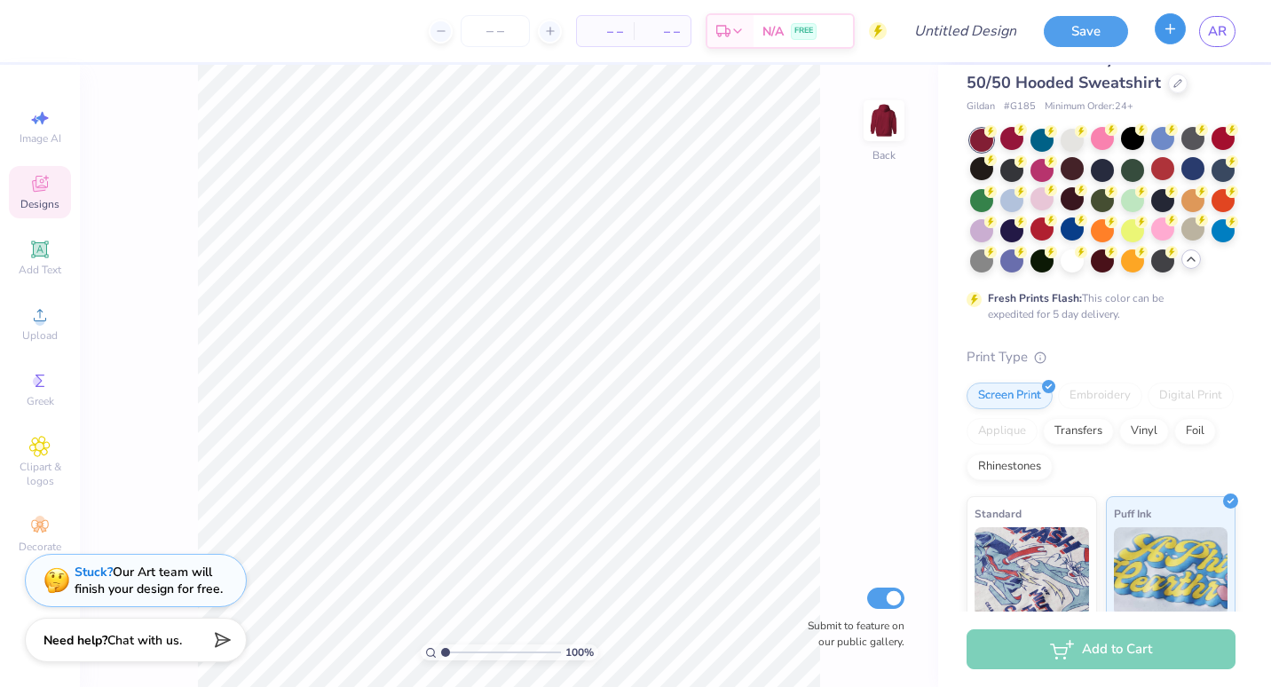
scroll to position [10, 0]
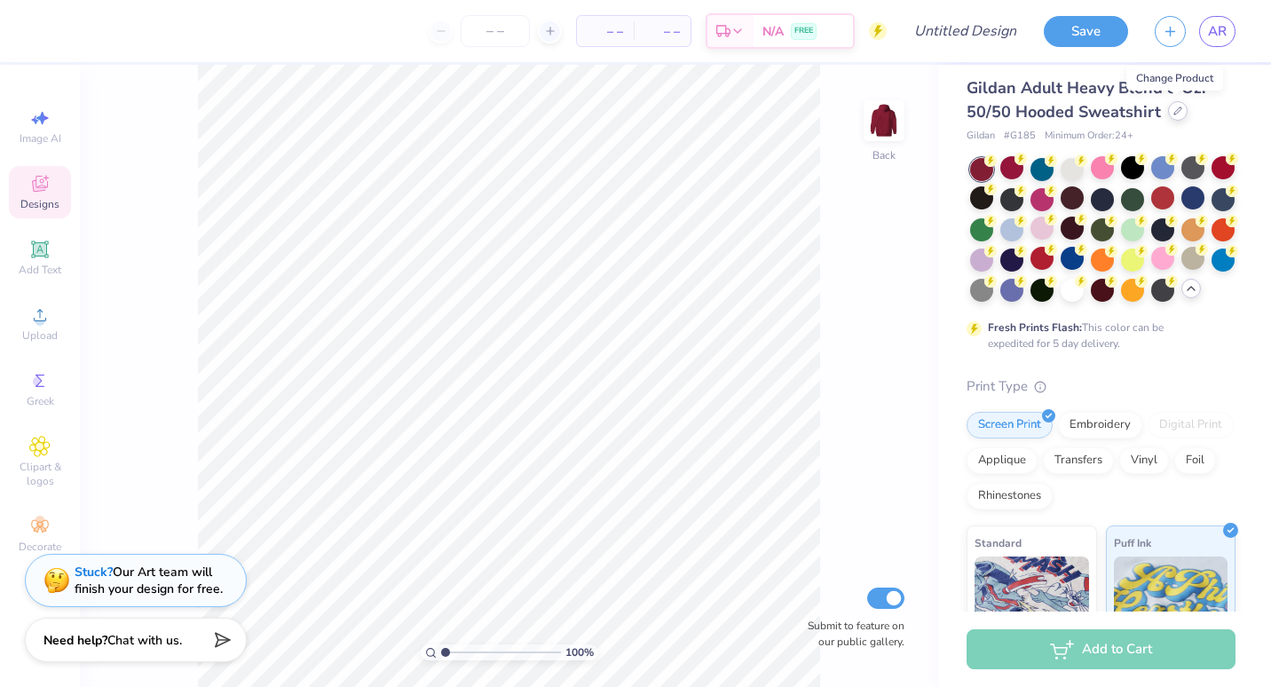
click at [1178, 111] on icon at bounding box center [1177, 110] width 9 height 9
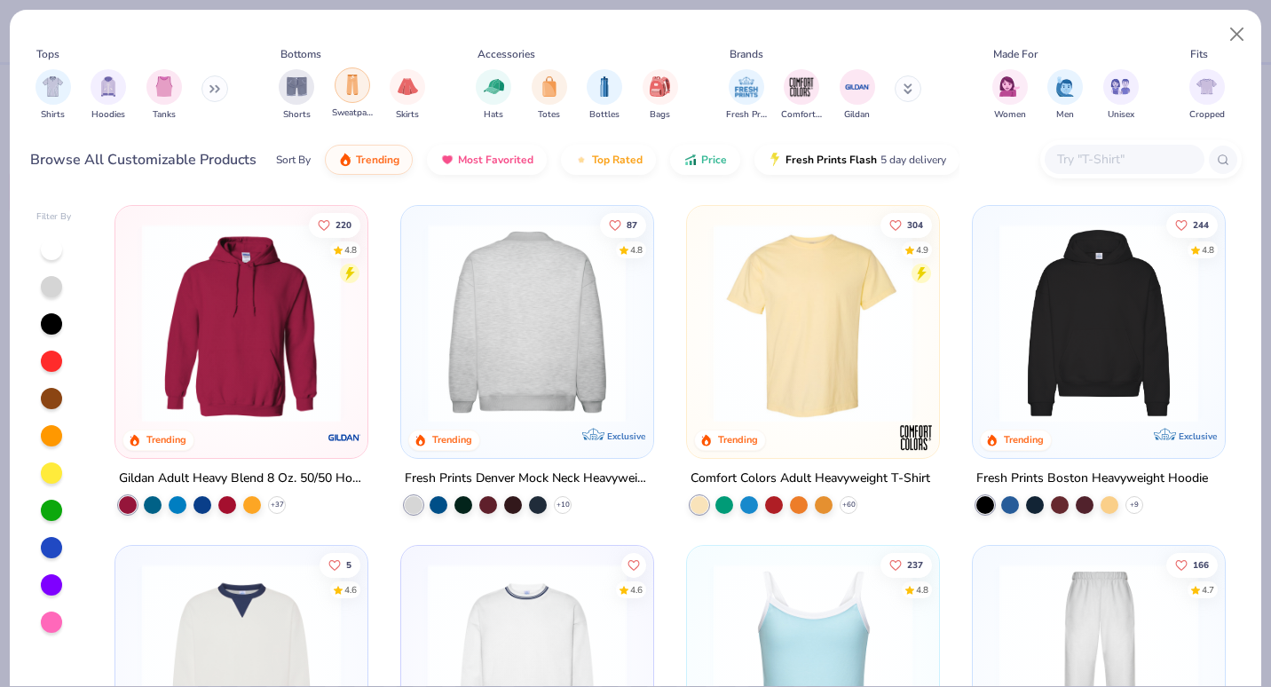
click at [356, 101] on div "filter for Sweatpants" at bounding box center [352, 84] width 35 height 35
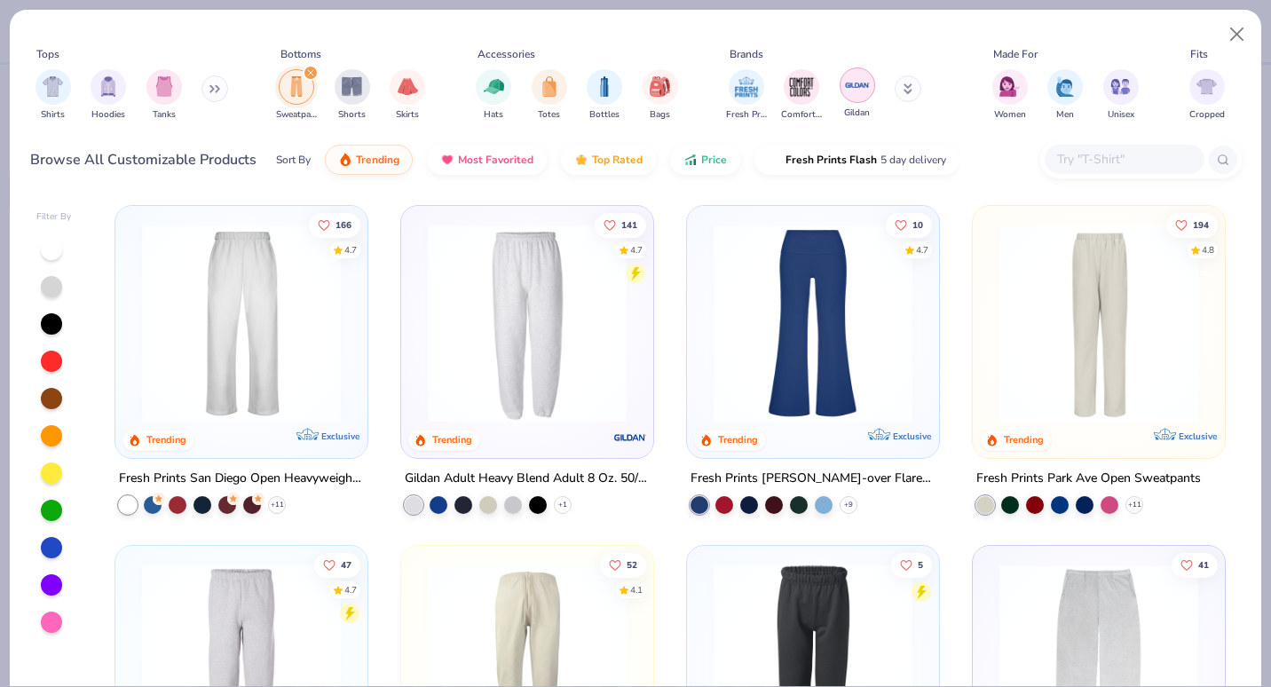
click at [847, 86] on img "filter for Gildan" at bounding box center [857, 85] width 27 height 27
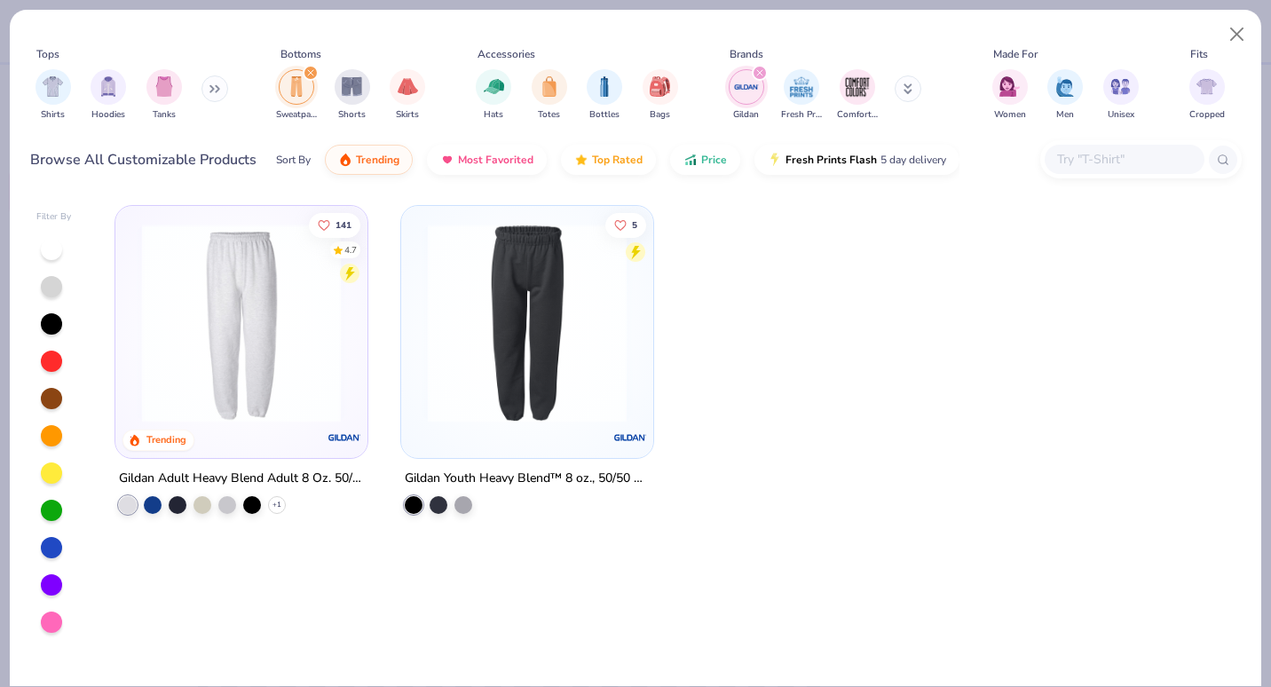
click at [263, 325] on img at bounding box center [241, 323] width 217 height 199
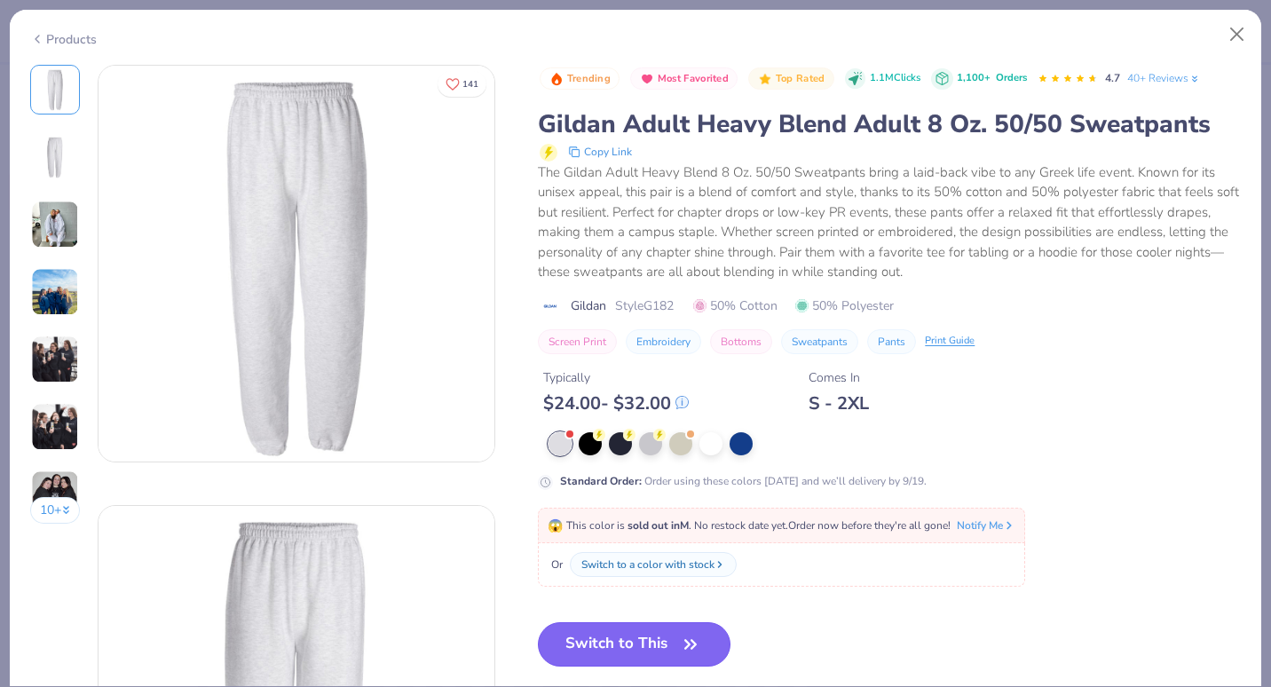
click at [646, 646] on button "Switch to This" at bounding box center [634, 644] width 193 height 44
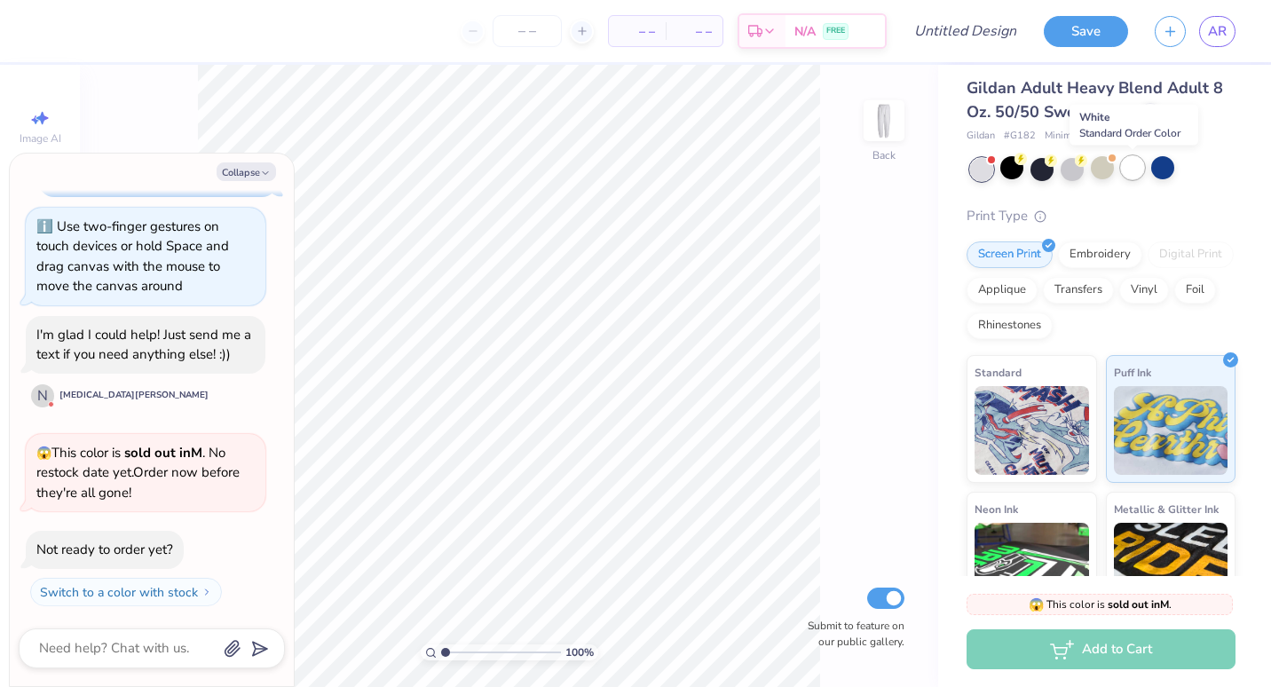
click at [1129, 179] on div at bounding box center [1132, 167] width 23 height 23
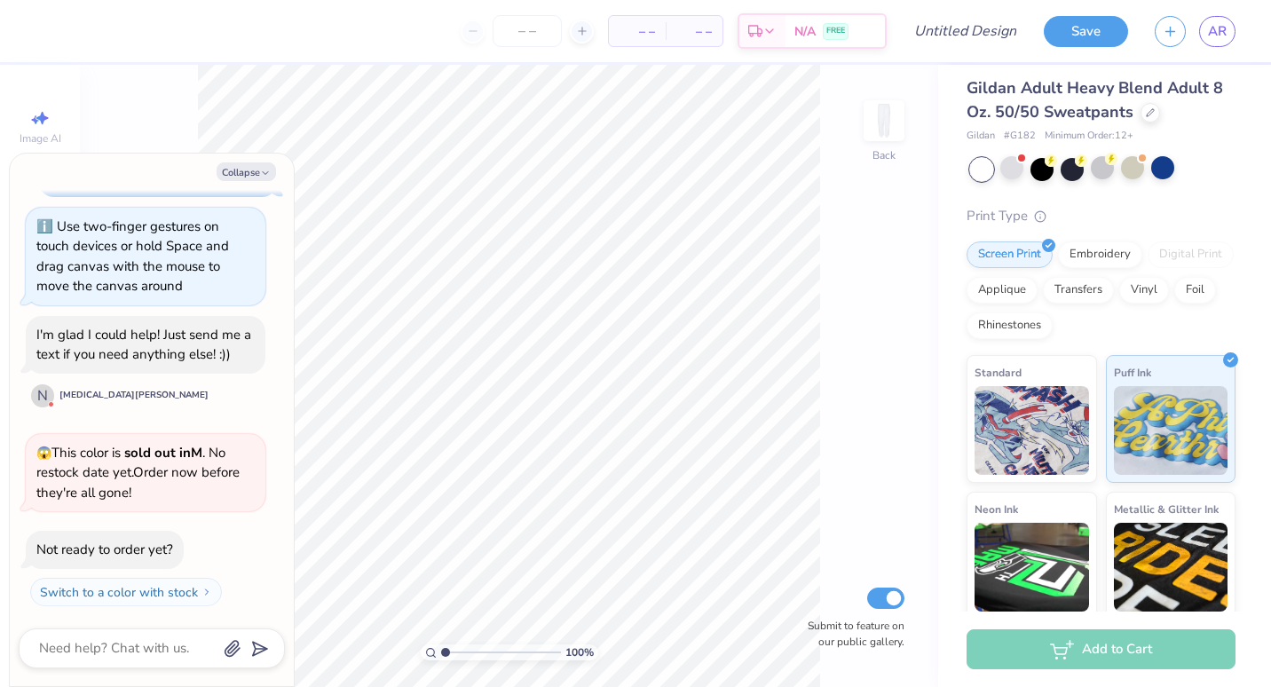
click at [1171, 181] on div "Gildan Adult Heavy Blend Adult 8 Oz. 50/50 Sweatpants Gildan # G182 Minimum Ord…" at bounding box center [1100, 416] width 269 height 680
click at [1166, 177] on div at bounding box center [1162, 167] width 23 height 23
click at [1129, 175] on div at bounding box center [1132, 167] width 23 height 23
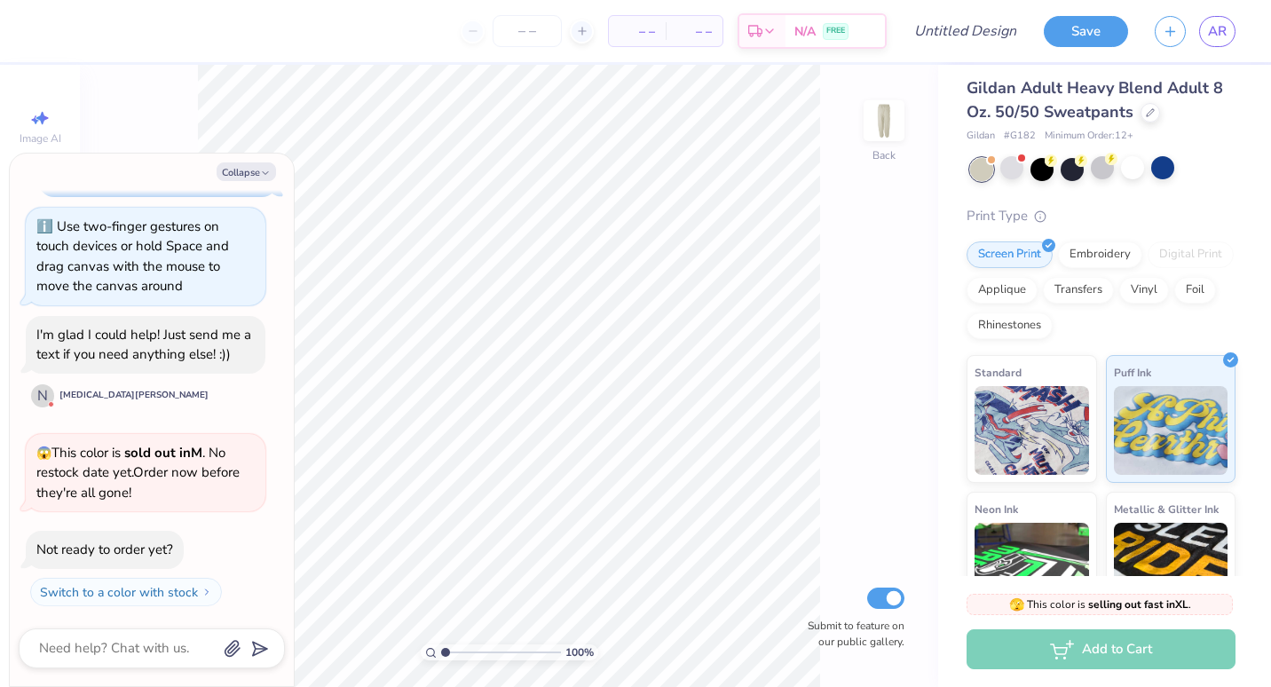
scroll to position [1421, 0]
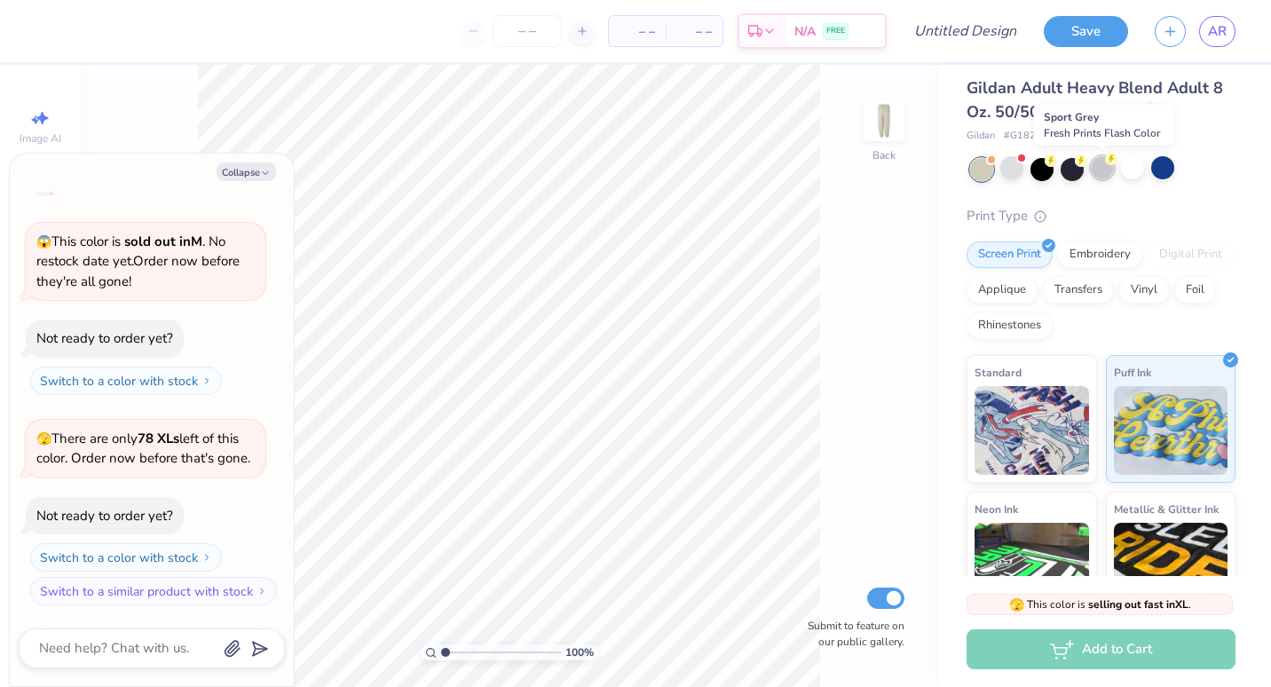
click at [1105, 172] on div at bounding box center [1102, 167] width 23 height 23
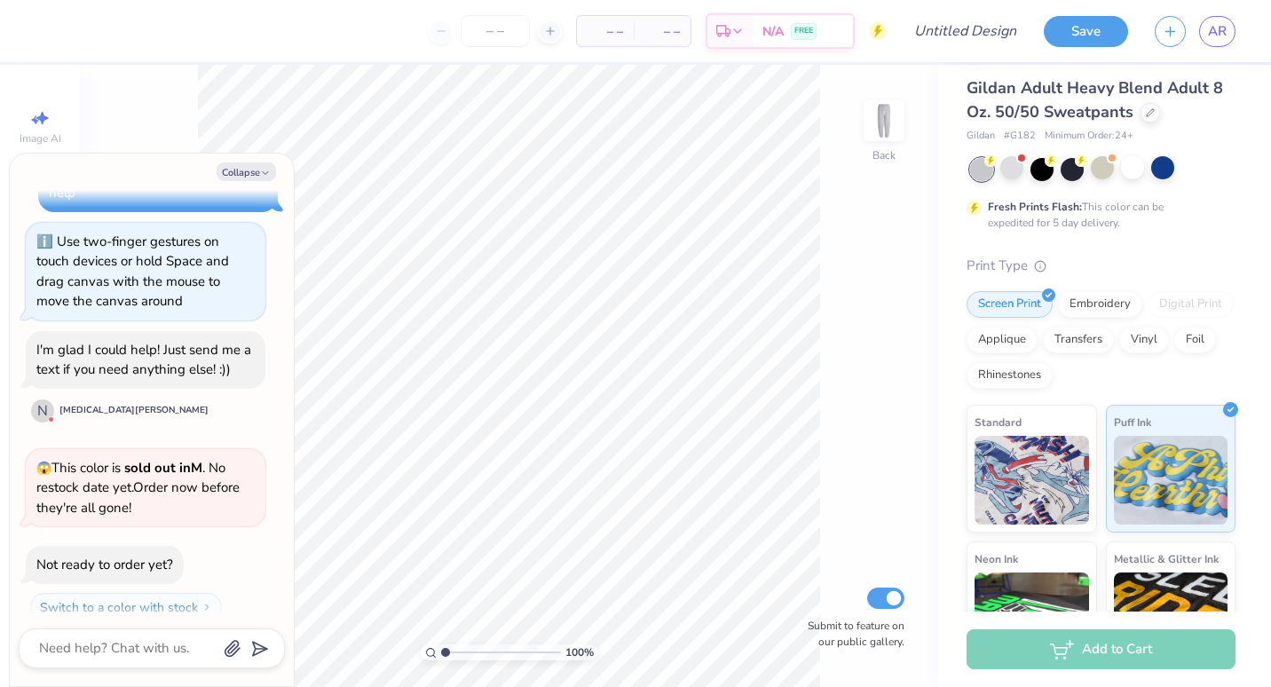
scroll to position [1195, 0]
click at [229, 172] on button "Collapse" at bounding box center [246, 171] width 59 height 19
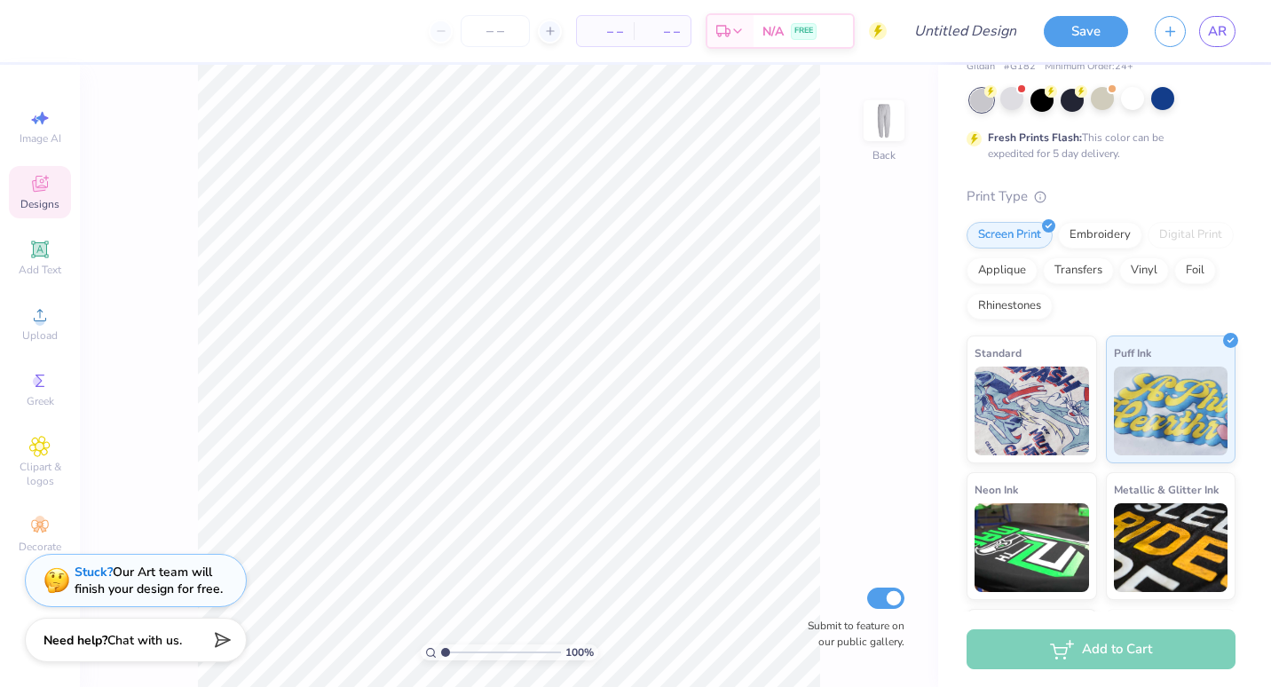
scroll to position [0, 0]
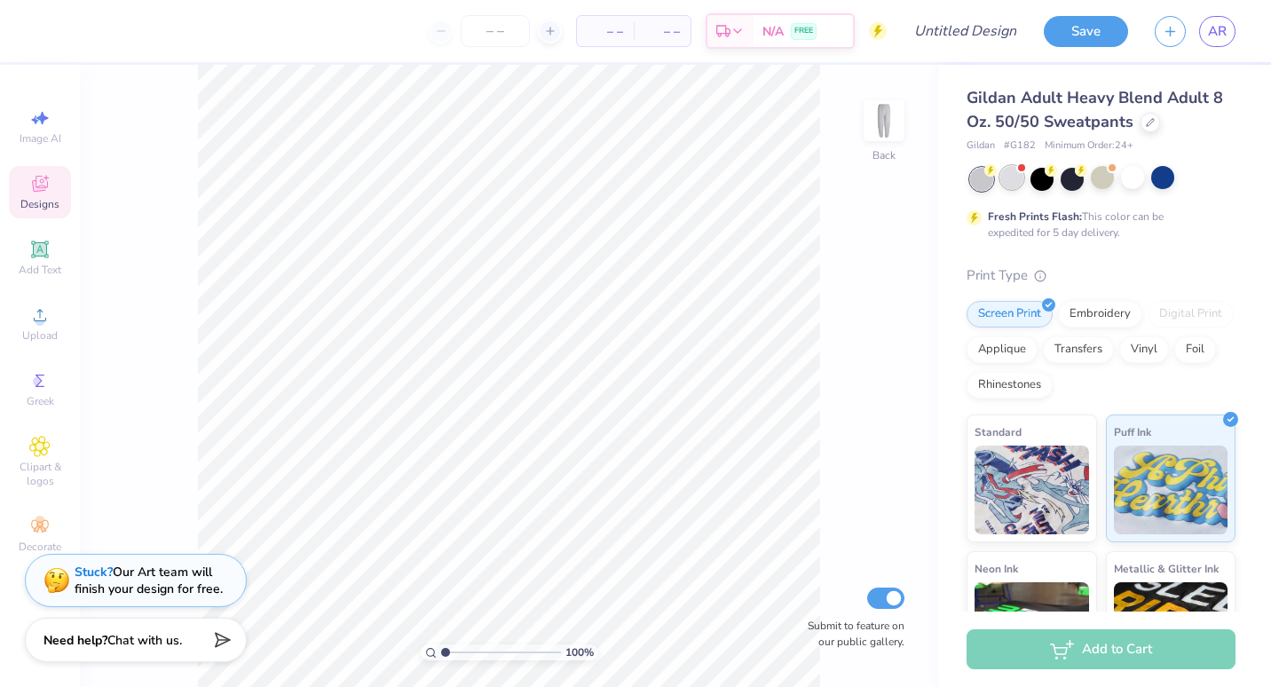
click at [1017, 179] on div at bounding box center [1011, 177] width 23 height 23
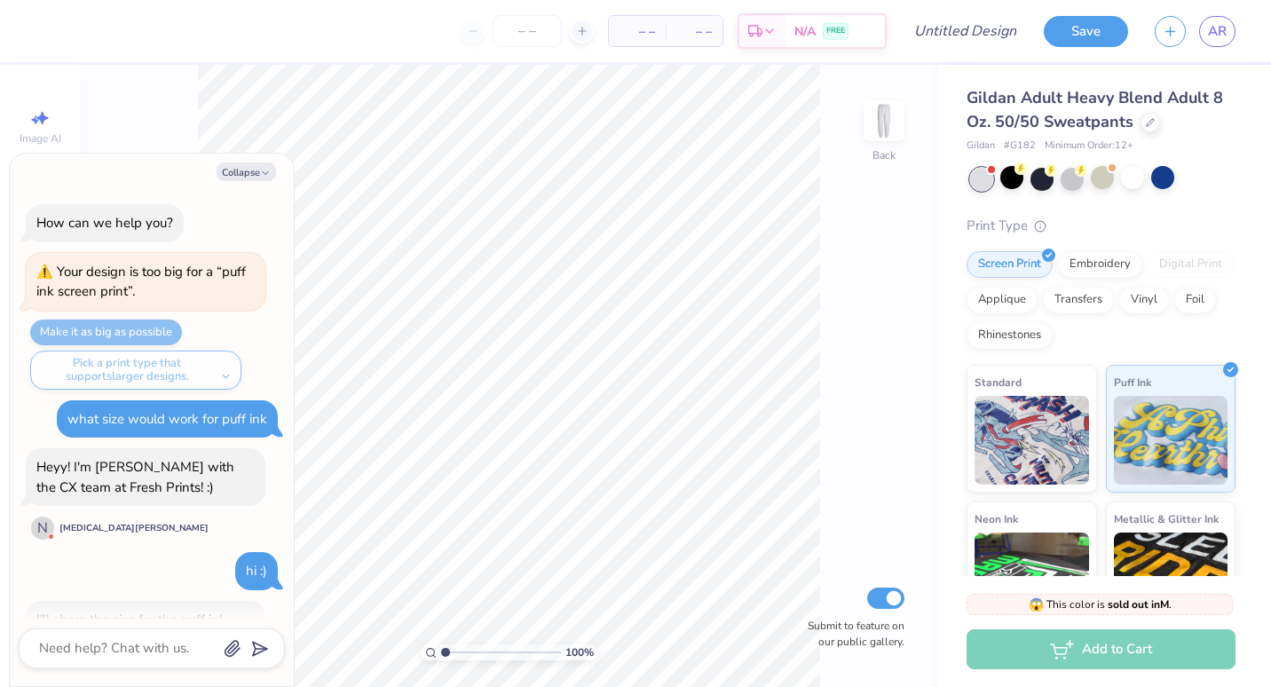
scroll to position [1618, 0]
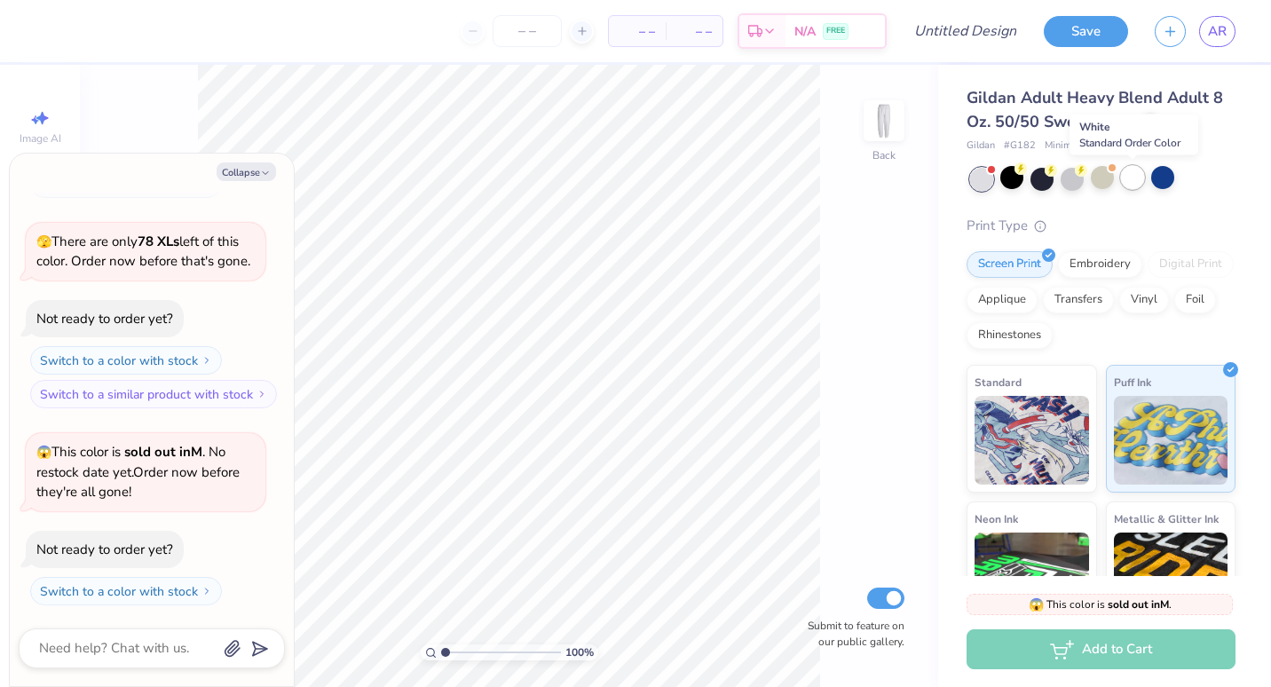
click at [1134, 182] on div at bounding box center [1132, 177] width 23 height 23
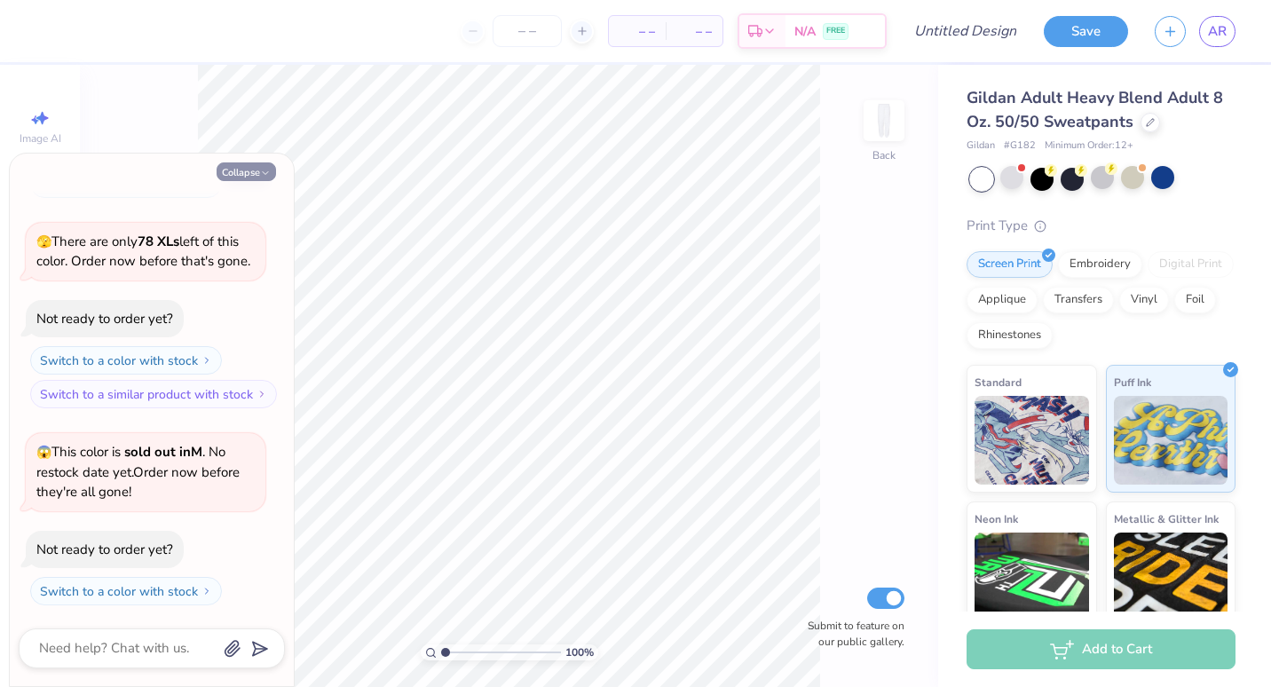
click at [257, 168] on button "Collapse" at bounding box center [246, 171] width 59 height 19
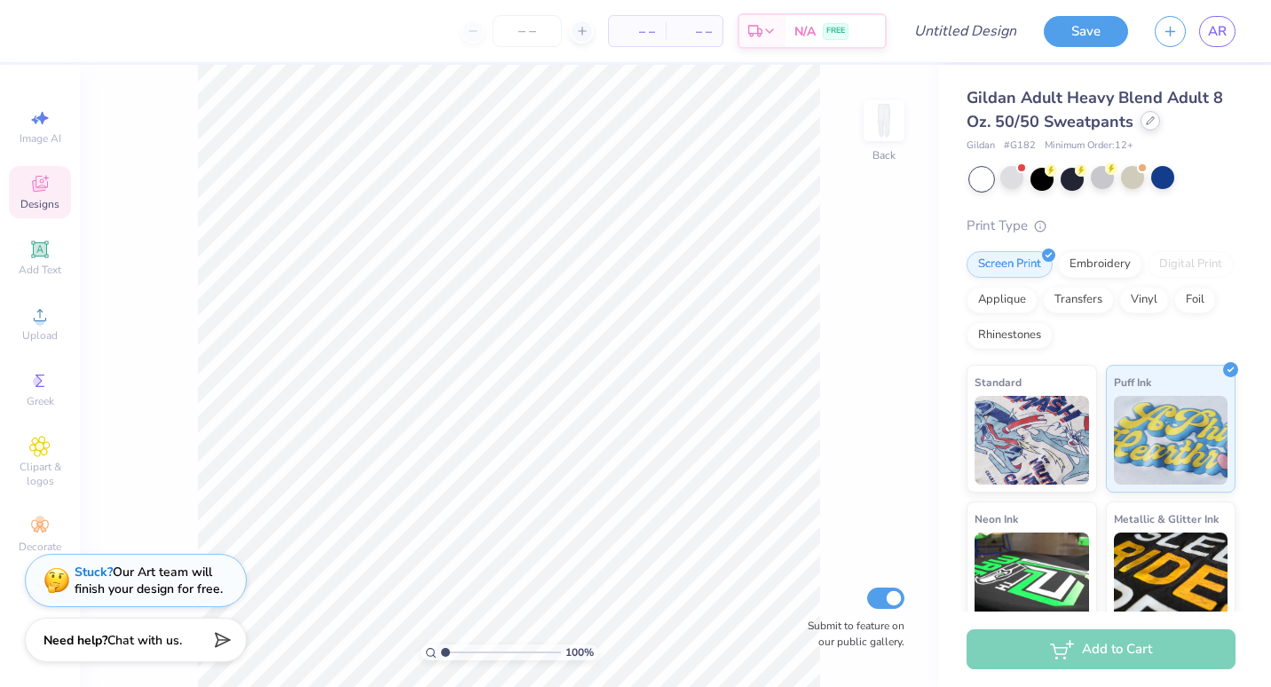
click at [1155, 115] on div at bounding box center [1150, 121] width 20 height 20
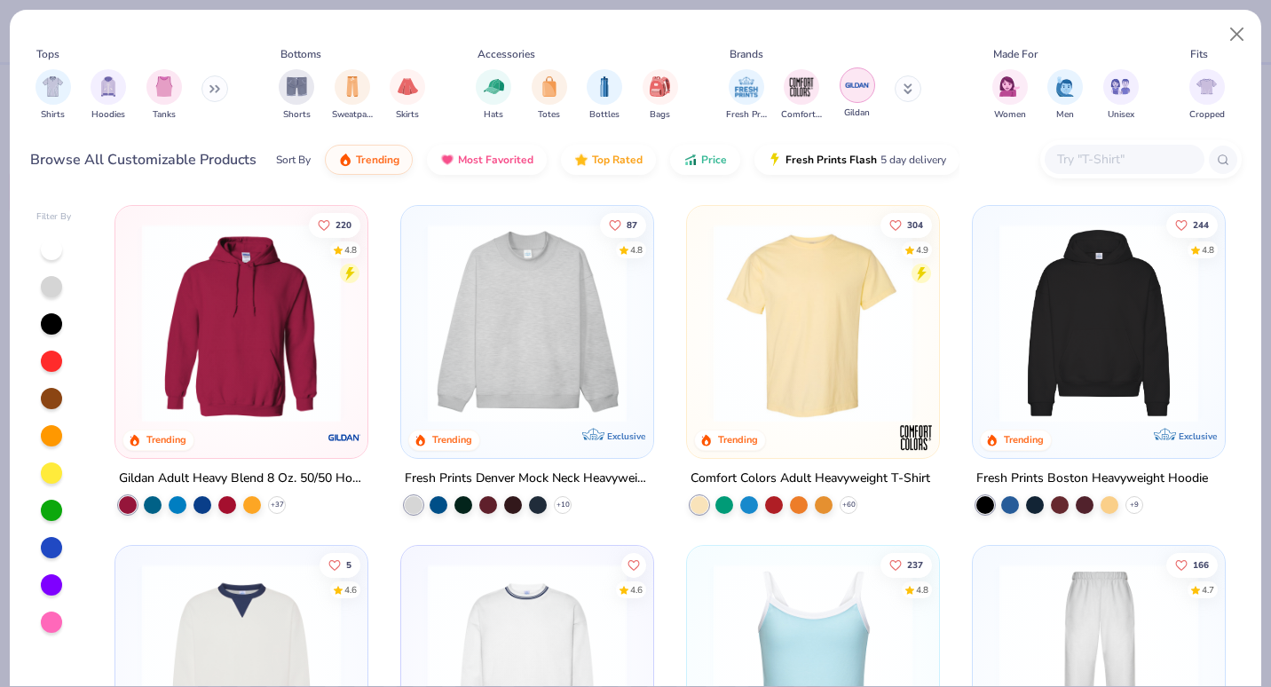
click at [852, 99] on img "filter for Gildan" at bounding box center [857, 85] width 27 height 27
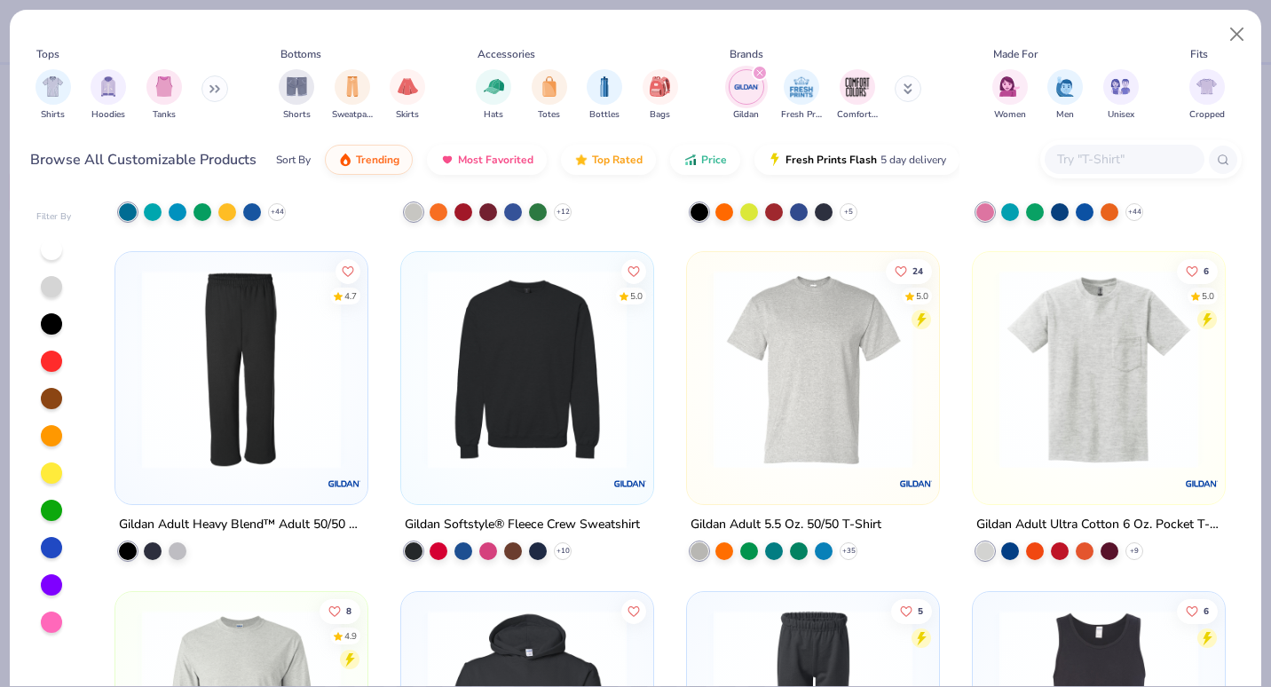
scroll to position [973, 0]
click at [295, 428] on img at bounding box center [241, 368] width 217 height 199
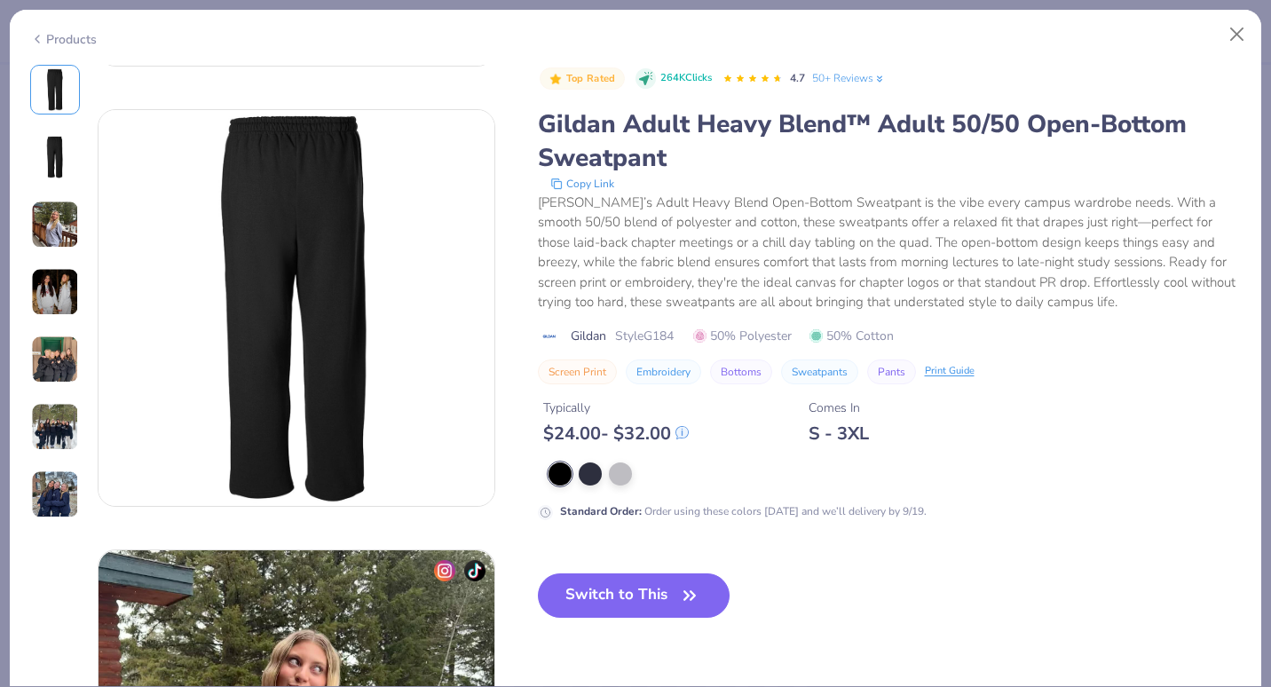
scroll to position [397, 0]
click at [650, 591] on button "Switch to This" at bounding box center [634, 595] width 193 height 44
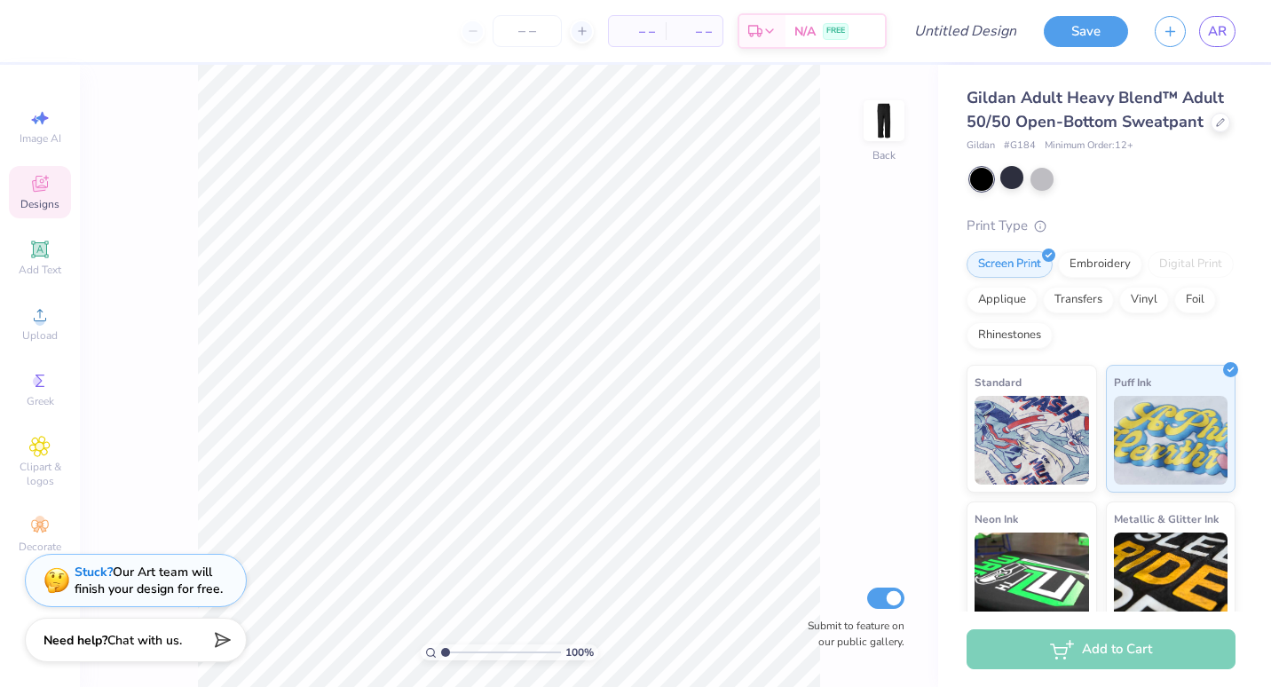
click at [1035, 214] on div "Gildan Adult Heavy Blend™ Adult 50/50 Open-Bottom Sweatpant Gildan # G184 Minim…" at bounding box center [1100, 426] width 269 height 680
click at [1037, 189] on div at bounding box center [1041, 177] width 23 height 23
click at [1216, 125] on icon at bounding box center [1220, 120] width 9 height 9
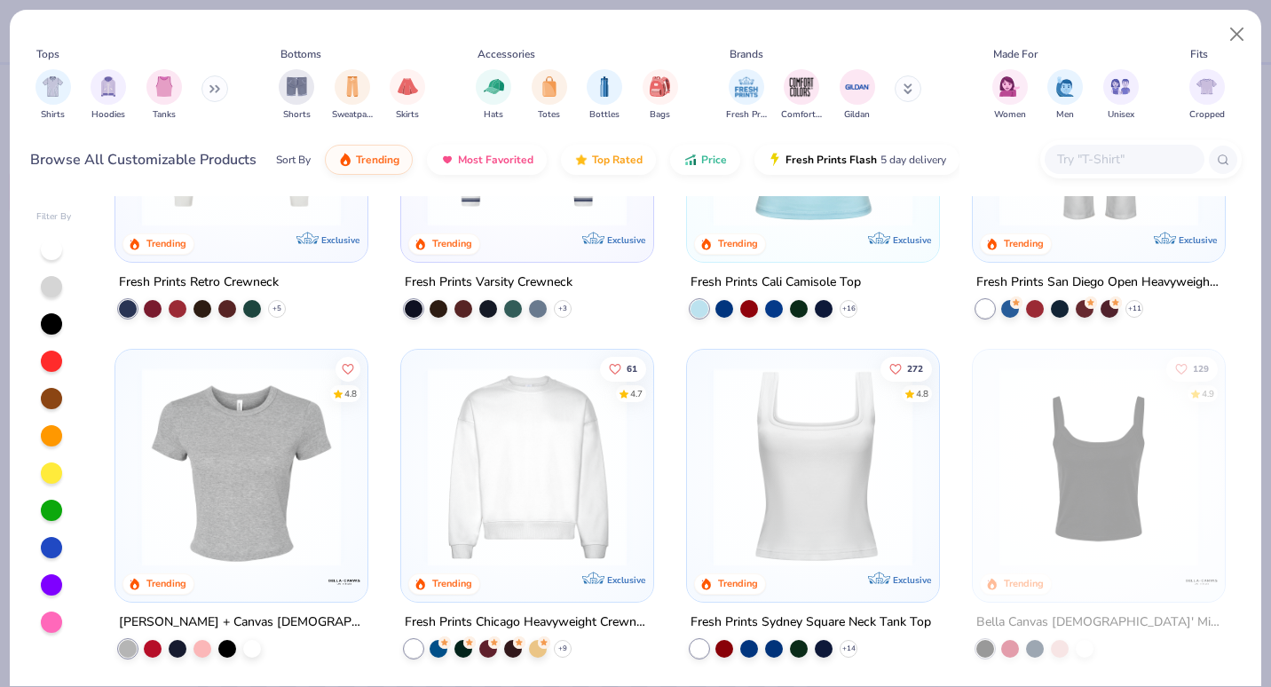
scroll to position [536, 0]
click at [855, 106] on span "Gildan" at bounding box center [857, 112] width 26 height 13
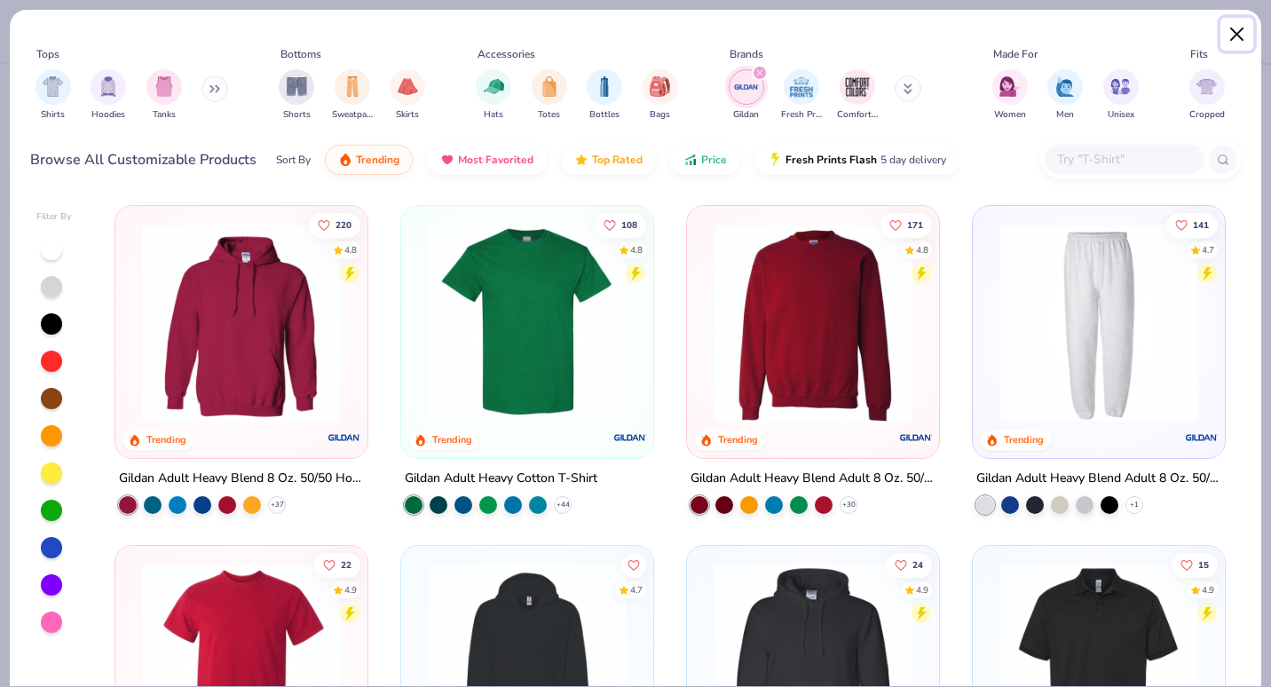
click at [1241, 29] on button "Close" at bounding box center [1237, 35] width 34 height 34
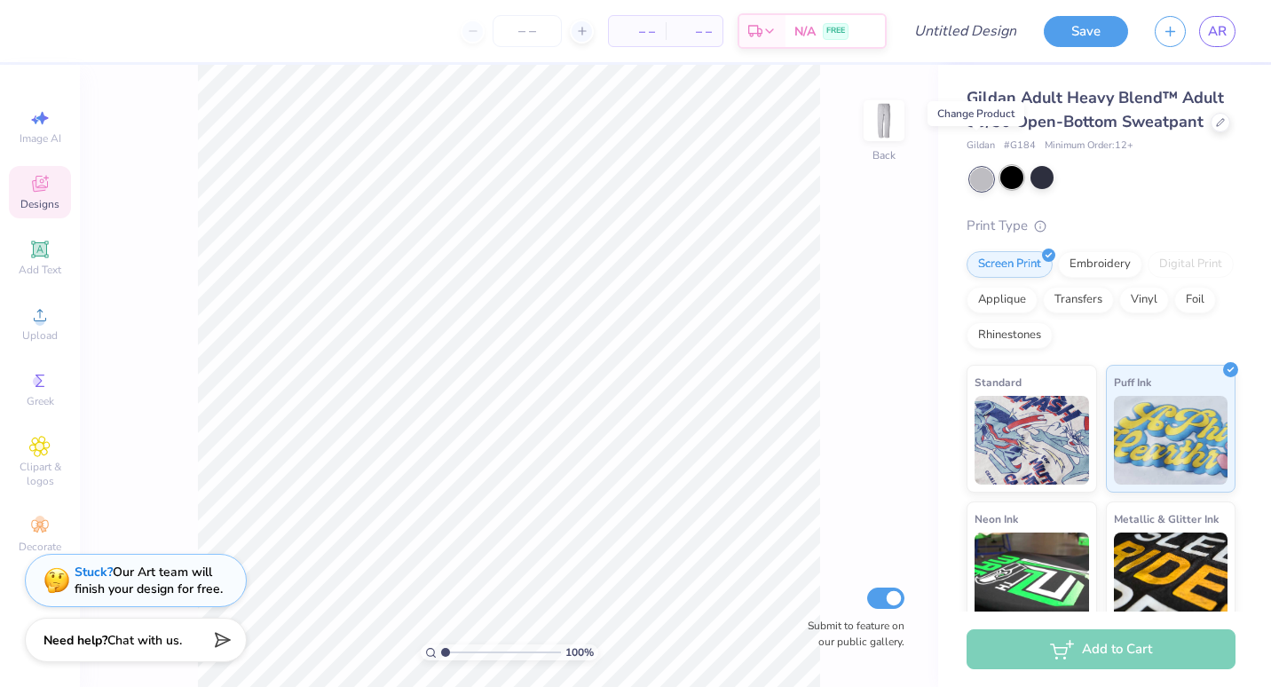
click at [1011, 189] on div at bounding box center [1011, 177] width 23 height 23
click at [1044, 189] on div at bounding box center [1041, 177] width 23 height 23
click at [1016, 189] on div at bounding box center [1011, 177] width 23 height 23
click at [1037, 189] on div at bounding box center [1041, 177] width 23 height 23
click at [1210, 130] on div at bounding box center [1220, 121] width 20 height 20
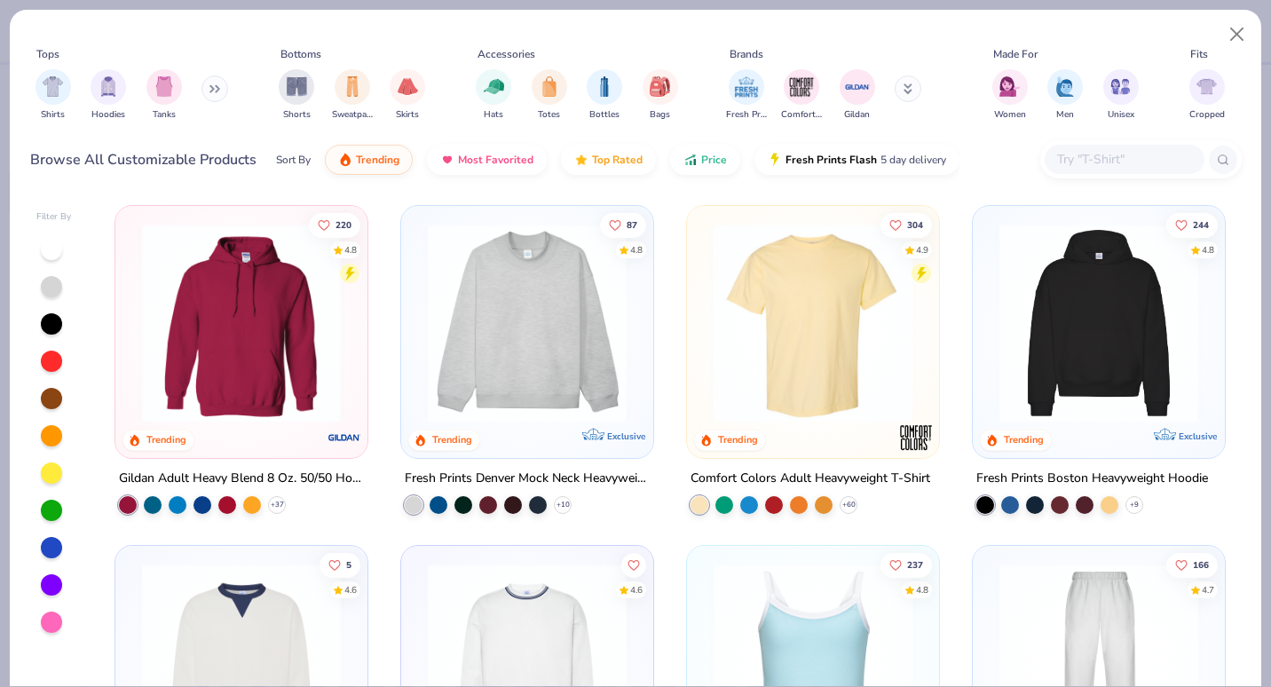
click at [247, 344] on img at bounding box center [241, 323] width 217 height 199
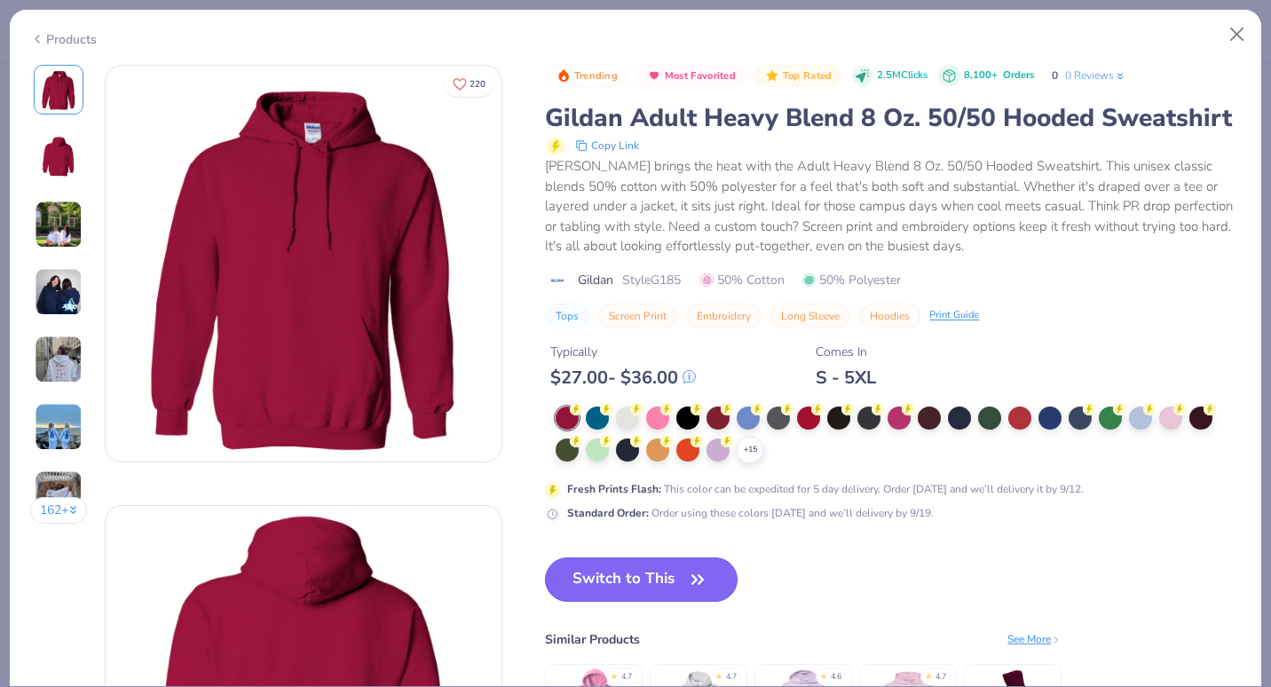
click at [685, 592] on icon "button" at bounding box center [697, 579] width 25 height 25
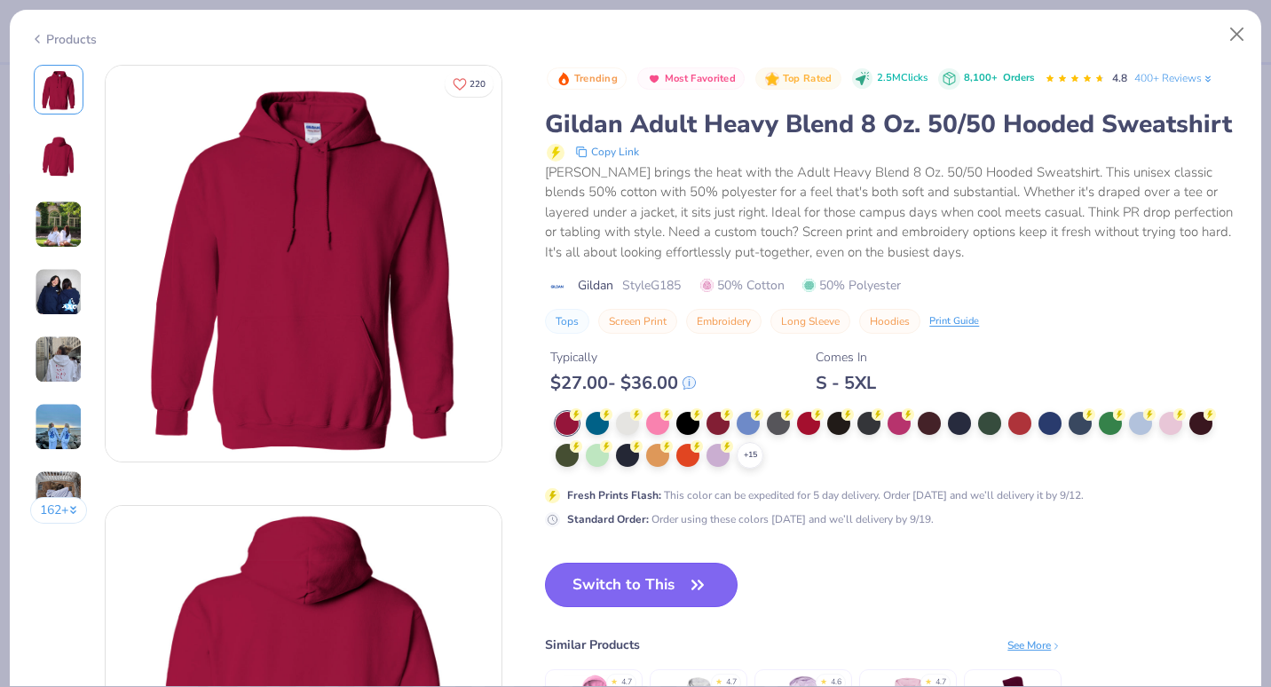
click at [590, 607] on button "Switch to This" at bounding box center [641, 585] width 193 height 44
click at [625, 607] on button "Switch to This" at bounding box center [641, 585] width 193 height 44
click at [1230, 32] on button "Close" at bounding box center [1237, 35] width 34 height 34
click at [1245, 35] on button "Close" at bounding box center [1237, 35] width 34 height 34
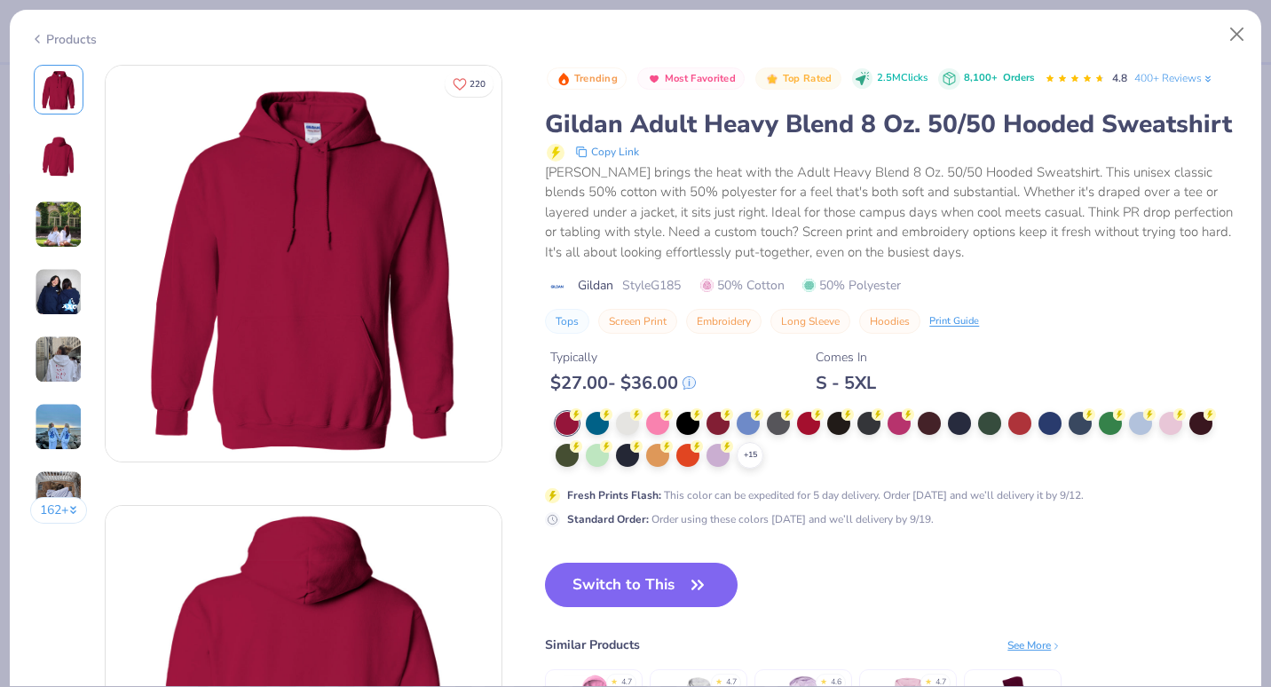
click at [1175, 29] on div "Products" at bounding box center [635, 33] width 1251 height 46
click at [1241, 42] on button "Close" at bounding box center [1237, 35] width 34 height 34
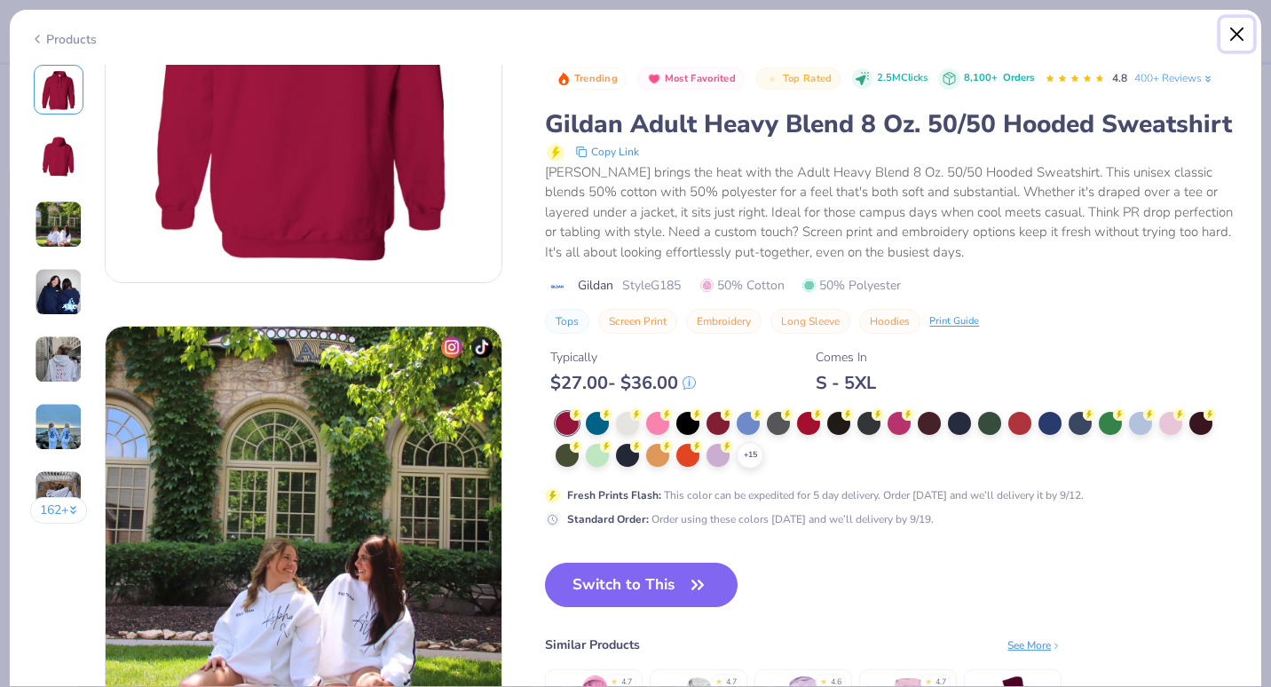
scroll to position [624, 0]
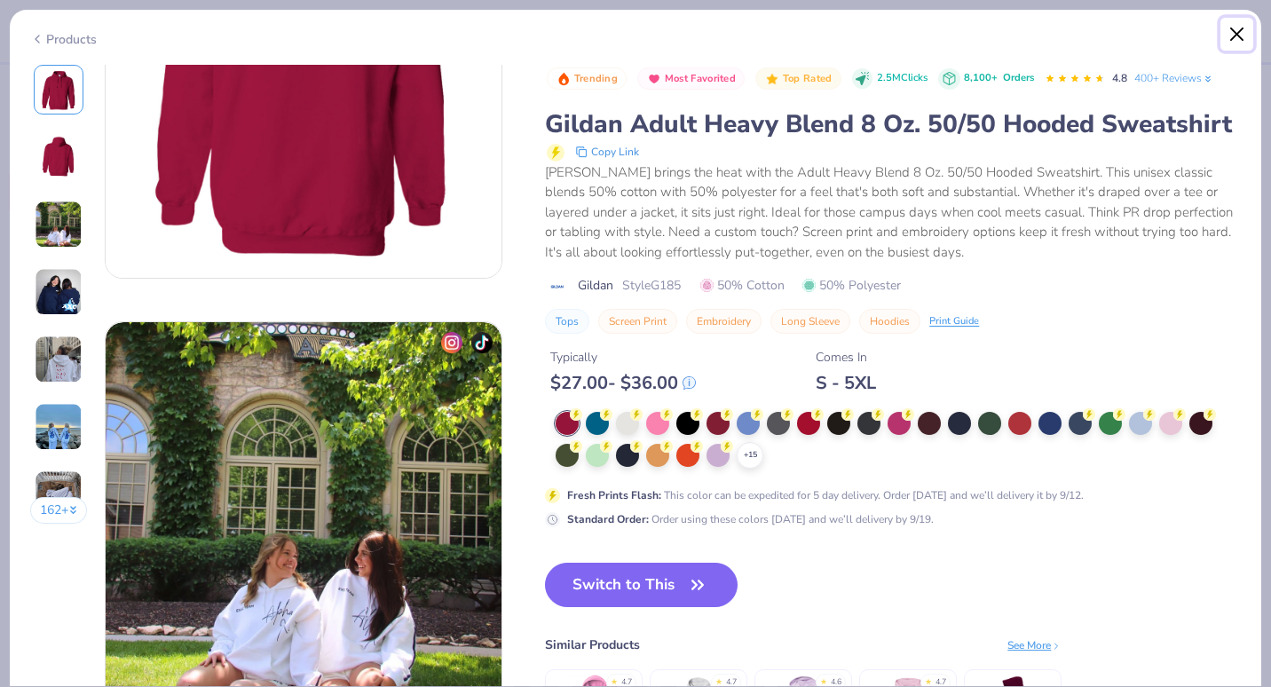
click at [1234, 32] on button "Close" at bounding box center [1237, 35] width 34 height 34
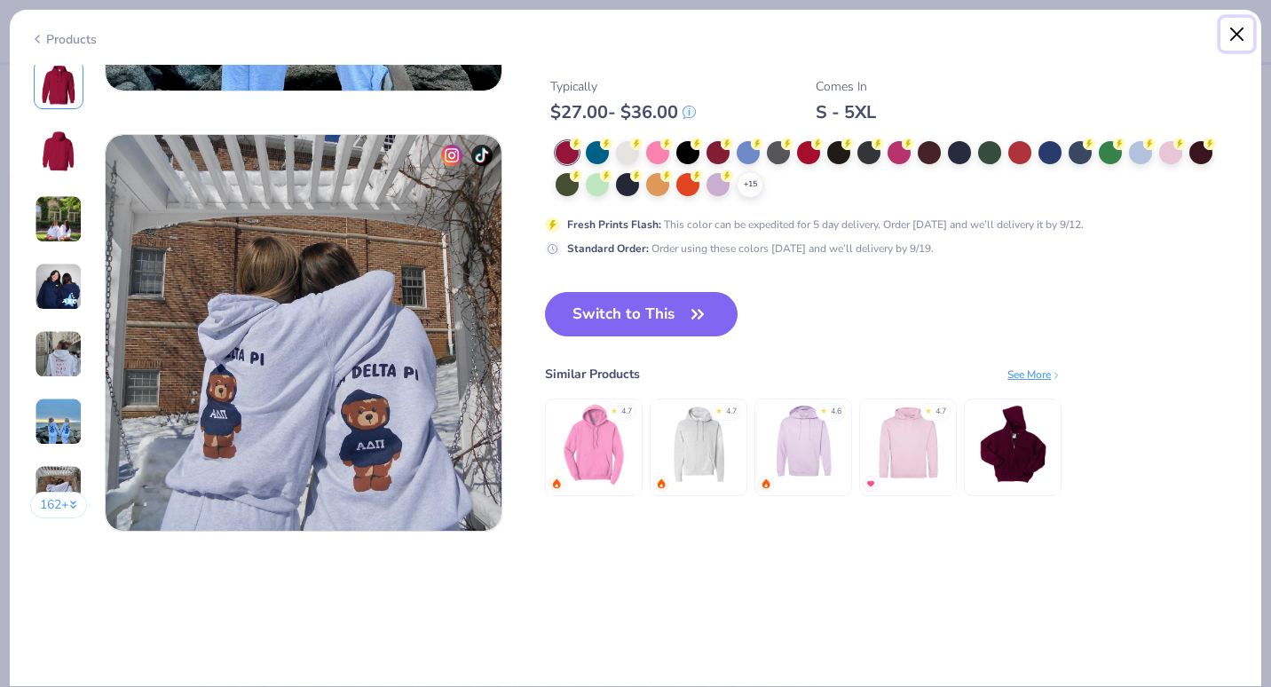
scroll to position [2574, 0]
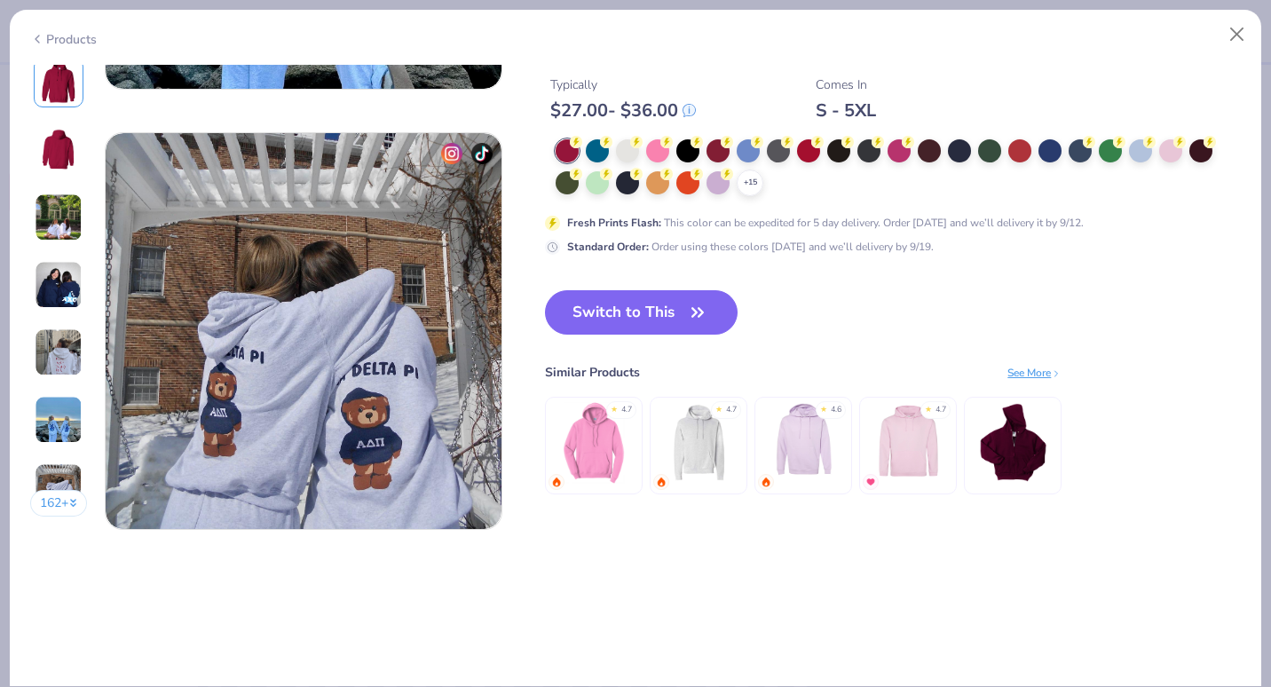
click at [1254, 31] on div "Products" at bounding box center [635, 33] width 1251 height 46
click at [1236, 41] on button "Close" at bounding box center [1237, 35] width 34 height 34
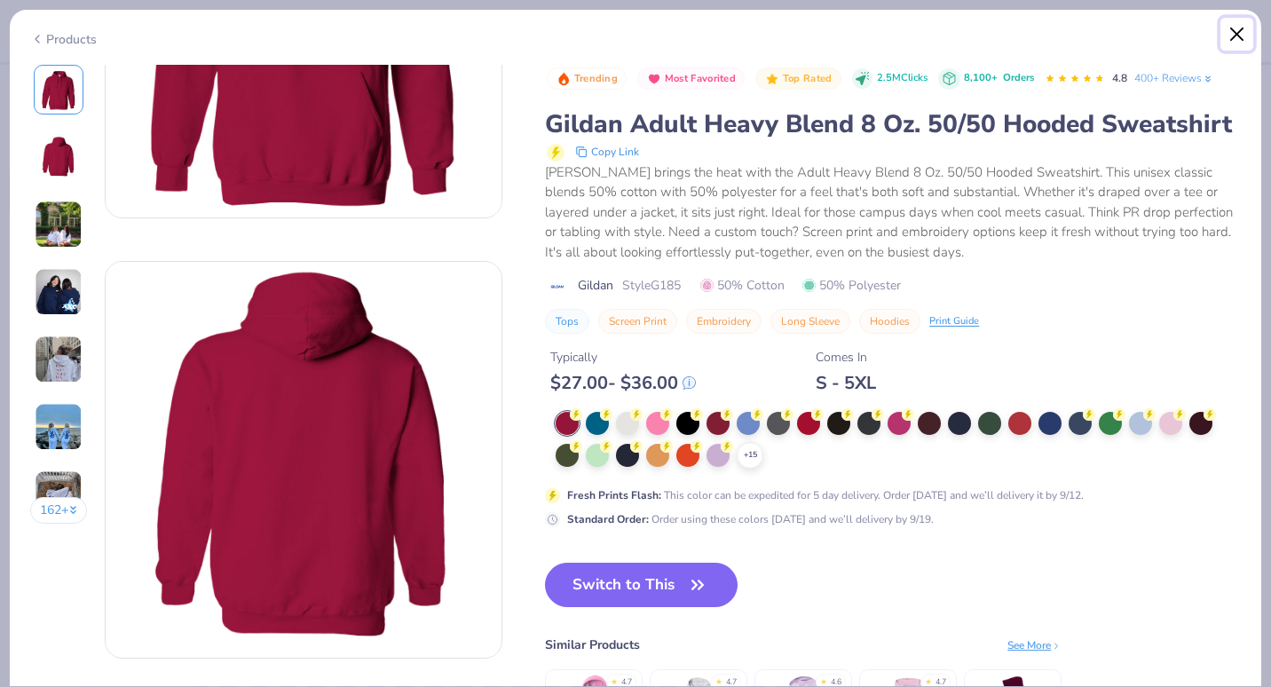
scroll to position [0, 0]
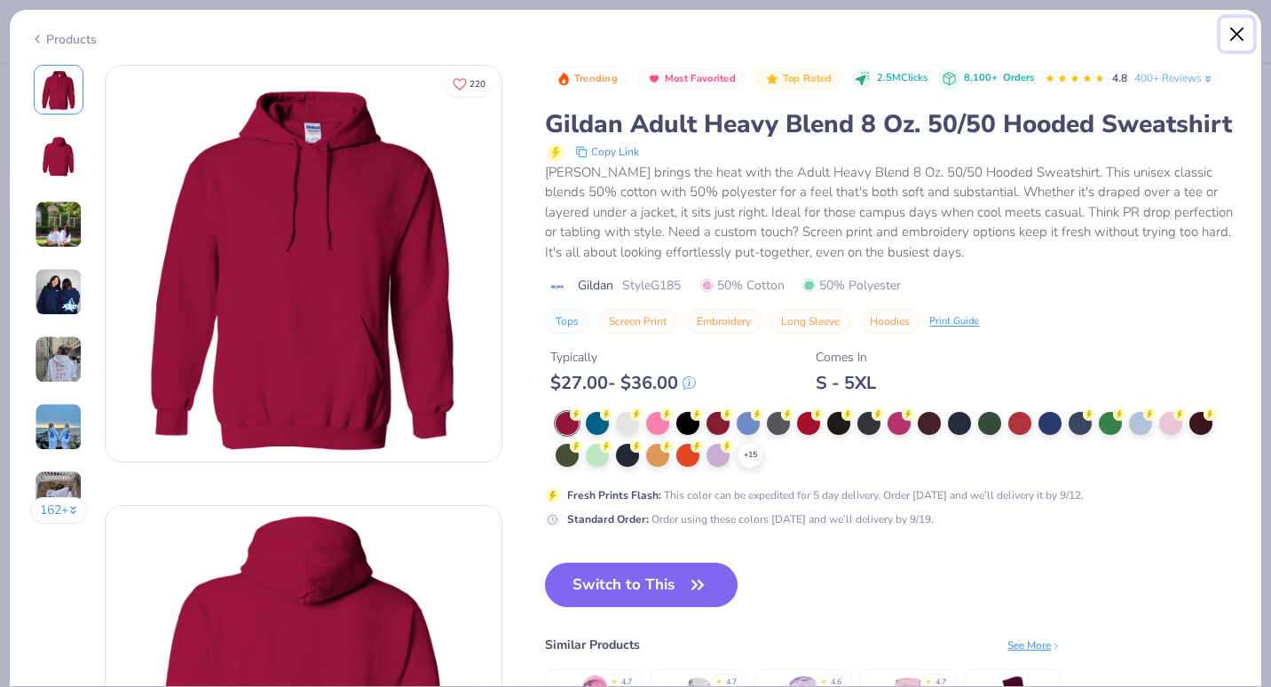
click at [1241, 18] on button "Close" at bounding box center [1237, 35] width 34 height 34
click at [1252, 31] on button "Close" at bounding box center [1237, 35] width 34 height 34
click at [62, 35] on div "Products" at bounding box center [63, 39] width 67 height 19
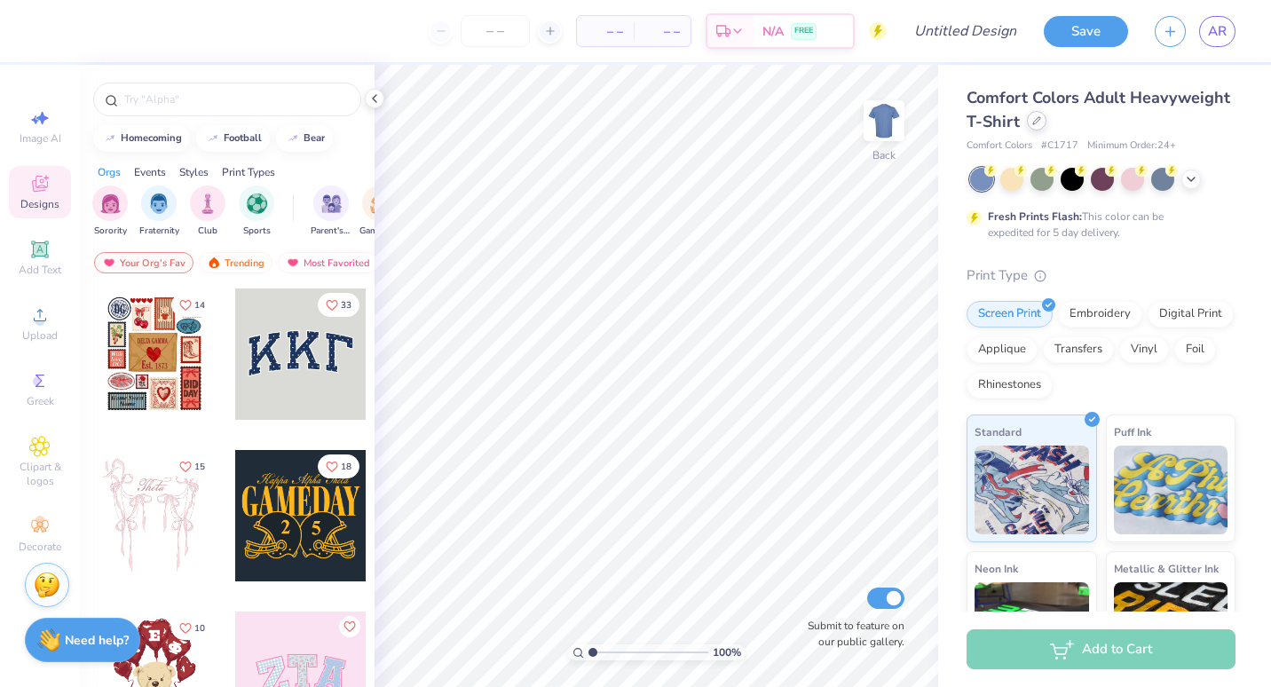
click at [1046, 113] on div at bounding box center [1037, 121] width 20 height 20
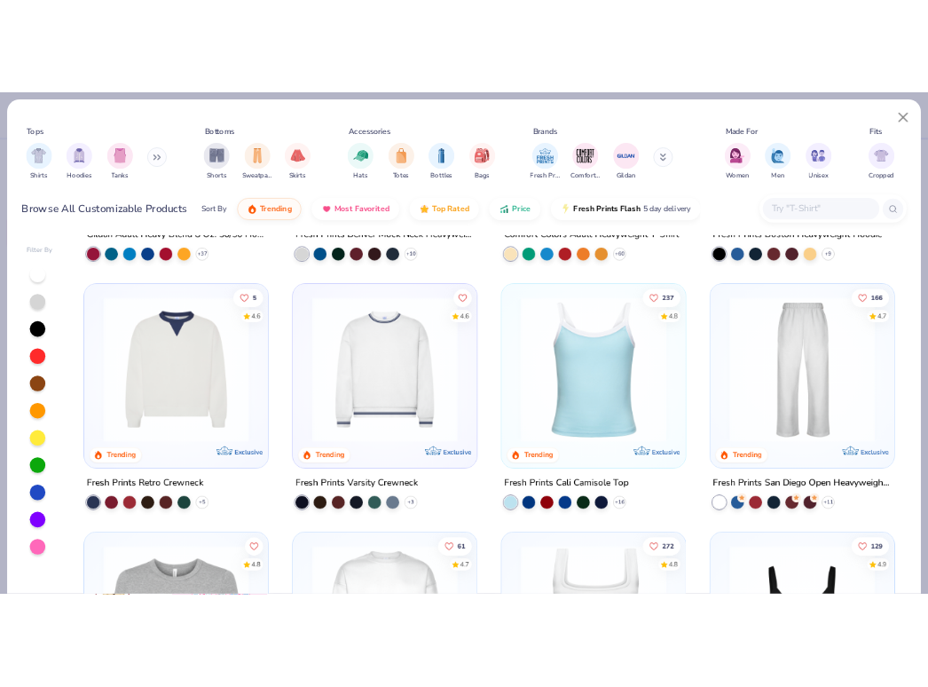
scroll to position [285, 0]
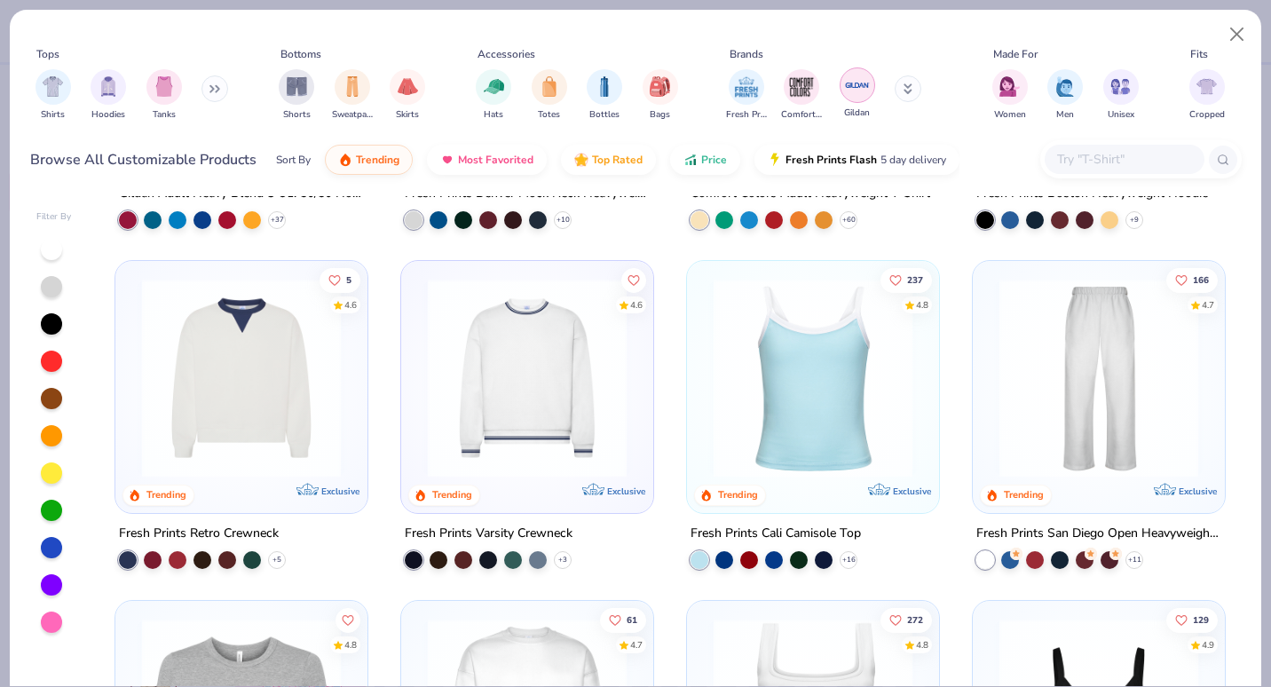
click at [856, 94] on img "filter for Gildan" at bounding box center [857, 85] width 27 height 27
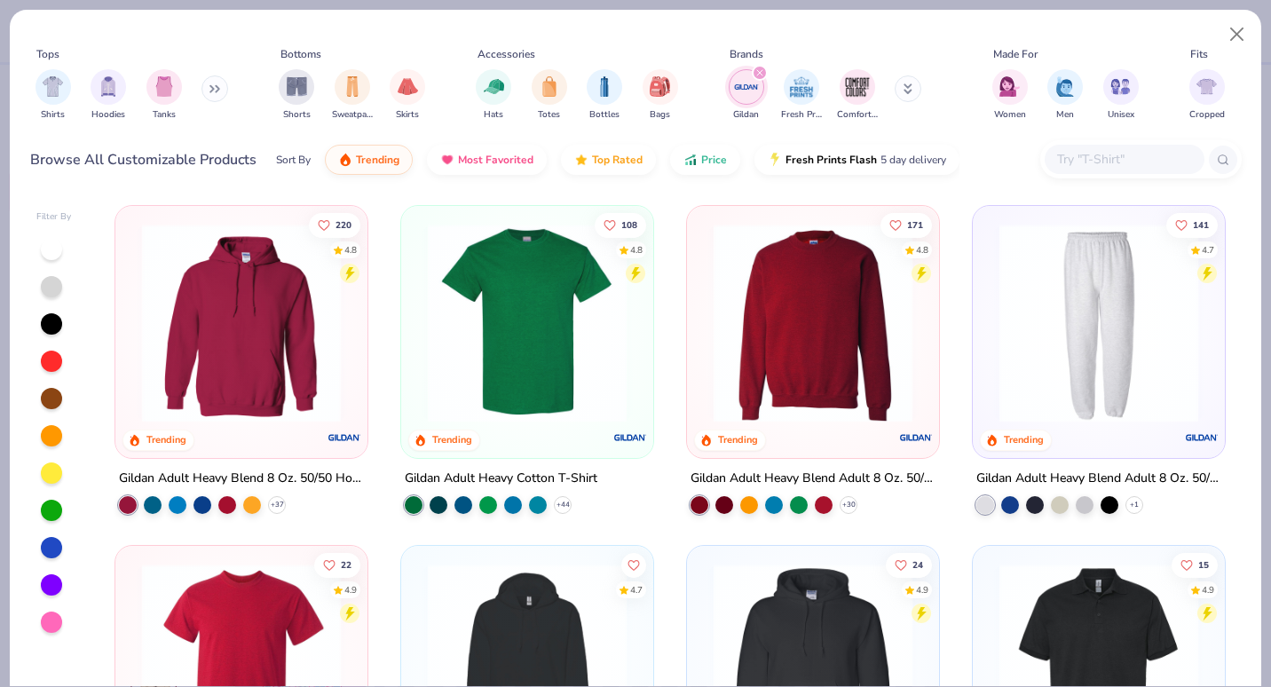
click at [1107, 397] on img at bounding box center [1098, 323] width 217 height 199
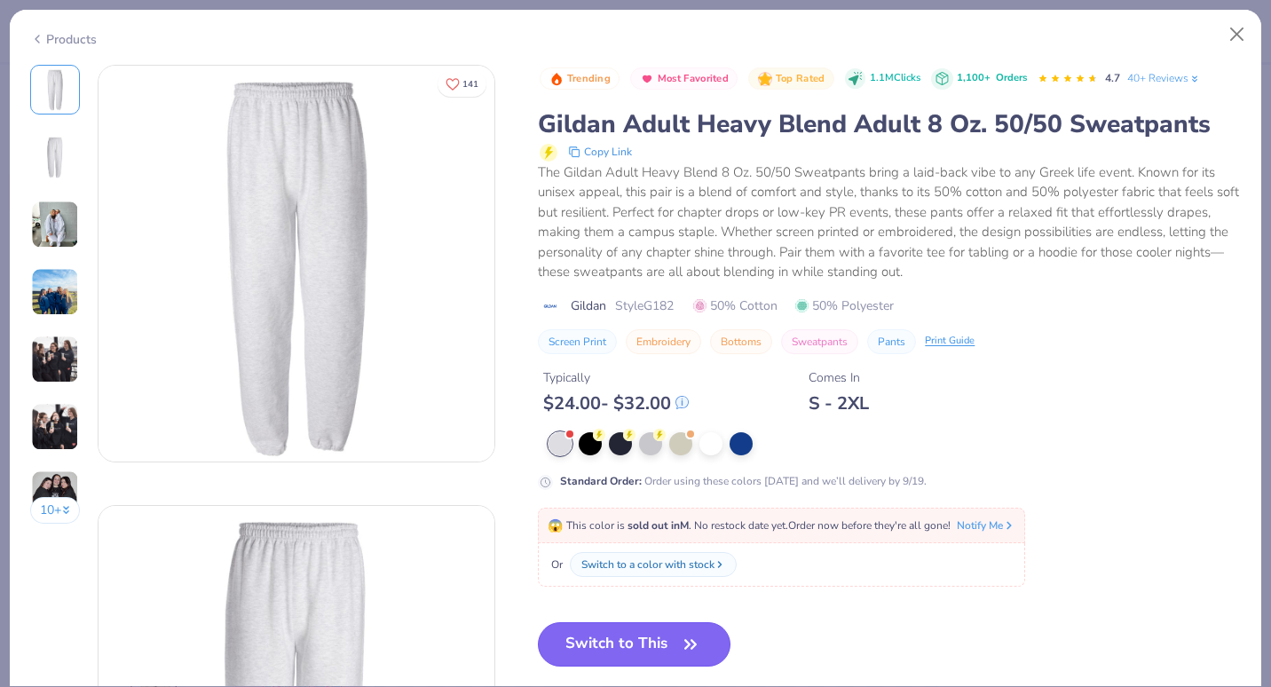
click at [619, 644] on button "Switch to This" at bounding box center [634, 644] width 193 height 44
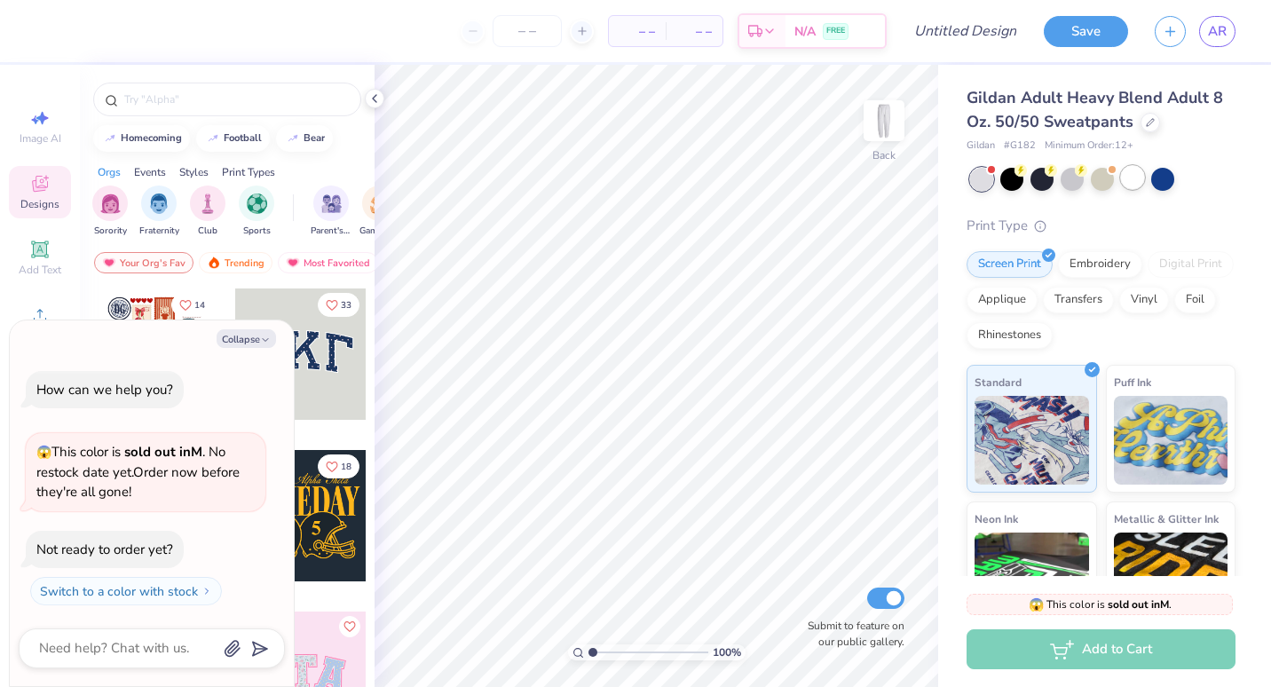
click at [1127, 181] on div at bounding box center [1132, 177] width 23 height 23
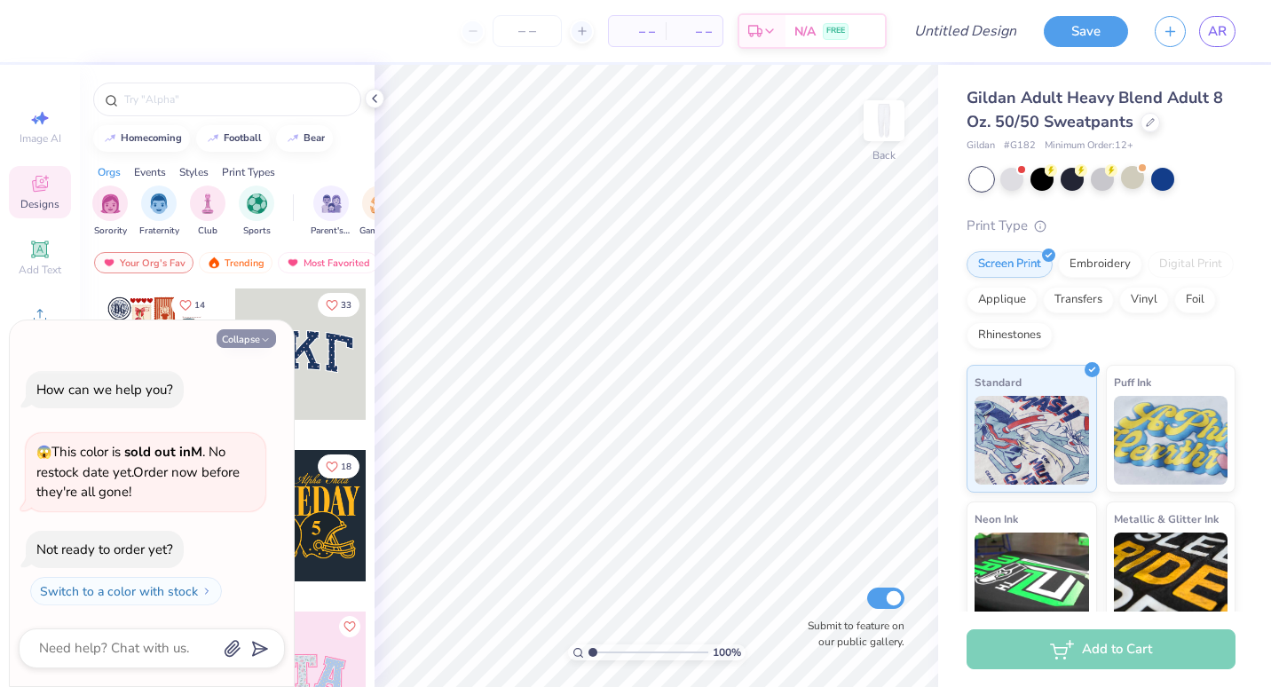
click at [249, 336] on button "Collapse" at bounding box center [246, 338] width 59 height 19
type textarea "x"
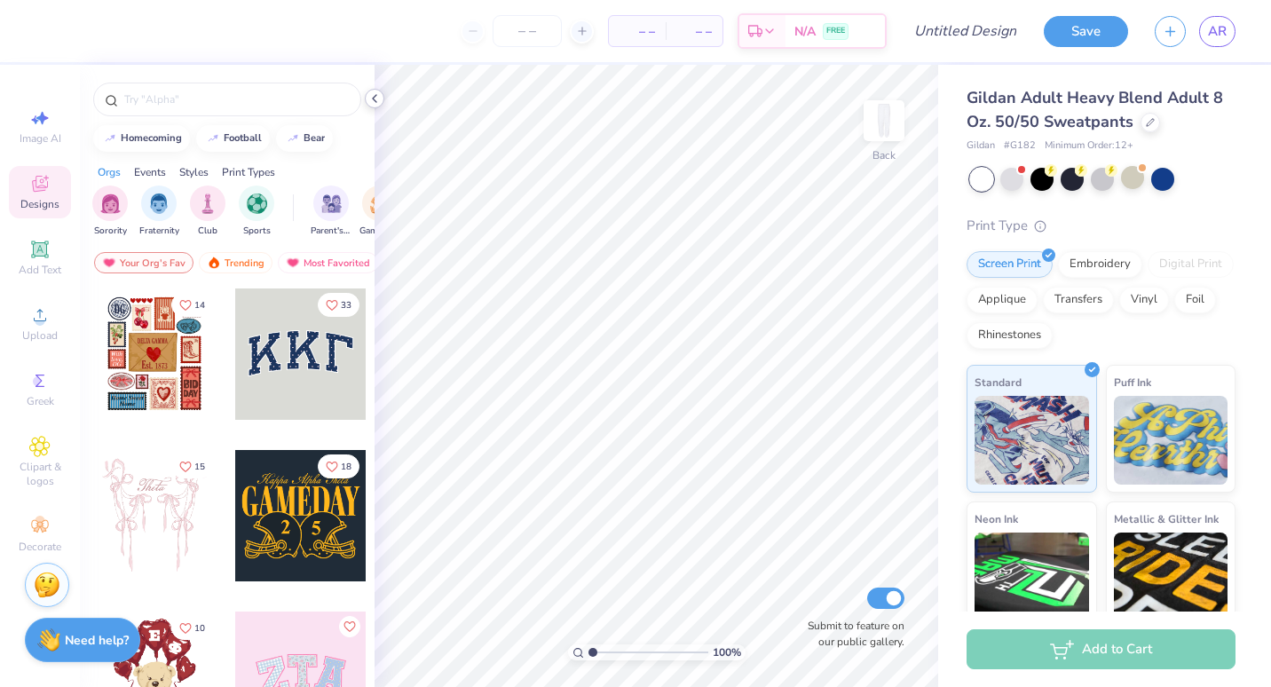
click at [379, 98] on icon at bounding box center [374, 98] width 14 height 14
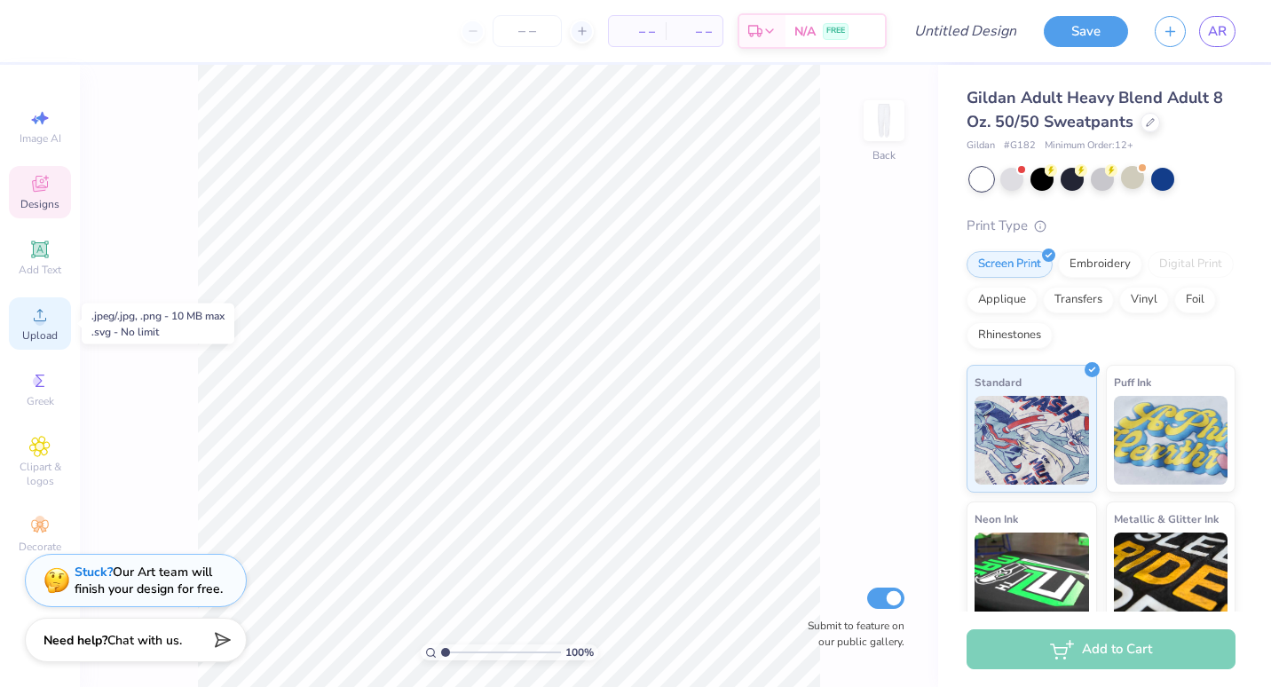
click at [50, 334] on span "Upload" at bounding box center [39, 335] width 35 height 14
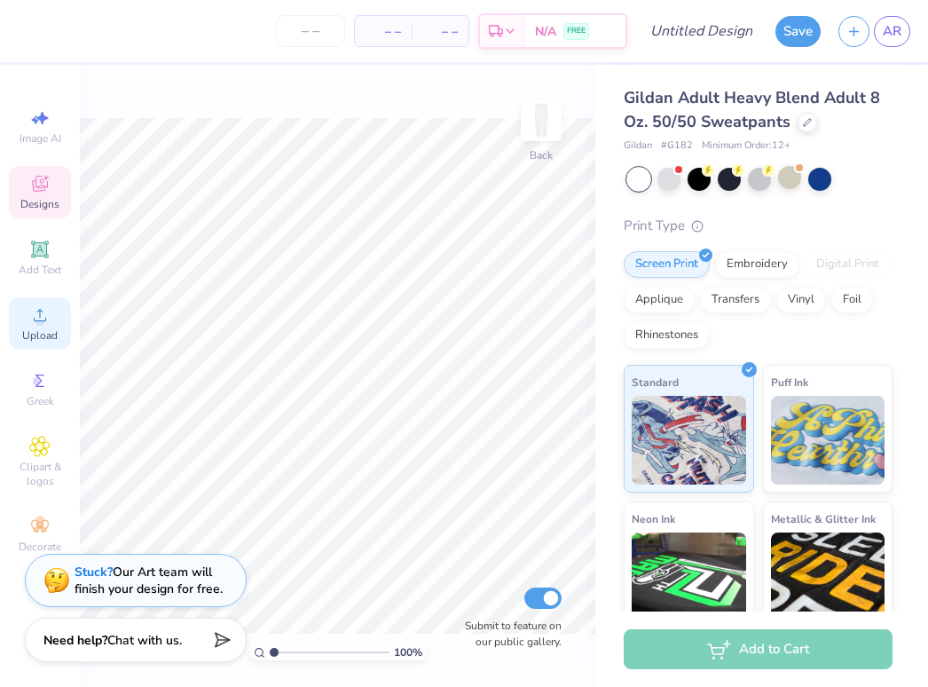
click at [51, 310] on div "Upload" at bounding box center [40, 323] width 62 height 52
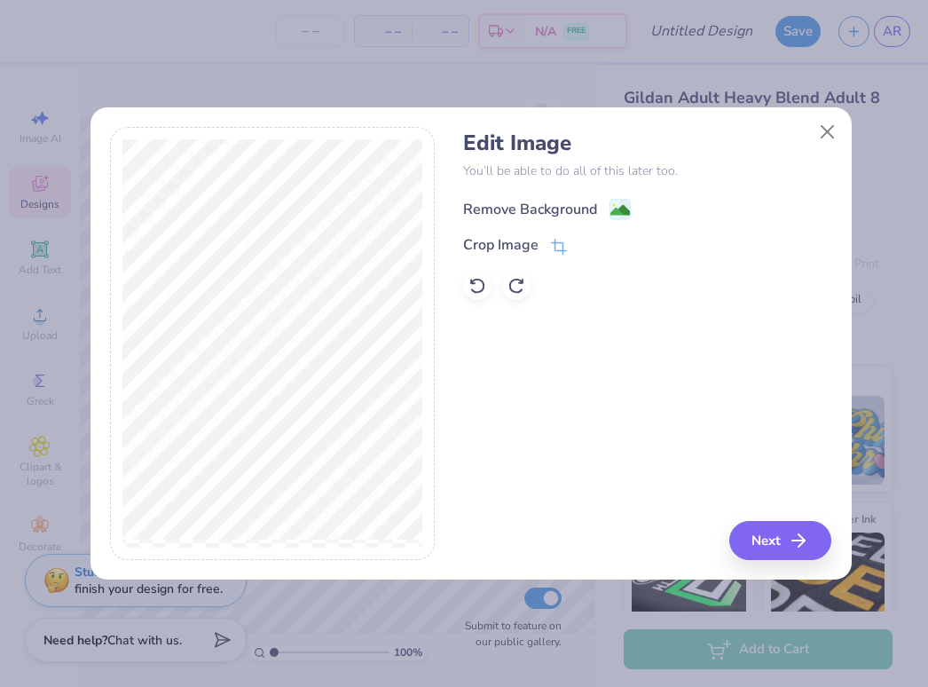
click at [627, 198] on span at bounding box center [620, 209] width 21 height 22
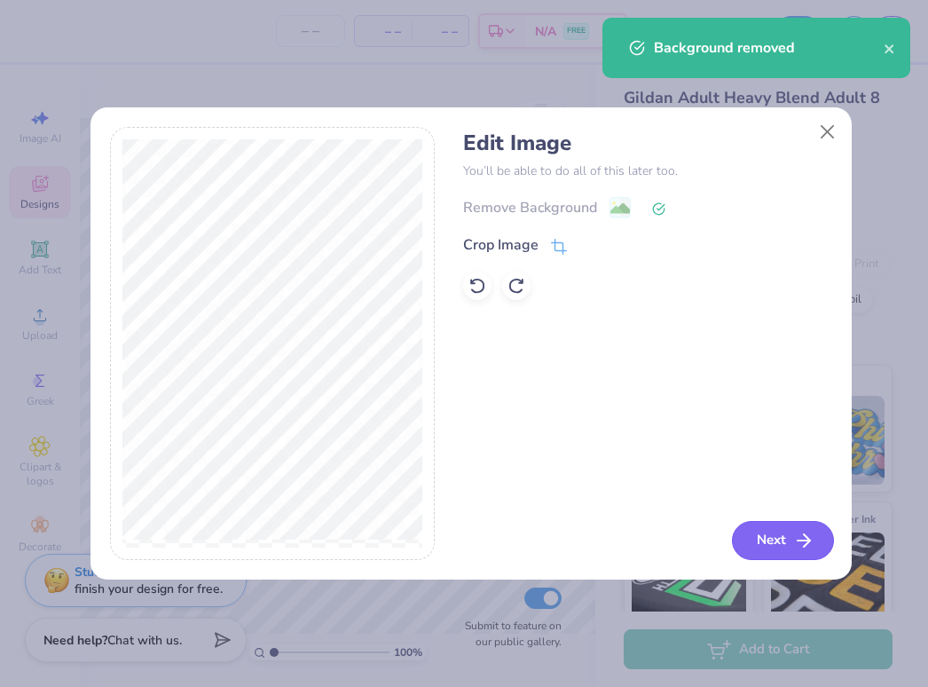
click at [790, 552] on button "Next" at bounding box center [783, 540] width 102 height 39
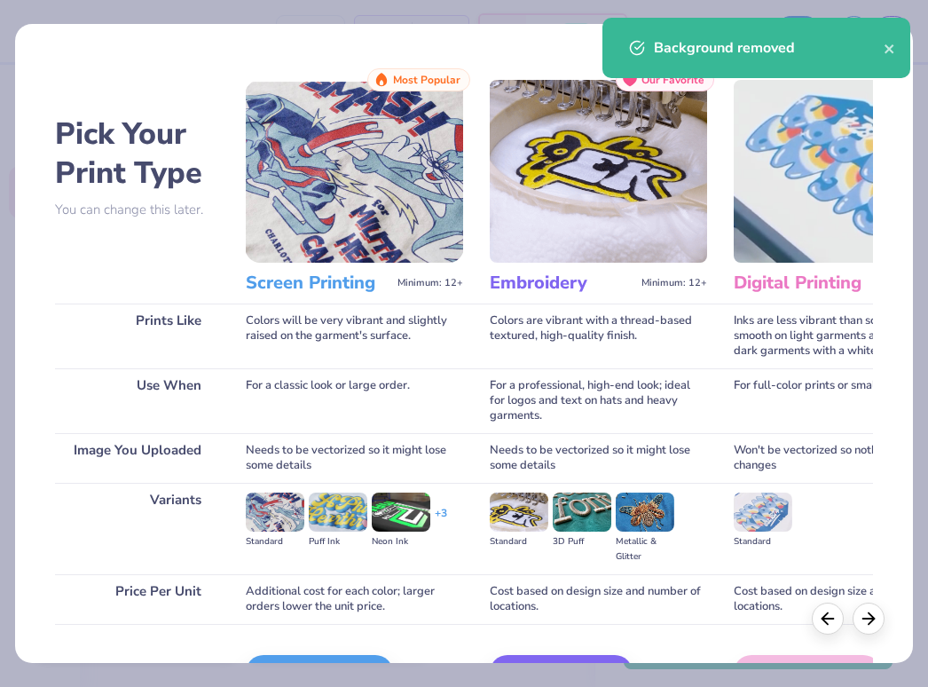
scroll to position [109, 0]
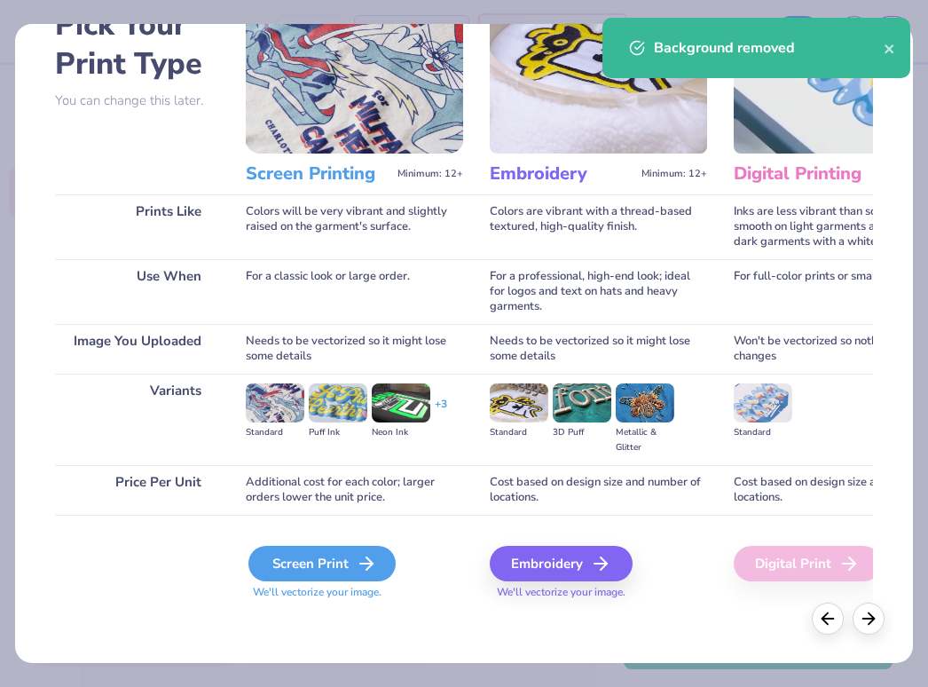
click at [350, 570] on div "Screen Print" at bounding box center [321, 563] width 147 height 35
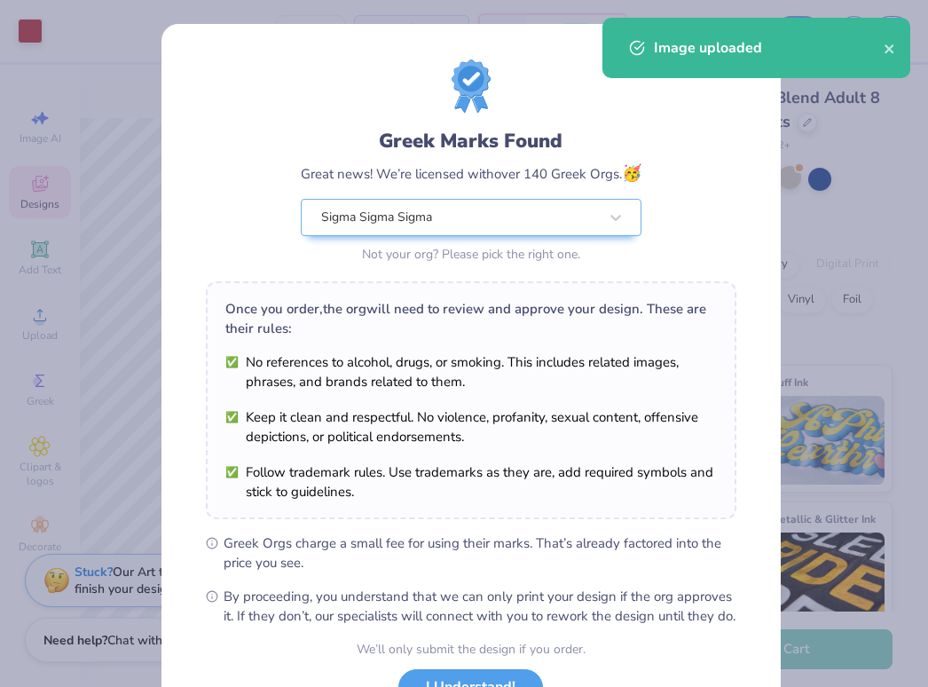
scroll to position [144, 0]
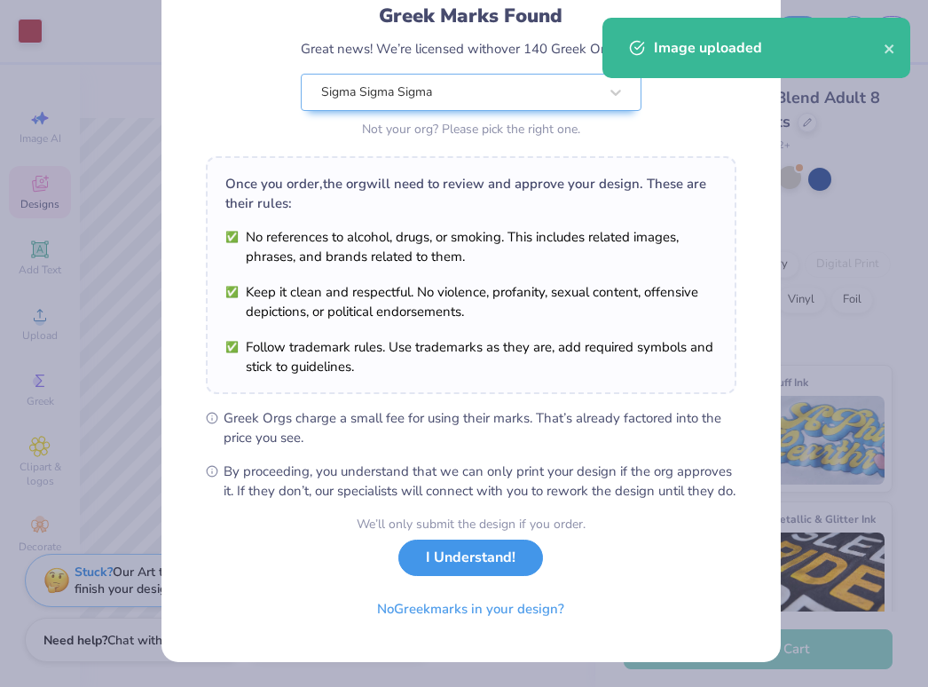
click at [458, 555] on button "I Understand!" at bounding box center [470, 558] width 145 height 36
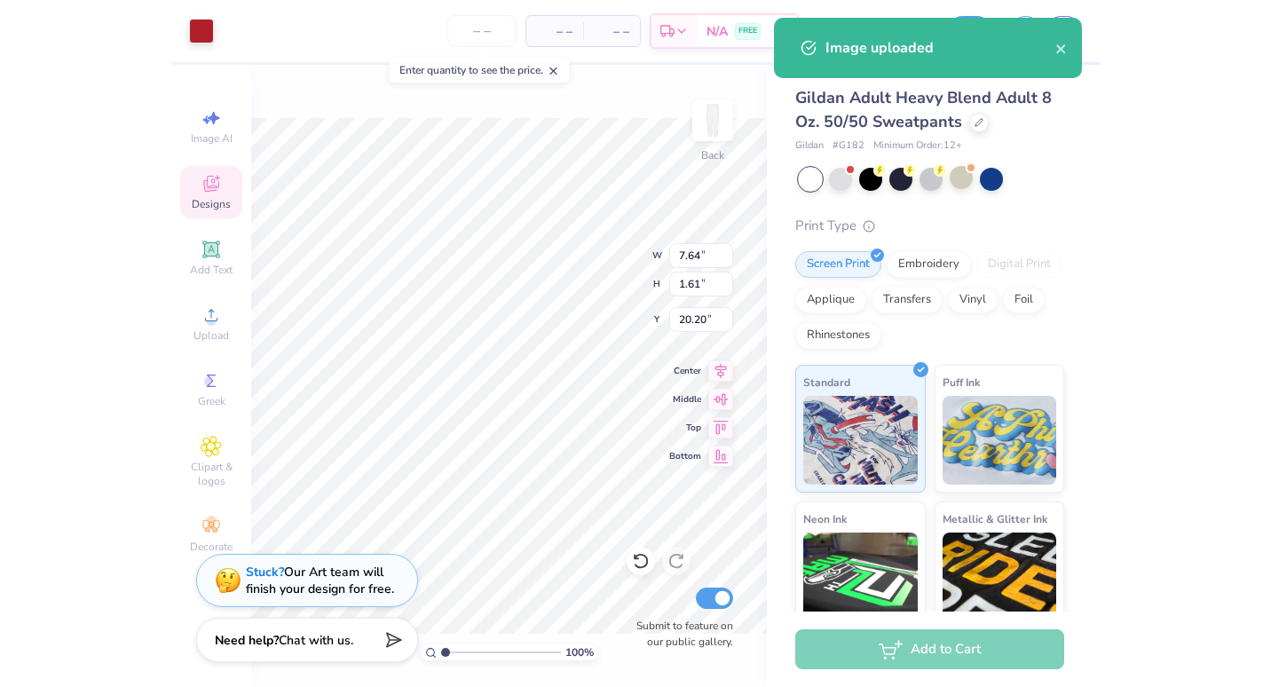
scroll to position [0, 0]
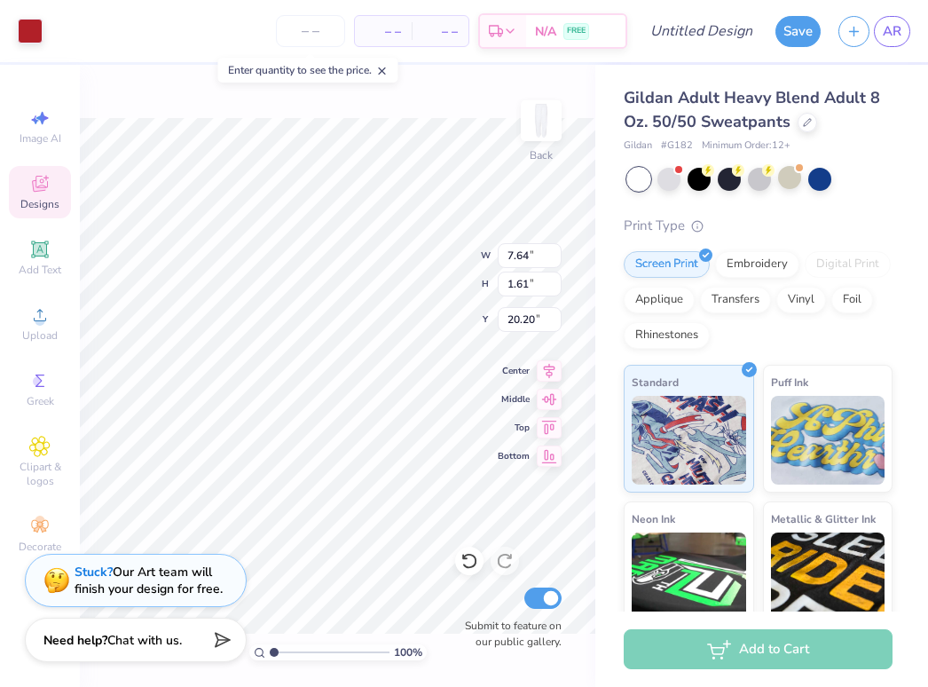
type input "1.61"
type input "7.64"
type input "9.95"
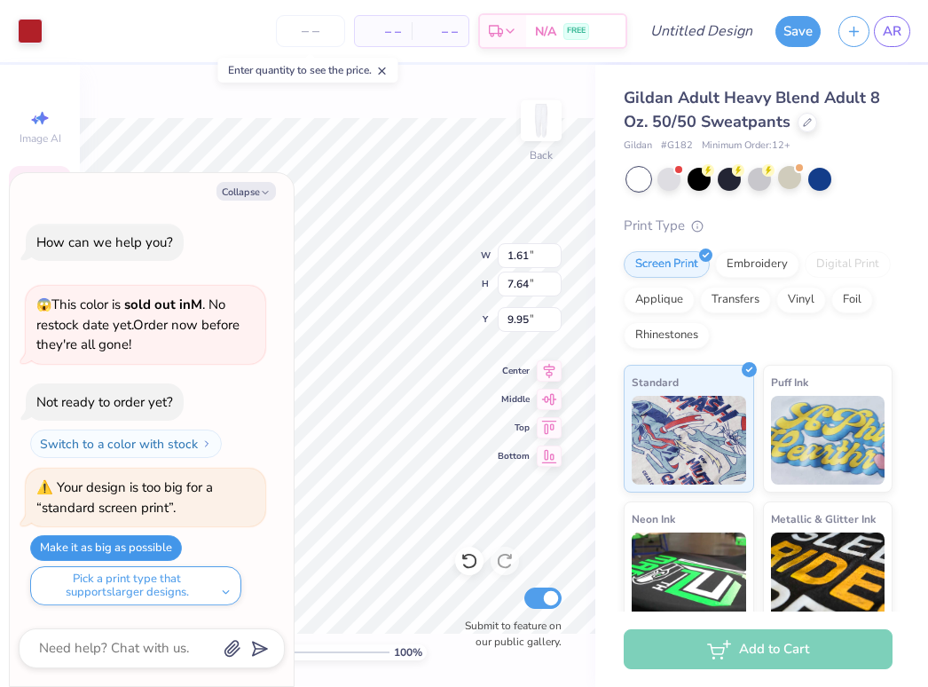
click at [144, 544] on button "Make it as big as possible" at bounding box center [106, 548] width 152 height 26
type textarea "x"
type input "3.79"
type input "18.00"
type textarea "x"
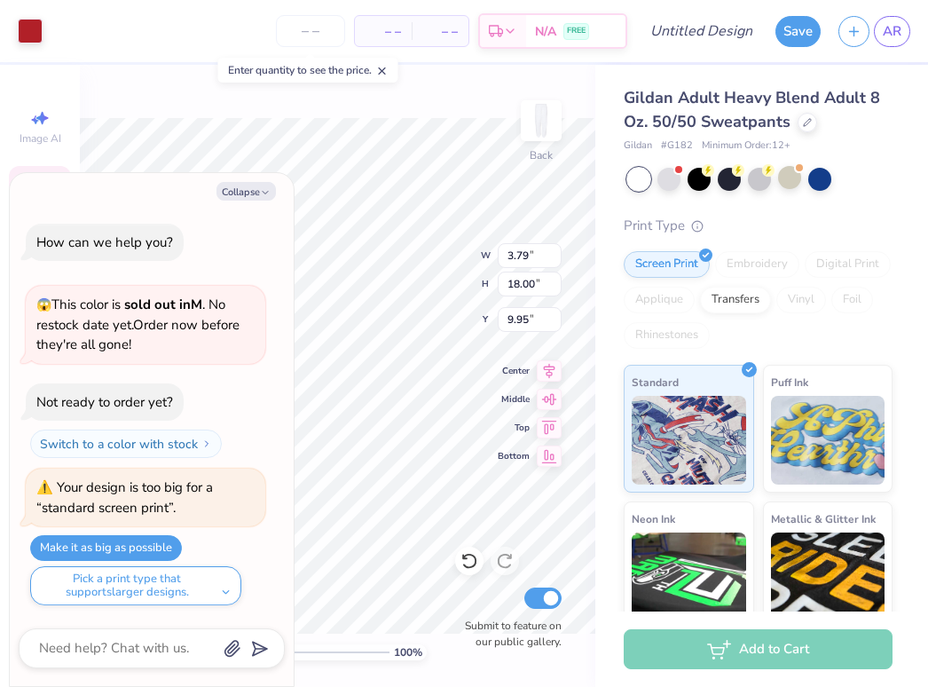
type input "12.00"
click at [239, 192] on button "Collapse" at bounding box center [246, 191] width 59 height 19
type textarea "x"
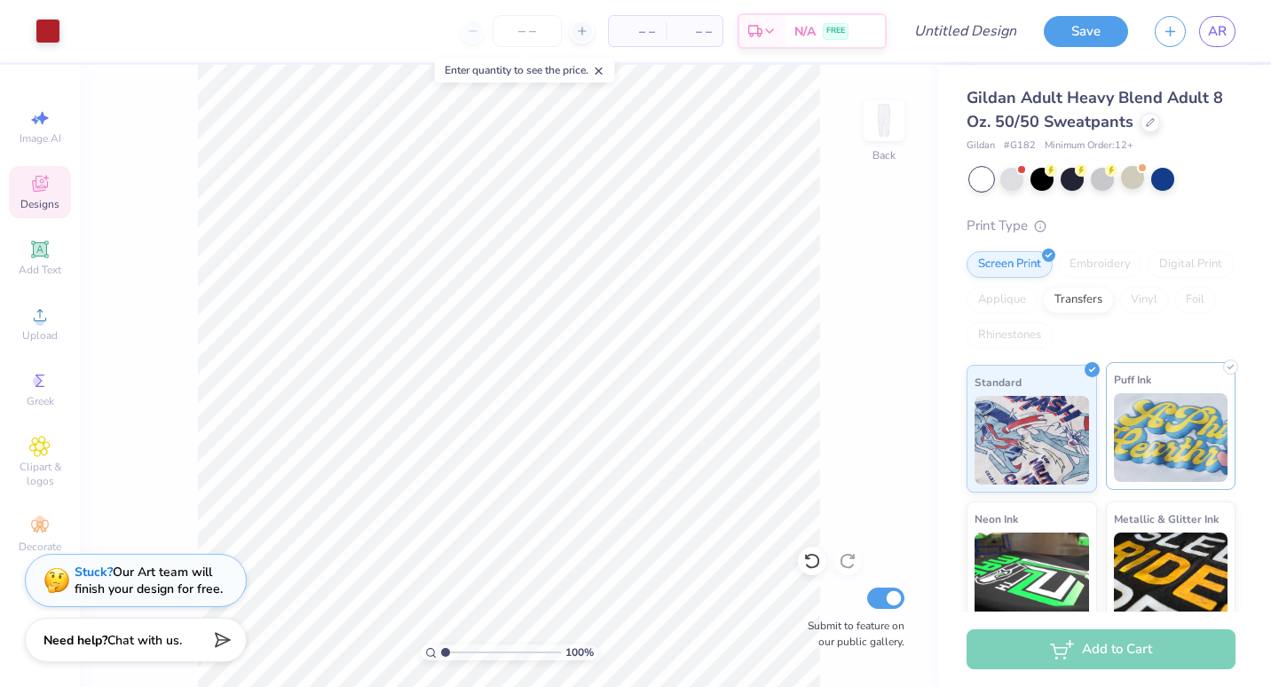
click at [1176, 433] on img at bounding box center [1171, 437] width 114 height 89
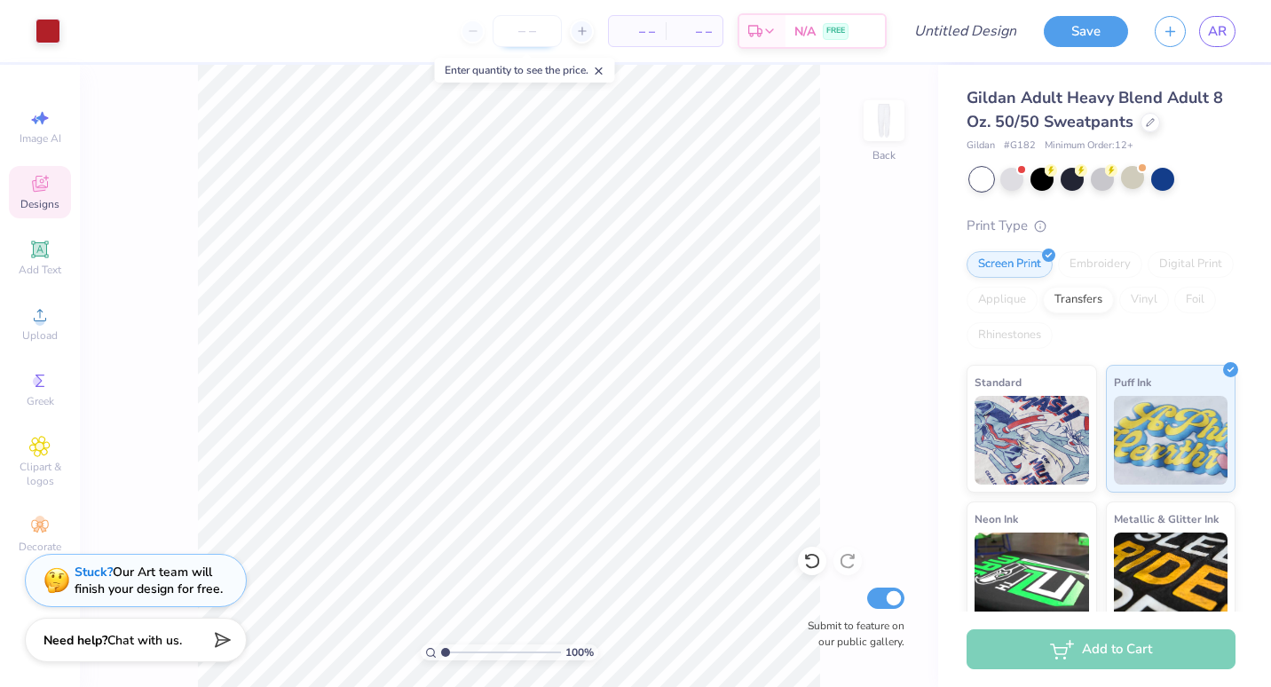
click at [526, 30] on input "number" at bounding box center [527, 31] width 69 height 32
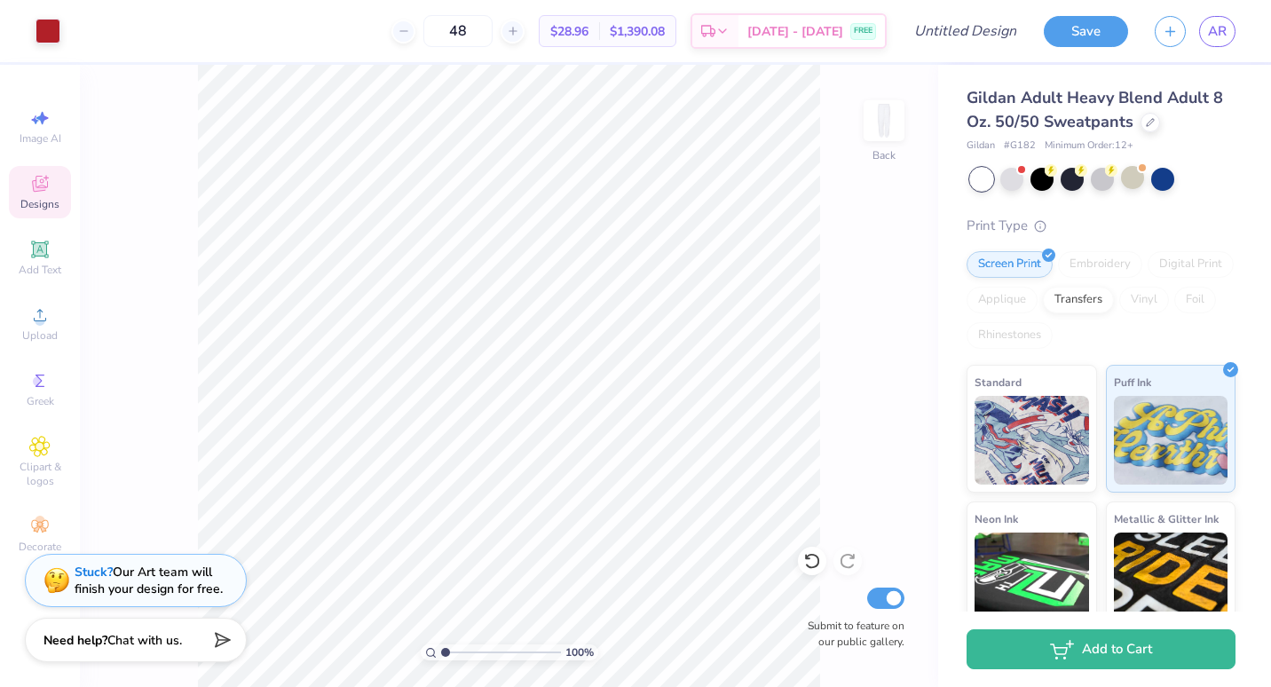
type input "48"
click at [881, 381] on div "100 % Back Submit to feature on our public gallery." at bounding box center [509, 376] width 858 height 622
click at [162, 644] on span "Chat with us." at bounding box center [144, 637] width 75 height 17
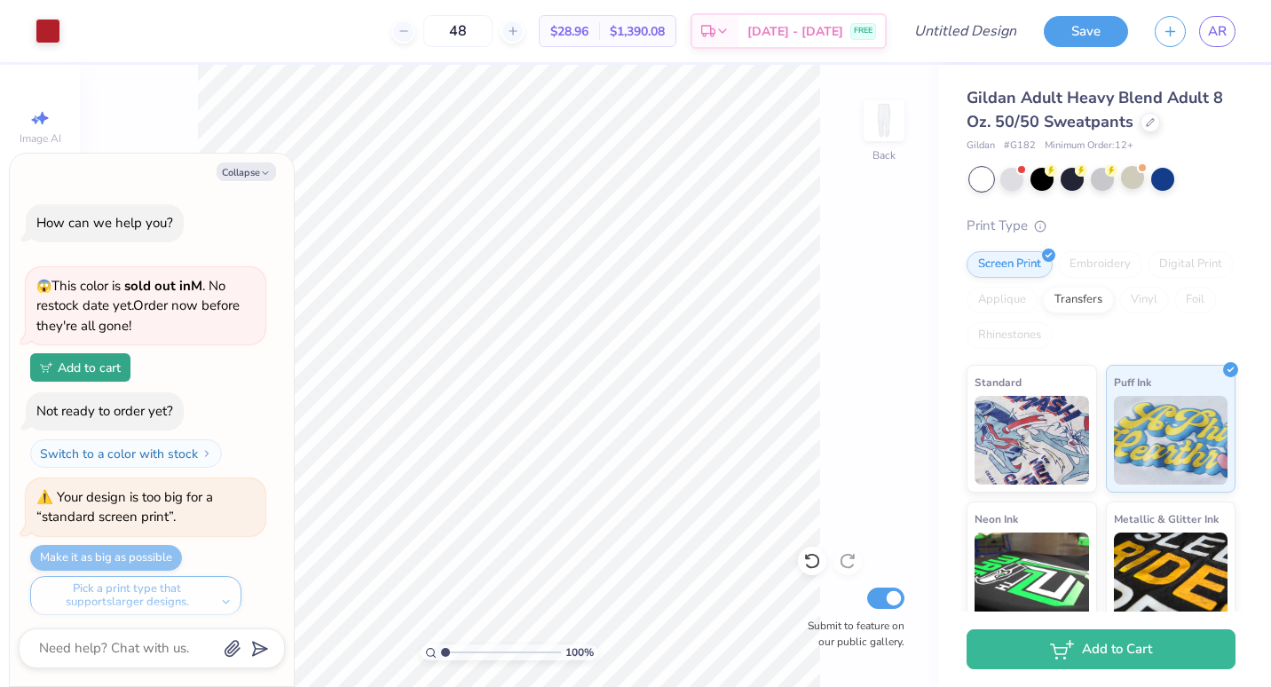
scroll to position [9, 0]
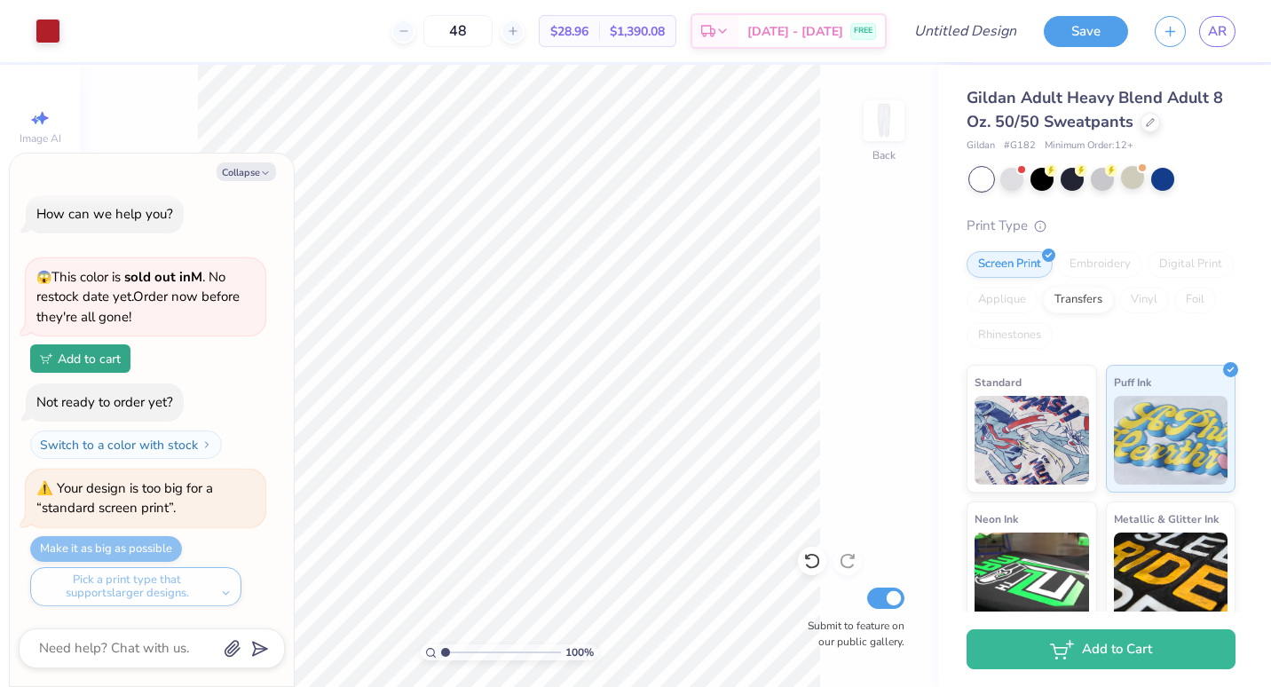
click at [230, 593] on div "Pick a print type that supports larger designs." at bounding box center [135, 586] width 211 height 39
click at [220, 587] on div "Pick a print type that supports larger designs." at bounding box center [135, 586] width 211 height 39
click at [224, 596] on div "Pick a print type that supports larger designs." at bounding box center [135, 586] width 211 height 39
type textarea "x"
click at [987, 24] on input "Design Title" at bounding box center [986, 30] width 87 height 35
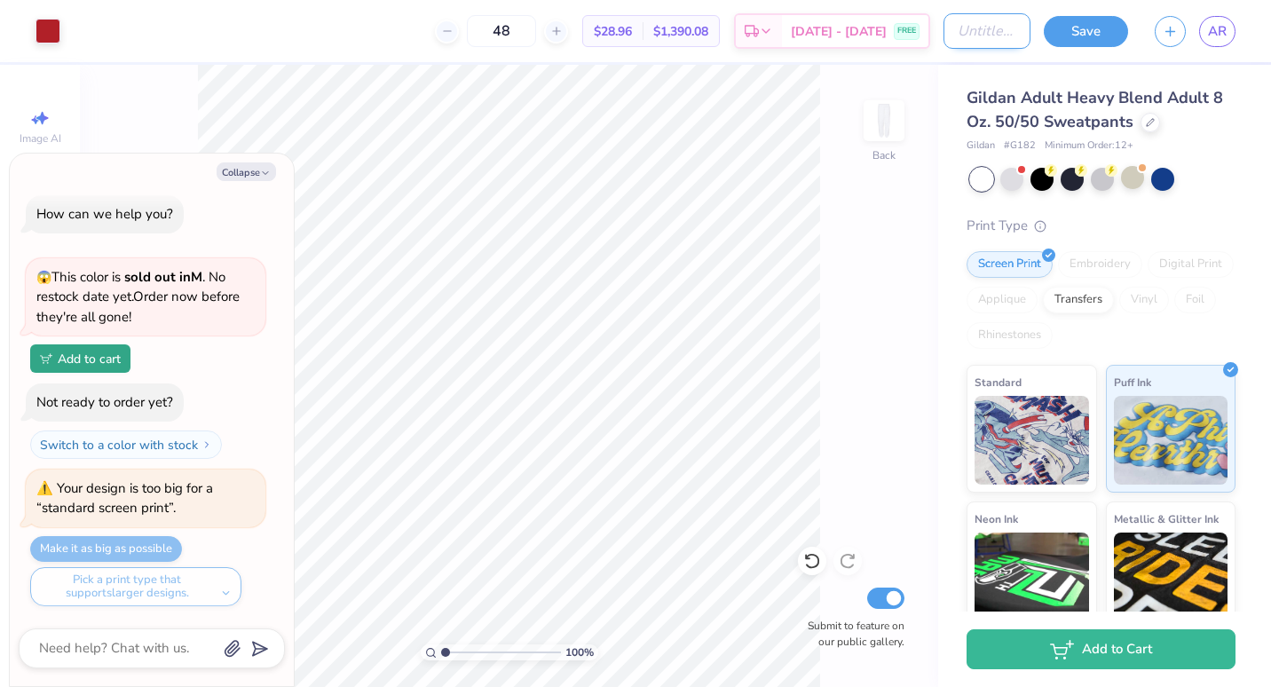
type input "s"
type textarea "x"
type input "sw"
type textarea "x"
type input "swe"
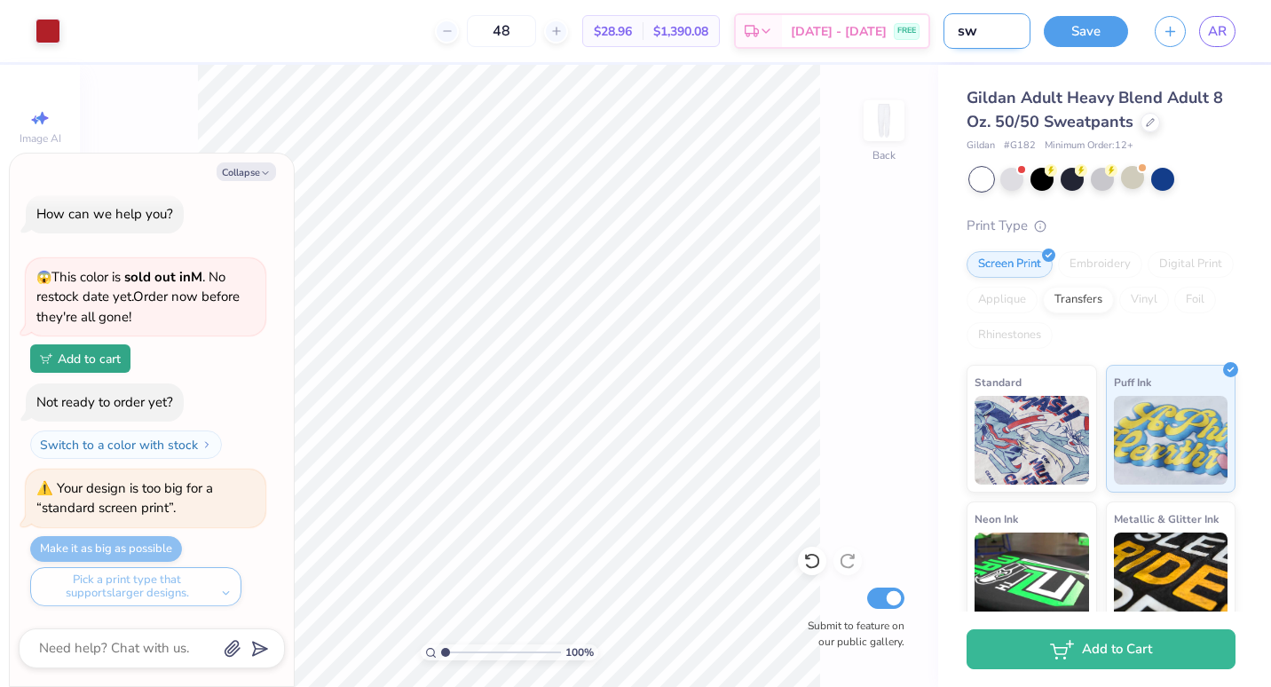
type textarea "x"
type input "swea"
type textarea "x"
type input "sweat"
type textarea "x"
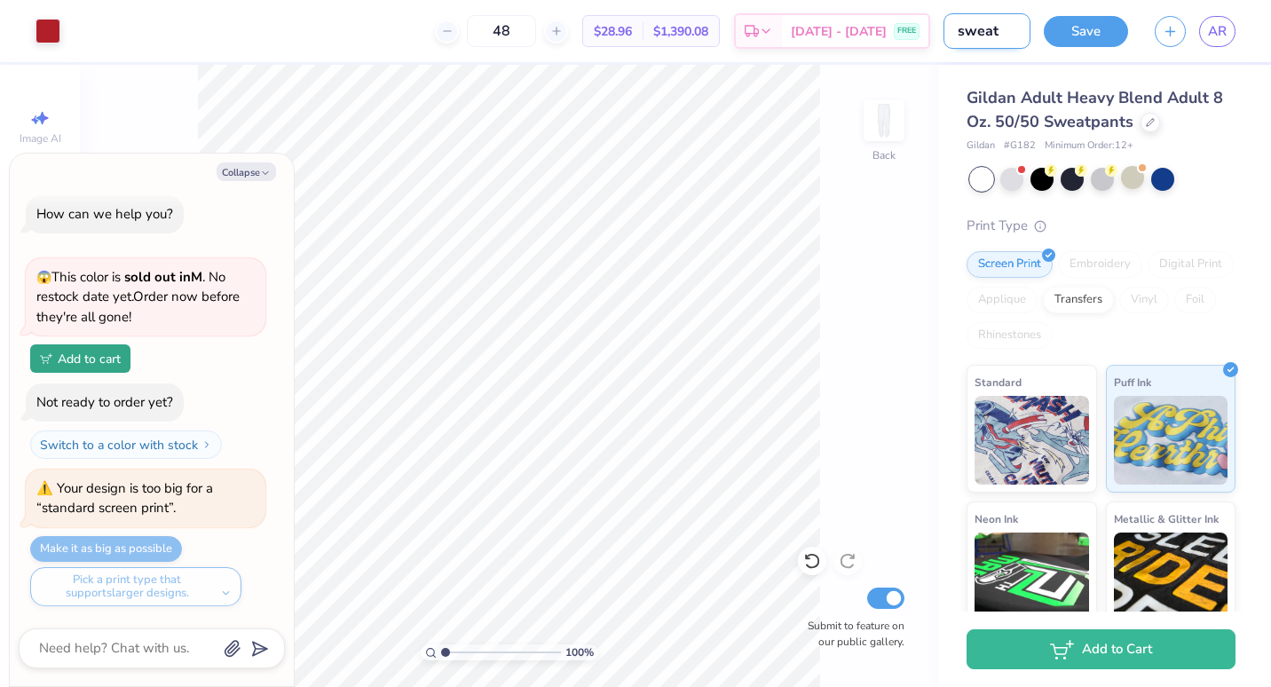
type input "sweats"
type textarea "x"
type input "sweats"
type textarea "x"
type input "sweats c"
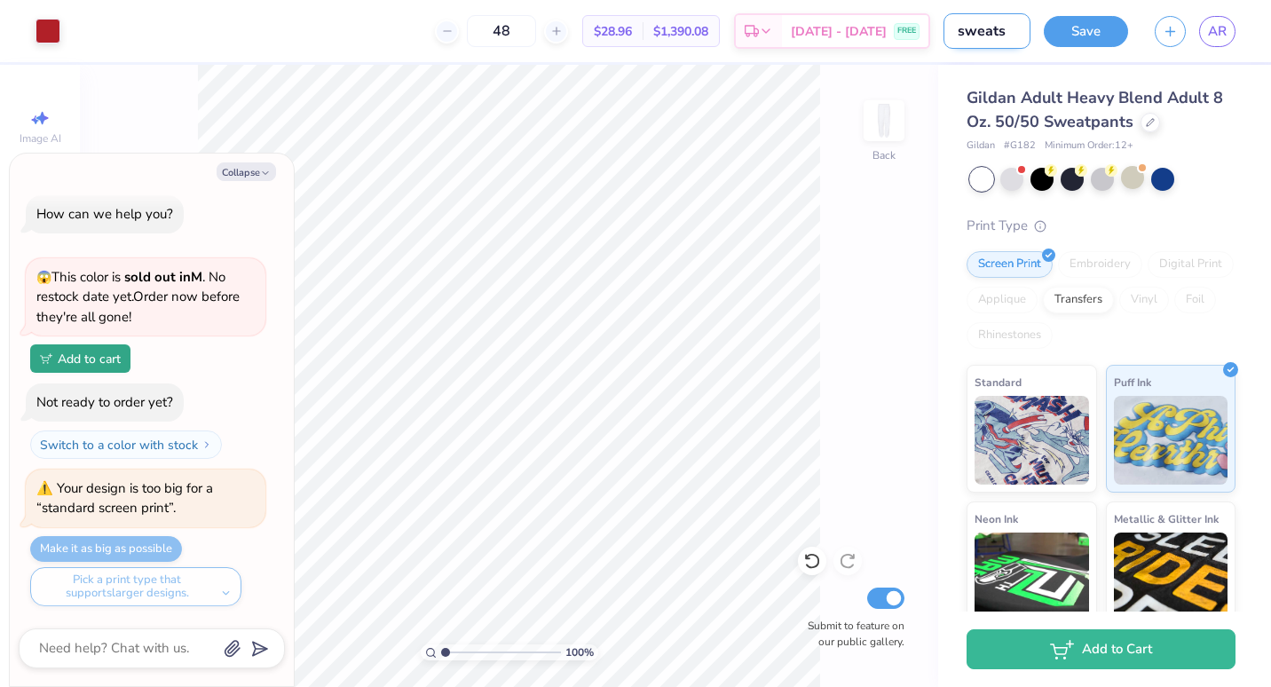
type textarea "x"
type input "sweats ch"
type textarea "x"
type input "sweats che"
type textarea "x"
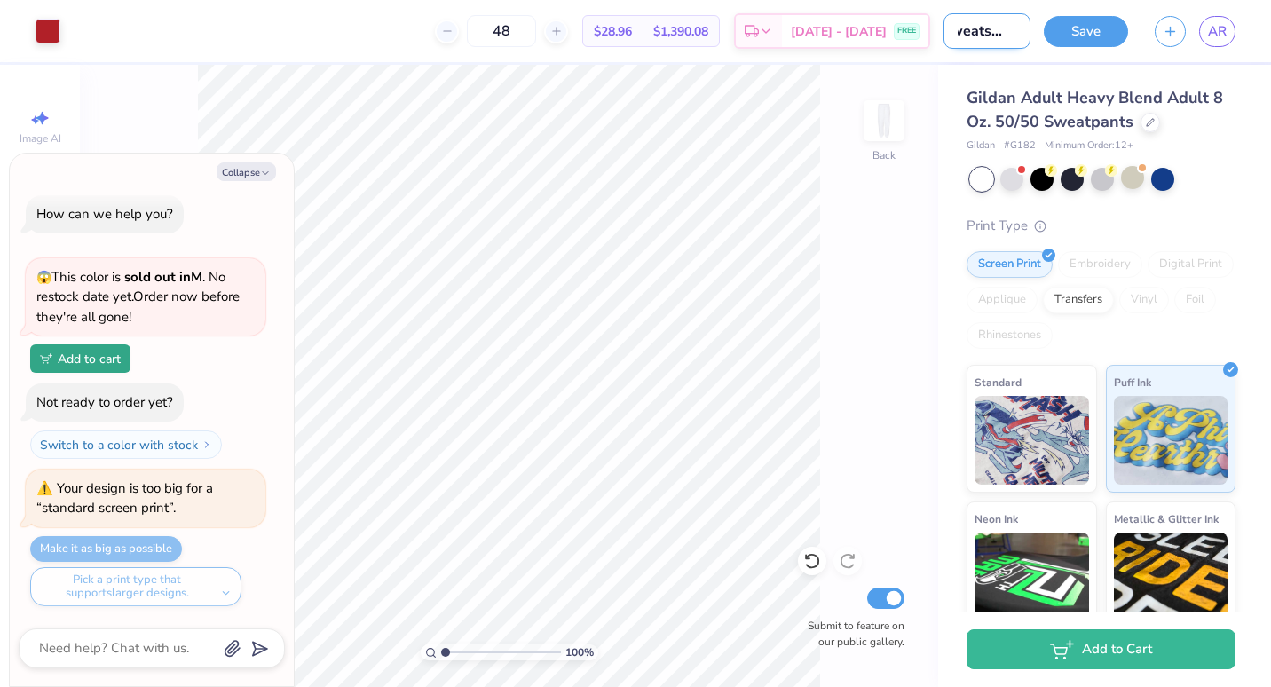
type input "sweats cher"
type textarea "x"
type input "sweats cherr"
type textarea "x"
type input "sweats cherry"
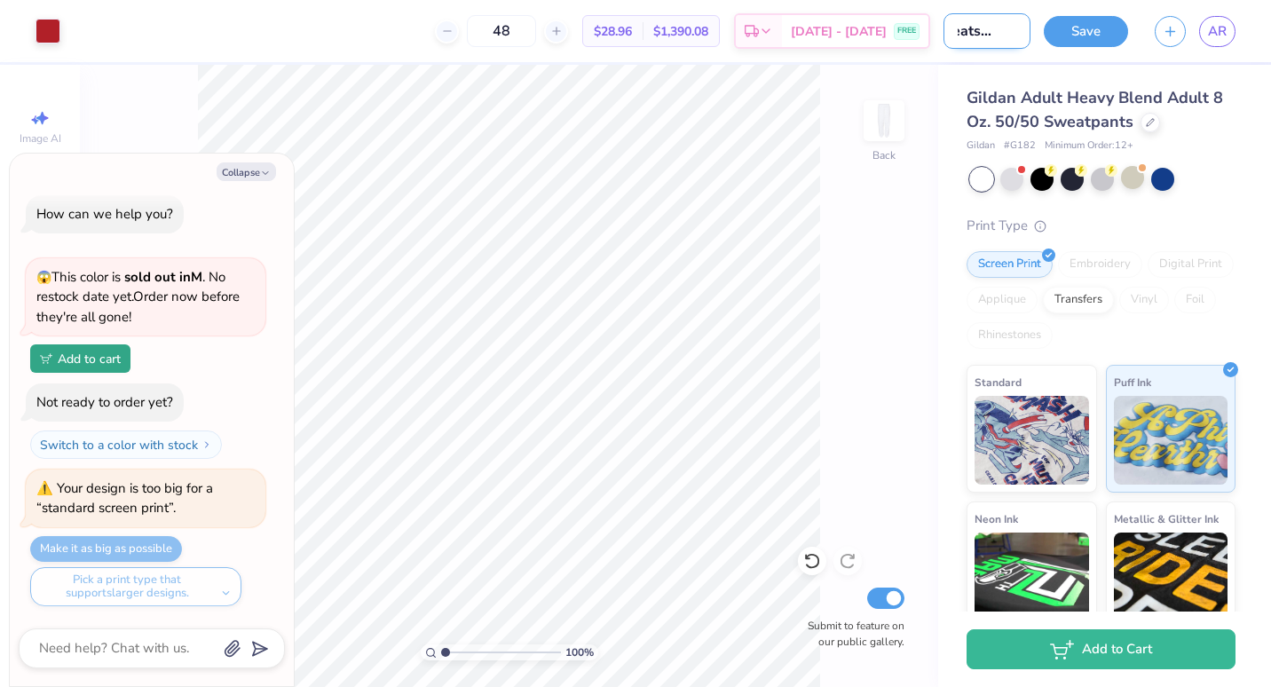
type textarea "x"
type input "sweats cherry"
click at [1115, 26] on button "Save" at bounding box center [1086, 28] width 84 height 31
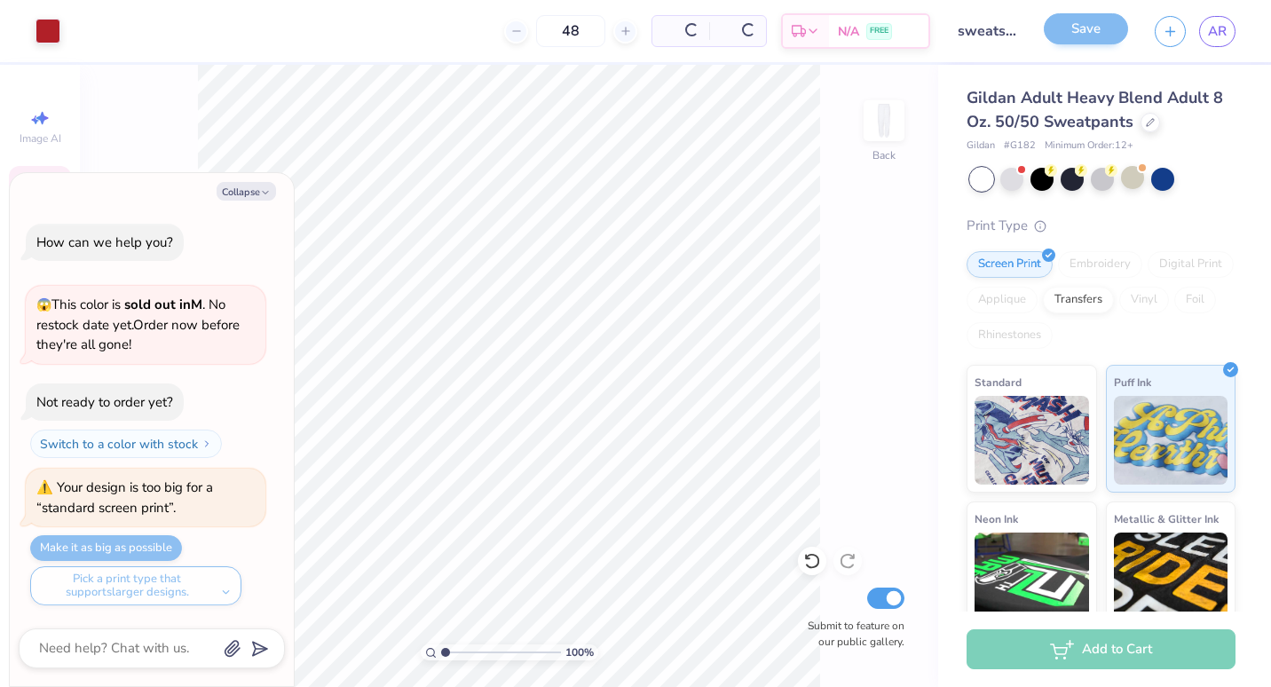
scroll to position [0, 0]
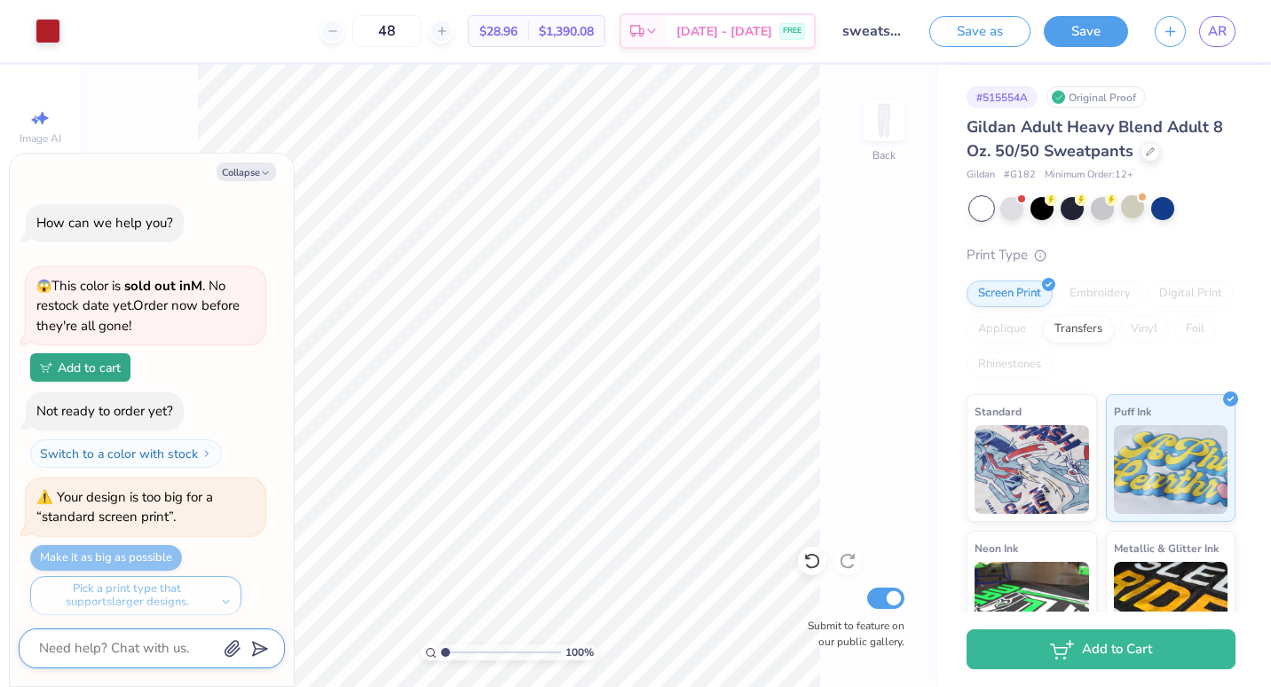
click at [142, 654] on textarea at bounding box center [127, 648] width 180 height 24
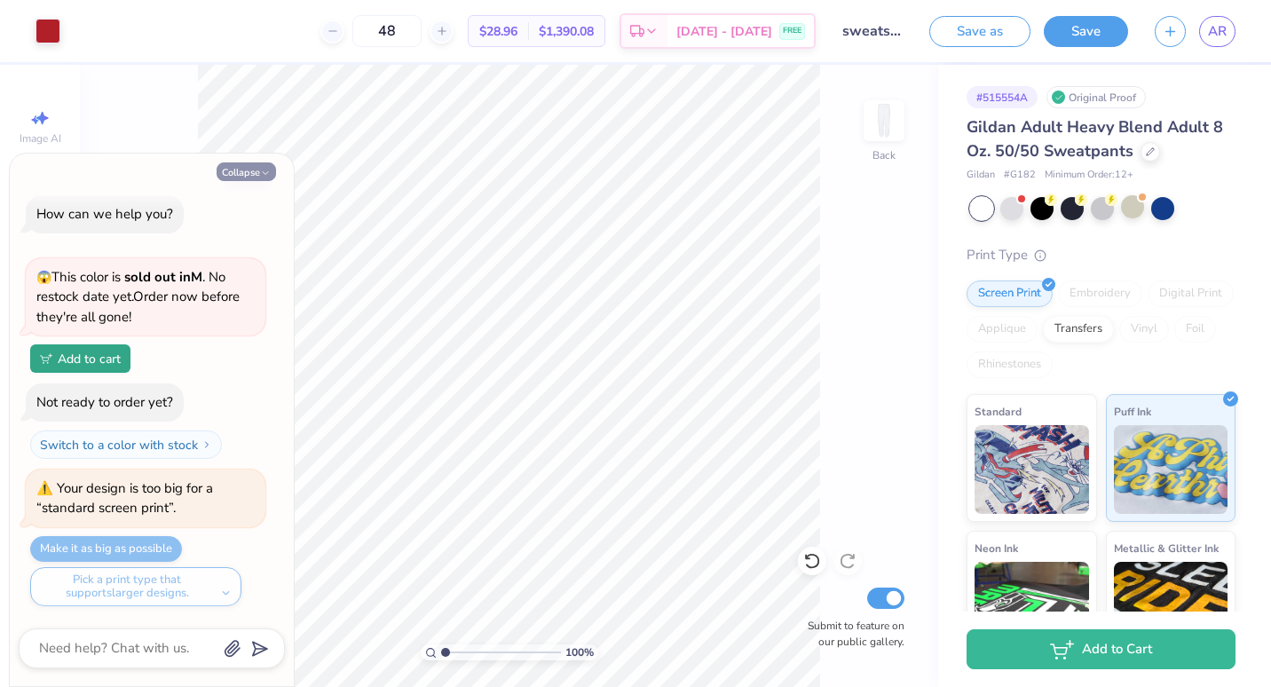
click at [248, 167] on button "Collapse" at bounding box center [246, 171] width 59 height 19
type textarea "x"
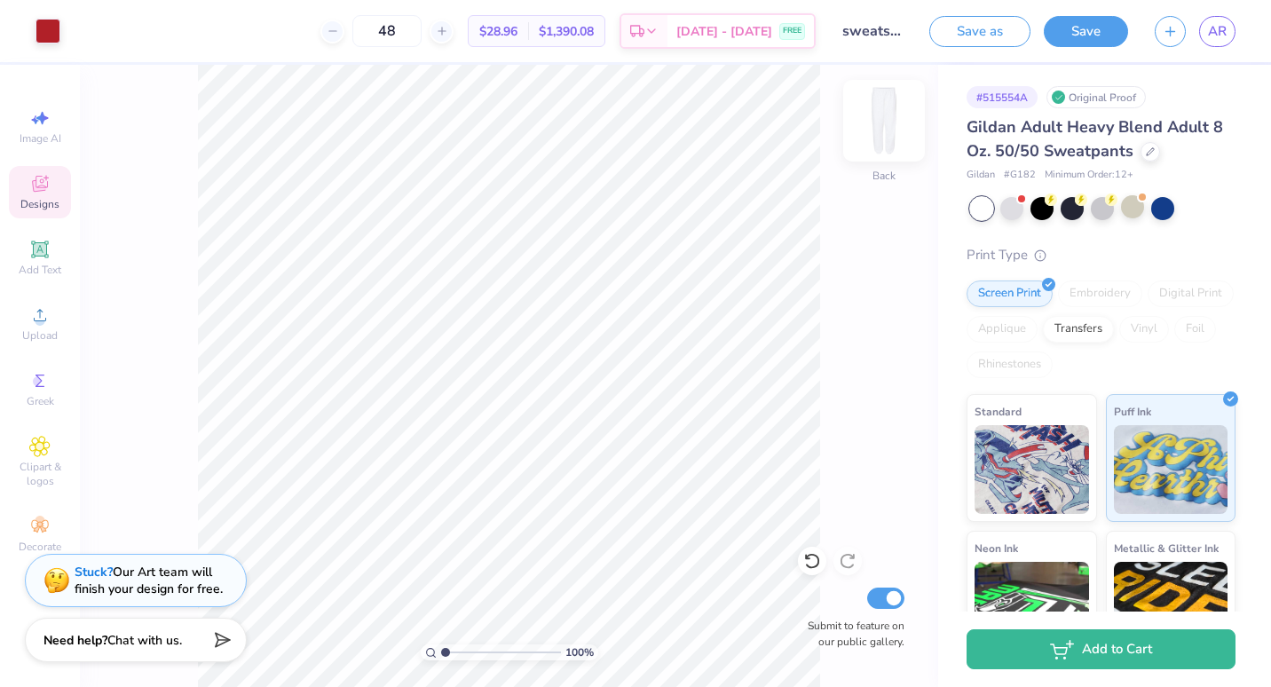
click at [897, 108] on img at bounding box center [883, 120] width 71 height 71
click at [893, 110] on img at bounding box center [883, 120] width 71 height 71
type input "1.80"
type input "8.55"
type input "2.68"
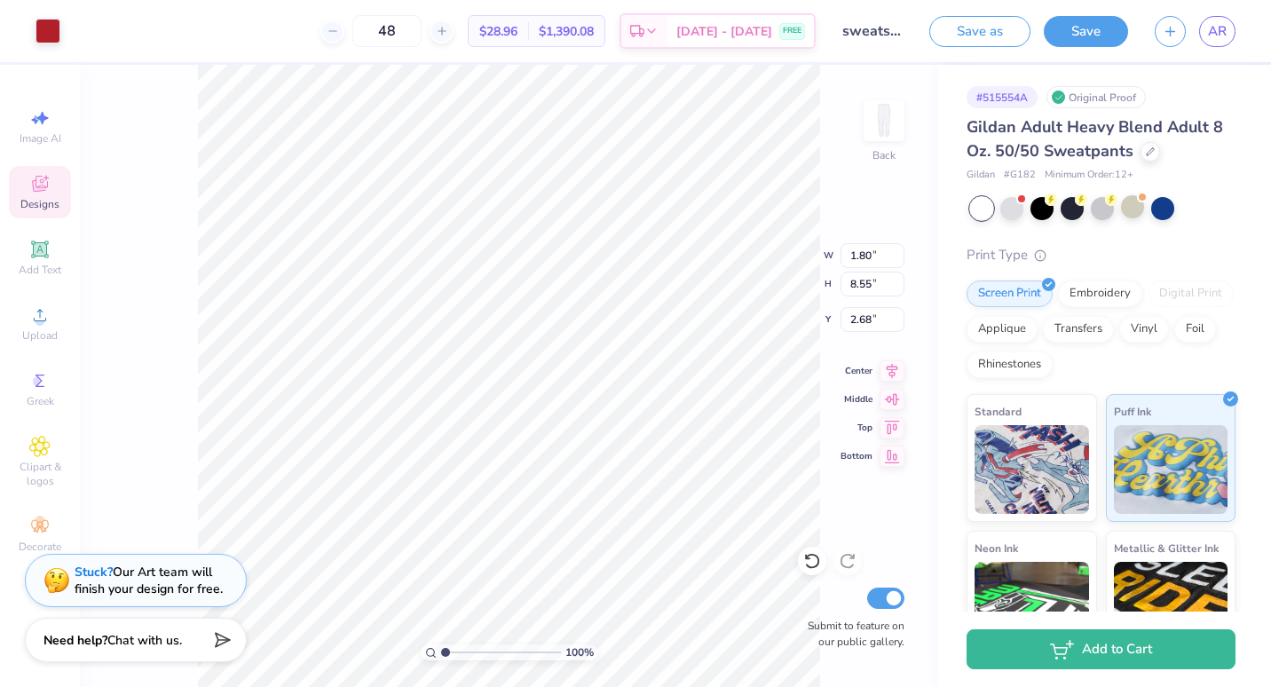
type input "1.16"
type input "5.53"
type input "6.53"
type input "5.52"
type input "1.16"
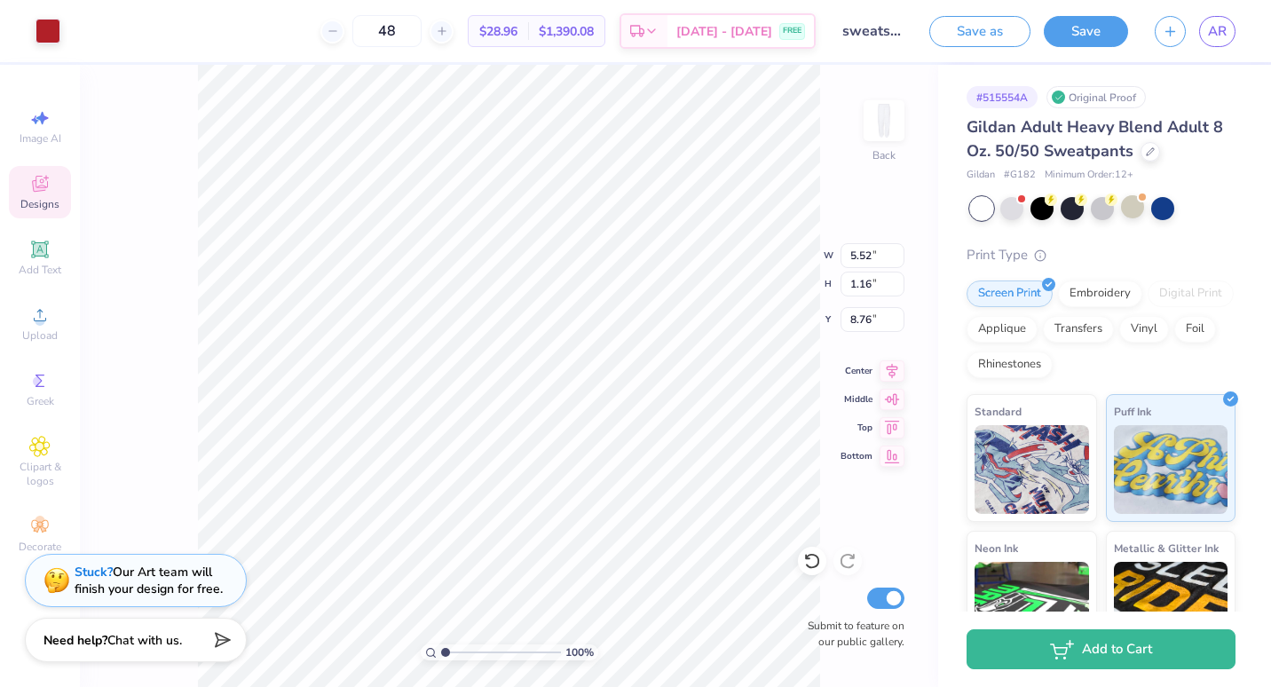
type input "4.43"
type input "4.41"
type input "6.48"
type input "1.36"
type input "4.48"
